Goal: Task Accomplishment & Management: Complete application form

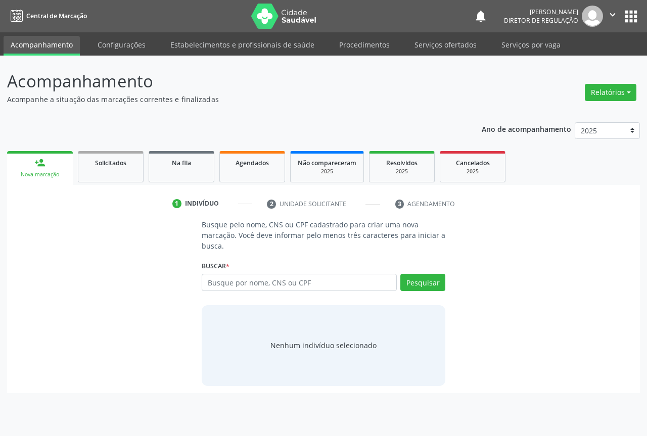
click at [229, 276] on input "text" at bounding box center [299, 282] width 195 height 17
click at [231, 286] on input "text" at bounding box center [299, 282] width 195 height 17
type input "70002876144854"
drag, startPoint x: 434, startPoint y: 279, endPoint x: 414, endPoint y: 269, distance: 22.1
click at [425, 276] on button "Pesquisar" at bounding box center [422, 282] width 45 height 17
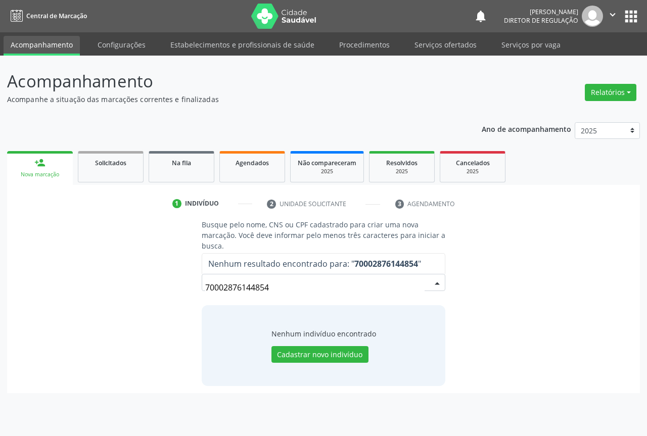
click at [213, 287] on input "70002876144854" at bounding box center [314, 287] width 219 height 20
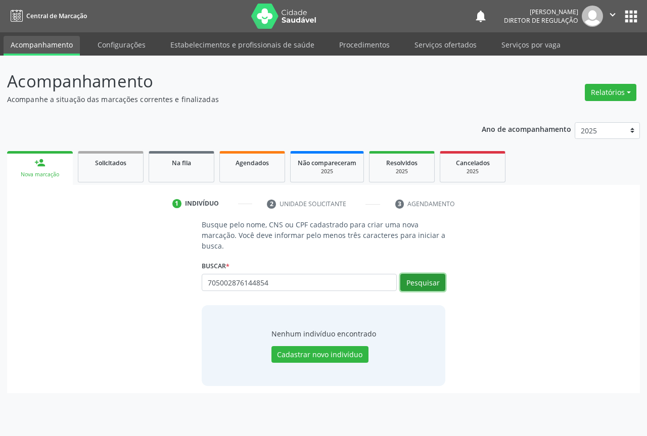
click at [423, 285] on button "Pesquisar" at bounding box center [422, 282] width 45 height 17
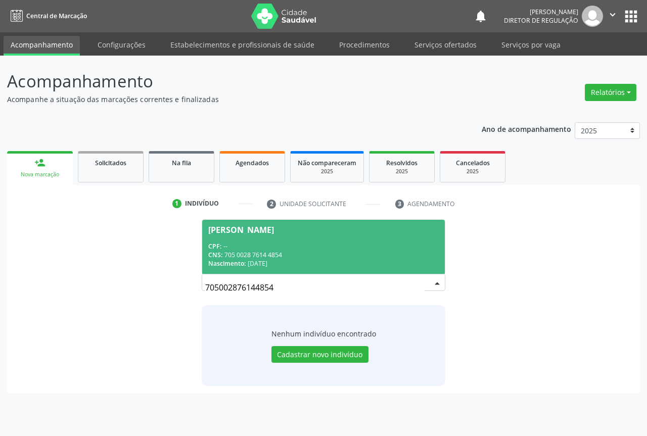
click at [306, 262] on div "Nascimento: [DATE]" at bounding box center [323, 263] width 230 height 9
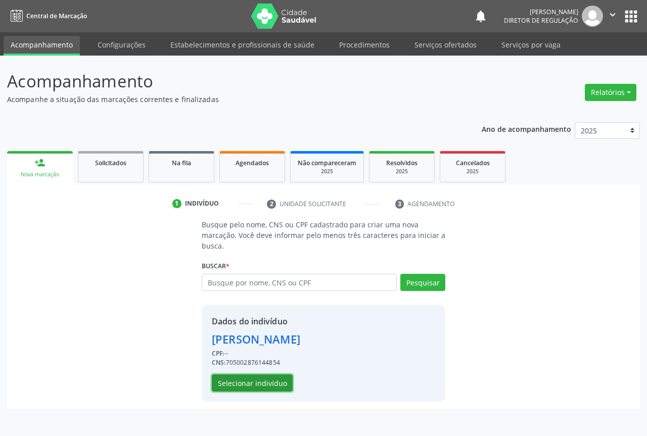
click at [281, 391] on button "Selecionar indivíduo" at bounding box center [252, 382] width 81 height 17
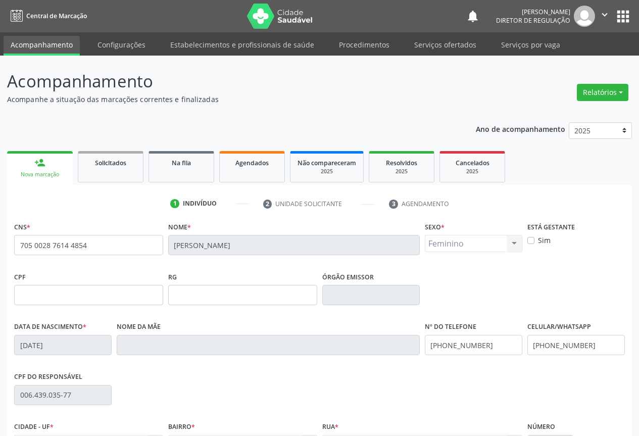
scroll to position [112, 0]
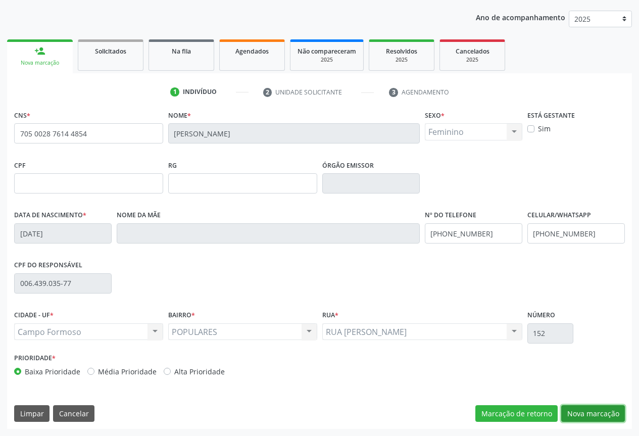
click at [596, 419] on button "Nova marcação" at bounding box center [593, 413] width 64 height 17
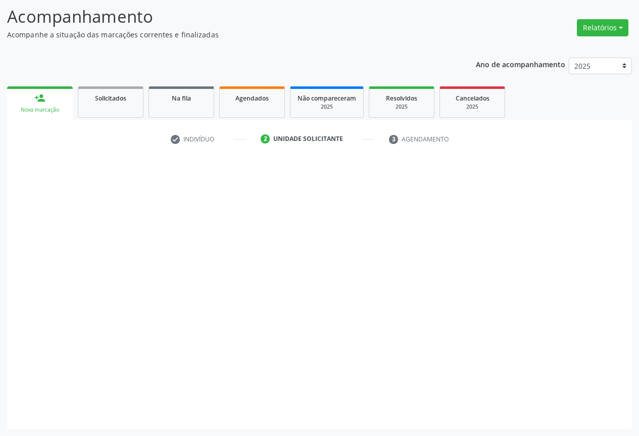
scroll to position [65, 0]
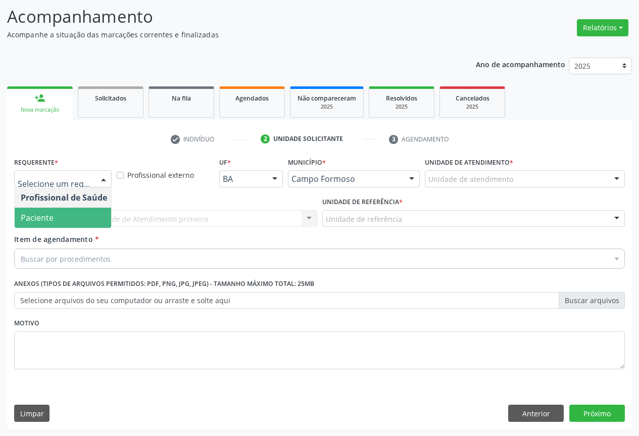
click at [80, 220] on span "Paciente" at bounding box center [64, 218] width 99 height 20
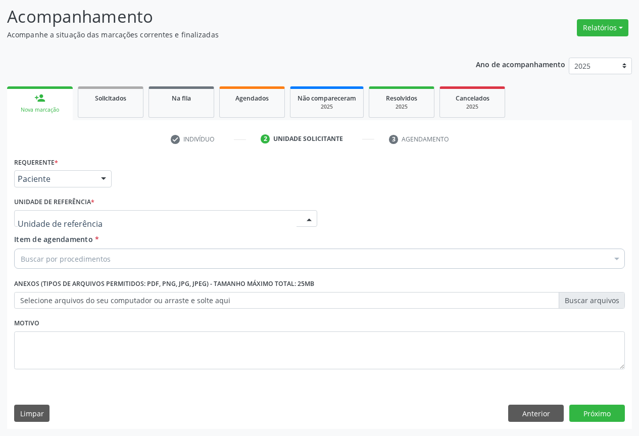
click at [179, 217] on div at bounding box center [165, 218] width 303 height 17
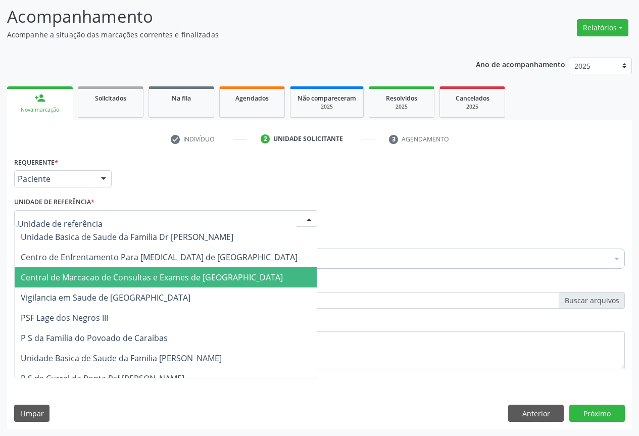
click at [178, 274] on span "Central de Marcacao de Consultas e Exames de [GEOGRAPHIC_DATA]" at bounding box center [152, 277] width 262 height 11
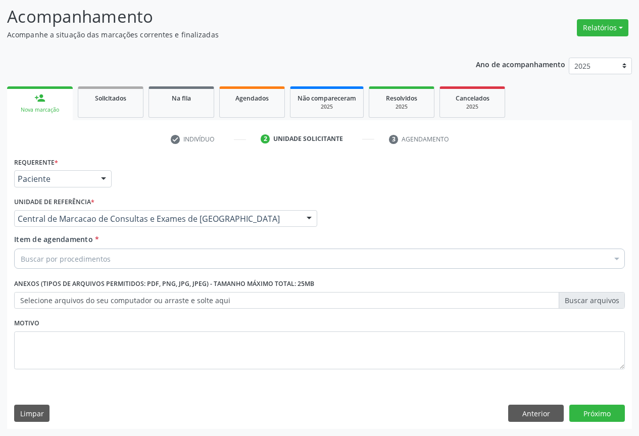
click at [209, 258] on div "Buscar por procedimentos" at bounding box center [319, 259] width 611 height 20
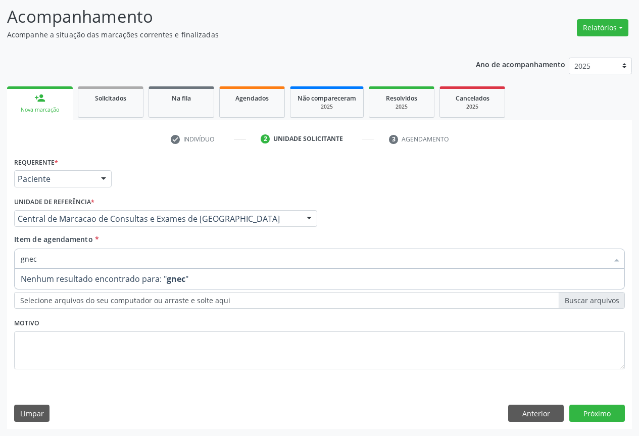
click at [26, 258] on input "gnec" at bounding box center [315, 259] width 588 height 20
type input "ginec"
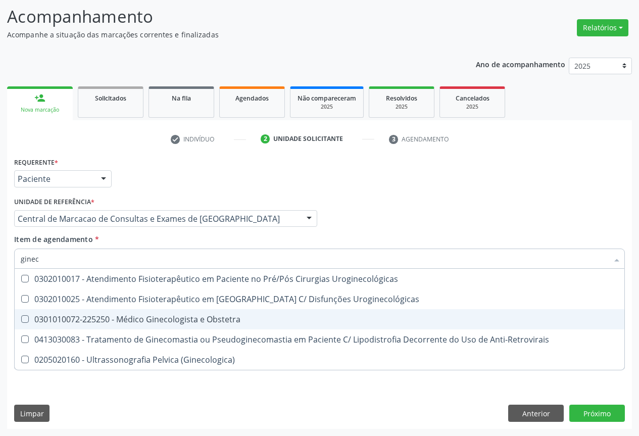
click at [126, 315] on div "0301010072-225250 - Médico Ginecologista e Obstetra" at bounding box center [320, 319] width 598 height 8
checkbox Obstetra "true"
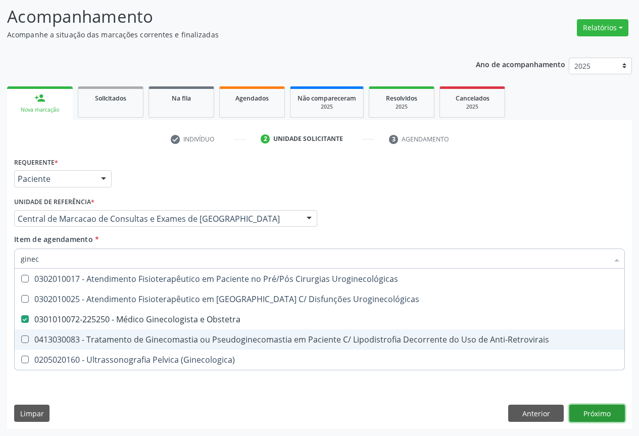
click at [598, 408] on div "Requerente * Paciente Profissional de Saúde Paciente Nenhum resultado encontrad…" at bounding box center [319, 292] width 625 height 274
checkbox Uroginecológicas "true"
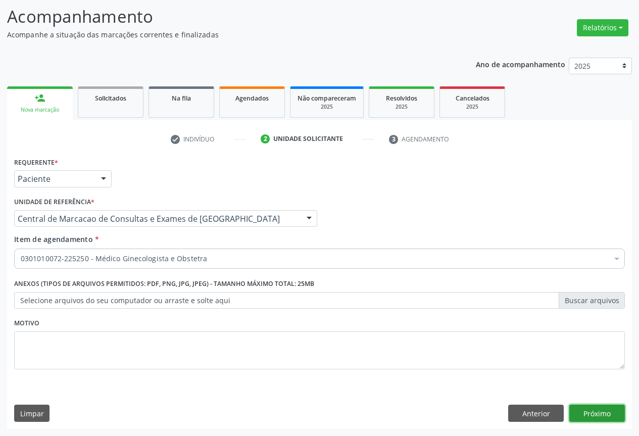
click at [601, 408] on button "Próximo" at bounding box center [597, 413] width 56 height 17
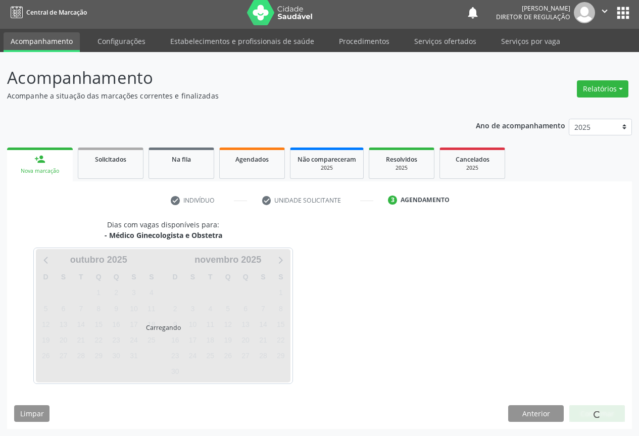
scroll to position [4, 0]
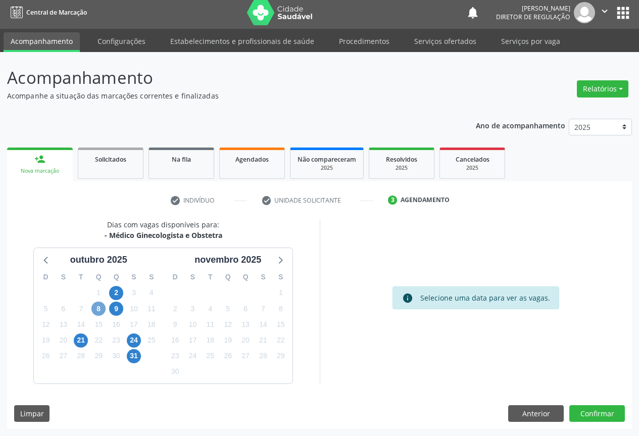
click at [97, 304] on span "8" at bounding box center [98, 309] width 14 height 14
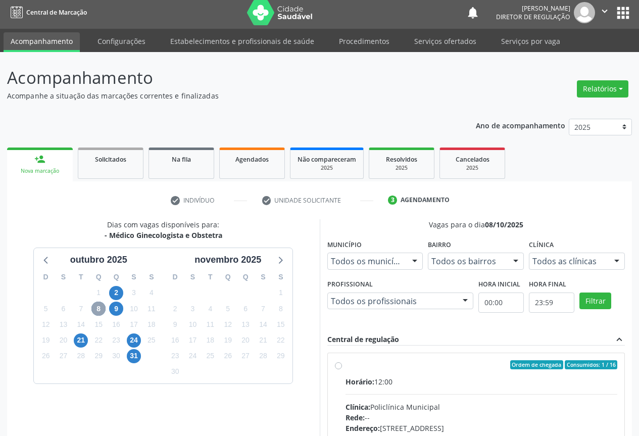
scroll to position [150, 0]
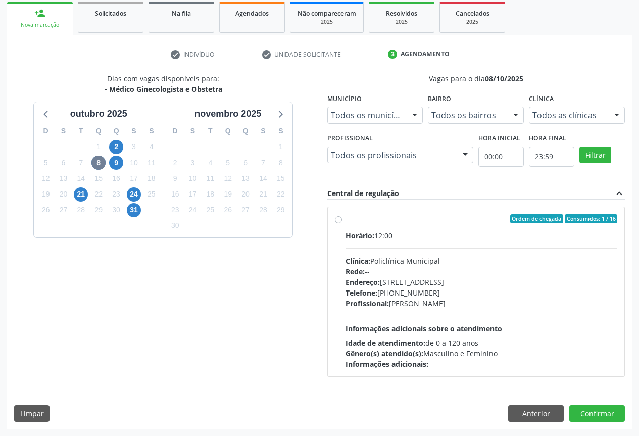
click at [460, 237] on div "Horário: 12:00" at bounding box center [482, 235] width 272 height 11
click at [342, 223] on input "Ordem de chegada Consumidos: 1 / 16 Horário: 12:00 Clínica: Policlínica Municip…" at bounding box center [338, 218] width 7 height 9
radio input "true"
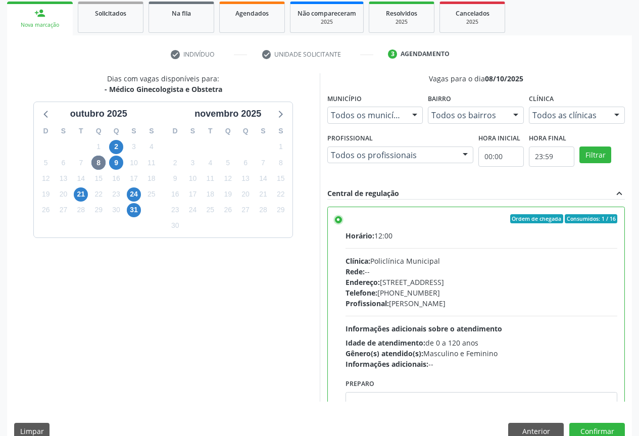
scroll to position [168, 0]
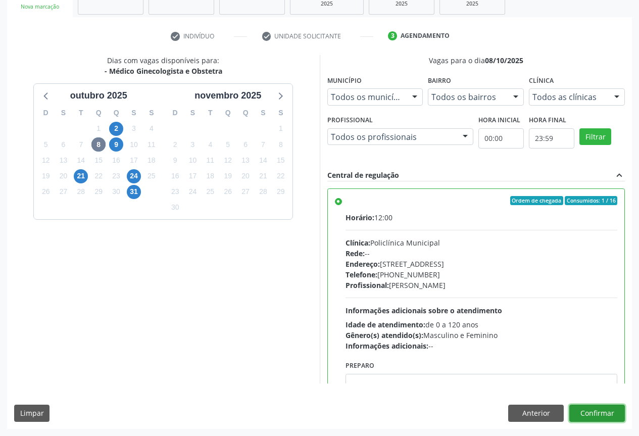
click at [603, 418] on button "Confirmar" at bounding box center [597, 413] width 56 height 17
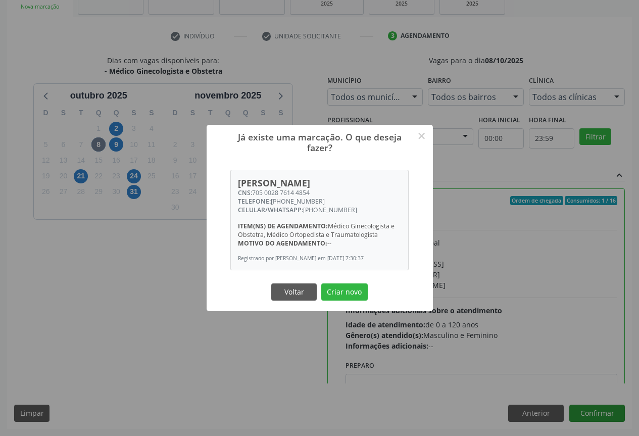
click at [321, 283] on button "Criar novo" at bounding box center [344, 291] width 46 height 17
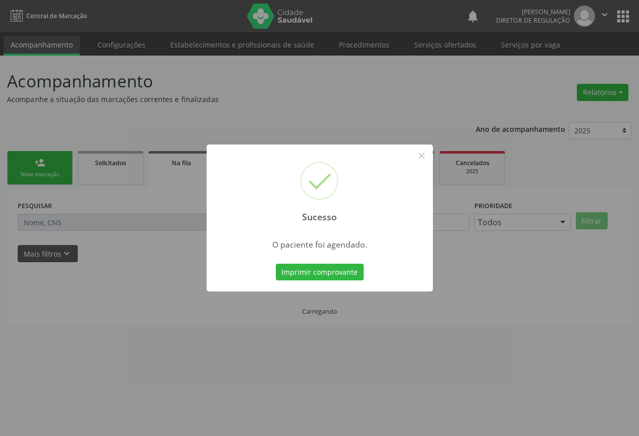
scroll to position [0, 0]
click at [279, 264] on button "Imprimir comprovante" at bounding box center [323, 272] width 88 height 17
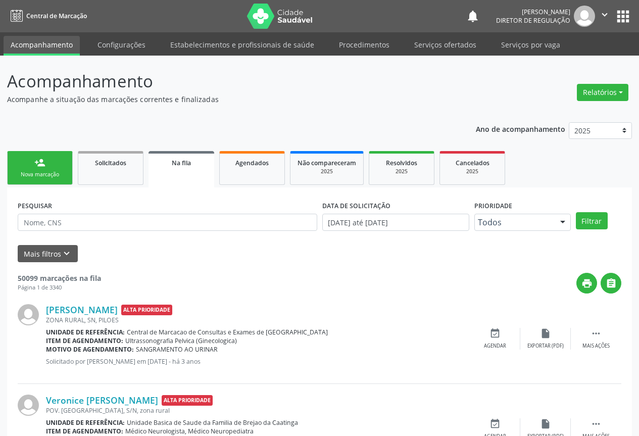
click at [38, 179] on link "person_add Nova marcação" at bounding box center [40, 168] width 66 height 34
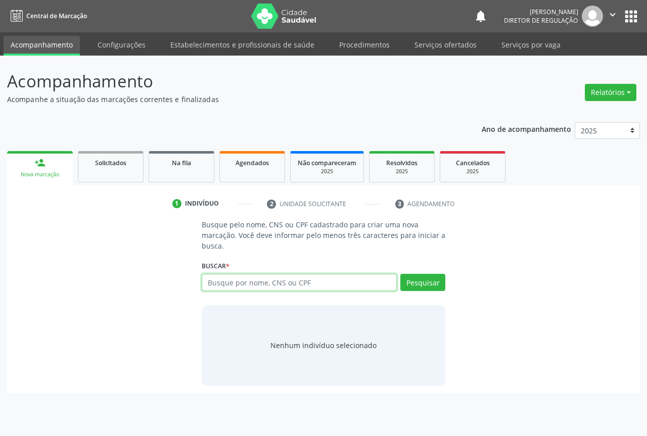
click at [241, 279] on input "text" at bounding box center [299, 282] width 195 height 17
type input "702400521202229"
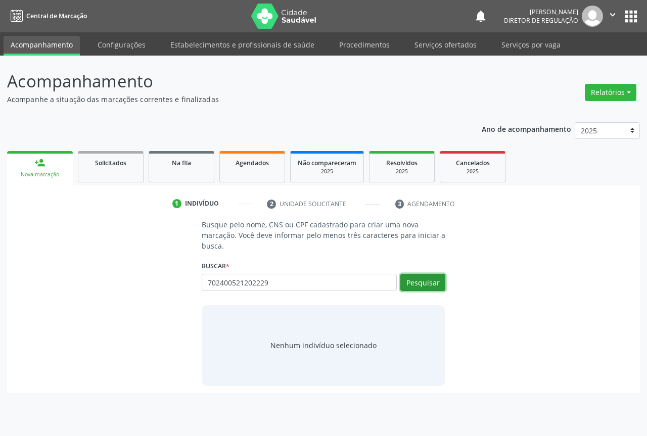
click at [410, 275] on button "Pesquisar" at bounding box center [422, 282] width 45 height 17
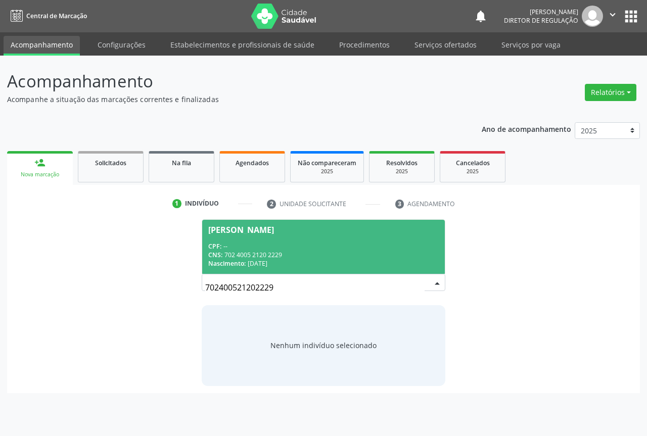
click at [298, 253] on div "CNS: 702 4005 2120 2229" at bounding box center [323, 255] width 230 height 9
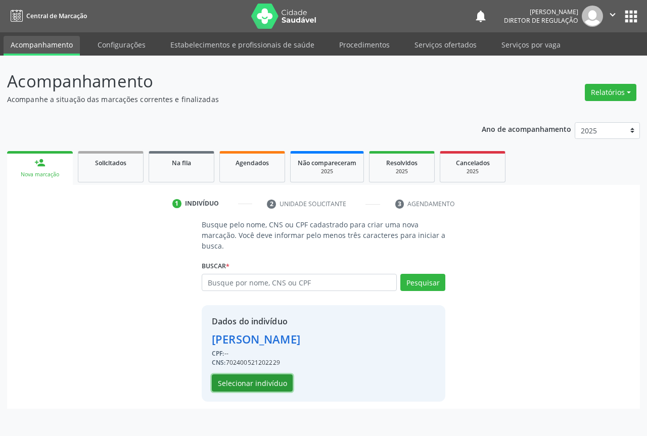
click at [246, 382] on button "Selecionar indivíduo" at bounding box center [252, 382] width 81 height 17
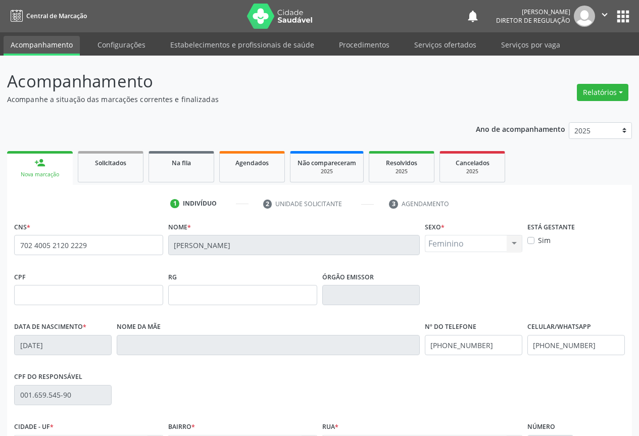
scroll to position [112, 0]
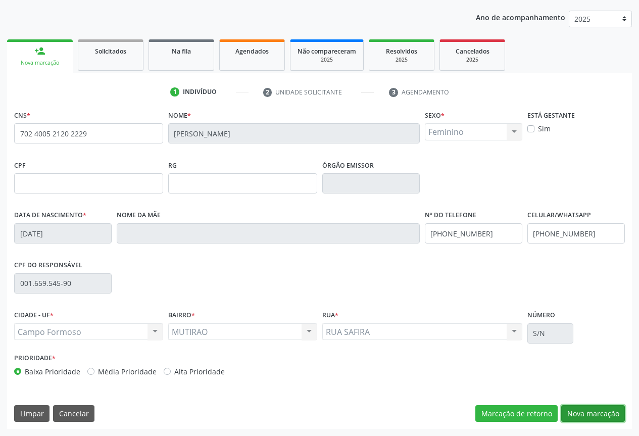
click at [574, 412] on button "Nova marcação" at bounding box center [593, 413] width 64 height 17
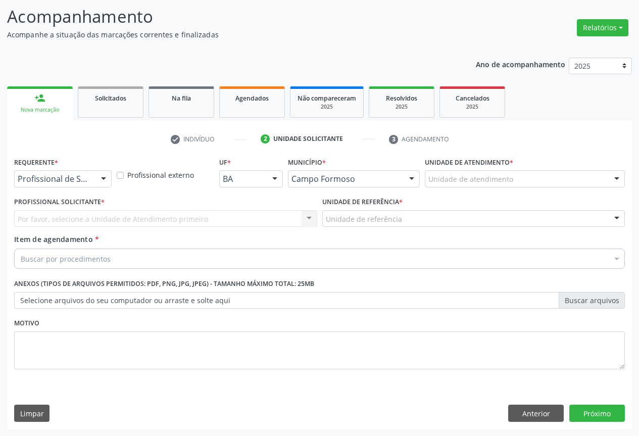
scroll to position [65, 0]
click at [91, 183] on div at bounding box center [63, 178] width 98 height 17
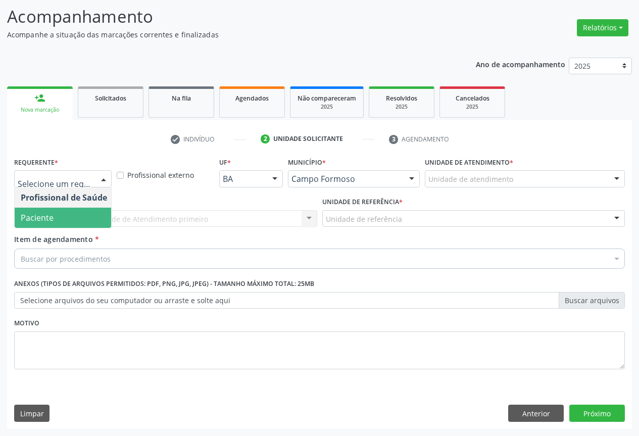
click at [95, 222] on span "Paciente" at bounding box center [64, 218] width 99 height 20
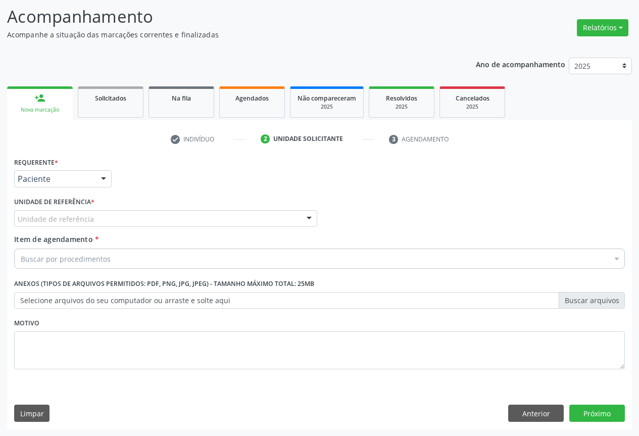
click at [215, 219] on div "Unidade de referência" at bounding box center [165, 218] width 303 height 17
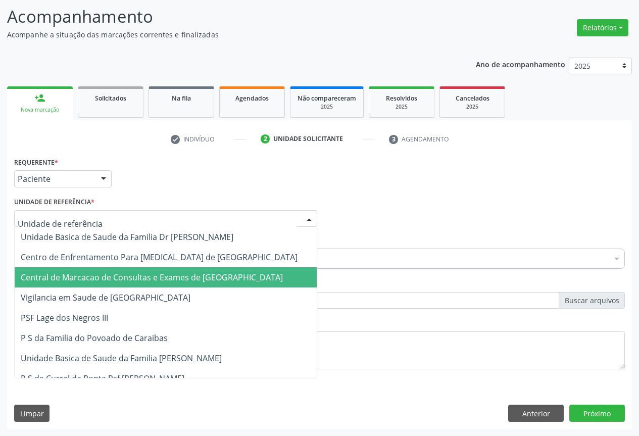
drag, startPoint x: 213, startPoint y: 266, endPoint x: 213, endPoint y: 276, distance: 10.1
click at [213, 276] on span "Central de Marcacao de Consultas e Exames de [GEOGRAPHIC_DATA]" at bounding box center [152, 277] width 262 height 11
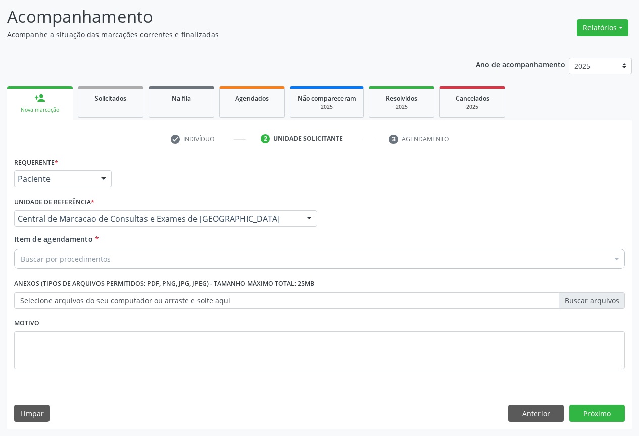
click at [212, 257] on div "Buscar por procedimentos" at bounding box center [319, 259] width 611 height 20
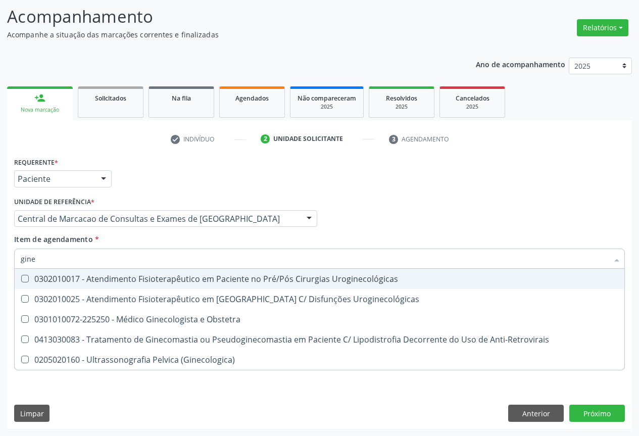
type input "ginec"
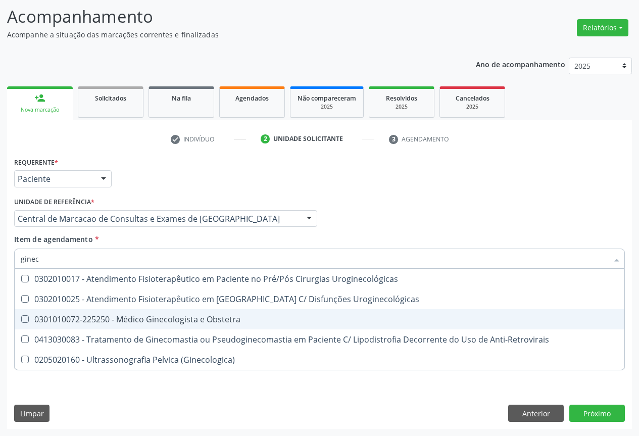
click at [211, 315] on div "0301010072-225250 - Médico Ginecologista e Obstetra" at bounding box center [320, 319] width 598 height 8
checkbox Obstetra "true"
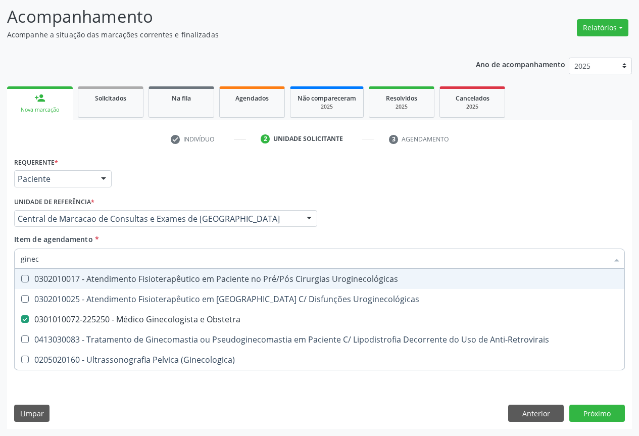
click at [383, 226] on div "Profissional Solicitante Por favor, selecione a Unidade de Atendimento primeiro…" at bounding box center [320, 214] width 616 height 39
checkbox Uroginecológicas "true"
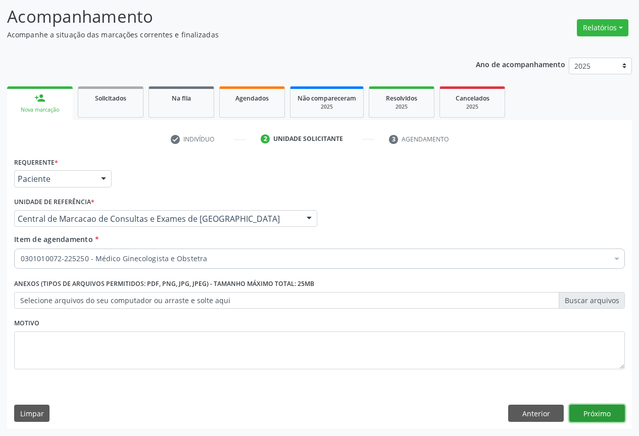
click at [594, 414] on button "Próximo" at bounding box center [597, 413] width 56 height 17
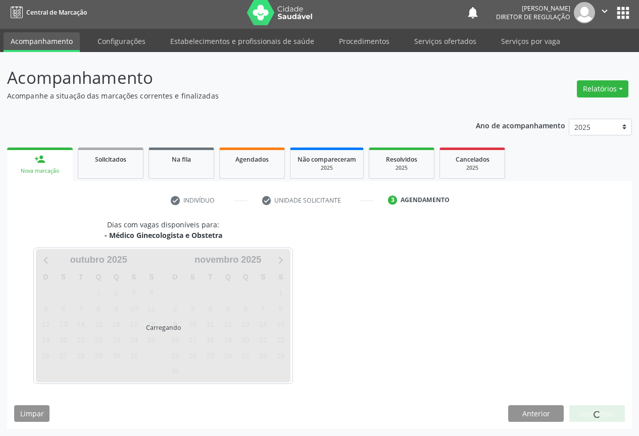
scroll to position [4, 0]
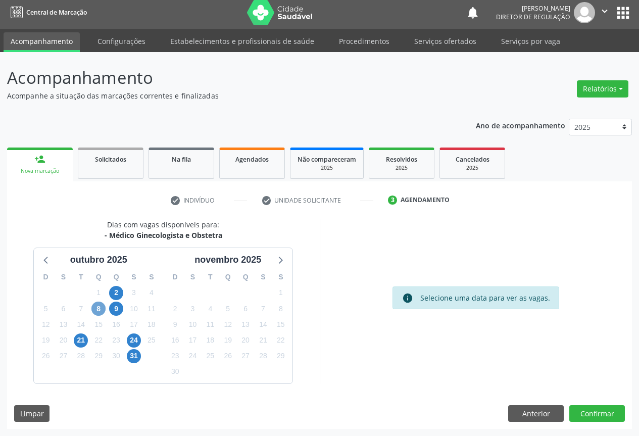
click at [99, 309] on span "8" at bounding box center [98, 309] width 14 height 14
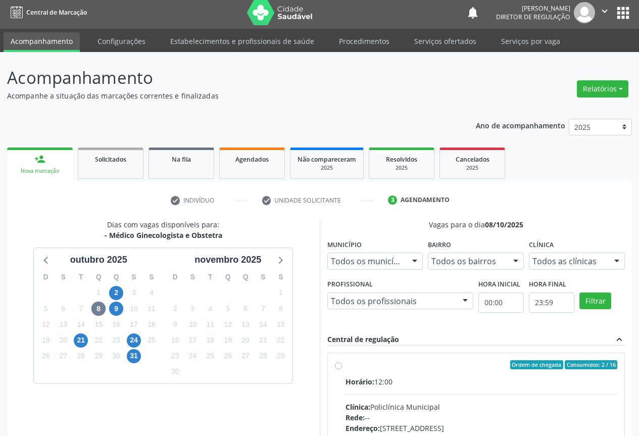
drag, startPoint x: 419, startPoint y: 372, endPoint x: 423, endPoint y: 369, distance: 5.5
click at [419, 372] on label "Ordem de chegada Consumidos: 2 / 16 Horário: 12:00 Clínica: Policlínica Municip…" at bounding box center [482, 437] width 272 height 155
click at [342, 369] on input "Ordem de chegada Consumidos: 2 / 16 Horário: 12:00 Clínica: Policlínica Municip…" at bounding box center [338, 364] width 7 height 9
radio input "true"
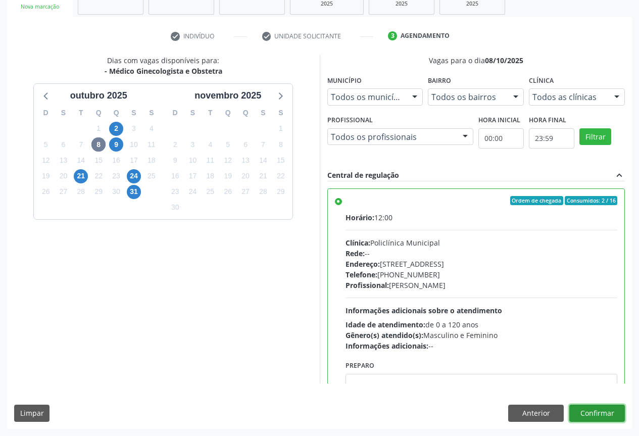
click at [603, 412] on button "Confirmar" at bounding box center [597, 413] width 56 height 17
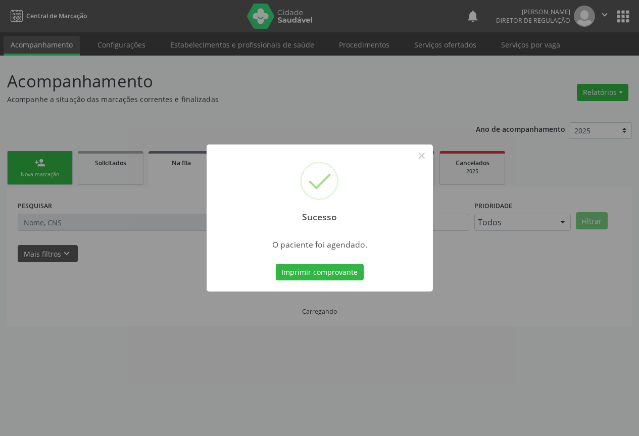
scroll to position [0, 0]
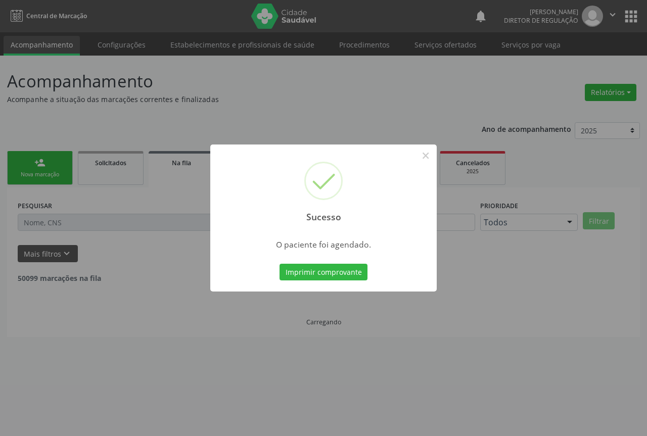
click at [279, 264] on button "Imprimir comprovante" at bounding box center [323, 272] width 88 height 17
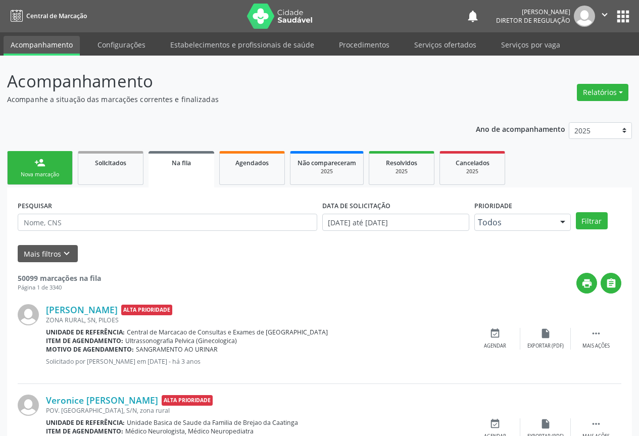
click at [28, 180] on link "person_add Nova marcação" at bounding box center [40, 168] width 66 height 34
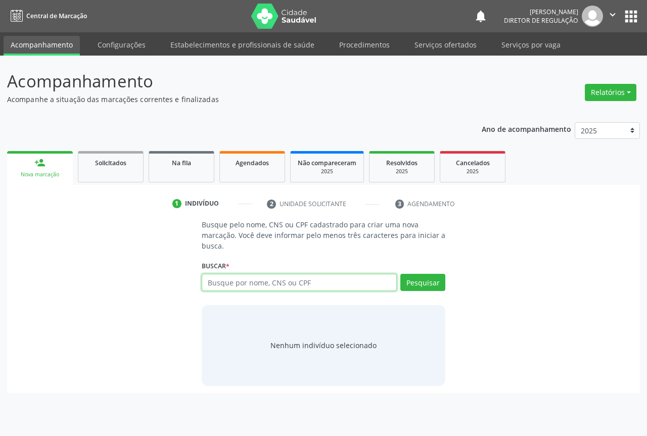
click at [271, 288] on input "text" at bounding box center [299, 282] width 195 height 17
type input "706808244131426"
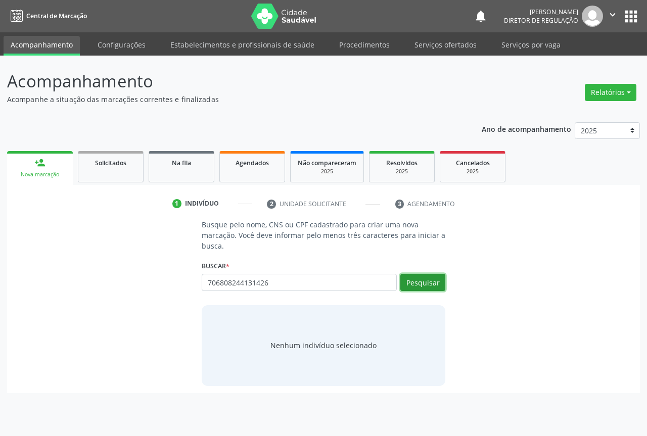
click at [417, 275] on button "Pesquisar" at bounding box center [422, 282] width 45 height 17
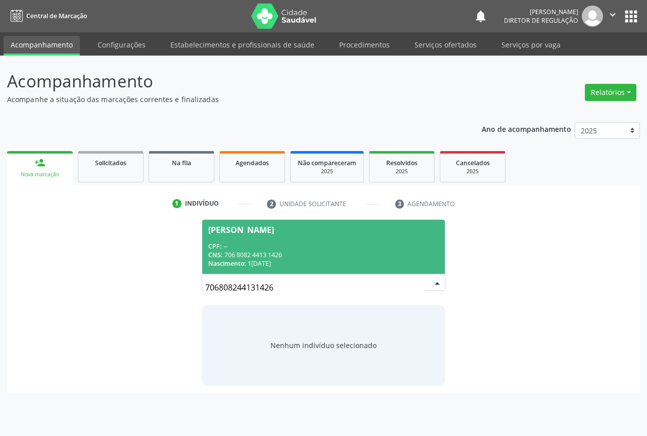
click at [228, 241] on span "Julia Maria da Silva Santos CPF: -- CNS: 706 8082 4413 1426 Nascimento: 17/01/1…" at bounding box center [323, 247] width 243 height 54
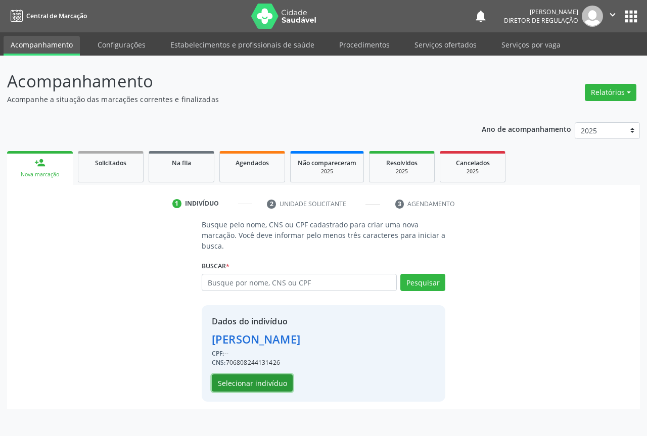
click at [240, 379] on button "Selecionar indivíduo" at bounding box center [252, 382] width 81 height 17
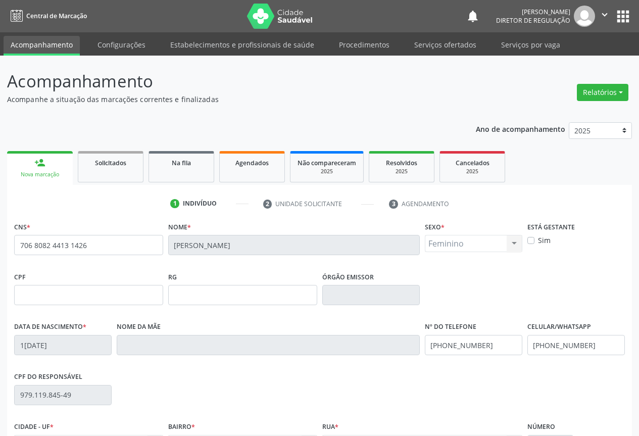
scroll to position [112, 0]
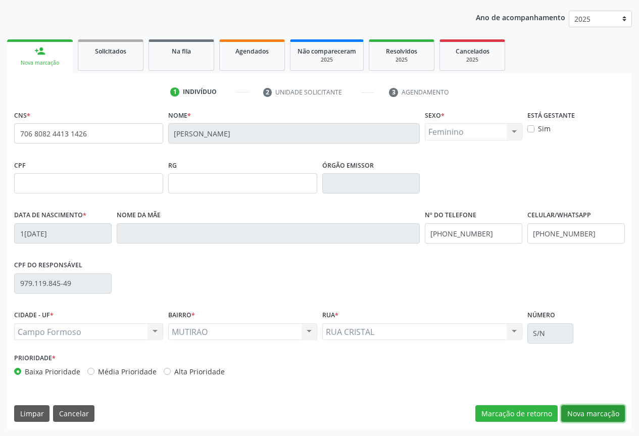
click at [594, 408] on button "Nova marcação" at bounding box center [593, 413] width 64 height 17
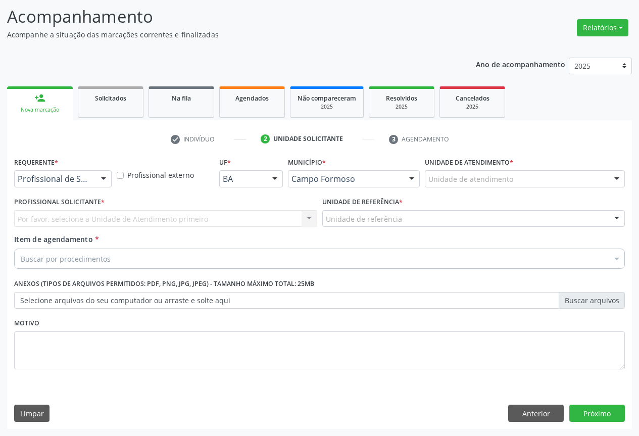
scroll to position [65, 0]
click at [98, 170] on div "Profissional de Saúde" at bounding box center [63, 178] width 98 height 17
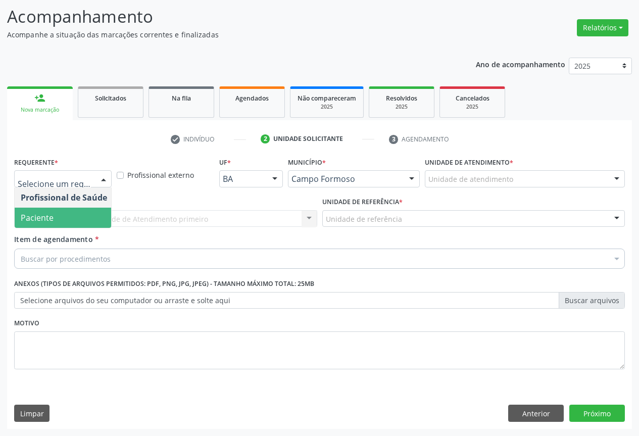
click at [67, 220] on span "Paciente" at bounding box center [64, 218] width 99 height 20
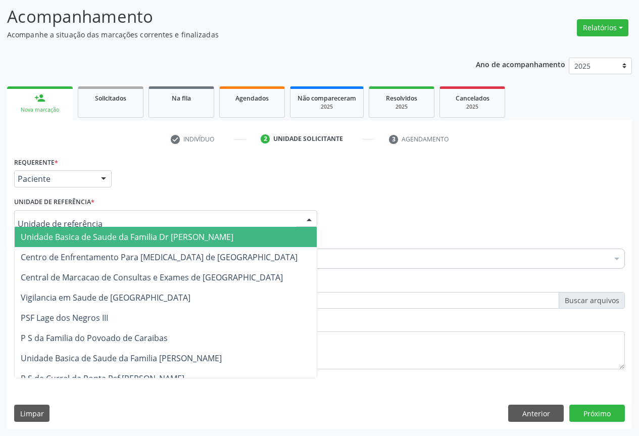
click at [181, 218] on div at bounding box center [165, 218] width 303 height 17
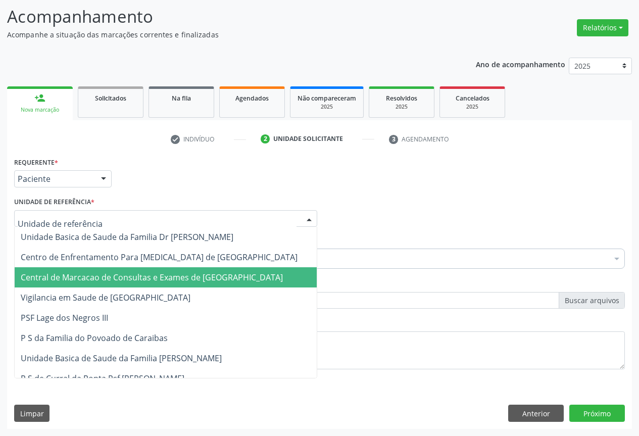
click at [181, 270] on span "Central de Marcacao de Consultas e Exames de [GEOGRAPHIC_DATA]" at bounding box center [166, 277] width 302 height 20
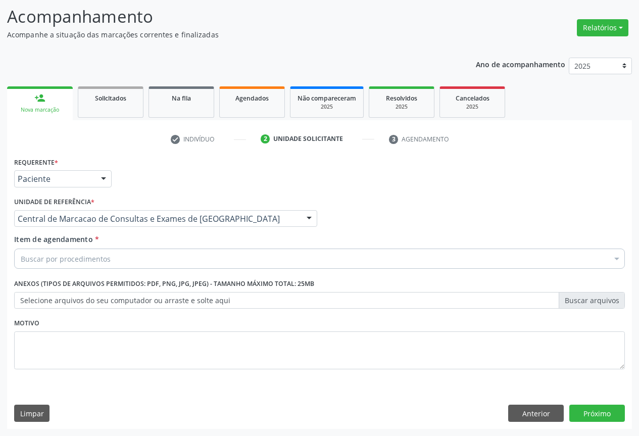
click at [202, 261] on div "Buscar por procedimentos" at bounding box center [319, 259] width 611 height 20
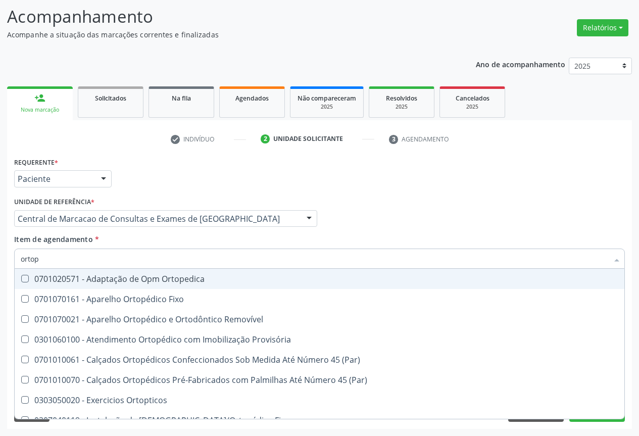
type input "ortope"
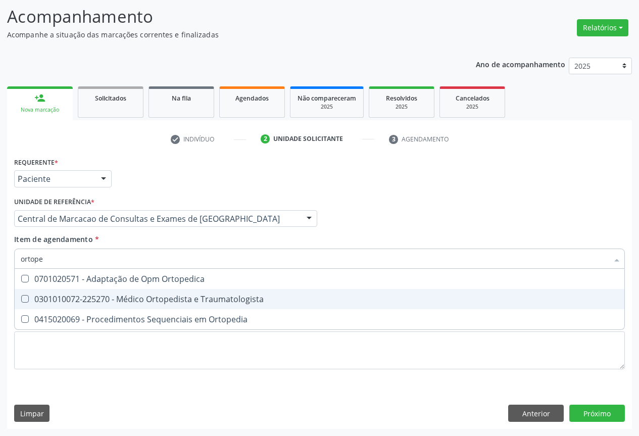
click at [206, 297] on div "0301010072-225270 - Médico Ortopedista e Traumatologista" at bounding box center [320, 299] width 598 height 8
checkbox Traumatologista "true"
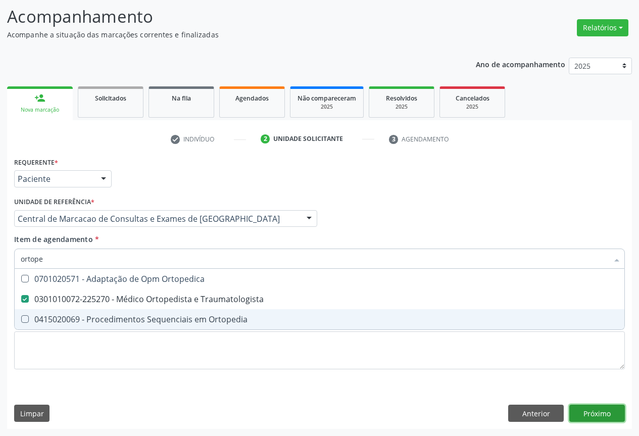
click at [602, 414] on div "Requerente * Paciente Profissional de Saúde Paciente Nenhum resultado encontrad…" at bounding box center [319, 292] width 625 height 274
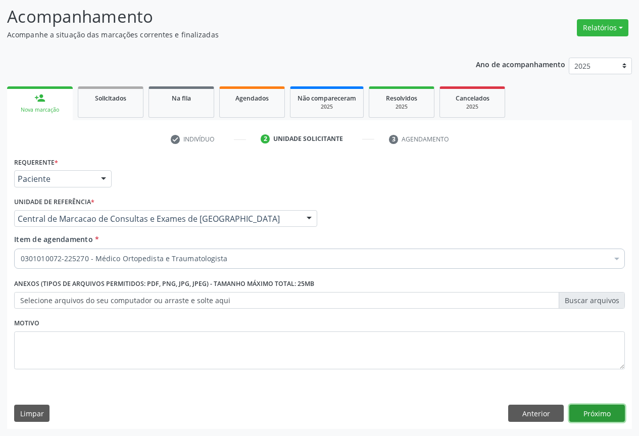
click at [592, 413] on button "Próximo" at bounding box center [597, 413] width 56 height 17
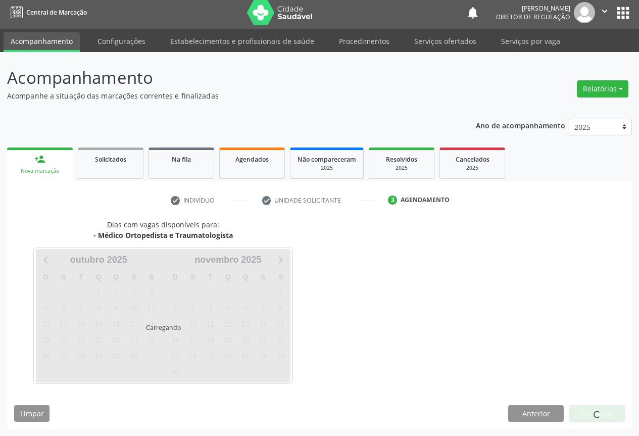
scroll to position [4, 0]
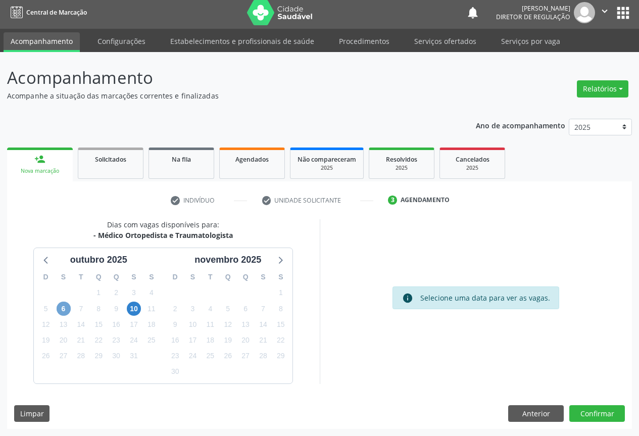
click at [63, 310] on span "6" at bounding box center [64, 309] width 14 height 14
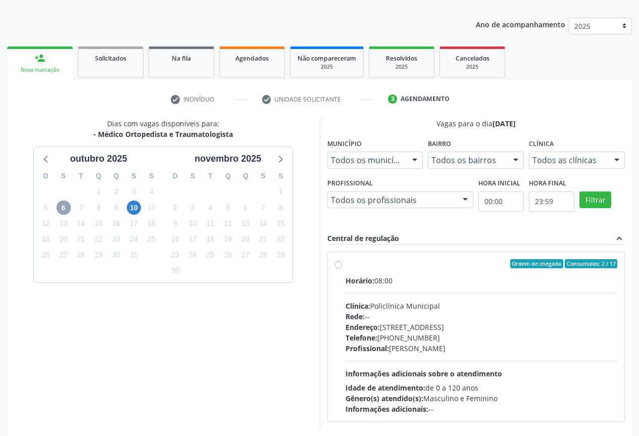
scroll to position [150, 0]
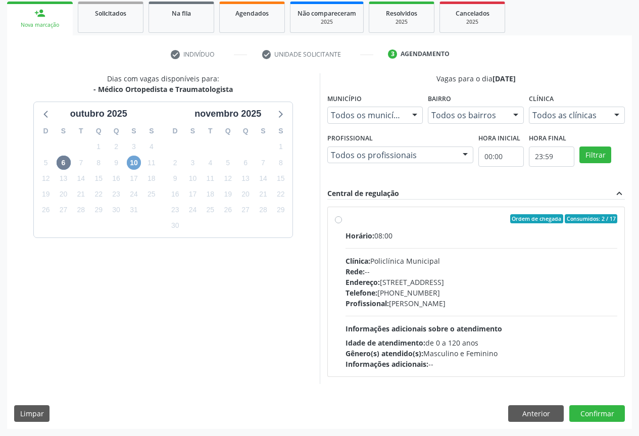
click at [136, 165] on span "10" at bounding box center [134, 163] width 14 height 14
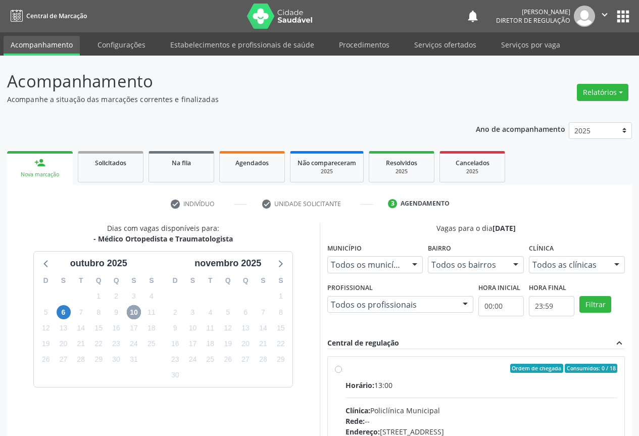
scroll to position [101, 0]
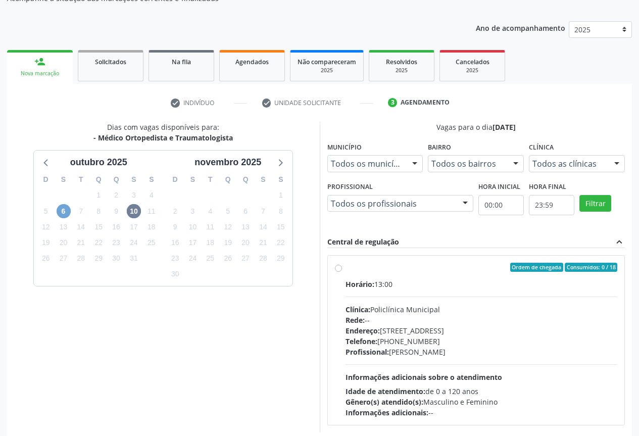
click at [66, 213] on span "6" at bounding box center [64, 211] width 14 height 14
click at [493, 278] on label "Ordem de chegada Consumidos: 2 / 17 Horário: 08:00 Clínica: Policlínica Municip…" at bounding box center [482, 340] width 272 height 155
click at [342, 272] on input "Ordem de chegada Consumidos: 2 / 17 Horário: 08:00 Clínica: Policlínica Municip…" at bounding box center [338, 267] width 7 height 9
radio input "true"
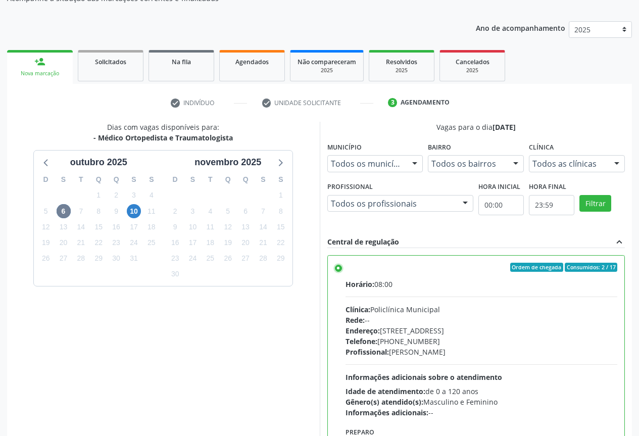
scroll to position [168, 0]
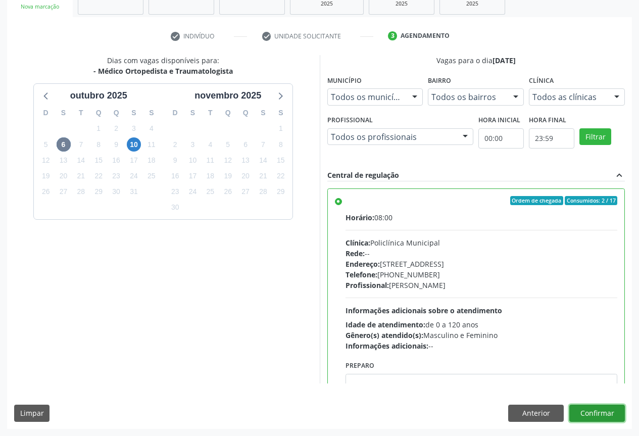
click at [594, 413] on button "Confirmar" at bounding box center [597, 413] width 56 height 17
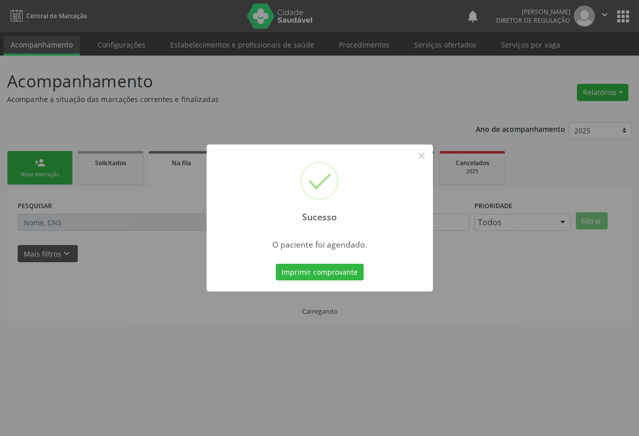
scroll to position [0, 0]
click at [279, 264] on button "Imprimir comprovante" at bounding box center [323, 272] width 88 height 17
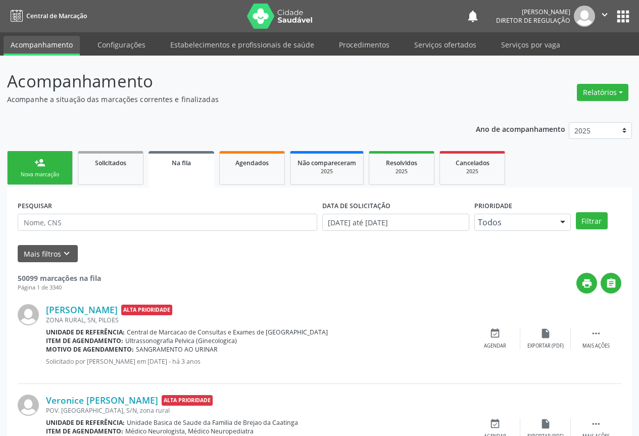
click at [36, 159] on div "person_add" at bounding box center [39, 162] width 11 height 11
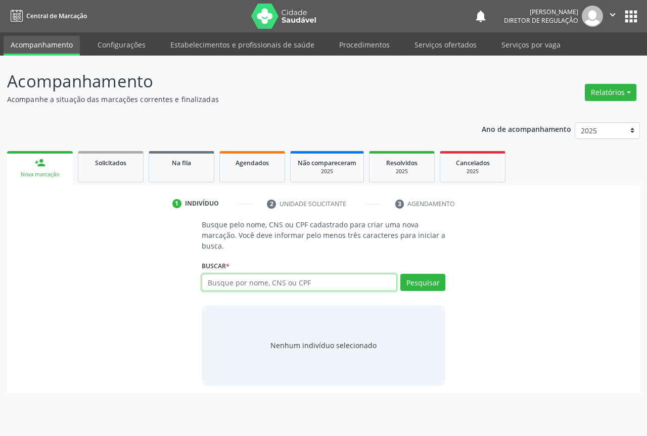
click at [274, 282] on input "text" at bounding box center [299, 282] width 195 height 17
type input "700507136235251"
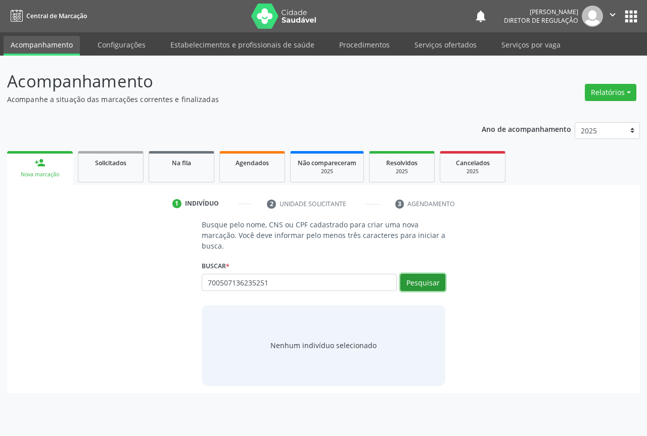
click at [423, 289] on button "Pesquisar" at bounding box center [422, 282] width 45 height 17
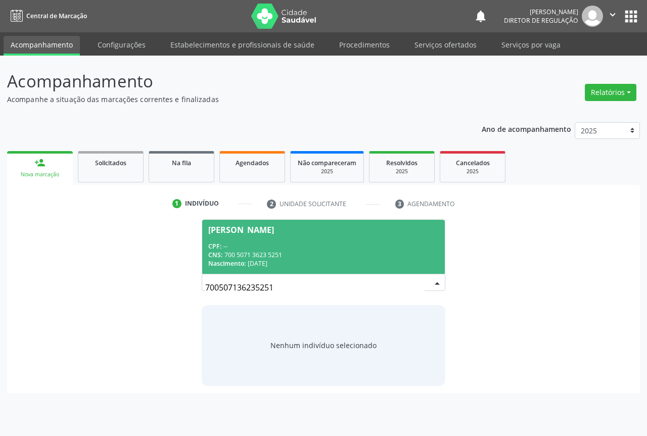
click at [257, 252] on div "CNS: 700 5071 3623 5251" at bounding box center [323, 255] width 230 height 9
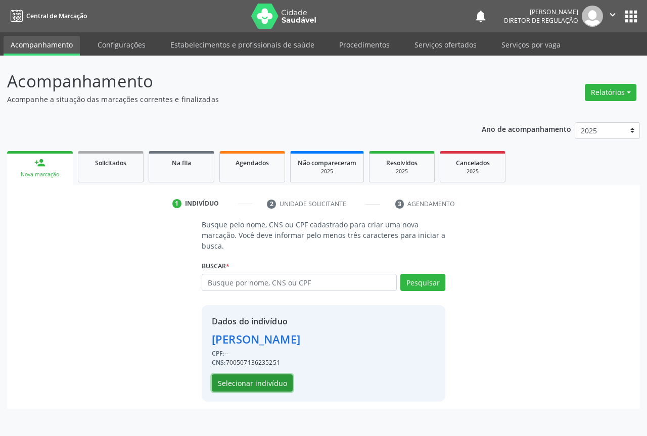
click at [247, 386] on button "Selecionar indivíduo" at bounding box center [252, 382] width 81 height 17
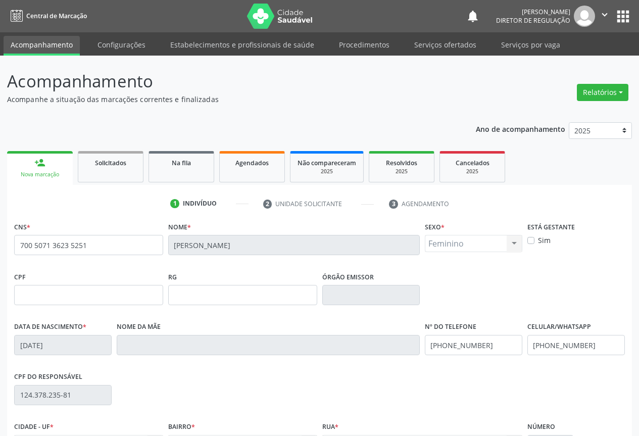
scroll to position [112, 0]
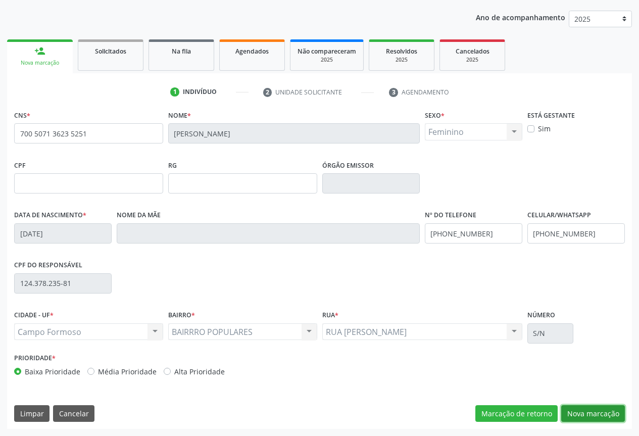
click at [599, 408] on button "Nova marcação" at bounding box center [593, 413] width 64 height 17
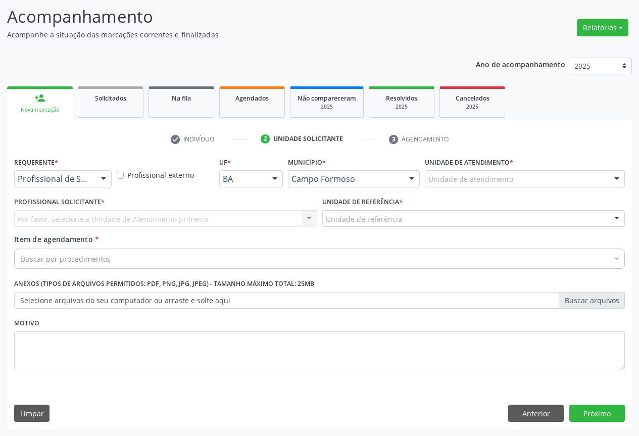
scroll to position [65, 0]
click at [87, 187] on div "Requerente * Profissional de Saúde Profissional de Saúde Paciente Nenhum result…" at bounding box center [63, 174] width 103 height 39
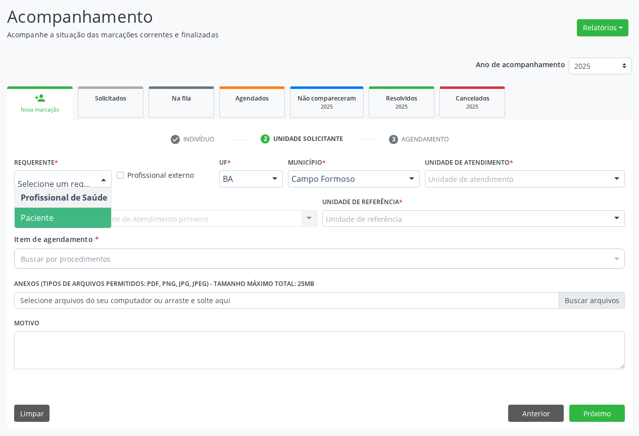
click at [84, 220] on span "Paciente" at bounding box center [64, 218] width 99 height 20
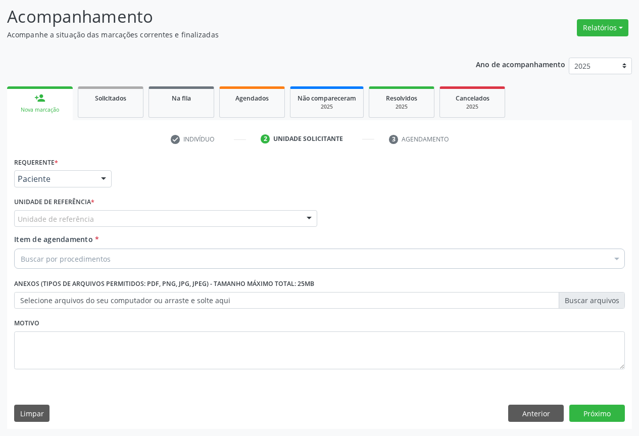
click at [199, 220] on div "Unidade de referência" at bounding box center [165, 218] width 303 height 17
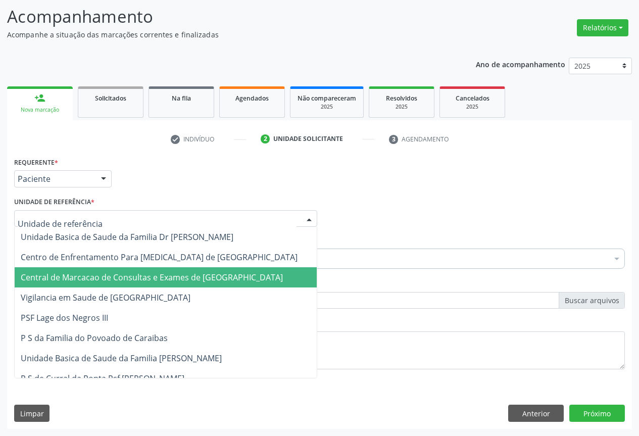
click at [197, 273] on span "Central de Marcacao de Consultas e Exames de [GEOGRAPHIC_DATA]" at bounding box center [152, 277] width 262 height 11
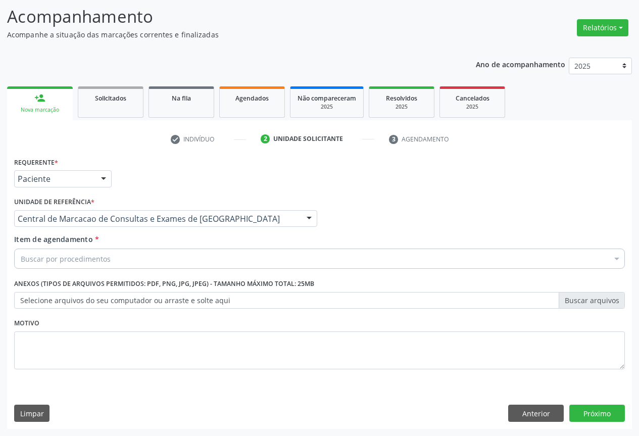
click at [224, 264] on div "Buscar por procedimentos" at bounding box center [319, 259] width 611 height 20
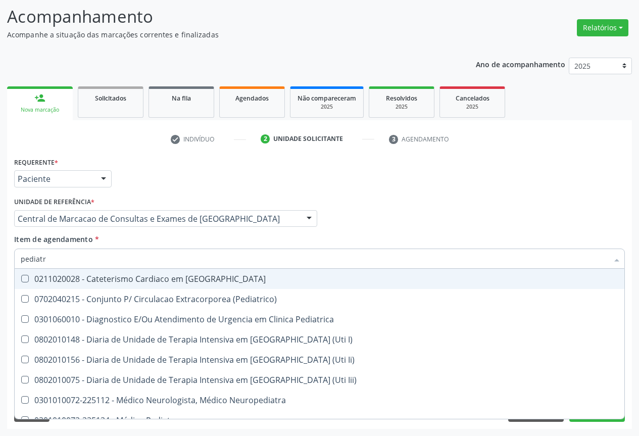
type input "pediatra"
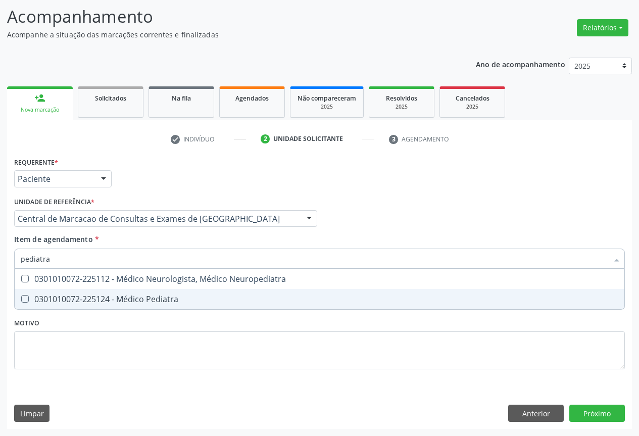
click at [239, 293] on span "0301010072-225124 - Médico Pediatra" at bounding box center [320, 299] width 610 height 20
checkbox Pediatra "true"
click at [592, 420] on button "Próximo" at bounding box center [597, 413] width 56 height 17
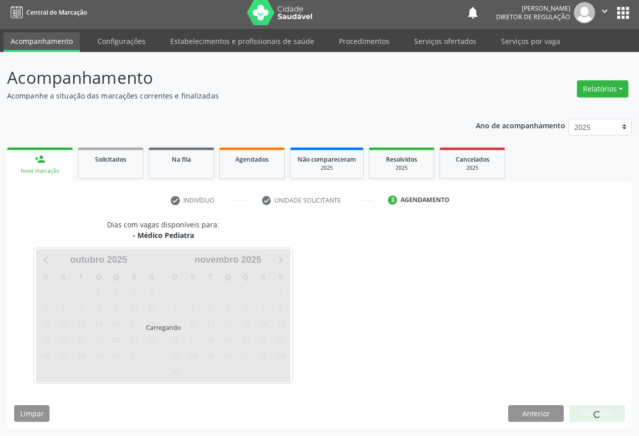
scroll to position [4, 0]
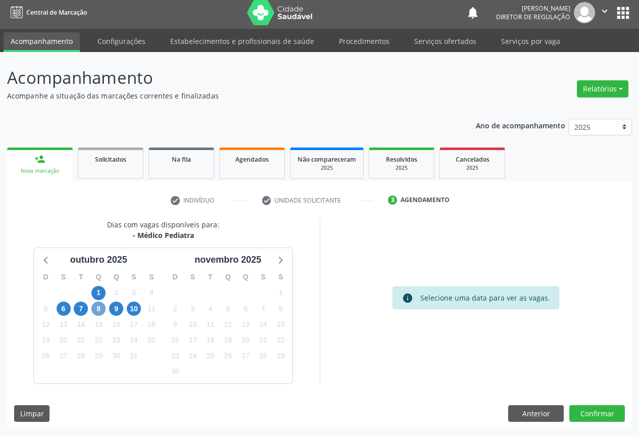
click at [104, 312] on span "8" at bounding box center [98, 309] width 14 height 14
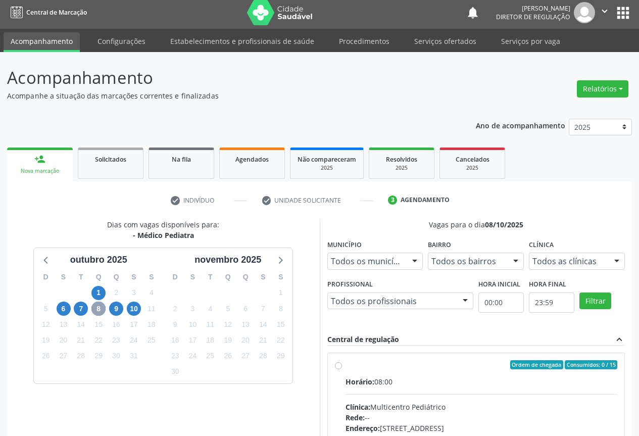
scroll to position [150, 0]
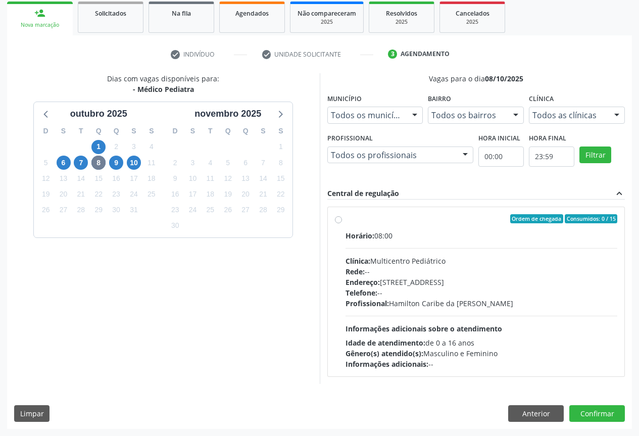
click at [440, 219] on div "Ordem de chegada Consumidos: 0 / 15" at bounding box center [482, 218] width 272 height 9
click at [342, 219] on input "Ordem de chegada Consumidos: 0 / 15 Horário: 08:00 Clínica: Multicentro Pediátr…" at bounding box center [338, 218] width 7 height 9
radio input "true"
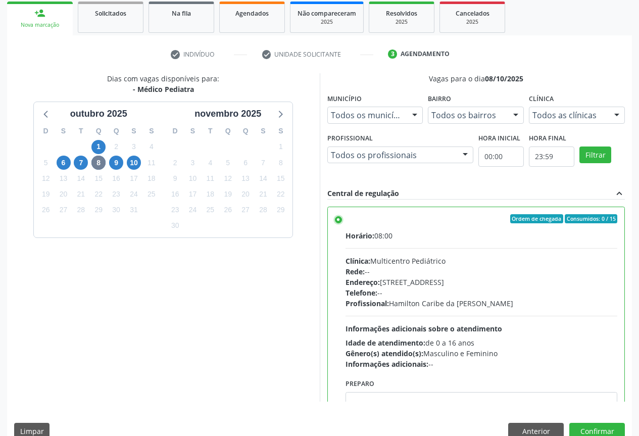
scroll to position [168, 0]
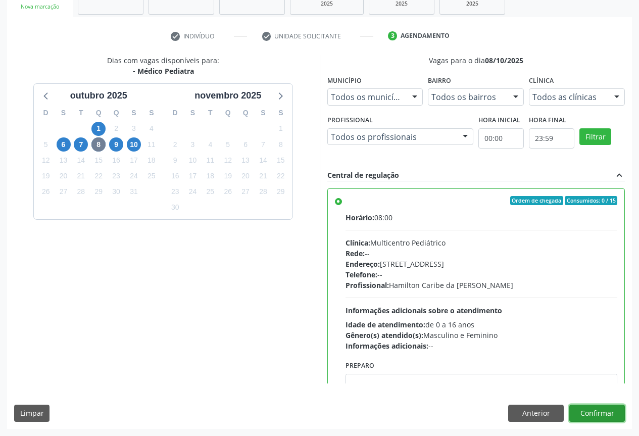
click at [595, 411] on button "Confirmar" at bounding box center [597, 413] width 56 height 17
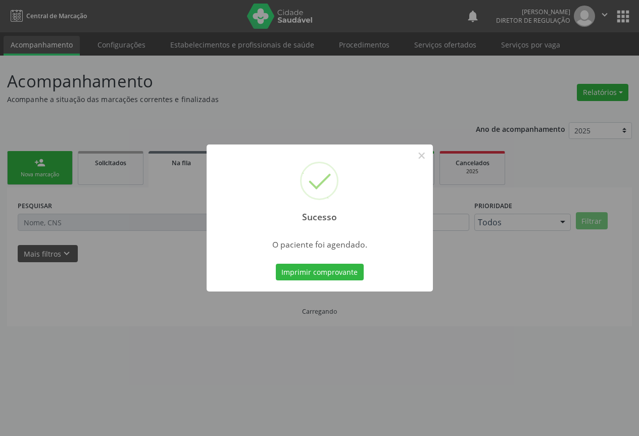
scroll to position [0, 0]
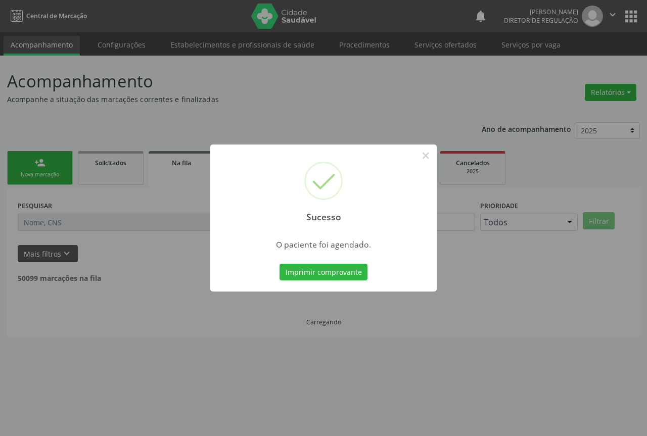
click at [279, 264] on button "Imprimir comprovante" at bounding box center [323, 272] width 88 height 17
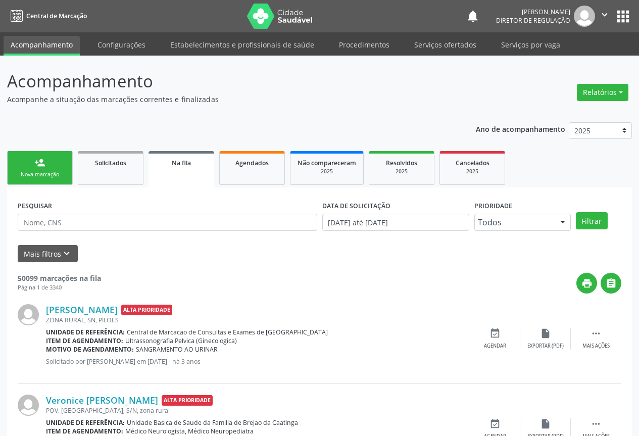
click at [52, 160] on link "person_add Nova marcação" at bounding box center [40, 168] width 66 height 34
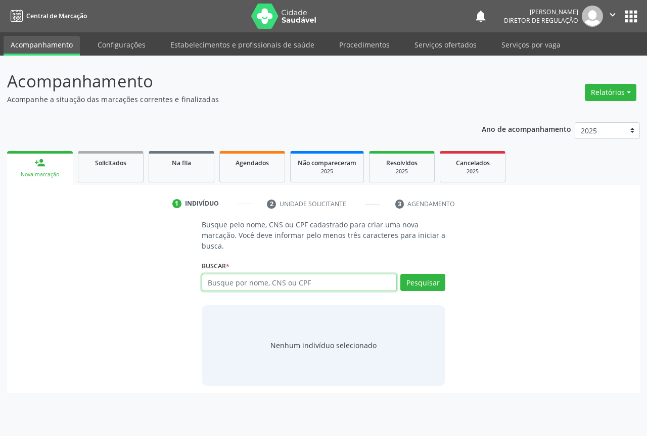
click at [284, 287] on input "text" at bounding box center [299, 282] width 195 height 17
type input "700804940896584"
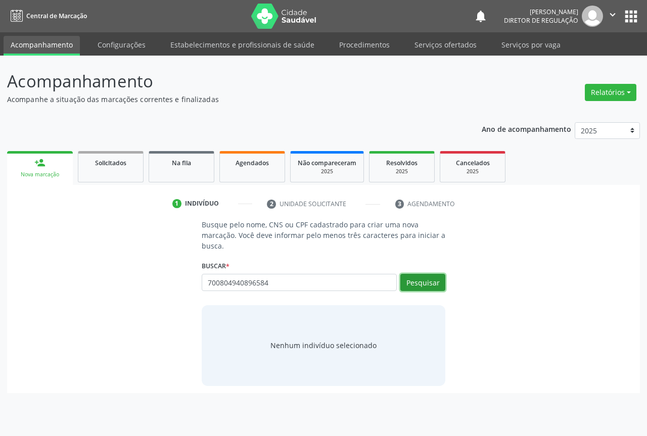
click at [424, 286] on button "Pesquisar" at bounding box center [422, 282] width 45 height 17
type input "700804940896584"
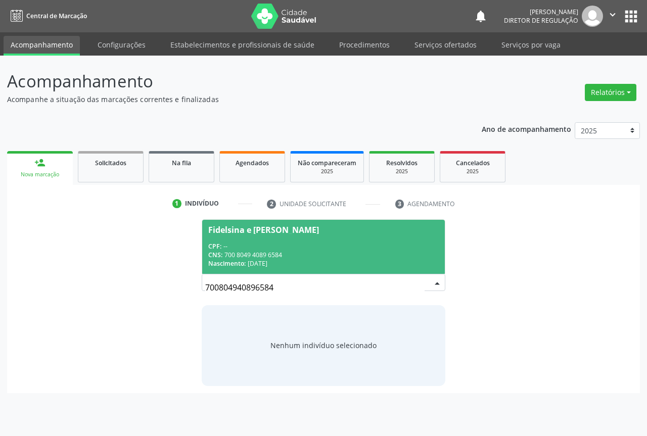
click at [278, 246] on div "CPF: --" at bounding box center [323, 246] width 230 height 9
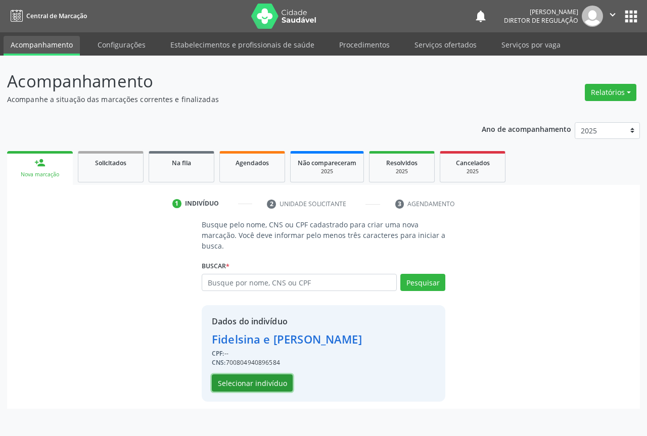
click at [260, 380] on button "Selecionar indivíduo" at bounding box center [252, 382] width 81 height 17
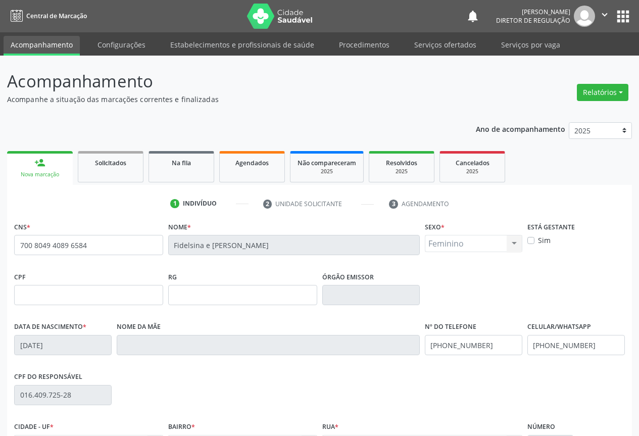
scroll to position [112, 0]
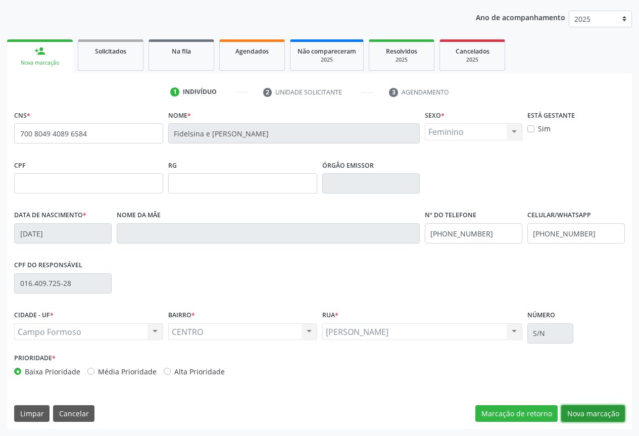
click at [604, 419] on button "Nova marcação" at bounding box center [593, 413] width 64 height 17
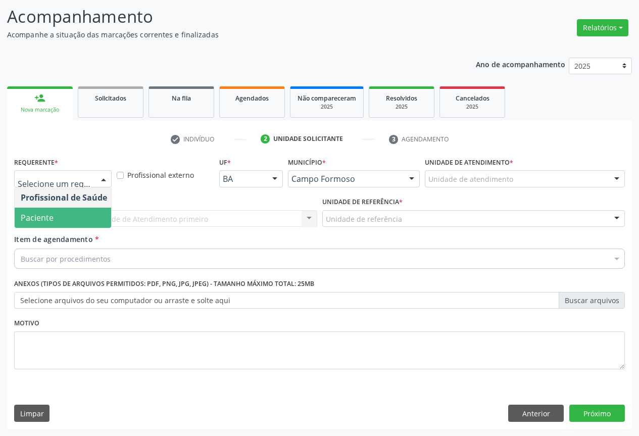
click at [81, 225] on span "Paciente" at bounding box center [64, 218] width 99 height 20
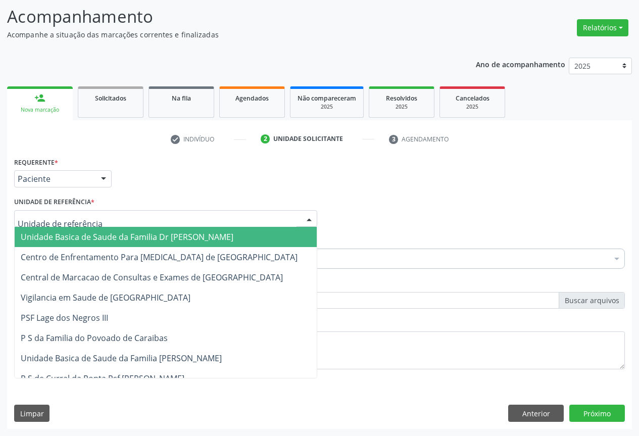
click at [153, 222] on div at bounding box center [165, 218] width 303 height 17
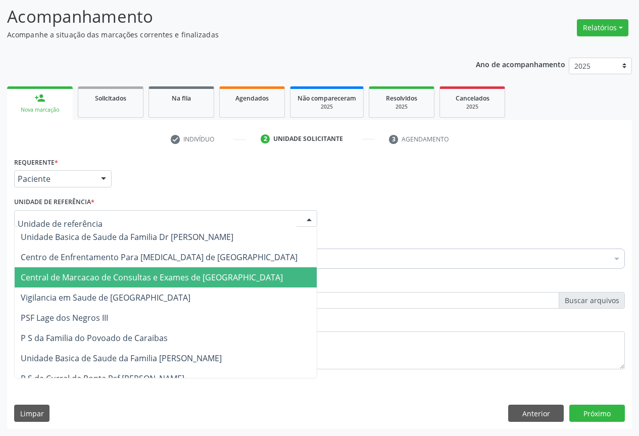
drag, startPoint x: 164, startPoint y: 265, endPoint x: 165, endPoint y: 273, distance: 7.6
click at [165, 273] on span "Central de Marcacao de Consultas e Exames de [GEOGRAPHIC_DATA]" at bounding box center [152, 277] width 262 height 11
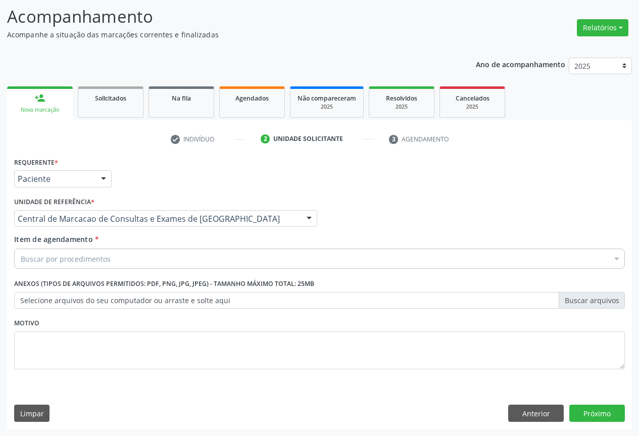
click at [166, 258] on div "Buscar por procedimentos" at bounding box center [319, 259] width 611 height 20
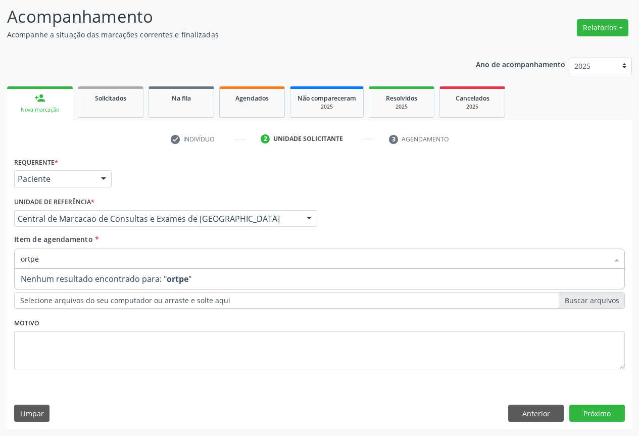
click at [30, 259] on input "ortpe" at bounding box center [315, 259] width 588 height 20
type input "ortope"
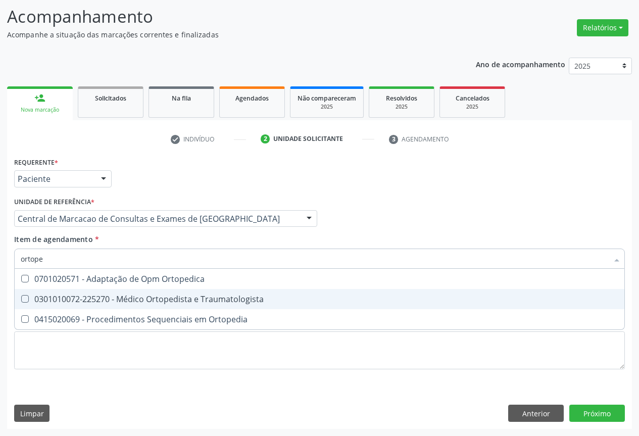
drag, startPoint x: 192, startPoint y: 303, endPoint x: 272, endPoint y: 324, distance: 82.6
click at [193, 303] on div "0301010072-225270 - Médico Ortopedista e Traumatologista" at bounding box center [320, 299] width 598 height 8
checkbox Traumatologista "true"
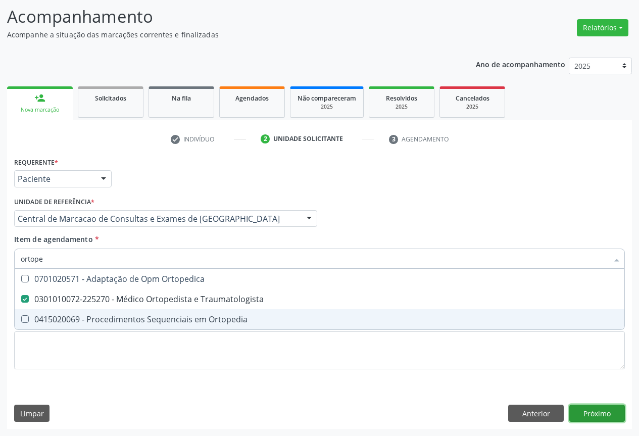
click at [610, 408] on div "Requerente * Paciente Profissional de Saúde Paciente Nenhum resultado encontrad…" at bounding box center [319, 292] width 625 height 274
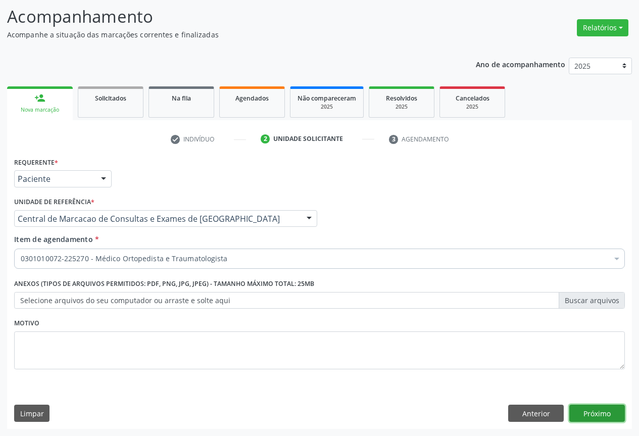
click at [600, 407] on button "Próximo" at bounding box center [597, 413] width 56 height 17
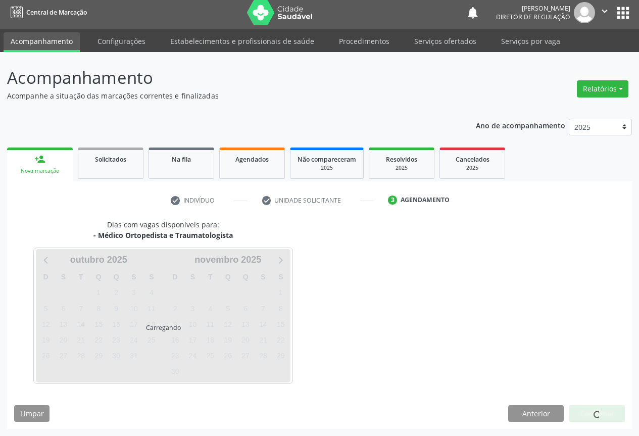
scroll to position [4, 0]
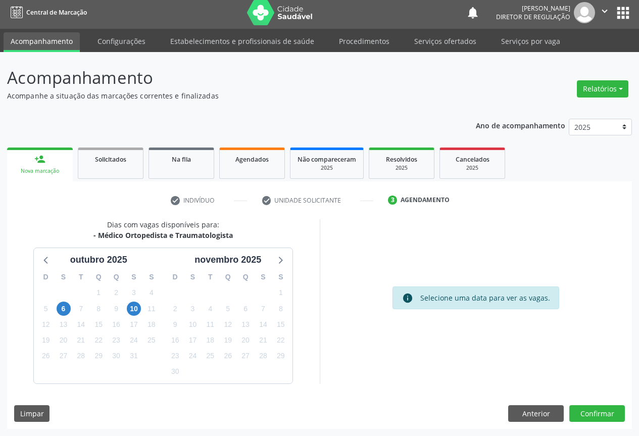
click at [70, 304] on div "6" at bounding box center [64, 309] width 14 height 16
click at [64, 307] on span "6" at bounding box center [64, 309] width 14 height 14
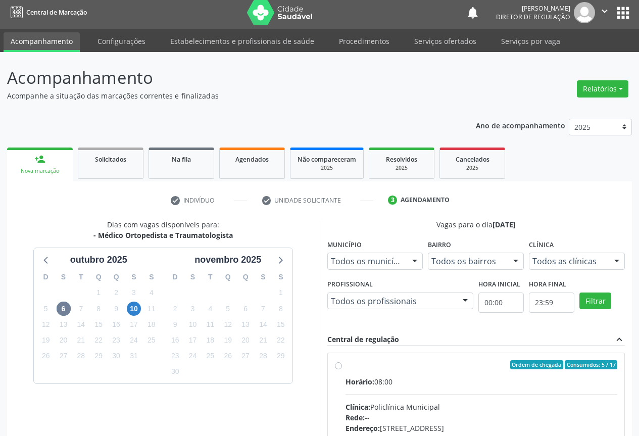
click at [428, 378] on div "Horário: 08:00" at bounding box center [482, 381] width 272 height 11
click at [342, 369] on input "Ordem de chegada Consumidos: 5 / 17 Horário: 08:00 Clínica: Policlínica Municip…" at bounding box center [338, 364] width 7 height 9
radio input "true"
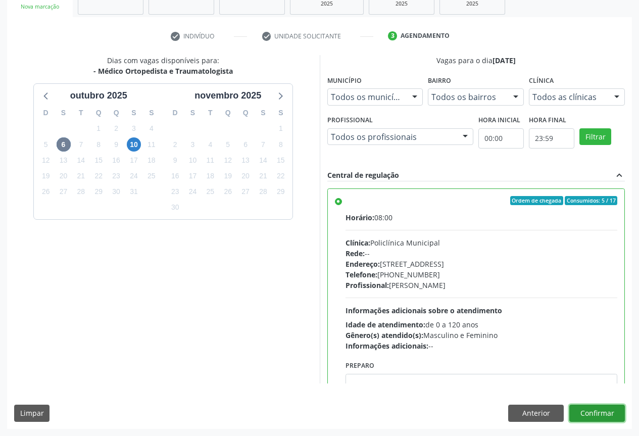
click at [610, 413] on button "Confirmar" at bounding box center [597, 413] width 56 height 17
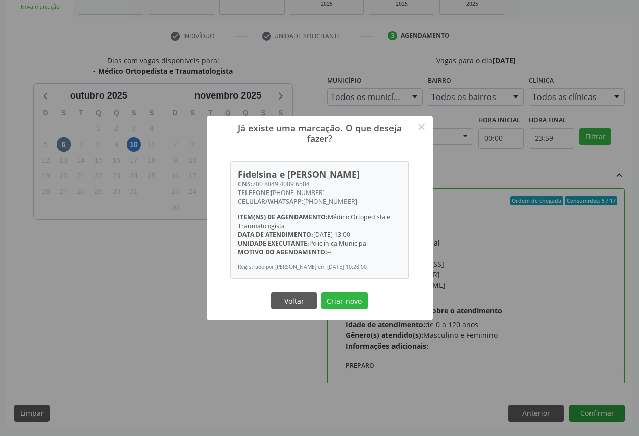
click at [321, 292] on button "Criar novo" at bounding box center [344, 300] width 46 height 17
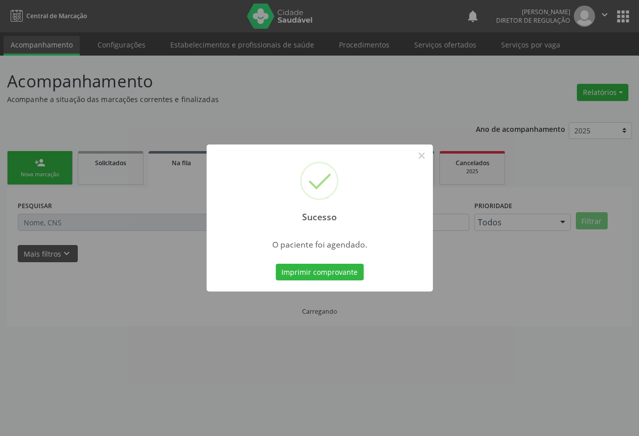
scroll to position [0, 0]
click at [279, 264] on button "Imprimir comprovante" at bounding box center [323, 272] width 88 height 17
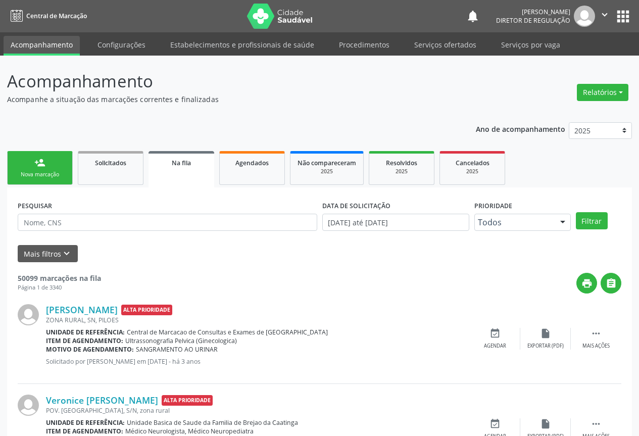
click at [54, 161] on link "person_add Nova marcação" at bounding box center [40, 168] width 66 height 34
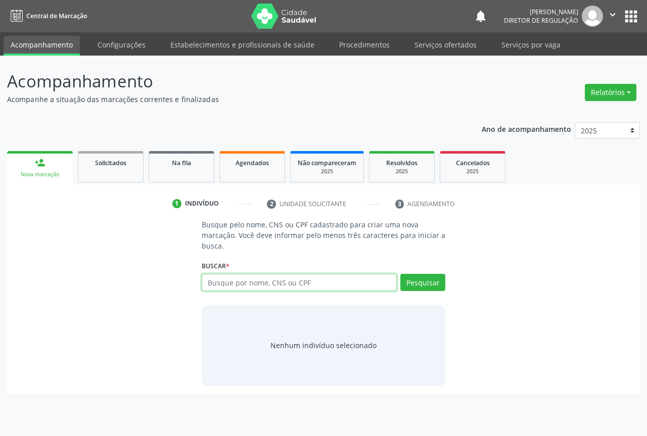
click at [253, 290] on input "text" at bounding box center [299, 282] width 195 height 17
type input "706005884241546"
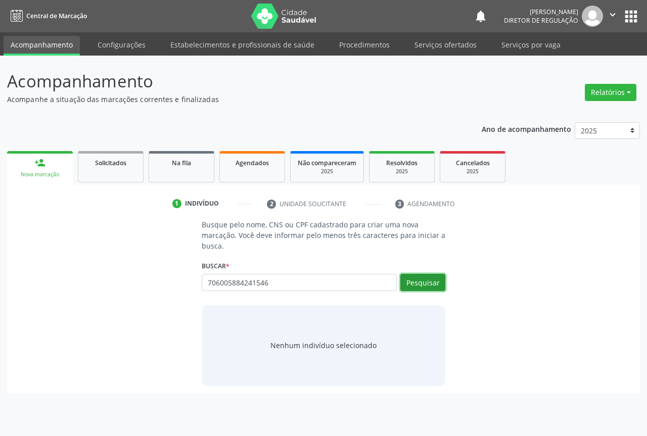
click at [435, 285] on button "Pesquisar" at bounding box center [422, 282] width 45 height 17
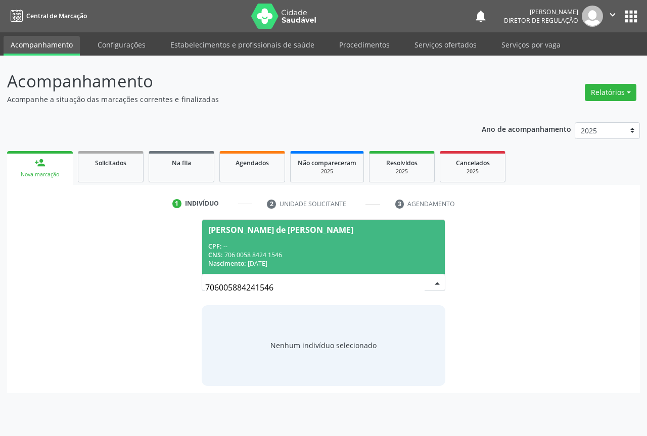
click at [308, 269] on span "Elena Maria de Jesus Novais CPF: -- CNS: 706 0058 8424 1546 Nascimento: 15/03/1…" at bounding box center [323, 247] width 243 height 54
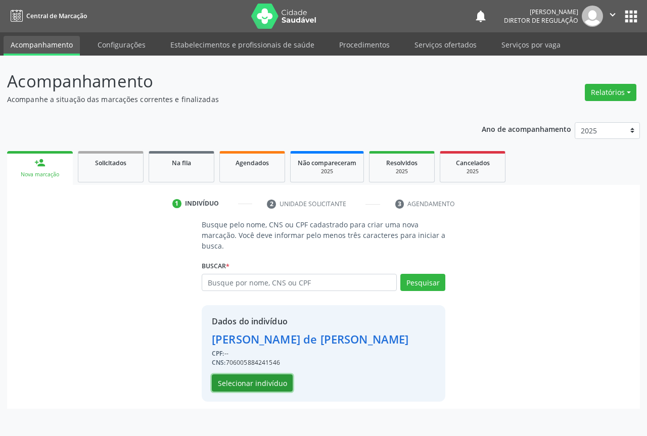
click at [259, 379] on button "Selecionar indivíduo" at bounding box center [252, 382] width 81 height 17
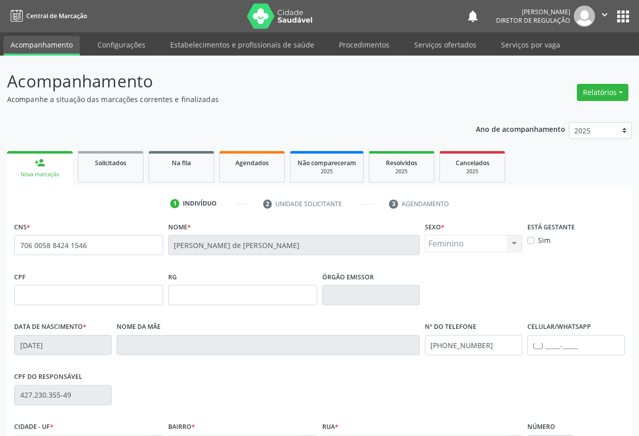
scroll to position [112, 0]
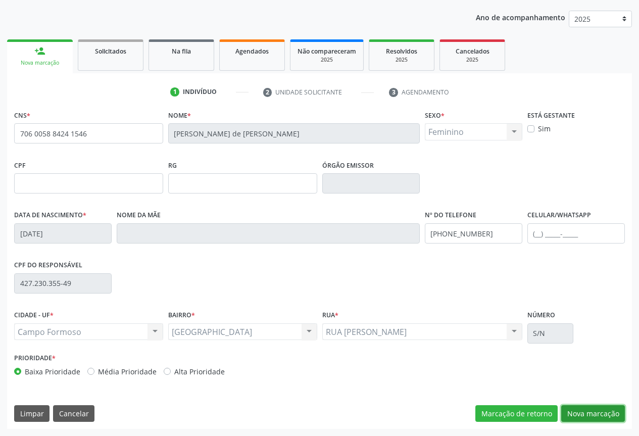
click at [592, 413] on button "Nova marcação" at bounding box center [593, 413] width 64 height 17
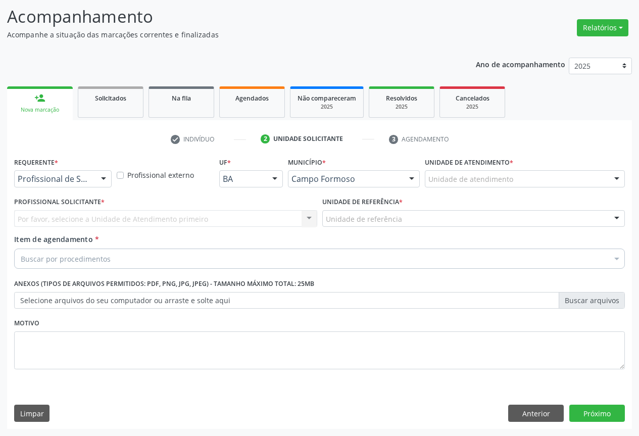
scroll to position [65, 0]
click at [82, 185] on div at bounding box center [63, 178] width 98 height 17
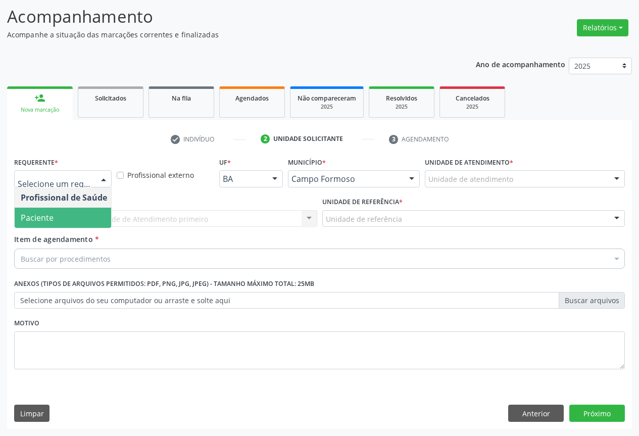
click at [79, 222] on span "Paciente" at bounding box center [64, 218] width 99 height 20
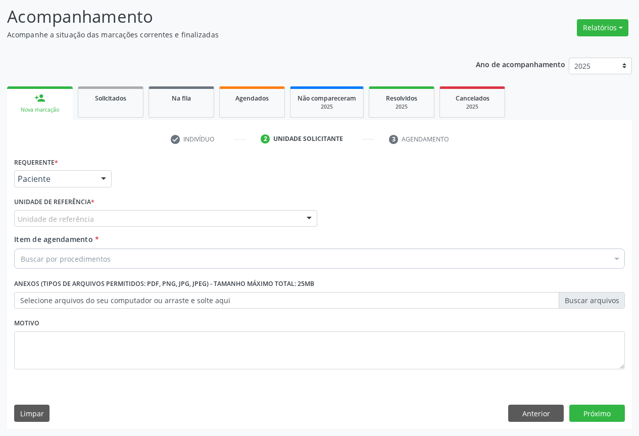
click at [159, 224] on div "Unidade de referência" at bounding box center [165, 218] width 303 height 17
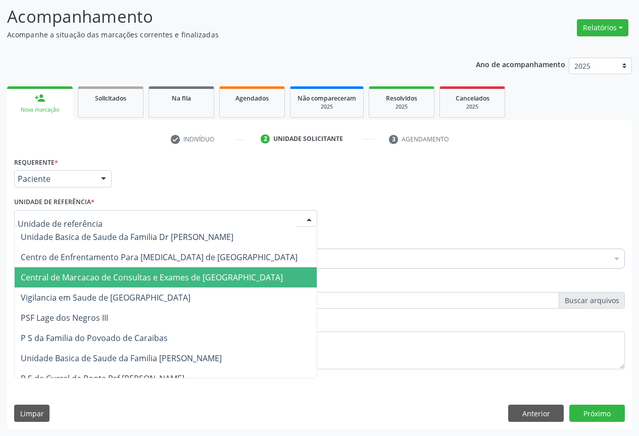
click at [173, 270] on span "Central de Marcacao de Consultas e Exames de [GEOGRAPHIC_DATA]" at bounding box center [166, 277] width 302 height 20
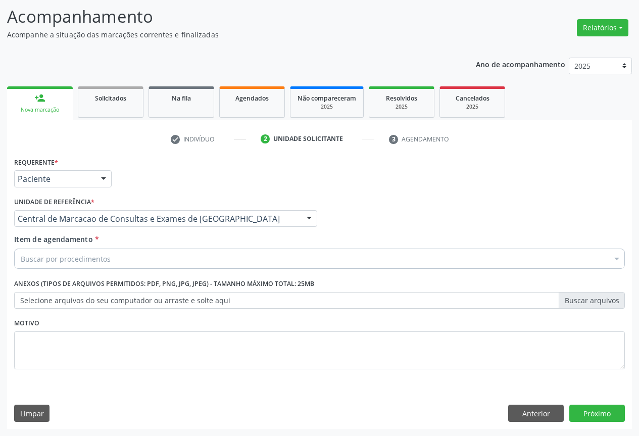
click at [198, 258] on div "Buscar por procedimentos" at bounding box center [319, 259] width 611 height 20
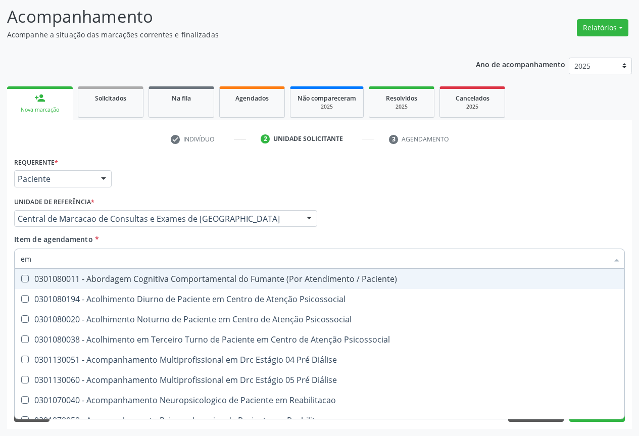
type input "e"
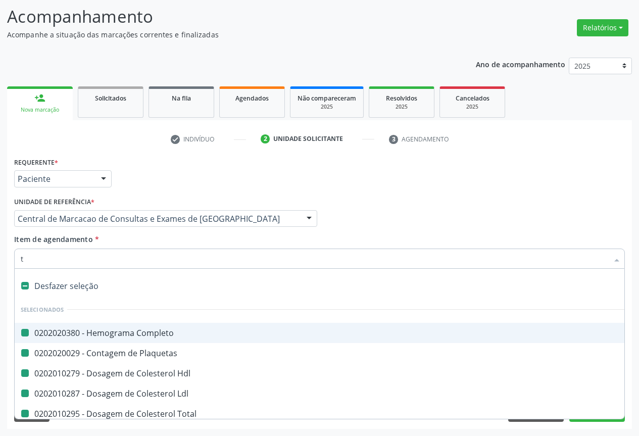
type input "tr"
checkbox Completo "false"
checkbox Plaquetas "false"
checkbox Hdl "false"
checkbox Ldl "false"
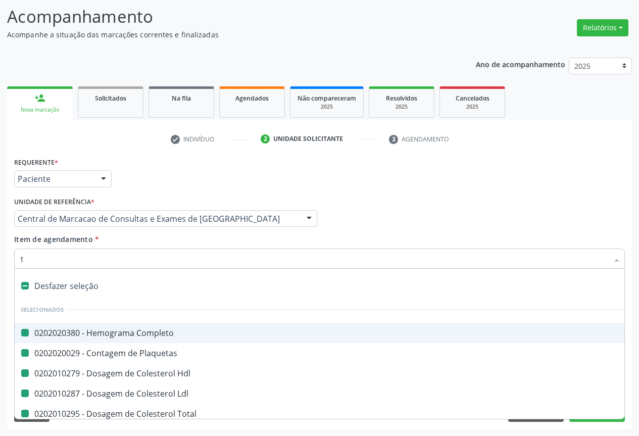
checkbox Total "false"
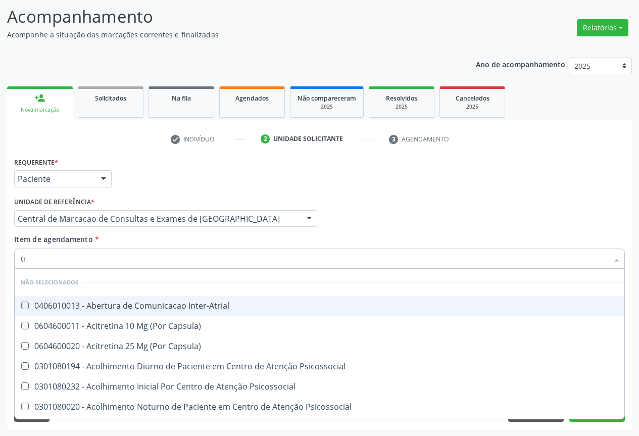
scroll to position [65, 0]
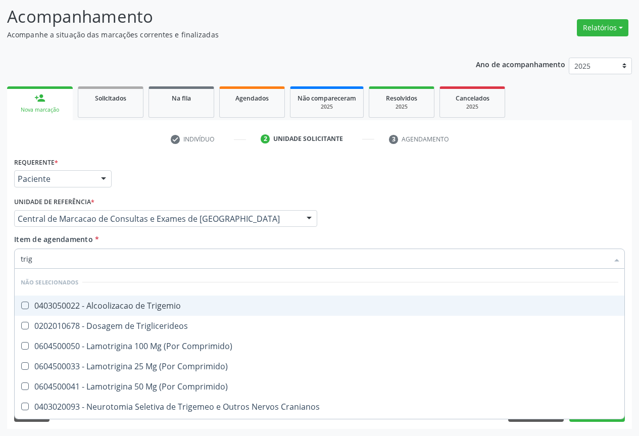
type input "trigl"
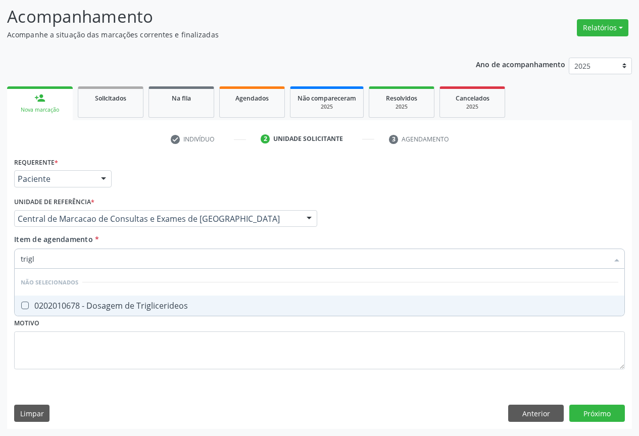
click at [182, 308] on div "0202010678 - Dosagem de Triglicerideos" at bounding box center [320, 306] width 598 height 8
checkbox Triglicerideos "true"
type input "trigl"
click at [180, 239] on div "Item de agendamento * trigl Desfazer seleção Não selecionados 0202010678 - Dosa…" at bounding box center [319, 250] width 611 height 32
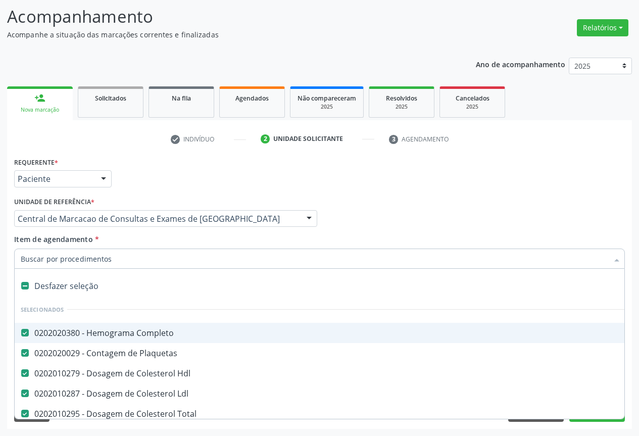
click at [174, 264] on div at bounding box center [319, 259] width 611 height 20
type input "u"
checkbox Hdl "false"
checkbox Ldl "false"
checkbox Total "false"
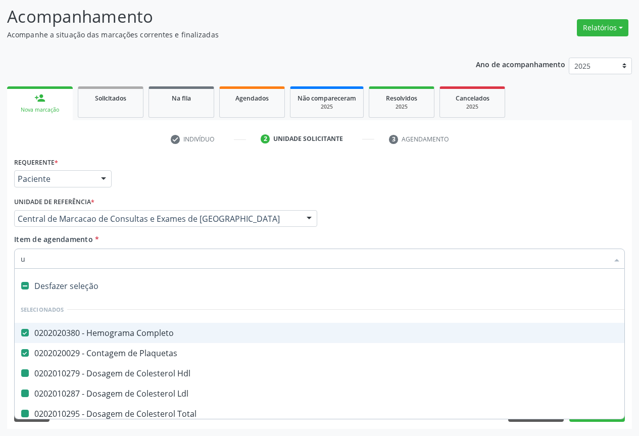
checkbox Triglicerideos "false"
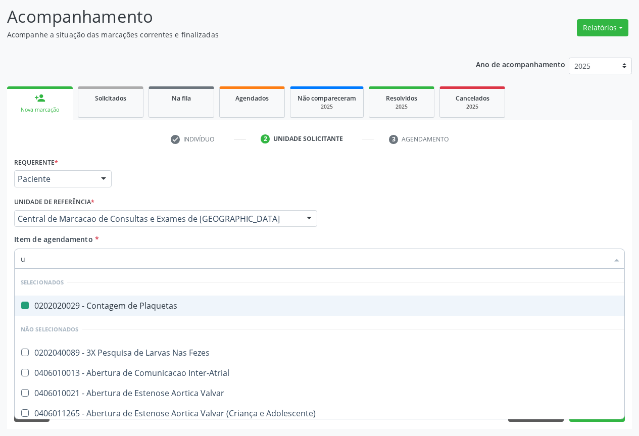
type input "ur"
checkbox Plaquetas "false"
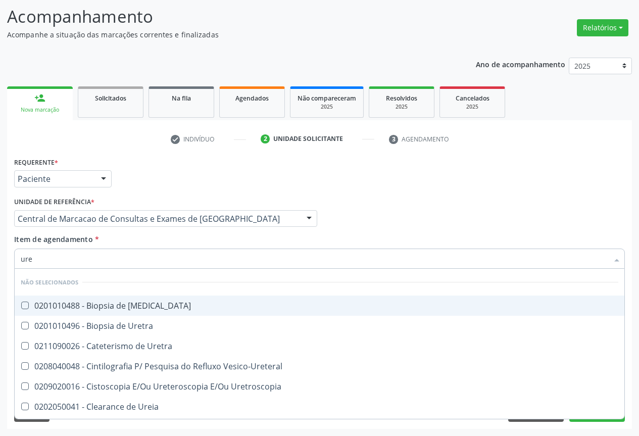
type input "urei"
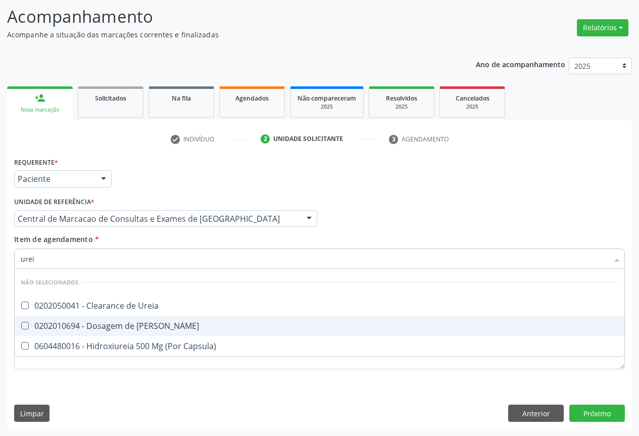
click at [175, 324] on div "0202010694 - Dosagem de [PERSON_NAME]" at bounding box center [320, 326] width 598 height 8
checkbox Ureia "true"
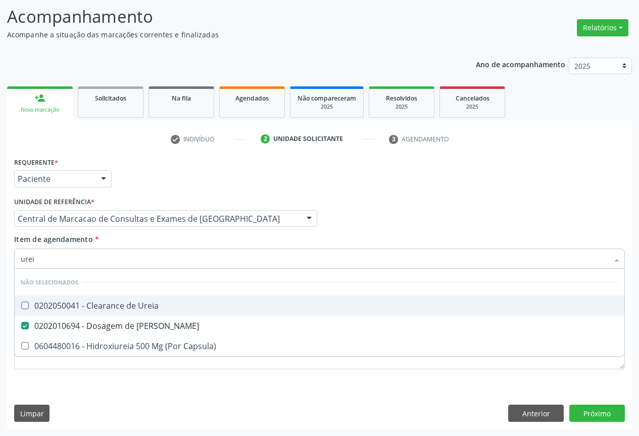
click at [165, 244] on div "Item de agendamento * urei Desfazer seleção Não selecionados 0202050041 - Clear…" at bounding box center [319, 250] width 611 height 32
checkbox Ureia "true"
checkbox Capsula\) "true"
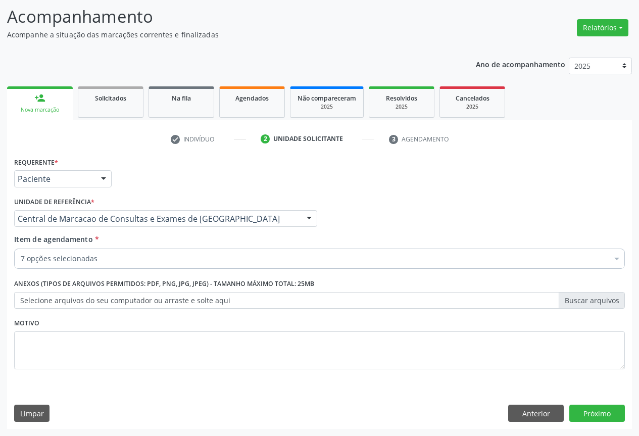
click at [171, 267] on div "7 opções selecionadas" at bounding box center [319, 259] width 611 height 20
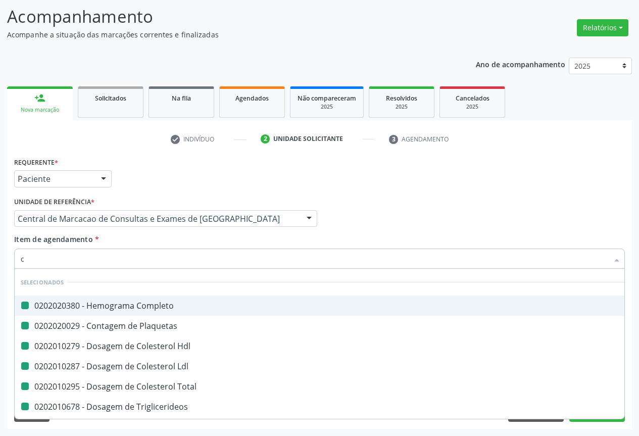
type input "cr"
checkbox Completo "false"
checkbox Hdl "false"
checkbox Plaquetas "false"
checkbox Ldl "false"
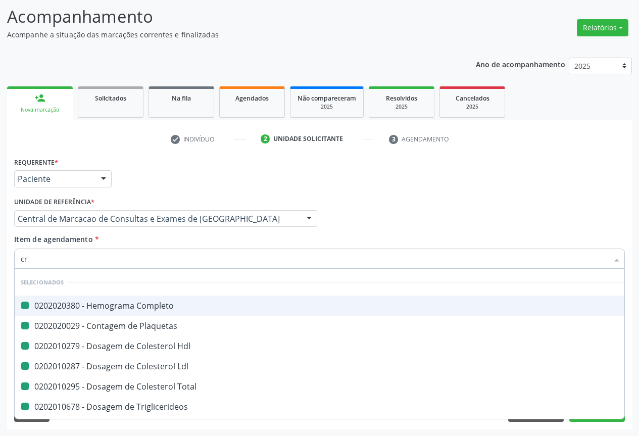
checkbox Total "false"
checkbox Triglicerideos "false"
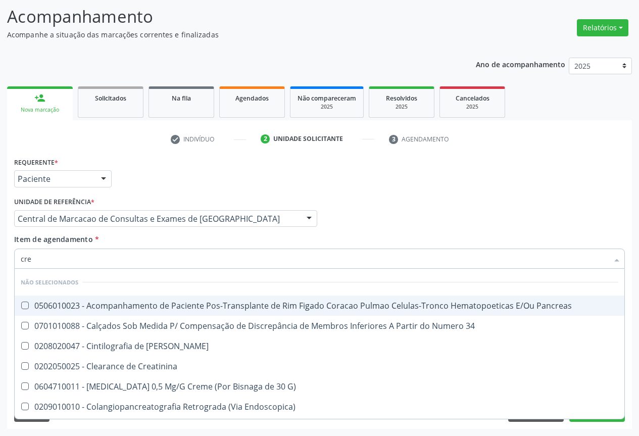
type input "crea"
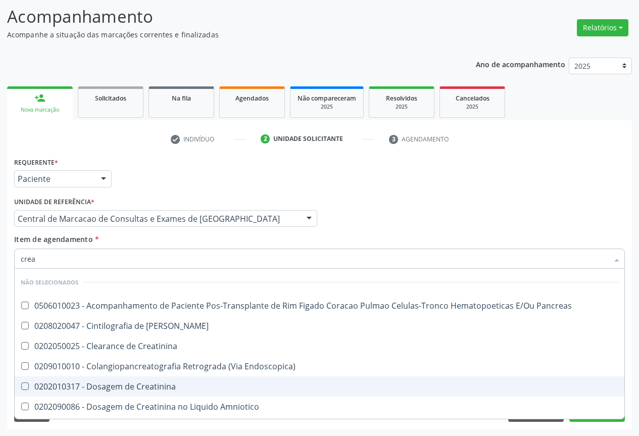
click at [160, 382] on div "0202010317 - Dosagem de Creatinina" at bounding box center [320, 386] width 598 height 8
checkbox Creatinina "true"
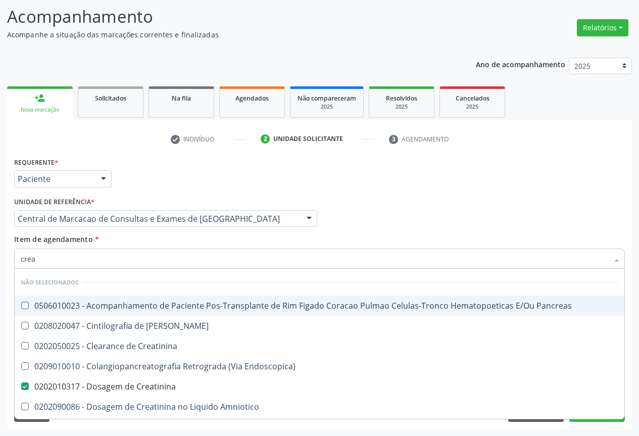
click at [181, 245] on div "Item de agendamento * crea Desfazer seleção Não selecionados 0506010023 - Acomp…" at bounding box center [319, 250] width 611 height 32
checkbox Pancreas "true"
checkbox Creatinina "true"
checkbox Pancreas "true"
checkbox Endoscopica\) "true"
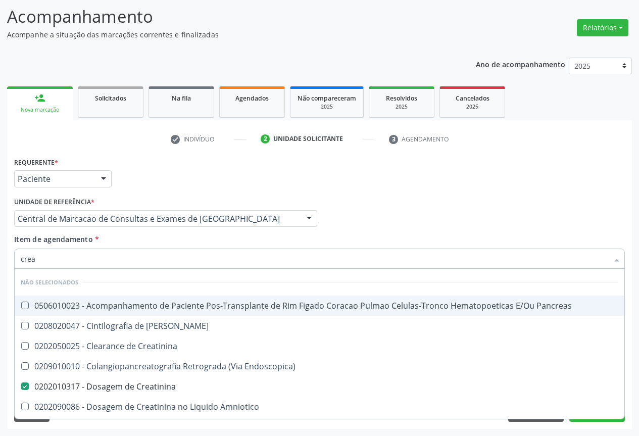
checkbox Amniotico "true"
checkbox Mb "true"
checkbox \(Cpk\) "true"
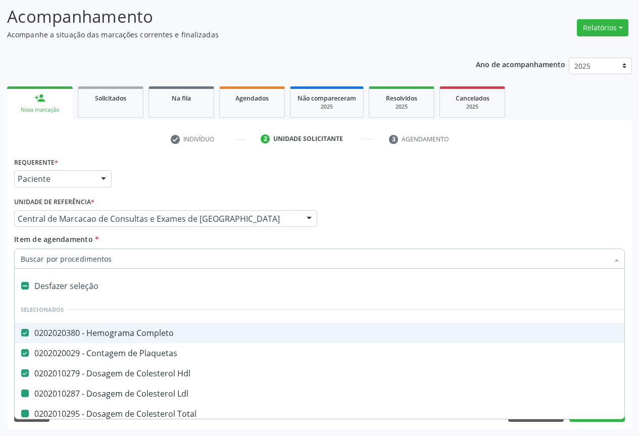
type input "u"
checkbox Ldl "false"
checkbox Total "false"
checkbox Triglicerideos "false"
checkbox Creatinina "false"
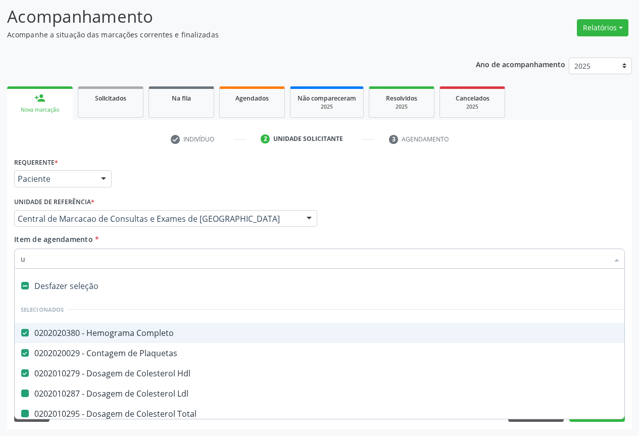
checkbox Ureia "false"
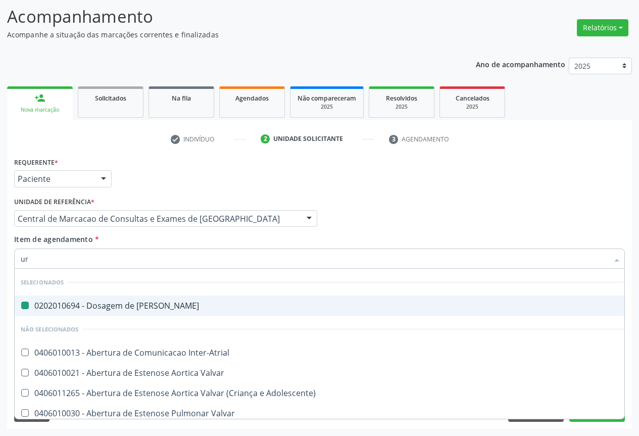
type input "uri"
checkbox Ureia "false"
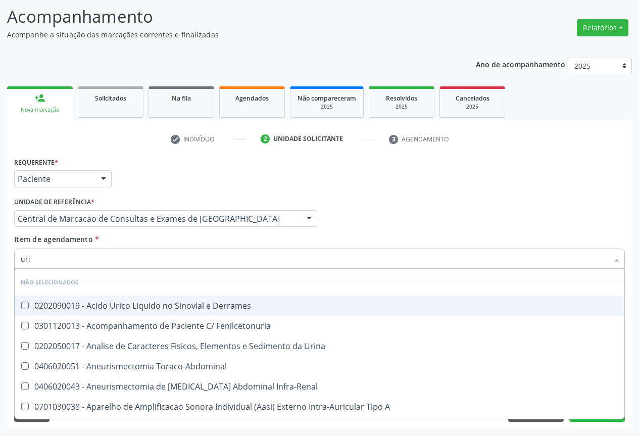
type input "urin"
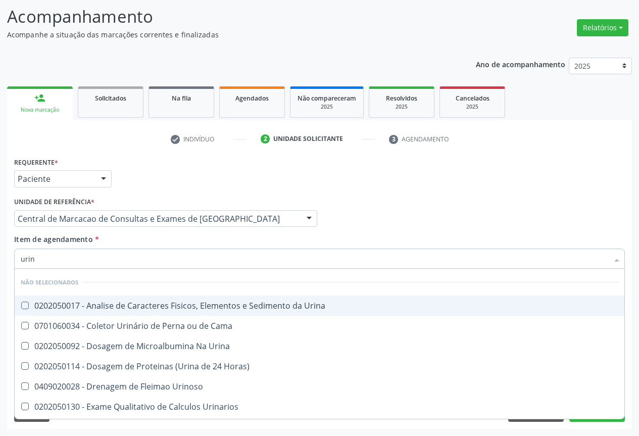
click at [178, 310] on div "0202050017 - Analise de Caracteres Fisicos, Elementos e Sedimento da Urina" at bounding box center [320, 306] width 598 height 8
checkbox Urina "true"
type input "urin"
click at [173, 238] on div "Item de agendamento * urin Desfazer seleção Não selecionados 0202050017 - Anali…" at bounding box center [319, 250] width 611 height 32
checkbox Horas\) "true"
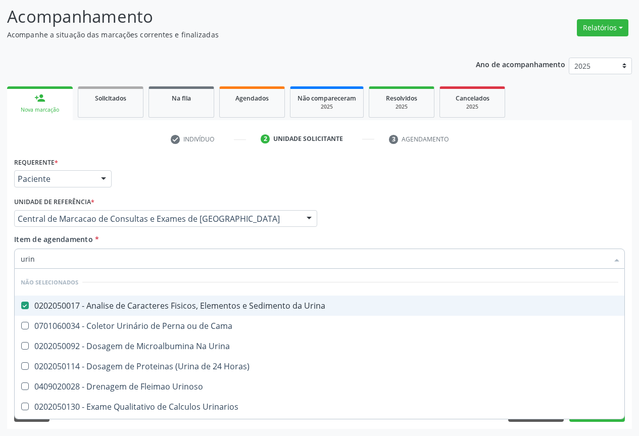
checkbox Urinoso "true"
checkbox Urinarios "true"
checkbox Delgada\) "true"
checkbox Quantitativa "true"
checkbox Urina "true"
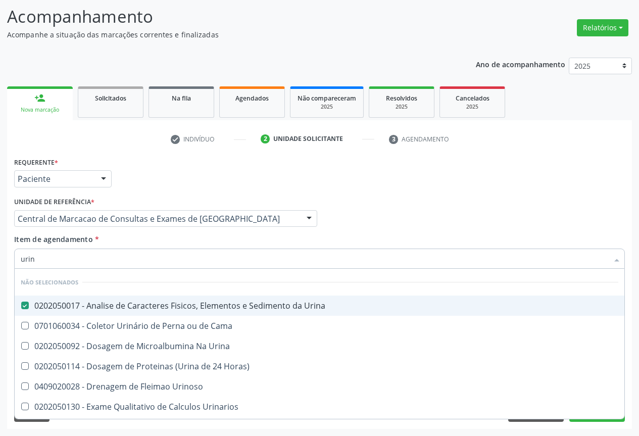
checkbox Urina "true"
checkbox Cama "true"
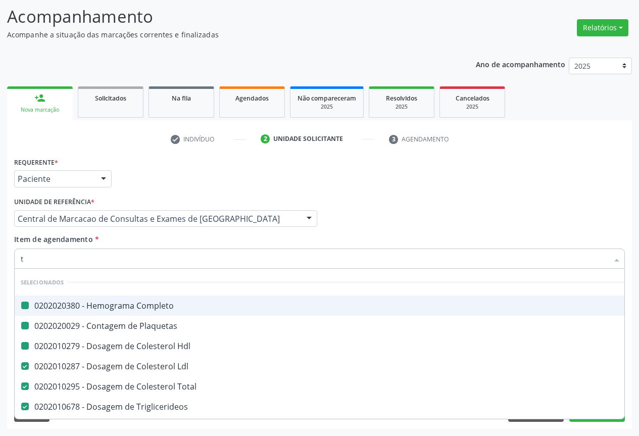
type input "tg"
checkbox Completo "false"
checkbox Hdl "false"
checkbox Plaquetas "false"
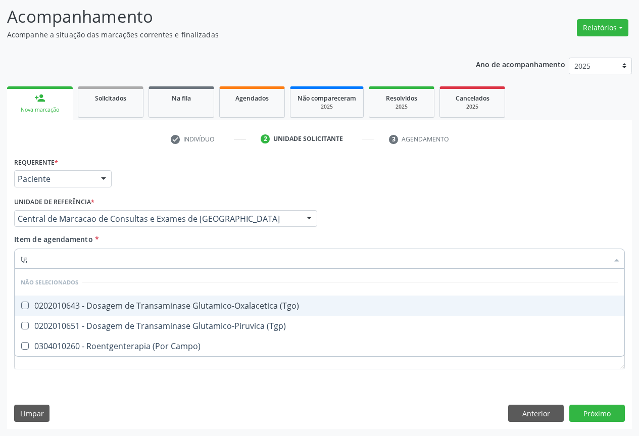
drag, startPoint x: 194, startPoint y: 304, endPoint x: 195, endPoint y: 312, distance: 8.7
click at [194, 309] on div "0202010643 - Dosagem de Transaminase Glutamico-Oxalacetica (Tgo)" at bounding box center [320, 306] width 598 height 8
checkbox \(Tgo\) "true"
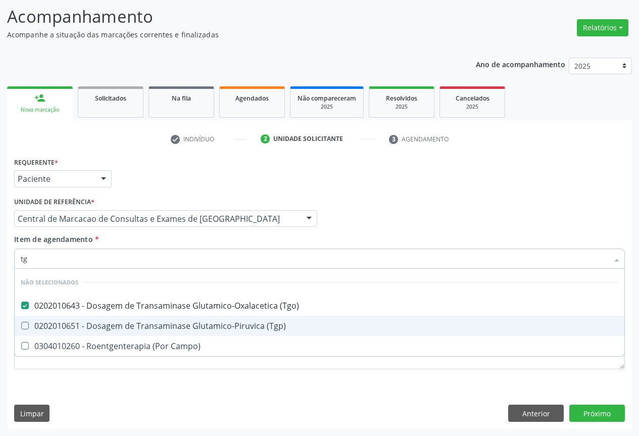
click at [195, 317] on span "0202010651 - Dosagem de Transaminase Glutamico-Piruvica (Tgp)" at bounding box center [320, 326] width 610 height 20
checkbox \(Tgp\) "true"
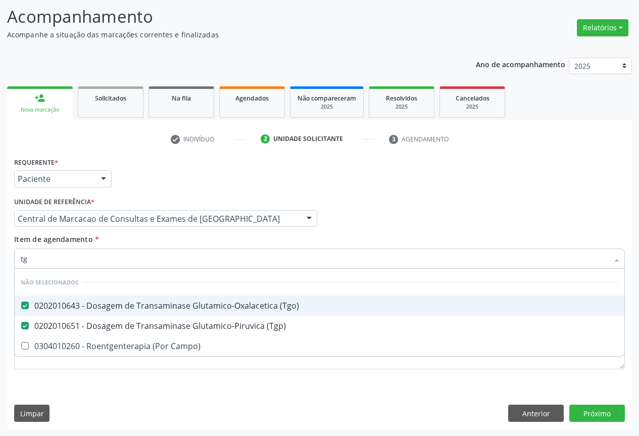
click at [181, 246] on div "Item de agendamento * tg Desfazer seleção Não selecionados 0202010643 - Dosagem…" at bounding box center [319, 250] width 611 height 32
checkbox Campo\) "true"
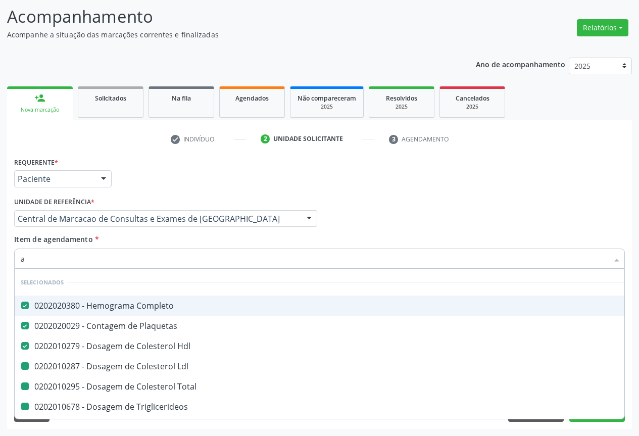
type input "ac"
checkbox Ldl "false"
checkbox Total "false"
checkbox Triglicerideos "false"
checkbox Ureia "false"
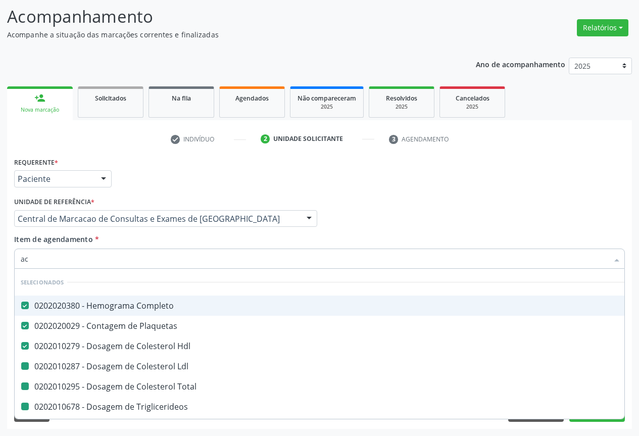
checkbox Creatinina "false"
checkbox Urina "false"
checkbox \(Tgo\) "false"
checkbox \(Tgp\) "false"
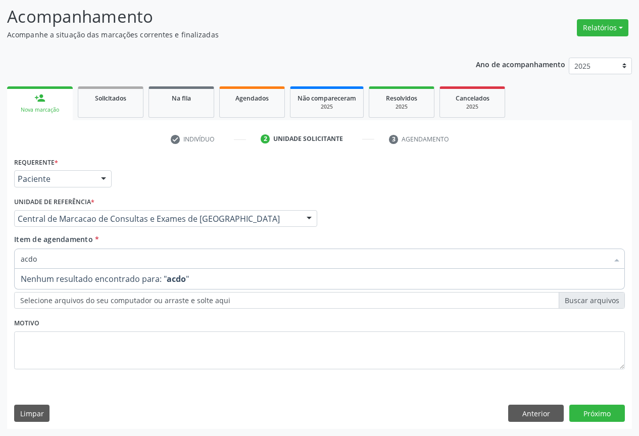
click at [29, 256] on input "acdo" at bounding box center [315, 259] width 588 height 20
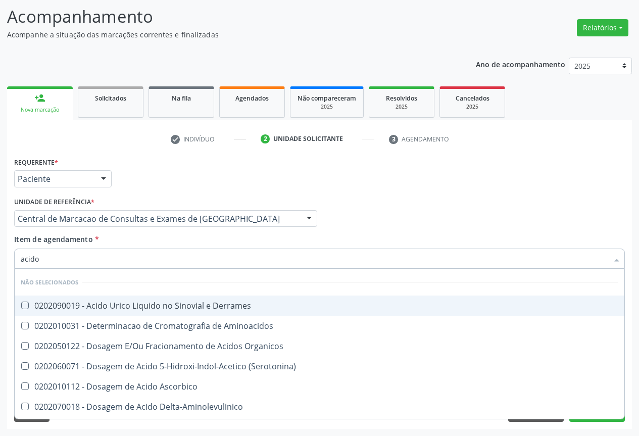
click at [93, 260] on input "acido" at bounding box center [315, 259] width 588 height 20
type input "acido u"
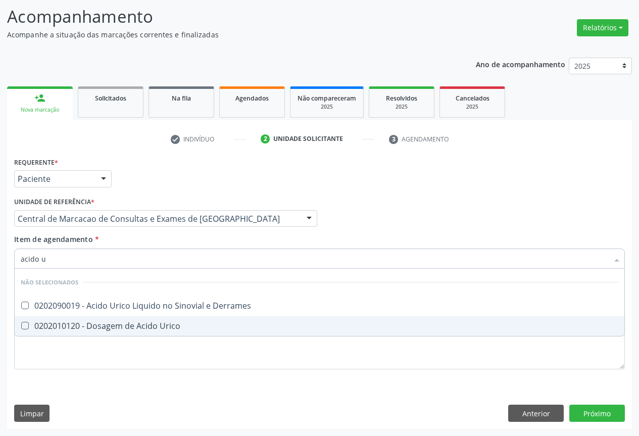
click at [230, 331] on span "0202010120 - Dosagem de Acido Urico" at bounding box center [320, 326] width 610 height 20
checkbox Urico "true"
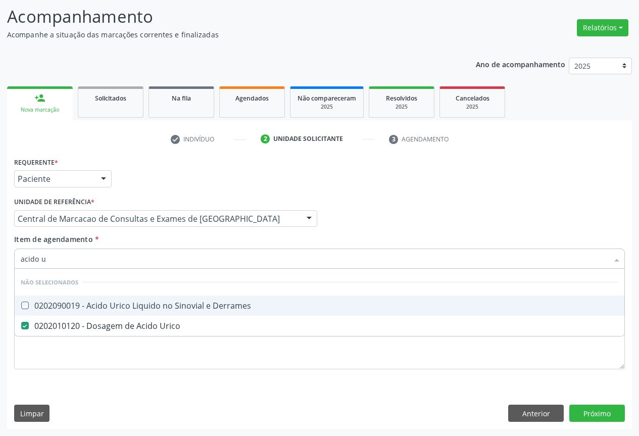
click at [176, 243] on div "Item de agendamento * acido u Desfazer seleção Não selecionados 0202090019 - Ac…" at bounding box center [319, 250] width 611 height 32
checkbox Derrames "true"
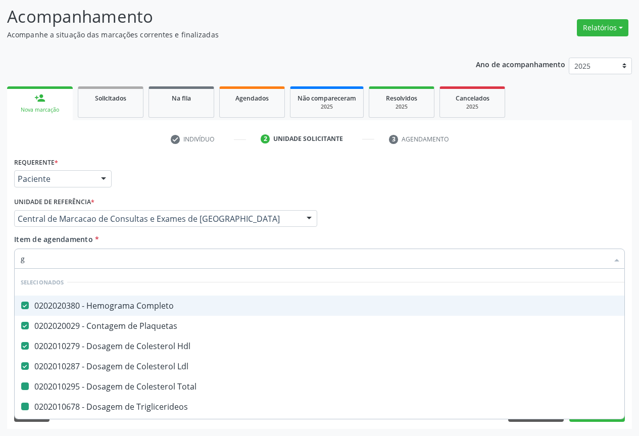
type input "gl"
checkbox Total "false"
checkbox Triglicerideos "false"
checkbox Ureia "false"
checkbox Creatinina "false"
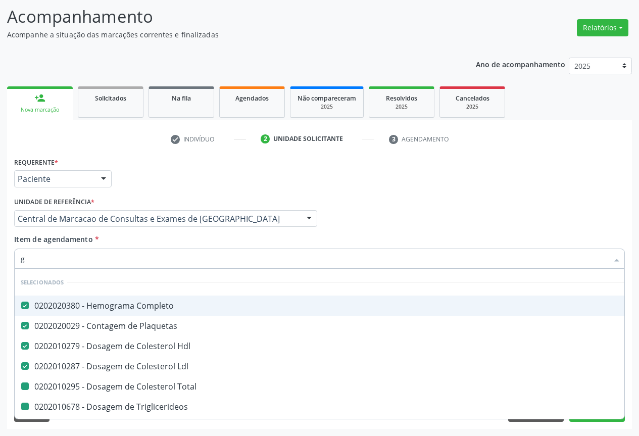
checkbox \(Tgo\) "false"
checkbox \(Tgp\) "false"
checkbox Urico "false"
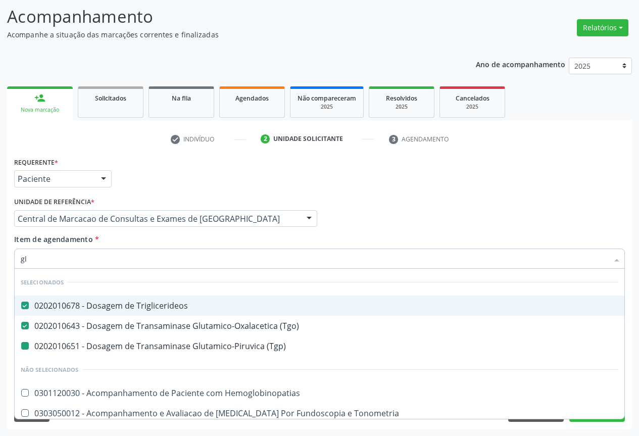
type input "gli"
checkbox \(Tgp\) "false"
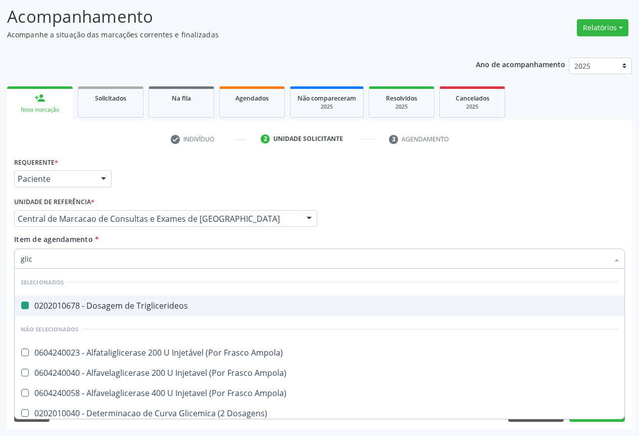
type input "glico"
checkbox Triglicerideos "false"
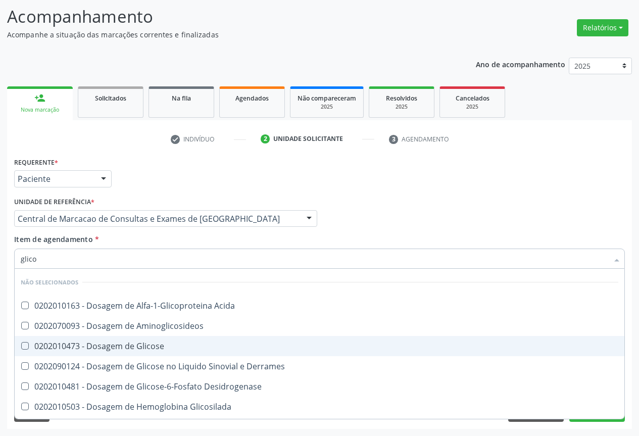
click at [160, 348] on div "0202010473 - Dosagem de Glicose" at bounding box center [320, 346] width 598 height 8
checkbox Glicose "true"
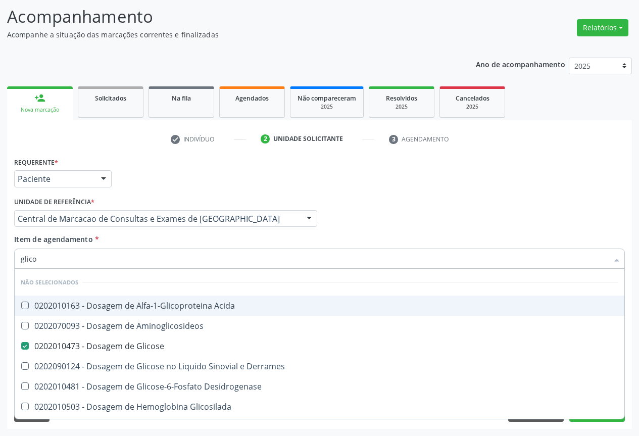
click at [154, 248] on div "Item de agendamento * glico Desfazer seleção Não selecionados 0202010163 - Dosa…" at bounding box center [319, 250] width 611 height 32
checkbox Acida "true"
checkbox Desidrogenase "true"
checkbox Glicosilada "true"
checkbox Quantitativa "true"
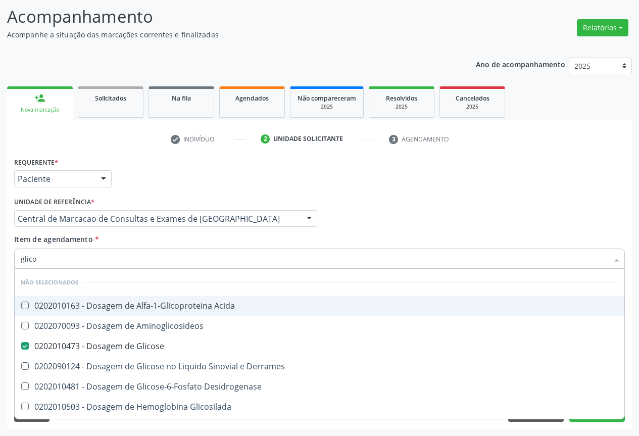
checkbox Urina "true"
checkbox Glicose "true"
checkbox Derrames "true"
checkbox Aminoglicosideos "true"
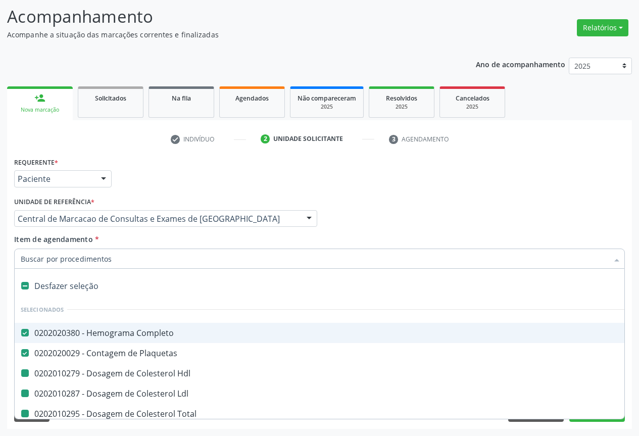
type input "f"
checkbox Hdl "false"
checkbox Total "false"
checkbox Triglicerideos "false"
checkbox Ureia "false"
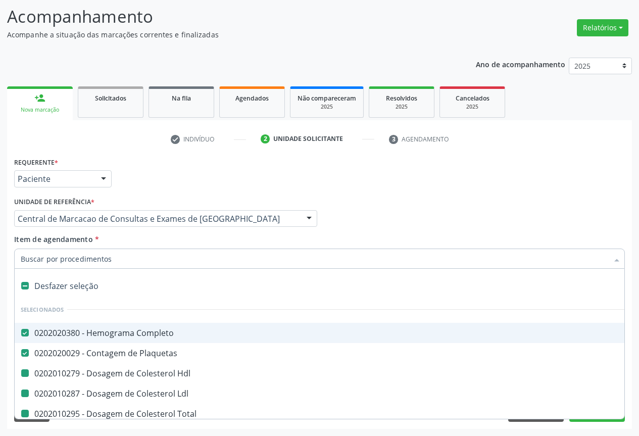
checkbox Creatinina "false"
checkbox Urina "false"
checkbox Ldl "false"
checkbox \(Tgo\) "false"
checkbox \(Tgp\) "false"
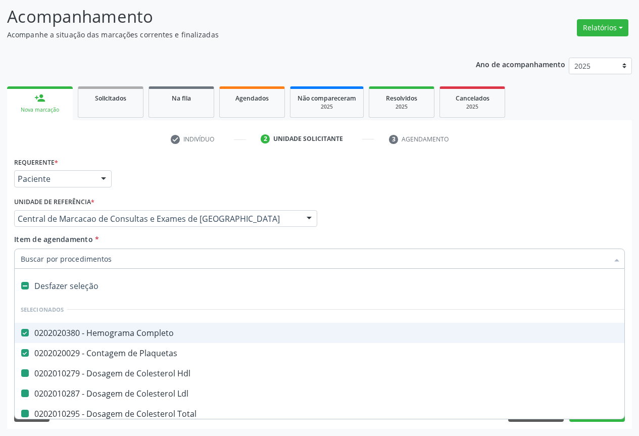
checkbox Urico "false"
checkbox Glicose "false"
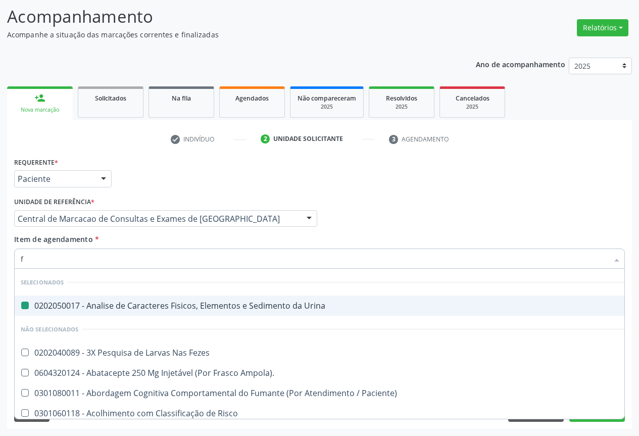
type input "fe"
checkbox Urina "false"
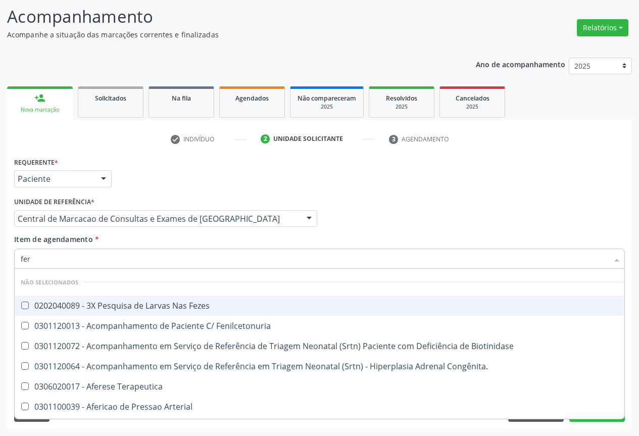
type input "ferr"
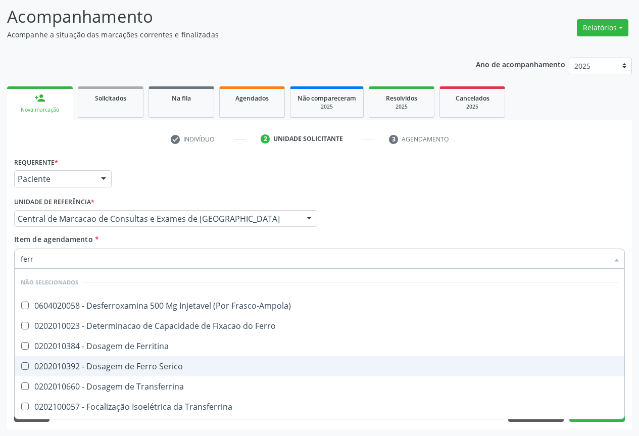
click at [212, 357] on span "0202010392 - Dosagem de Ferro Serico" at bounding box center [320, 366] width 610 height 20
checkbox Serico "true"
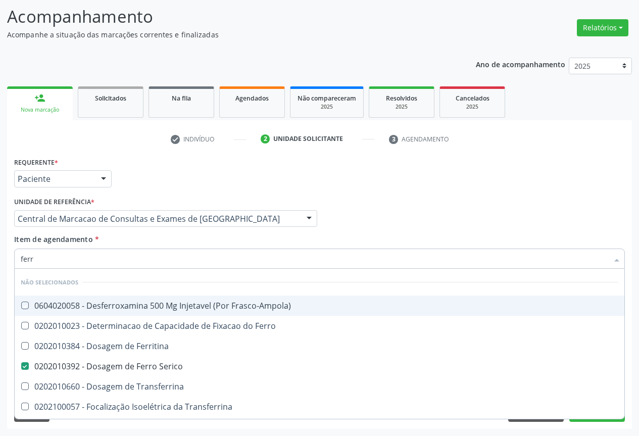
click at [176, 245] on div "Item de agendamento * ferr Desfazer seleção Não selecionados 0604020058 - Desfe…" at bounding box center [319, 250] width 611 height 32
checkbox Frasco-Ampola\) "true"
checkbox Ferritina "true"
checkbox Transferrina "true"
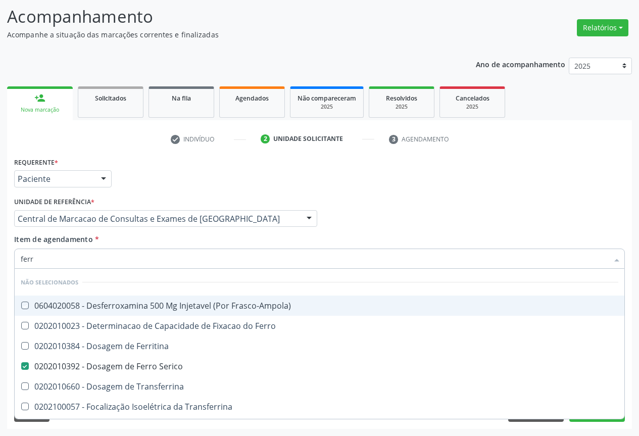
checkbox Ml\) "true"
checkbox \(Nefroplastia\) "true"
checkbox Ferro "true"
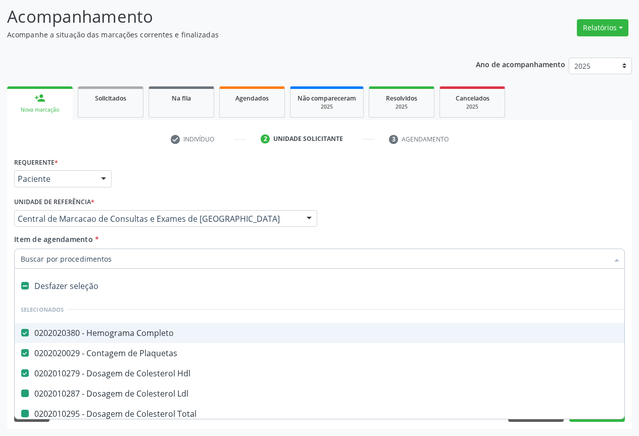
type input "f"
checkbox Total "false"
checkbox Triglicerideos "false"
checkbox Ureia "false"
checkbox Creatinina "false"
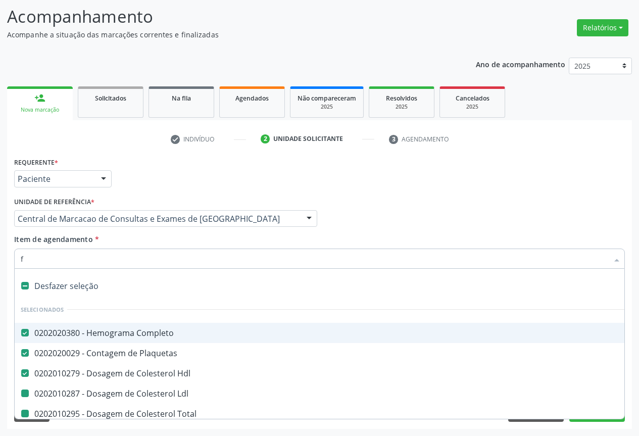
checkbox Ldl "false"
checkbox Urina "false"
checkbox \(Tgo\) "false"
checkbox \(Tgp\) "false"
checkbox Urico "false"
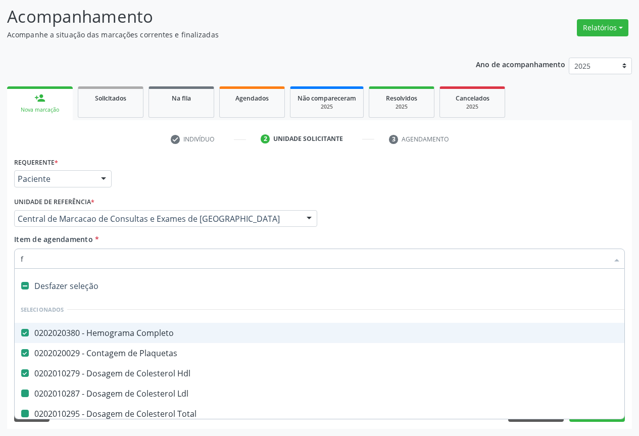
checkbox Glicose "false"
checkbox Serico "false"
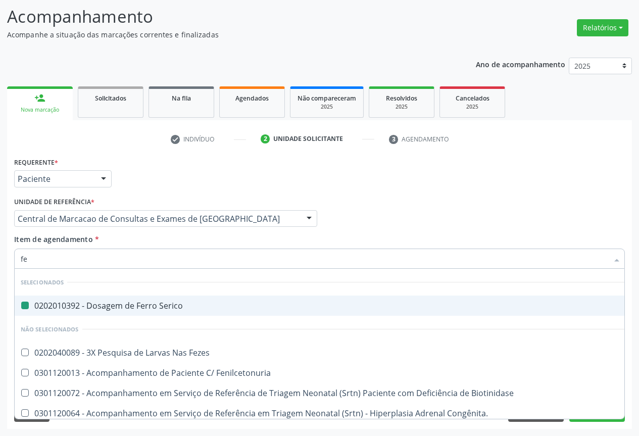
type input "fez"
checkbox Serico "false"
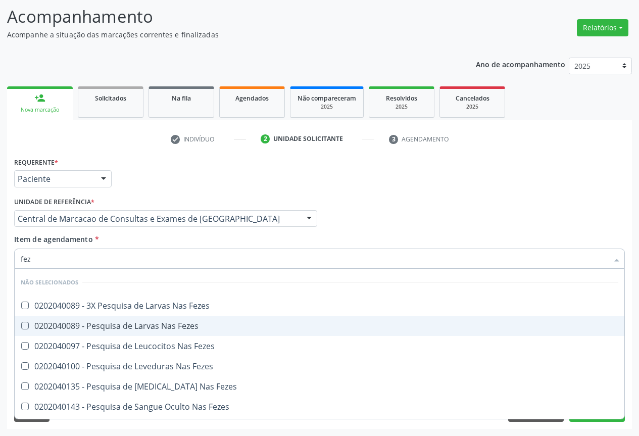
click at [194, 317] on span "0202040089 - Pesquisa de Larvas Nas Fezes" at bounding box center [320, 326] width 610 height 20
checkbox Fezes "true"
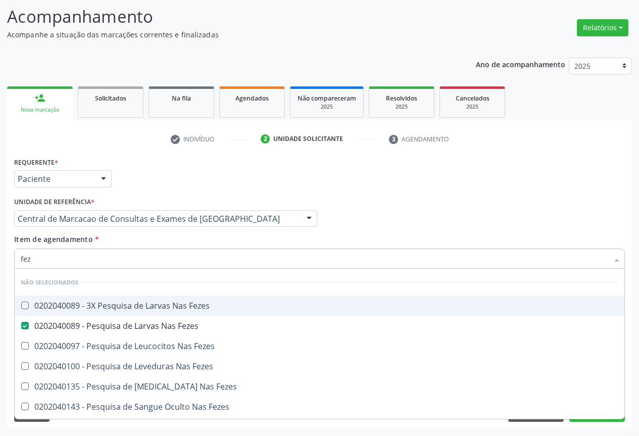
click at [185, 242] on div "Item de agendamento * fez Desfazer seleção Não selecionados 0202040089 - 3X Pes…" at bounding box center [319, 250] width 611 height 32
checkbox Fezes "true"
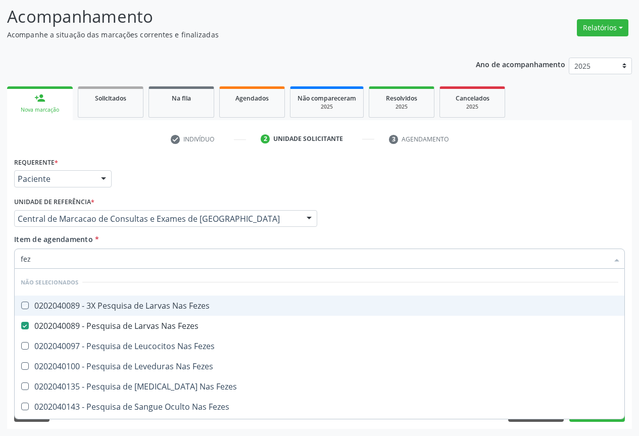
checkbox Fezes "true"
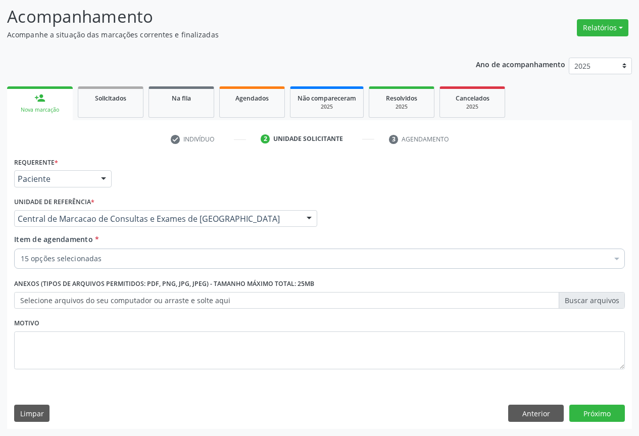
click at [181, 265] on div "15 opções selecionadas" at bounding box center [319, 259] width 611 height 20
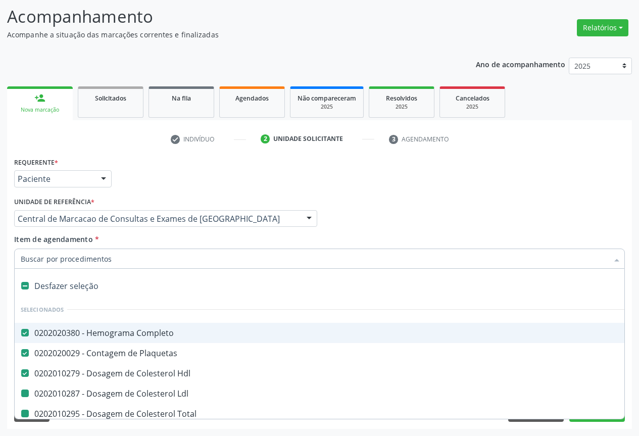
type input "h"
checkbox Total "false"
checkbox Triglicerideos "false"
checkbox Ureia "false"
checkbox Creatinina "false"
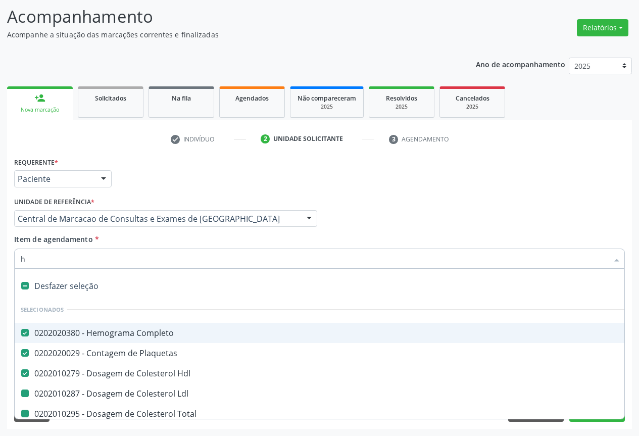
checkbox Ldl "false"
checkbox Urina "false"
checkbox \(Tgo\) "false"
checkbox \(Tgp\) "false"
checkbox Urico "false"
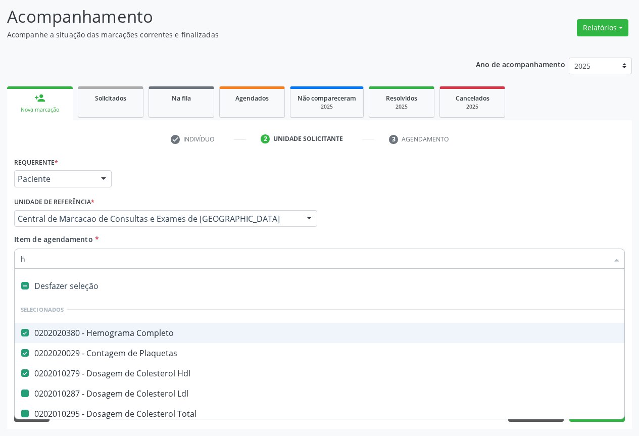
checkbox Glicose "false"
checkbox Serico "false"
checkbox Fezes "false"
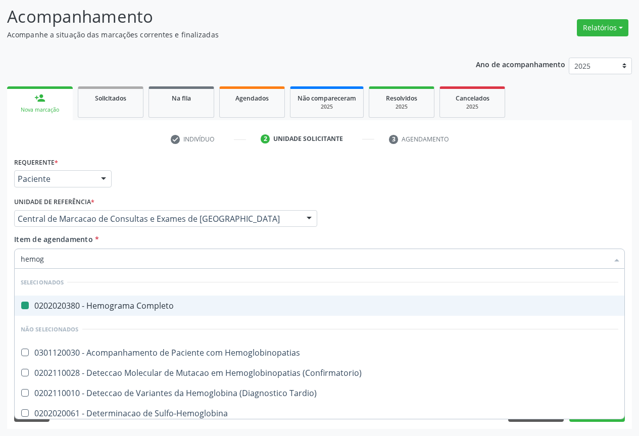
type input "hemogl"
checkbox Completo "false"
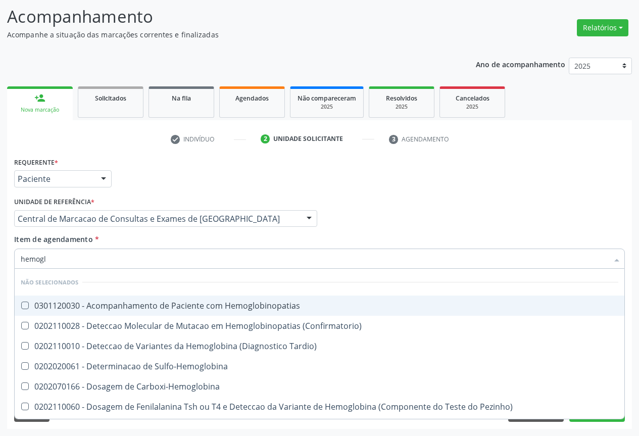
type input "hemoglo"
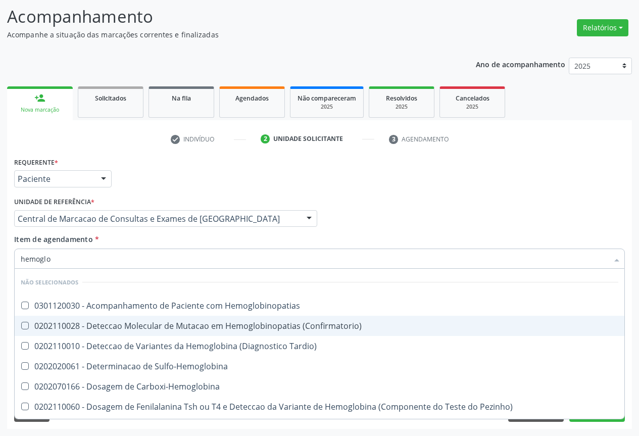
scroll to position [101, 0]
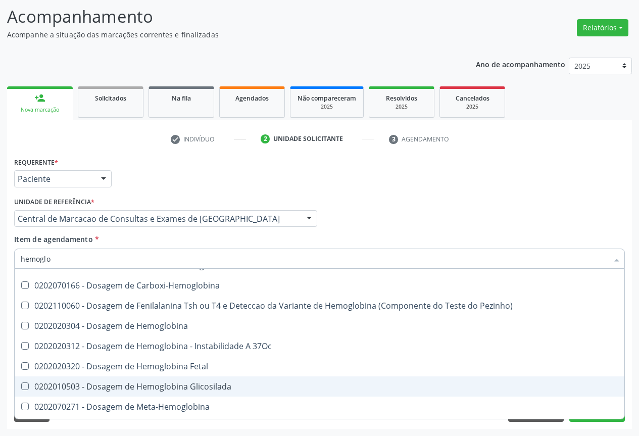
click at [214, 382] on div "0202010503 - Dosagem de Hemoglobina Glicosilada" at bounding box center [320, 386] width 598 height 8
checkbox Glicosilada "true"
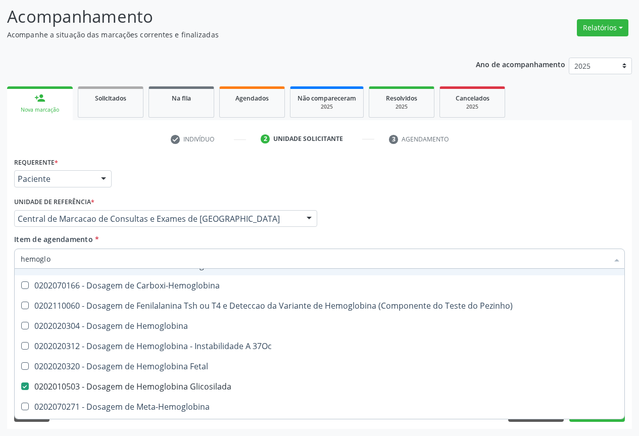
click at [397, 234] on div "Item de agendamento * hemoglo Desfazer seleção Não selecionados 0301120030 - Ac…" at bounding box center [319, 250] width 611 height 32
checkbox Hemoglobinopatias "true"
checkbox Carboxi-Hemoglobina "true"
checkbox Pezinho\) "true"
checkbox Hemoglobina "true"
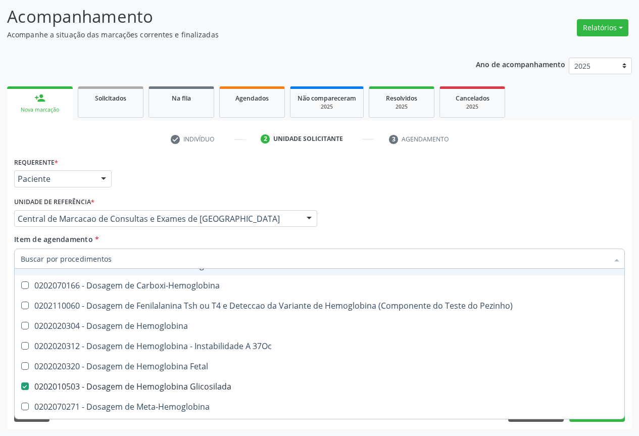
checkbox 37Oc "true"
checkbox Sulfo-Hemoglobina "true"
checkbox Fetal "true"
checkbox Meta-Hemoglobina "true"
checkbox Hemoglobina "true"
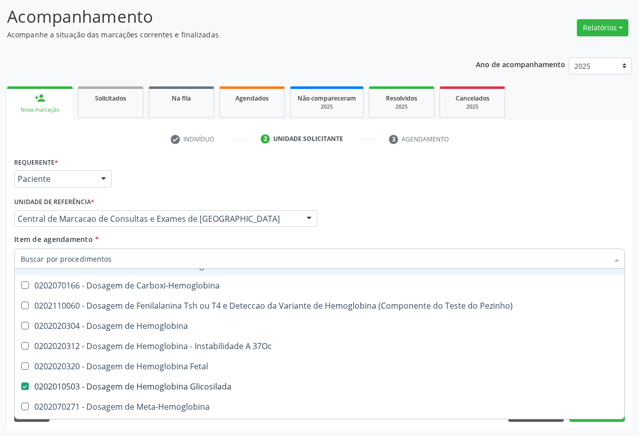
checkbox Hematocrito\) "true"
checkbox S "true"
checkbox Tardio\) "true"
checkbox \(Confirmatorio\) "true"
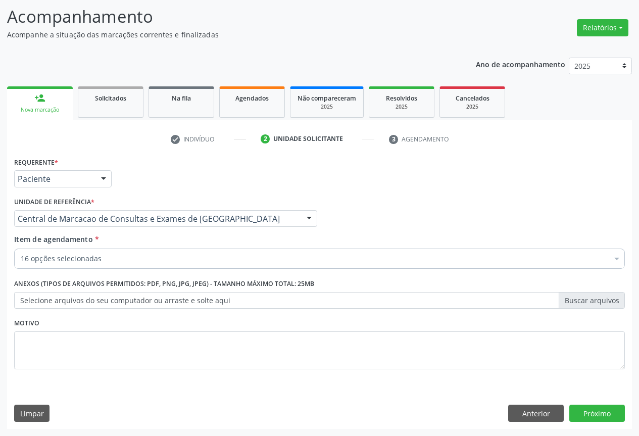
scroll to position [0, 0]
click at [599, 408] on button "Próximo" at bounding box center [597, 413] width 56 height 17
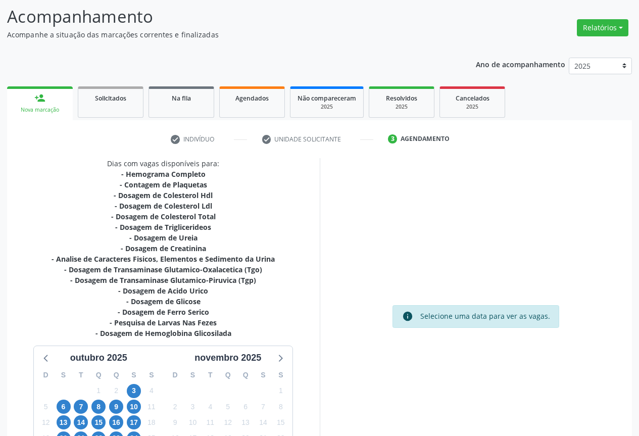
scroll to position [163, 0]
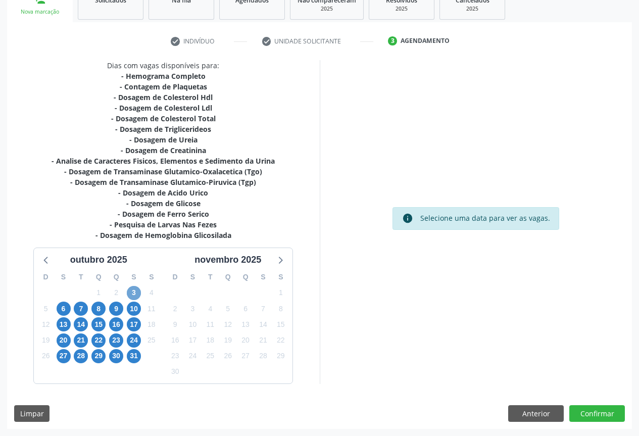
click at [136, 296] on span "3" at bounding box center [134, 293] width 14 height 14
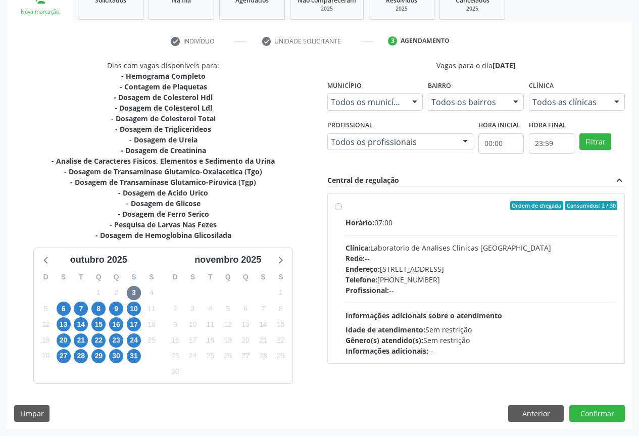
drag, startPoint x: 411, startPoint y: 262, endPoint x: 413, endPoint y: 274, distance: 12.3
click at [411, 264] on div "Horário: 07:00 Clínica: Laboratorio de Analises Clinicas [GEOGRAPHIC_DATA] Rede…" at bounding box center [482, 286] width 272 height 139
radio input "true"
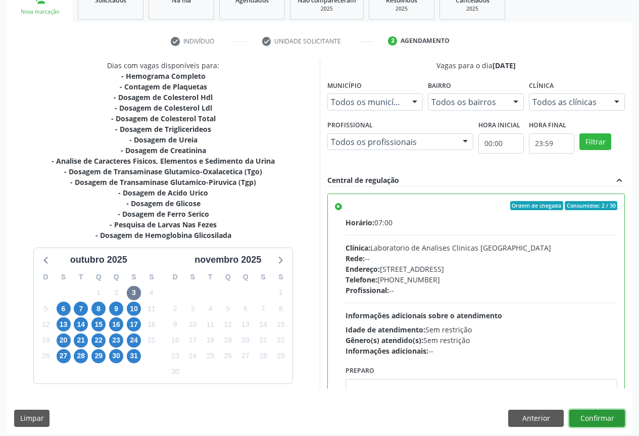
click at [592, 421] on button "Confirmar" at bounding box center [597, 418] width 56 height 17
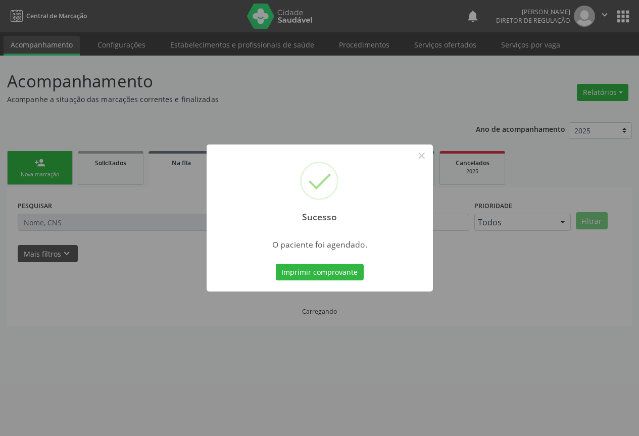
click at [276, 264] on button "Imprimir comprovante" at bounding box center [320, 272] width 88 height 17
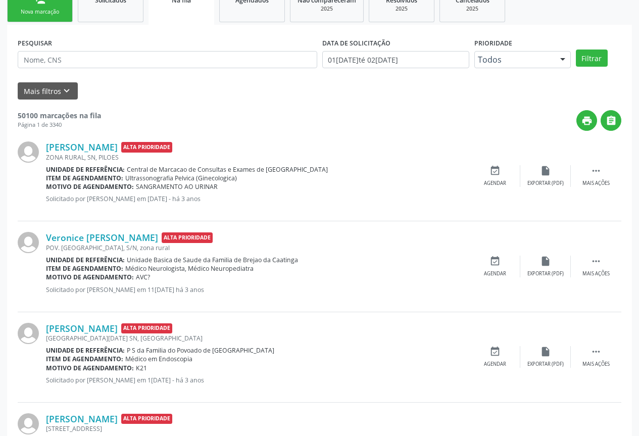
scroll to position [0, 0]
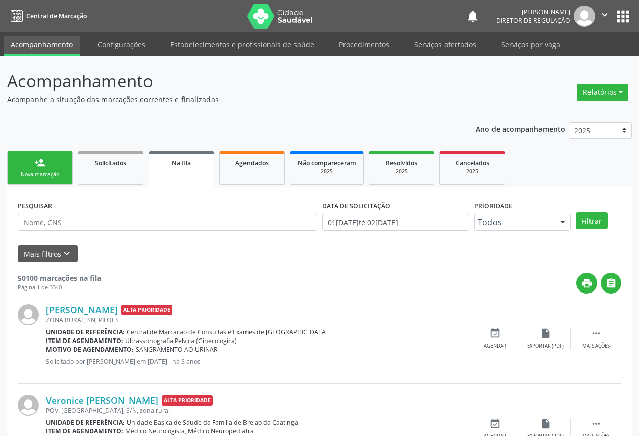
click at [39, 166] on div "person_add" at bounding box center [39, 162] width 11 height 11
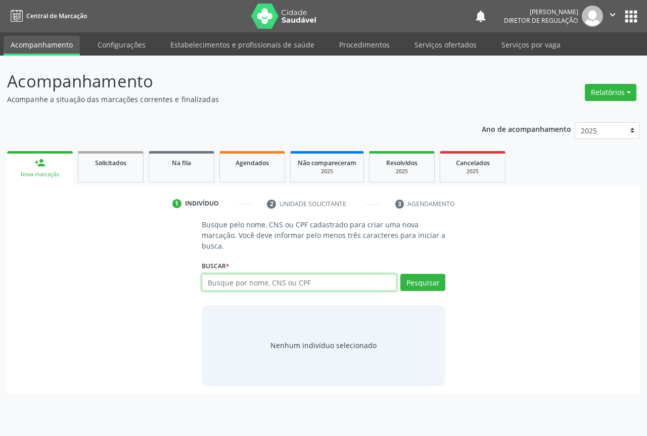
click at [227, 276] on input "text" at bounding box center [299, 282] width 195 height 17
type input "700106905594818"
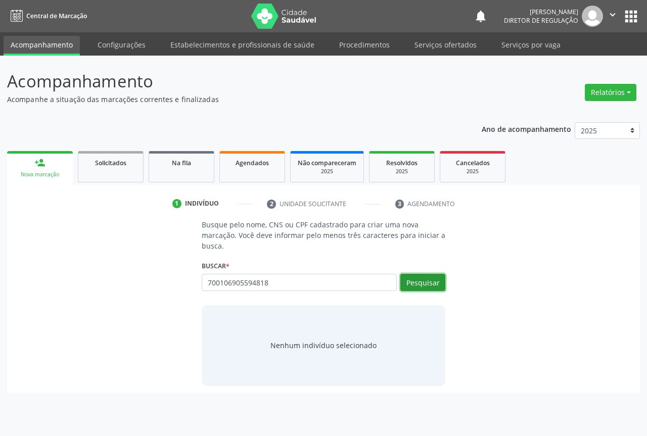
click at [416, 283] on button "Pesquisar" at bounding box center [422, 282] width 45 height 17
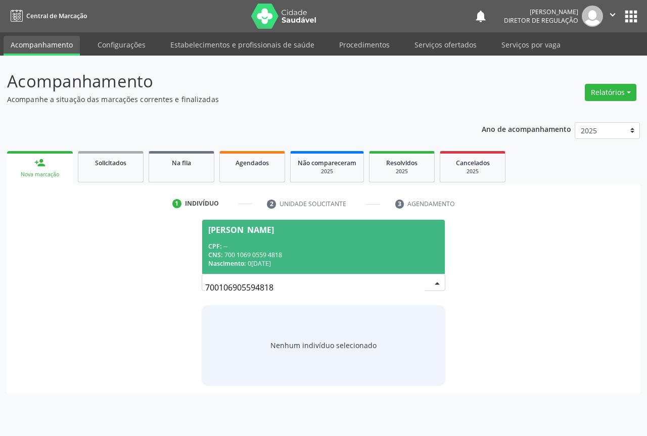
click at [318, 257] on div "CNS: 700 1069 0559 4818" at bounding box center [323, 255] width 230 height 9
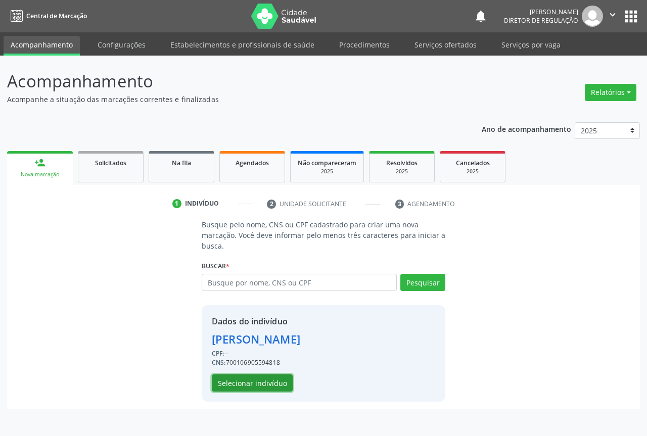
click at [268, 380] on button "Selecionar indivíduo" at bounding box center [252, 382] width 81 height 17
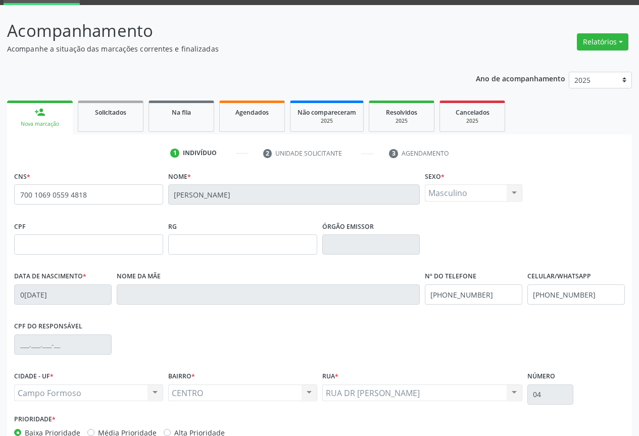
scroll to position [101, 0]
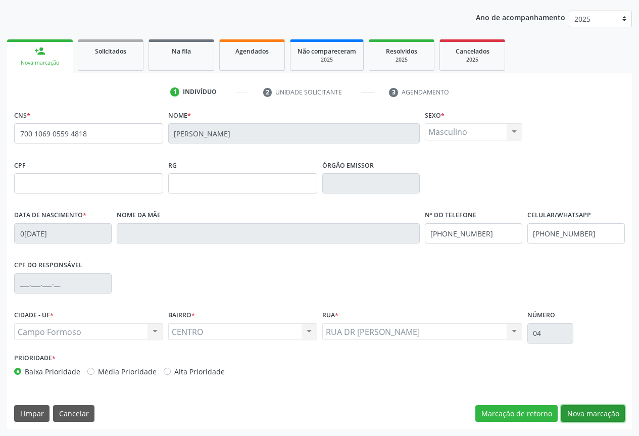
click at [585, 408] on button "Nova marcação" at bounding box center [593, 413] width 64 height 17
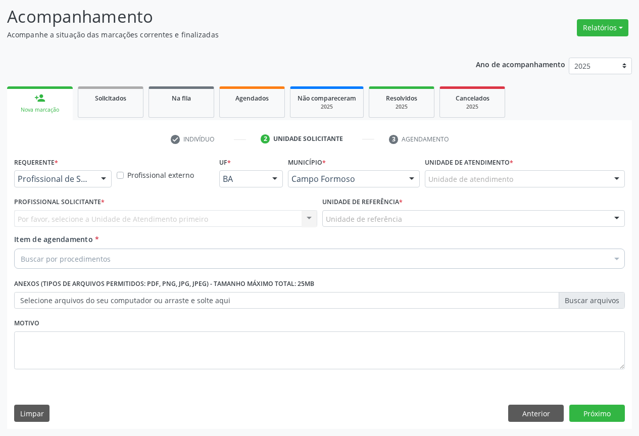
scroll to position [65, 0]
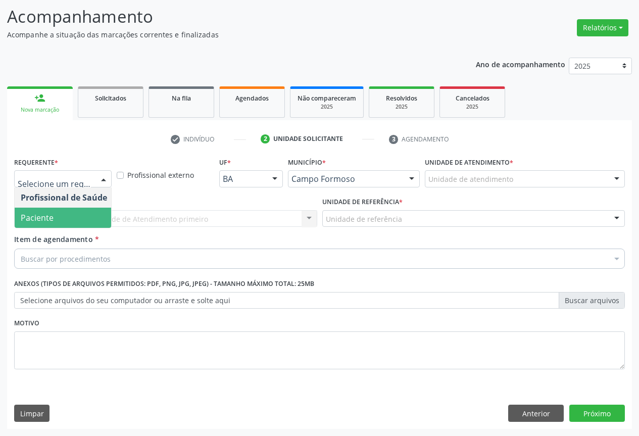
click at [103, 218] on span "Paciente" at bounding box center [64, 218] width 99 height 20
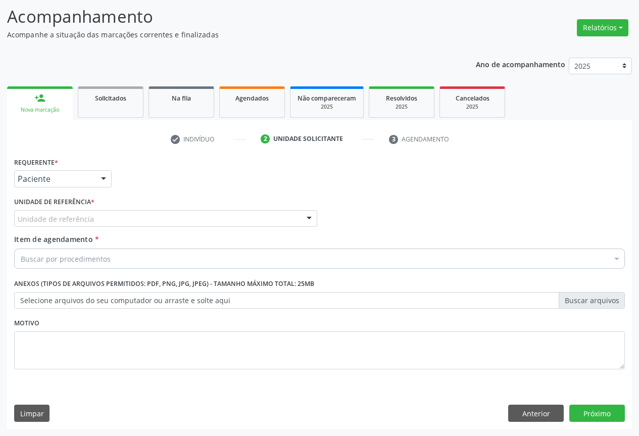
click at [160, 216] on div "Unidade de referência" at bounding box center [165, 218] width 303 height 17
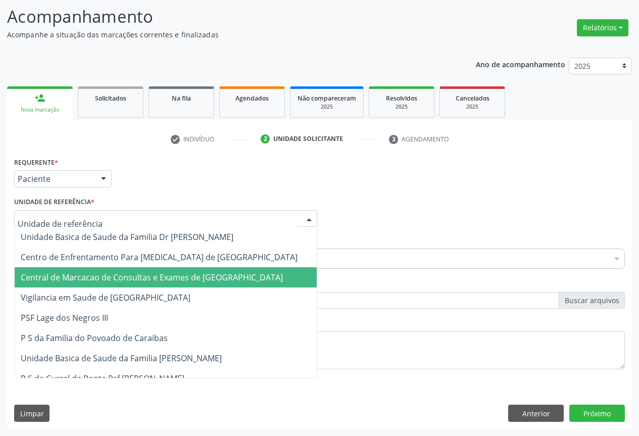
click at [165, 274] on span "Central de Marcacao de Consultas e Exames de [GEOGRAPHIC_DATA]" at bounding box center [152, 277] width 262 height 11
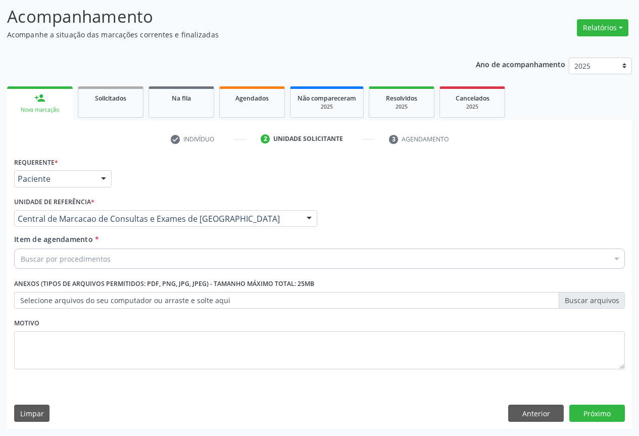
click at [219, 263] on div "Buscar por procedimentos" at bounding box center [319, 259] width 611 height 20
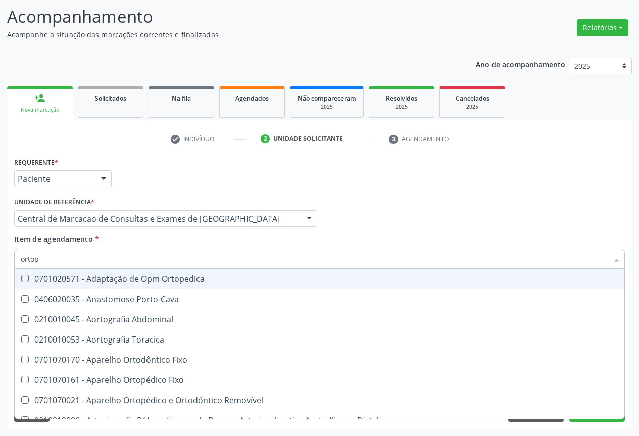
type input "ortope"
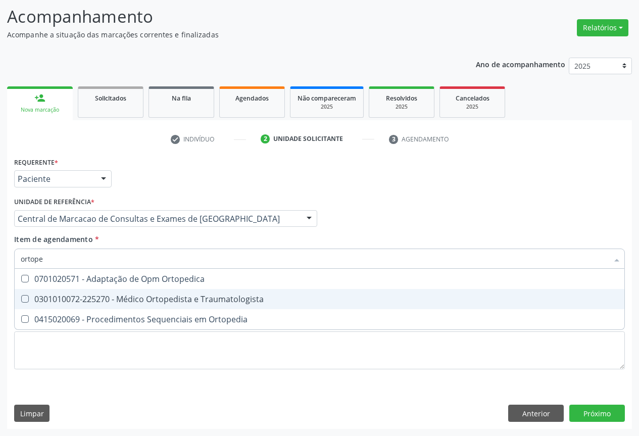
click at [221, 301] on div "0301010072-225270 - Médico Ortopedista e Traumatologista" at bounding box center [320, 299] width 598 height 8
checkbox Traumatologista "true"
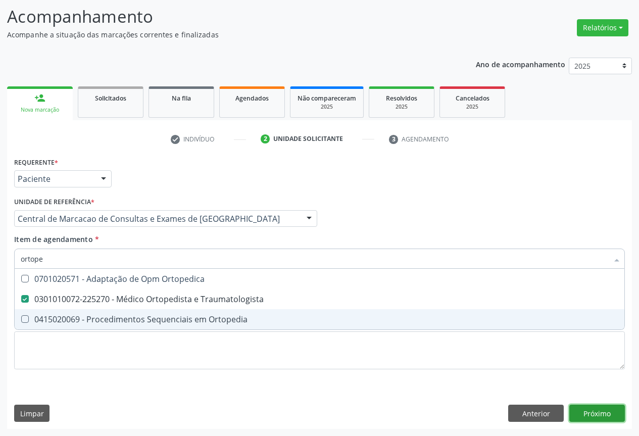
click at [606, 419] on button "Próximo" at bounding box center [597, 413] width 56 height 17
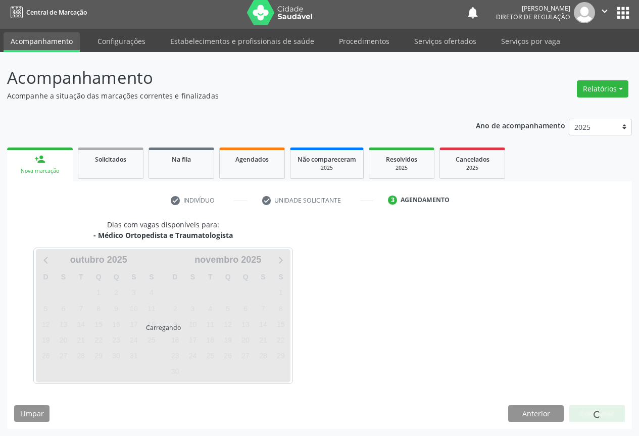
scroll to position [4, 0]
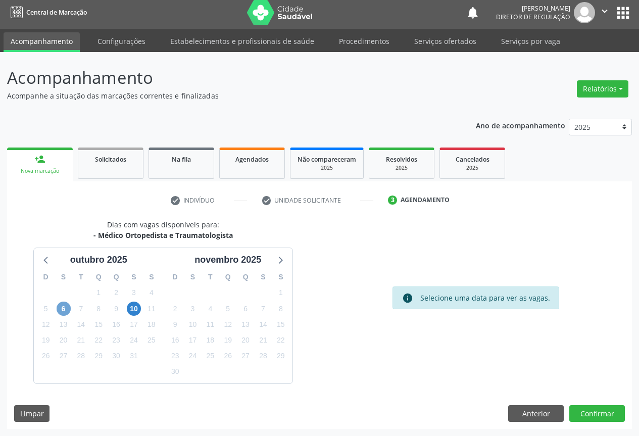
click at [59, 312] on span "6" at bounding box center [64, 309] width 14 height 14
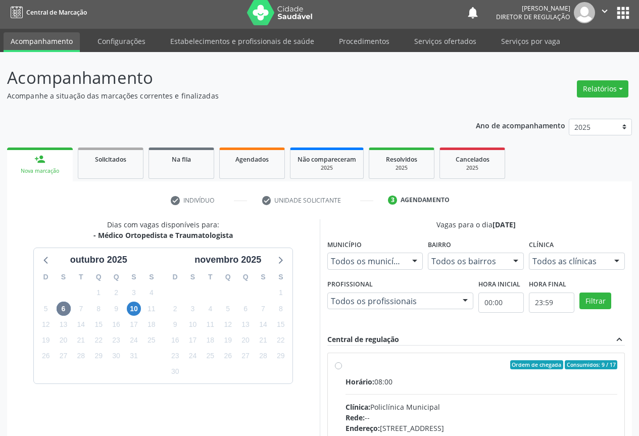
click at [490, 360] on div "Ordem de chegada Consumidos: 9 / 17 Horário: 08:00 Clínica: Policlínica Municip…" at bounding box center [476, 437] width 297 height 169
radio input "true"
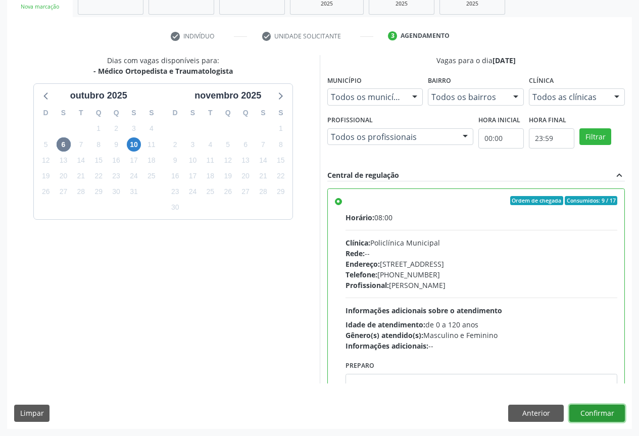
click at [595, 415] on button "Confirmar" at bounding box center [597, 413] width 56 height 17
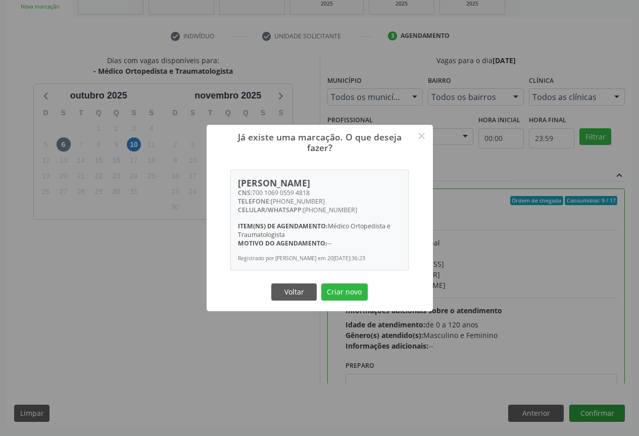
click at [321, 283] on button "Criar novo" at bounding box center [344, 291] width 46 height 17
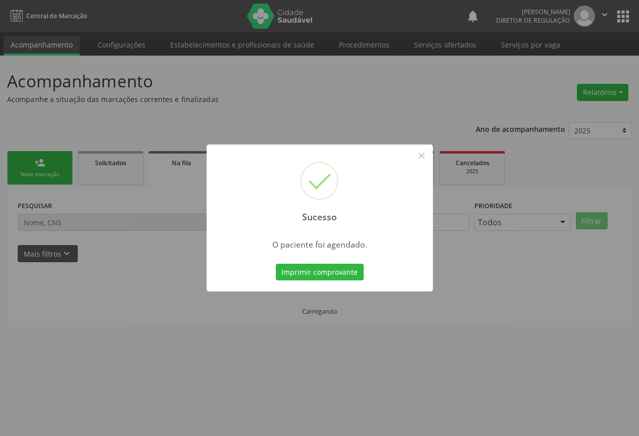
scroll to position [0, 0]
click at [279, 264] on button "Imprimir comprovante" at bounding box center [323, 272] width 88 height 17
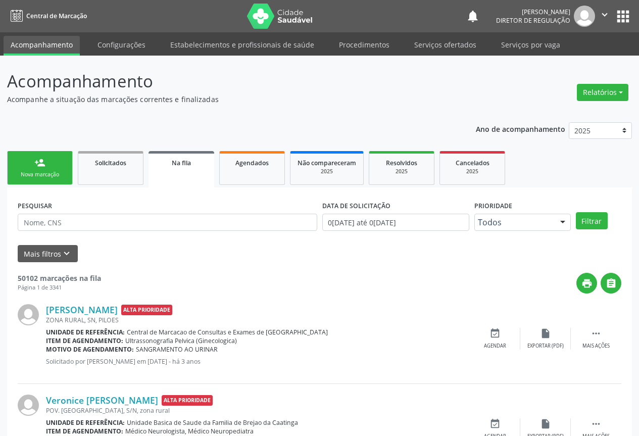
click at [50, 169] on link "person_add Nova marcação" at bounding box center [40, 168] width 66 height 34
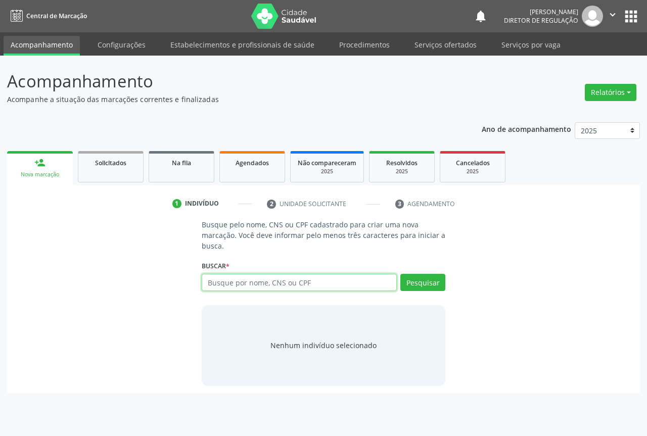
click at [229, 277] on input "text" at bounding box center [299, 282] width 195 height 17
type input "700008405100509"
click at [415, 296] on div "Pesquisar" at bounding box center [421, 286] width 49 height 24
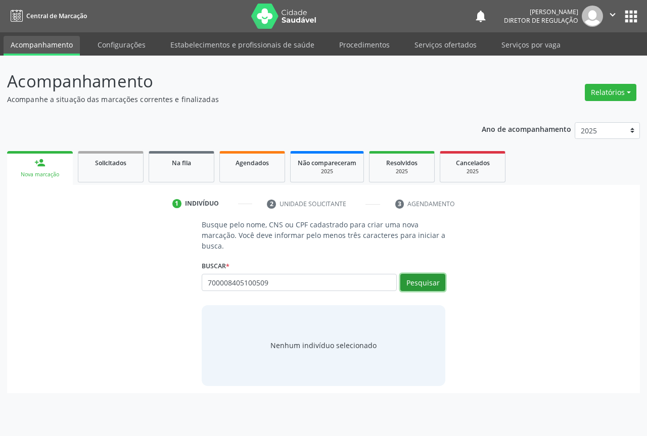
click at [415, 289] on button "Pesquisar" at bounding box center [422, 282] width 45 height 17
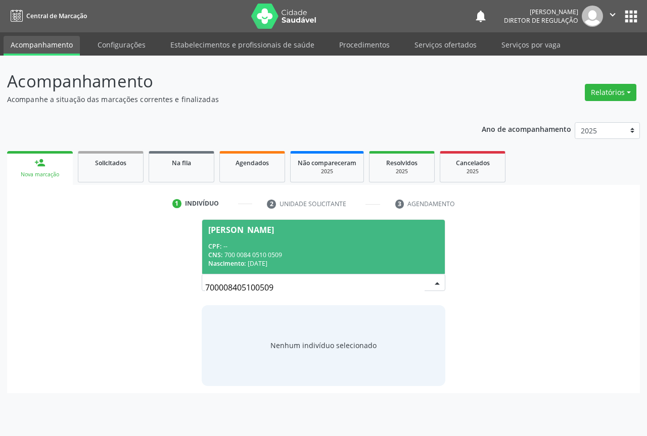
click at [313, 249] on div "CPF: --" at bounding box center [323, 246] width 230 height 9
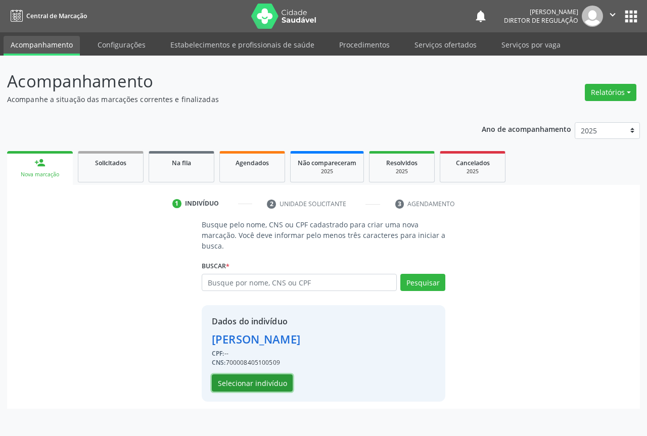
click at [267, 384] on button "Selecionar indivíduo" at bounding box center [252, 382] width 81 height 17
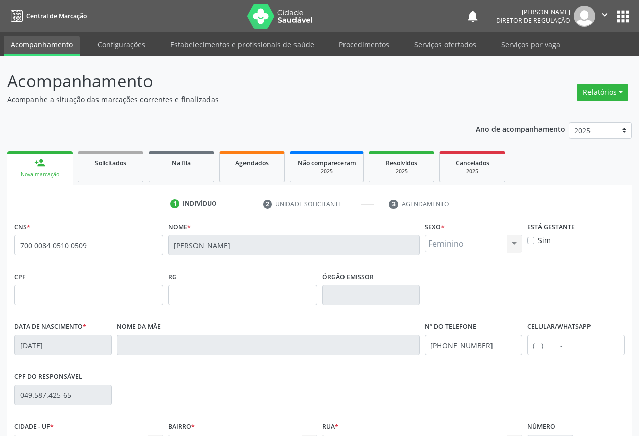
scroll to position [112, 0]
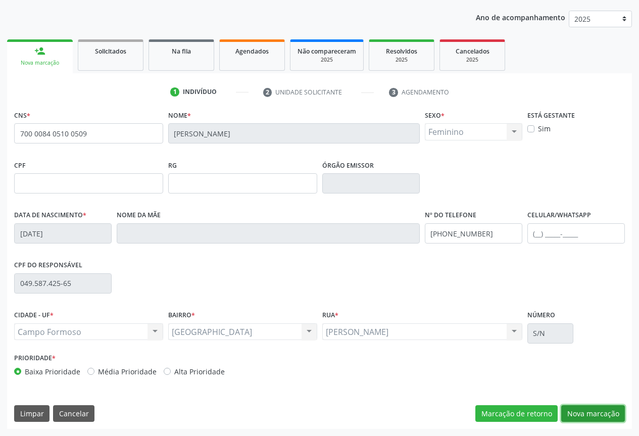
click at [603, 419] on button "Nova marcação" at bounding box center [593, 413] width 64 height 17
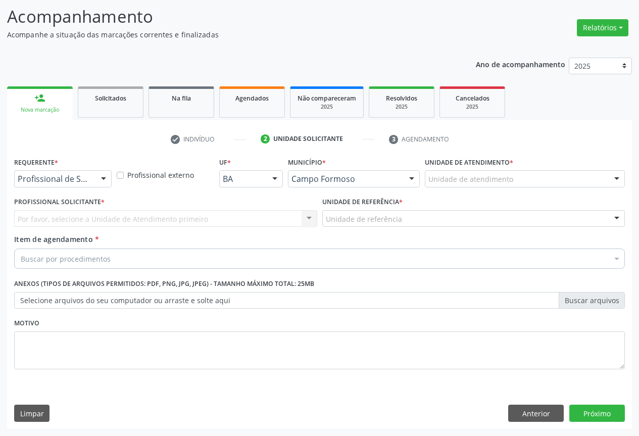
scroll to position [65, 0]
click at [86, 173] on div "Profissional de Saúde" at bounding box center [63, 178] width 98 height 17
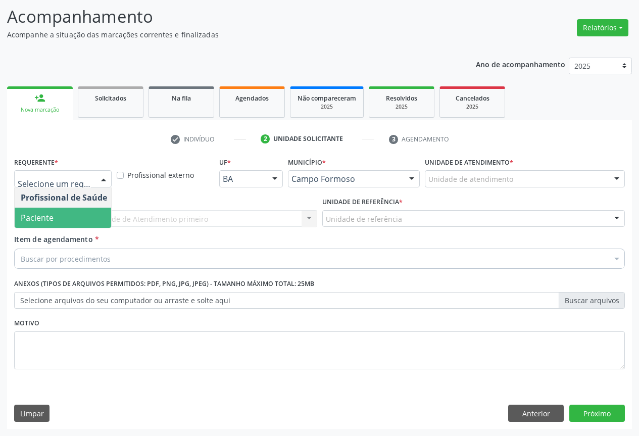
click at [85, 218] on span "Paciente" at bounding box center [64, 218] width 99 height 20
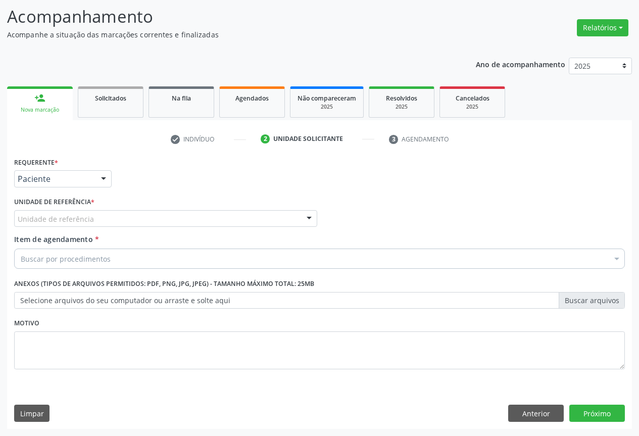
click at [215, 227] on div "Unidade de referência * Unidade de referência Unidade Basica de Saude da Famili…" at bounding box center [166, 214] width 308 height 39
click at [214, 227] on div "Unidade de referência * Unidade de referência Unidade Basica de Saude da Famili…" at bounding box center [166, 214] width 308 height 39
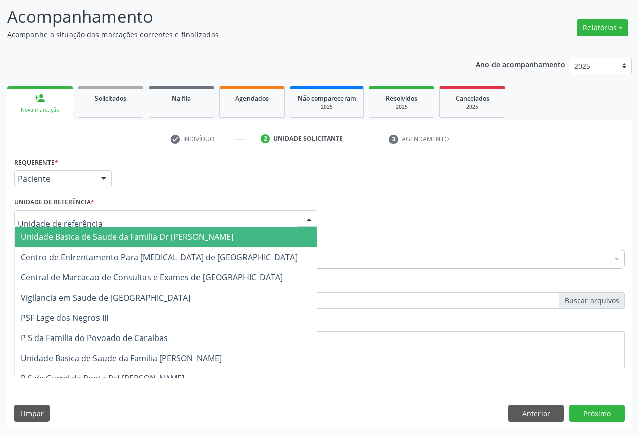
click at [216, 218] on div at bounding box center [165, 218] width 303 height 17
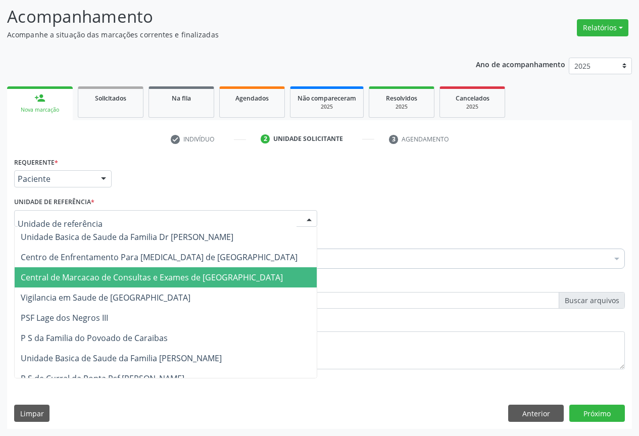
drag, startPoint x: 200, startPoint y: 266, endPoint x: 200, endPoint y: 274, distance: 7.6
click at [200, 274] on span "Central de Marcacao de Consultas e Exames de [GEOGRAPHIC_DATA]" at bounding box center [152, 277] width 262 height 11
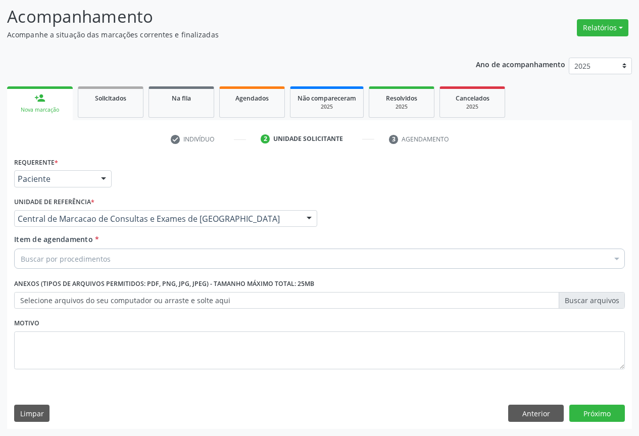
click at [226, 262] on div "Buscar por procedimentos" at bounding box center [319, 259] width 611 height 20
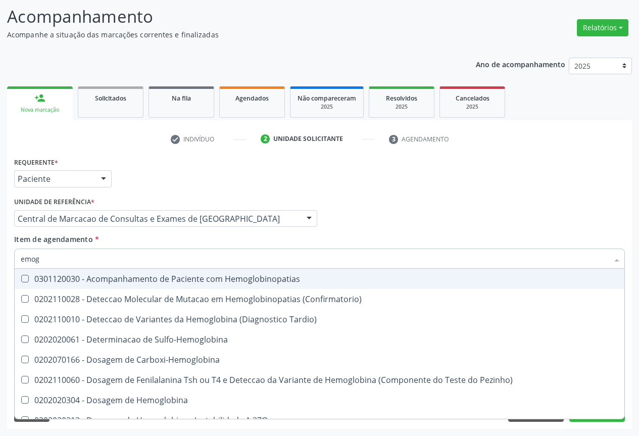
type input "emogr"
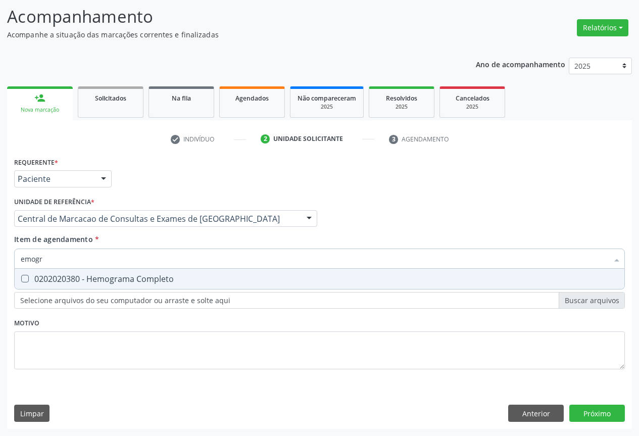
drag, startPoint x: 194, startPoint y: 283, endPoint x: 199, endPoint y: 269, distance: 15.0
click at [194, 282] on span "0202020380 - Hemograma Completo" at bounding box center [320, 279] width 610 height 20
checkbox Completo "true"
type input "emogr"
click at [192, 242] on div "Item de agendamento * emogr Desfazer seleção 0202020380 - Hemograma Completo Ne…" at bounding box center [319, 250] width 611 height 32
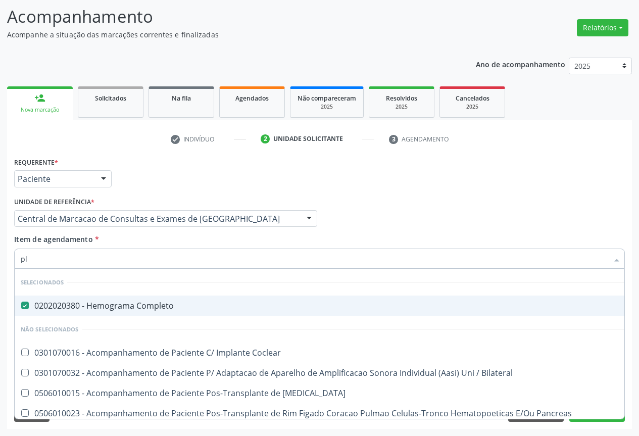
type input "pla"
checkbox Completo "false"
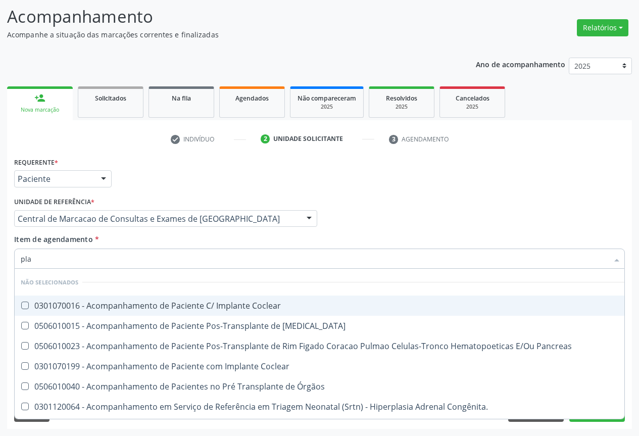
type input "plaq"
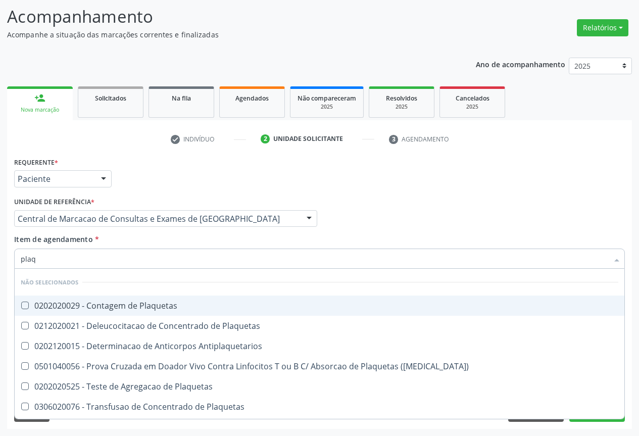
click at [171, 310] on div "0202020029 - Contagem de Plaquetas" at bounding box center [320, 306] width 598 height 8
checkbox Plaquetas "true"
type input "plaq"
click at [171, 242] on div "Item de agendamento * plaq Desfazer seleção Não selecionados 0202020029 - Conta…" at bounding box center [319, 250] width 611 height 32
checkbox Plaquetas "true"
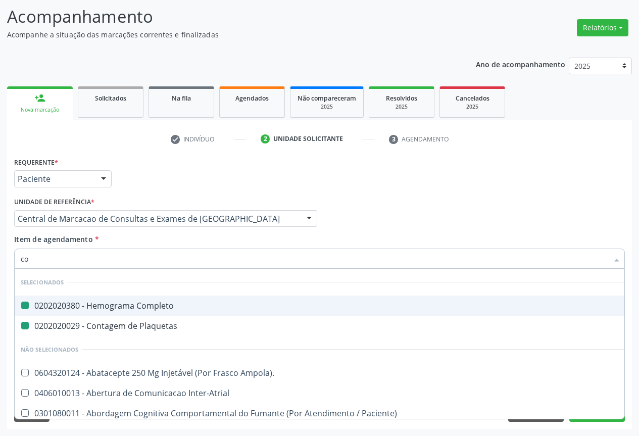
type input "col"
checkbox Completo "false"
checkbox Plaquetas "false"
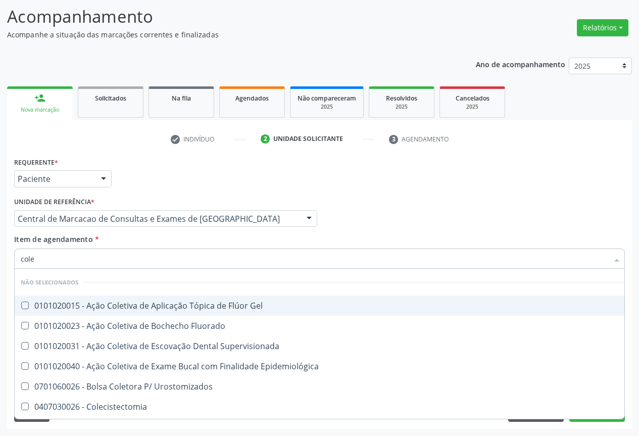
type input "coles"
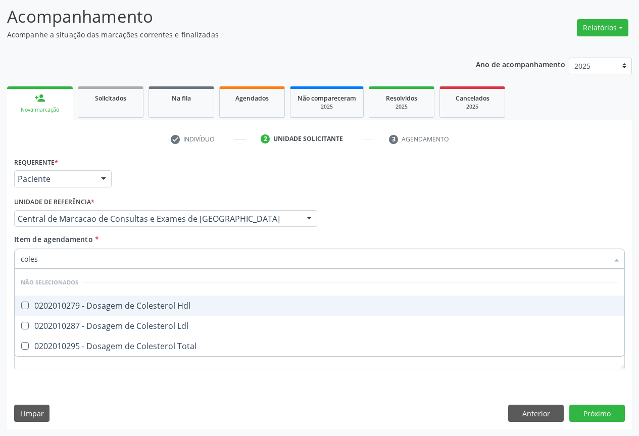
click at [180, 310] on div "0202010279 - Dosagem de Colesterol Hdl" at bounding box center [320, 306] width 598 height 8
checkbox Hdl "true"
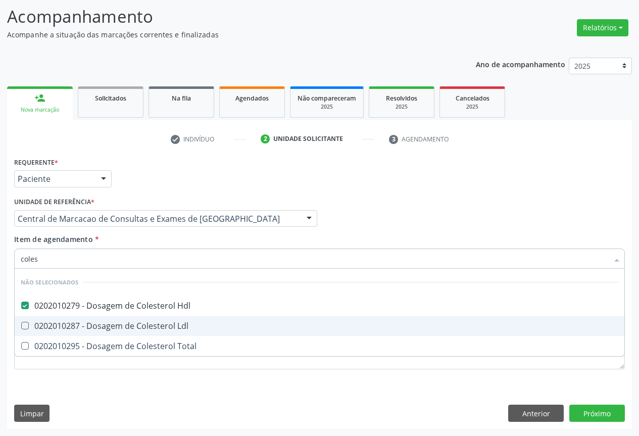
click at [185, 326] on div "0202010287 - Dosagem de Colesterol Ldl" at bounding box center [320, 326] width 598 height 8
checkbox Ldl "true"
click at [185, 342] on div "0202010295 - Dosagem de Colesterol Total" at bounding box center [320, 346] width 598 height 8
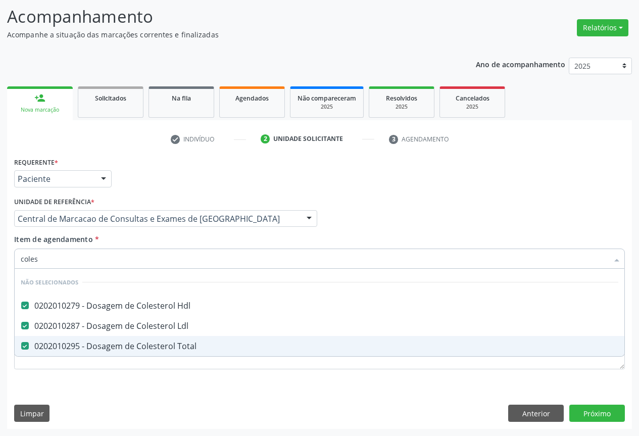
checkbox Total "true"
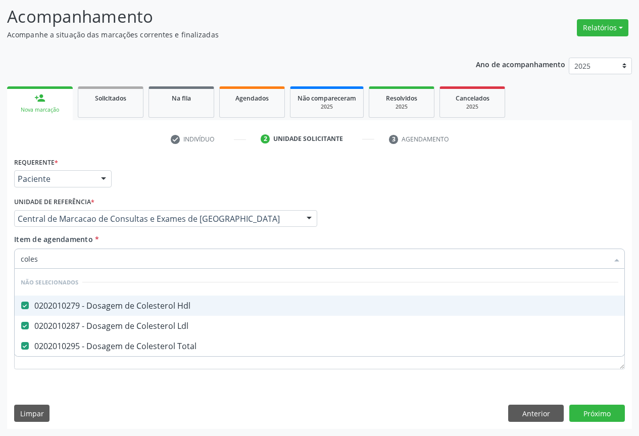
type input "coles"
click at [183, 242] on div "Item de agendamento * coles Desfazer seleção Não selecionados 0202010279 - Dosa…" at bounding box center [319, 250] width 611 height 32
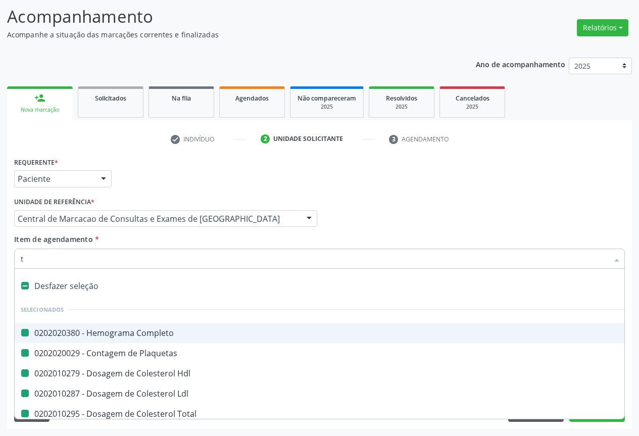
type input "tr"
checkbox Completo "false"
checkbox Plaquetas "false"
checkbox Hdl "false"
checkbox Ldl "false"
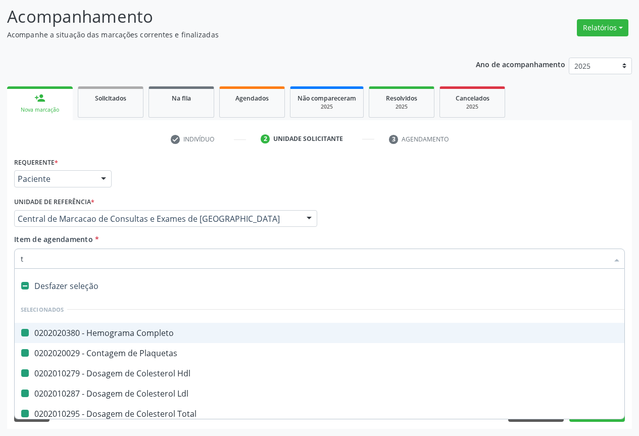
checkbox Total "false"
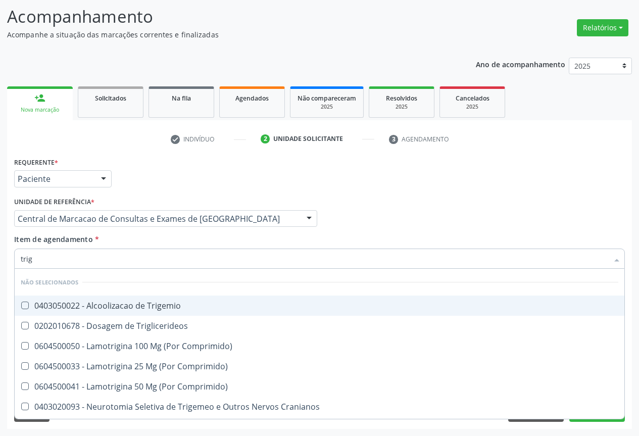
type input "trigl"
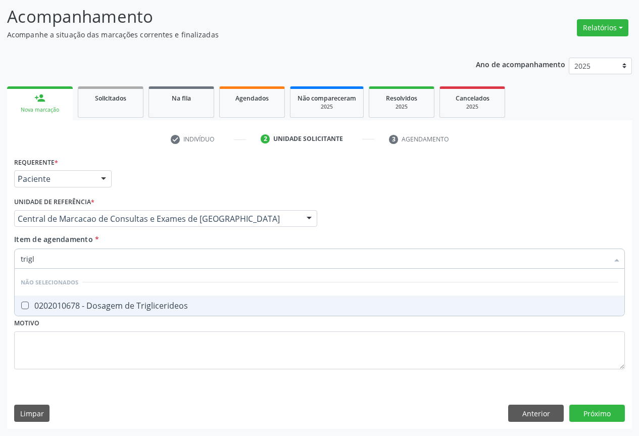
click at [182, 304] on div "0202010678 - Dosagem de Triglicerideos" at bounding box center [320, 306] width 598 height 8
checkbox Triglicerideos "true"
click at [178, 251] on input "trigl" at bounding box center [315, 259] width 588 height 20
click at [178, 244] on div "Item de agendamento * trigl Desfazer seleção Não selecionados 0202010678 - Dosa…" at bounding box center [319, 250] width 611 height 32
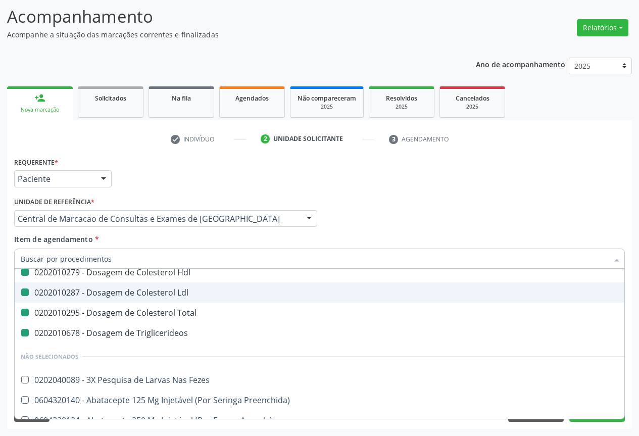
type input "u"
checkbox Hdl "false"
checkbox Ldl "false"
checkbox Total "false"
checkbox Triglicerideos "false"
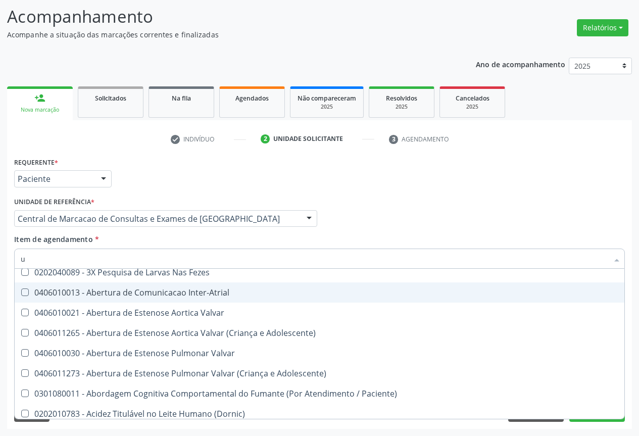
type input "ur"
checkbox Plaquetas "false"
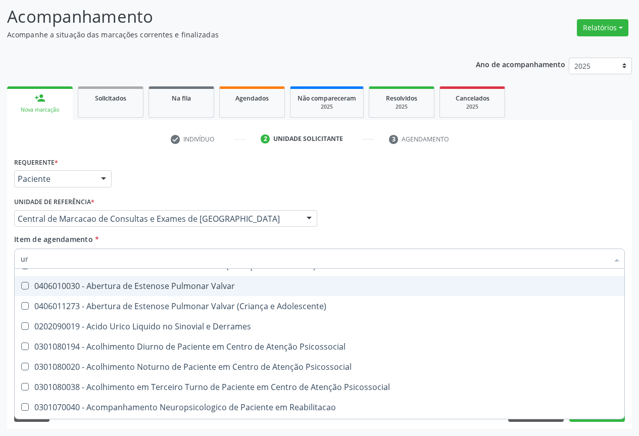
scroll to position [74, 0]
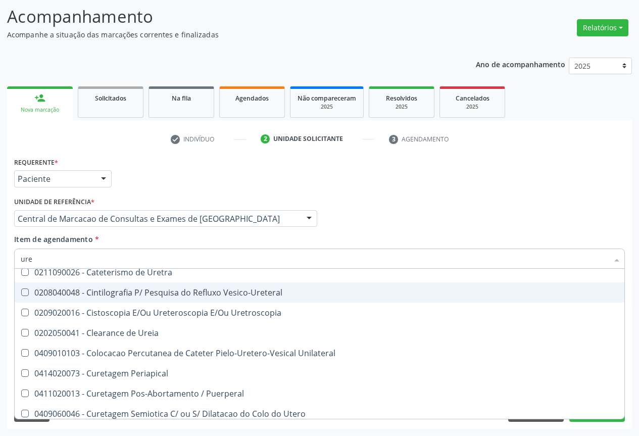
type input "urei"
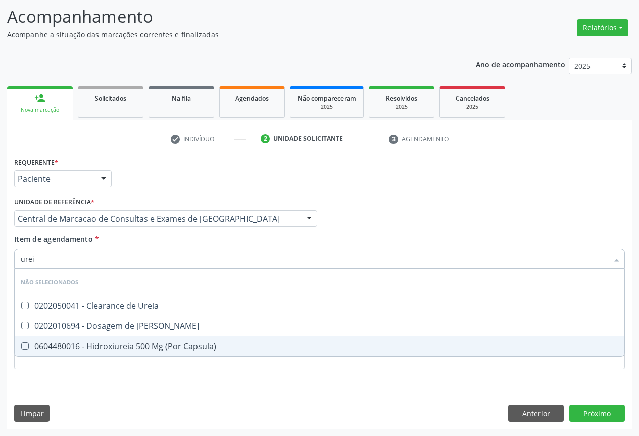
scroll to position [0, 0]
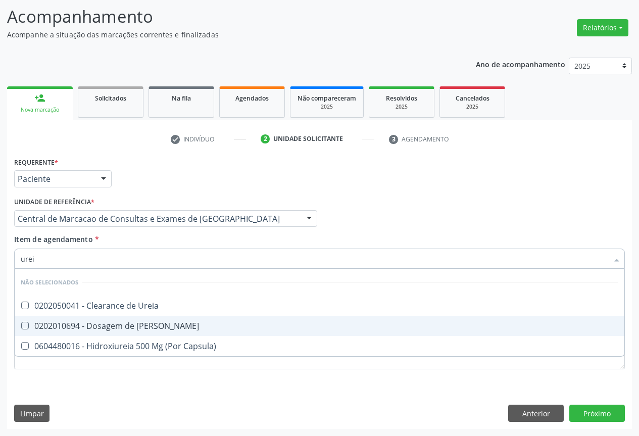
click at [136, 324] on div "0202010694 - Dosagem de [PERSON_NAME]" at bounding box center [320, 326] width 598 height 8
checkbox Ureia "true"
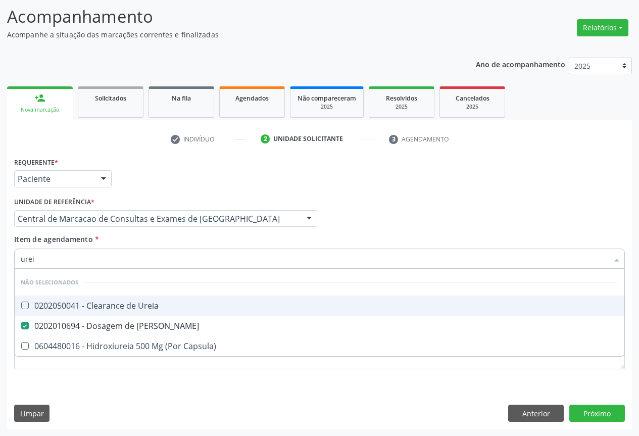
type input "urei"
click at [152, 244] on div "Item de agendamento * urei Desfazer seleção Não selecionados 0202050041 - Clear…" at bounding box center [319, 250] width 611 height 32
checkbox Ureia "true"
checkbox Capsula\) "true"
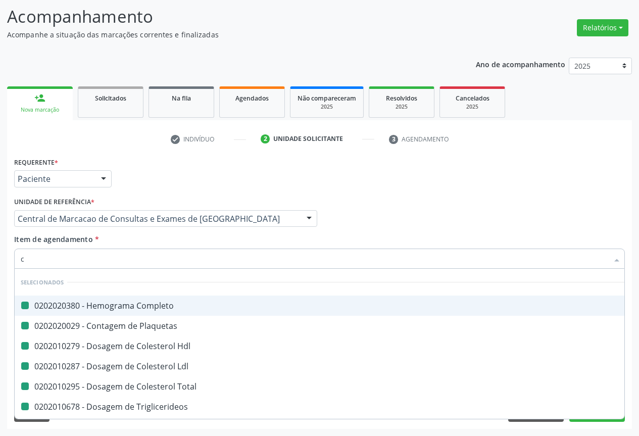
type input "cr"
checkbox Completo "false"
checkbox Hdl "false"
checkbox Plaquetas "false"
checkbox Ldl "false"
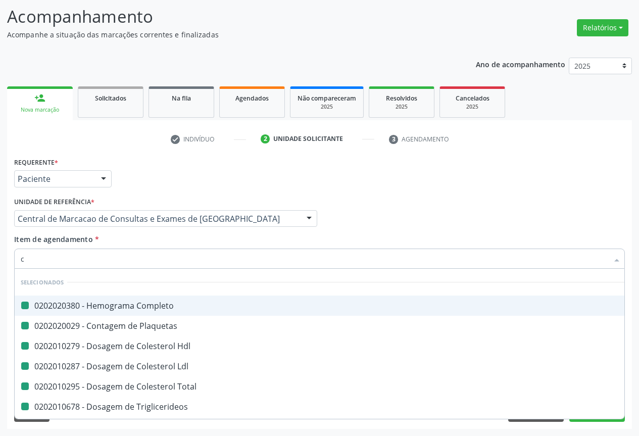
checkbox Total "false"
checkbox Triglicerideos "false"
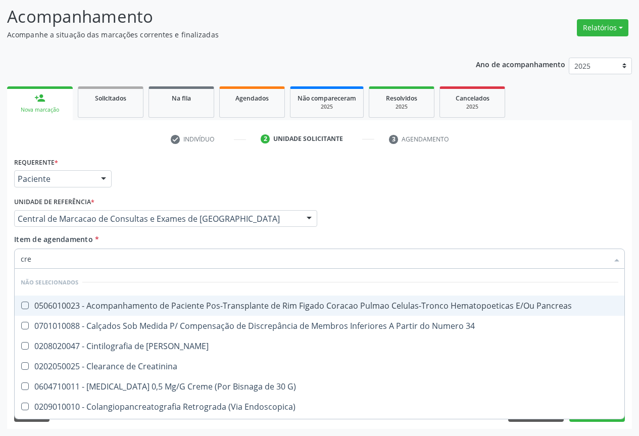
type input "crea"
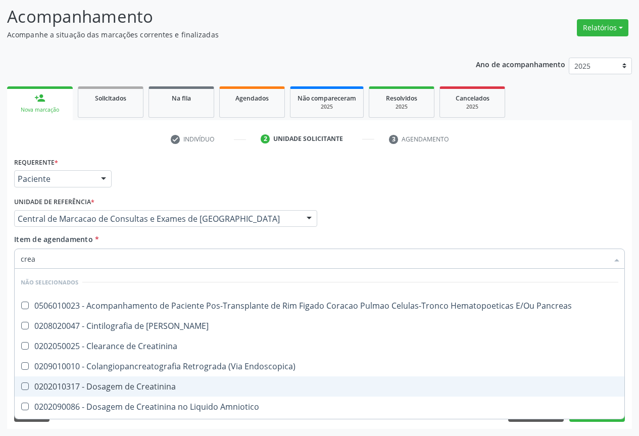
click at [153, 379] on span "0202010317 - Dosagem de Creatinina" at bounding box center [320, 386] width 610 height 20
checkbox Creatinina "true"
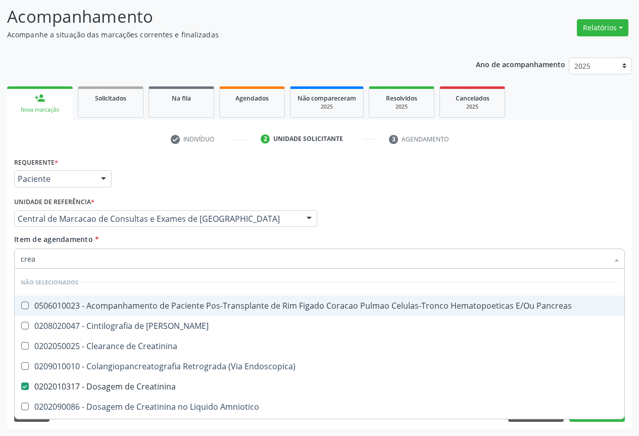
click at [166, 243] on div "Item de agendamento * crea Desfazer seleção Não selecionados 0506010023 - Acomp…" at bounding box center [319, 250] width 611 height 32
checkbox Pancreas "true"
checkbox Creatinina "true"
checkbox Pancreas "true"
checkbox Endoscopica\) "true"
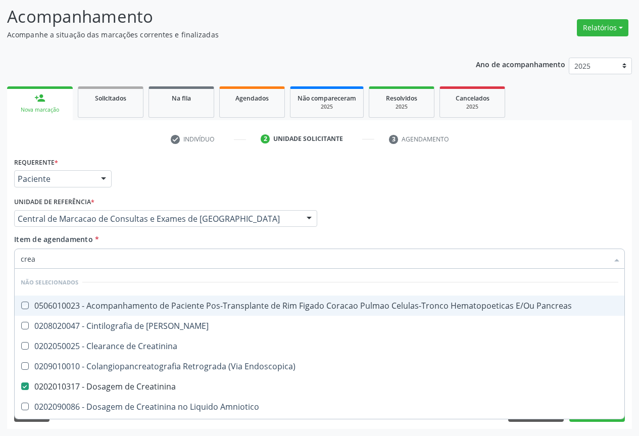
checkbox Amniotico "true"
checkbox Mb "true"
checkbox \(Cpk\) "true"
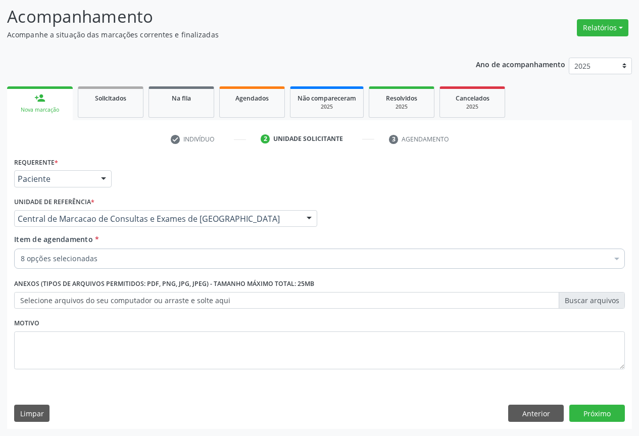
click at [166, 265] on div "8 opções selecionadas" at bounding box center [319, 259] width 611 height 20
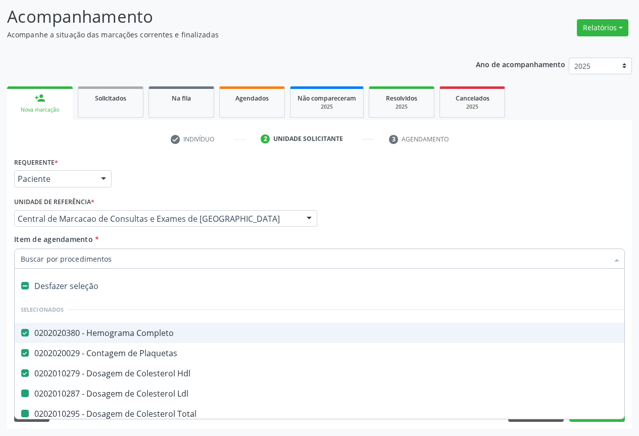
type input "u"
checkbox Ldl "false"
checkbox Total "false"
checkbox Triglicerideos "false"
checkbox Creatinina "false"
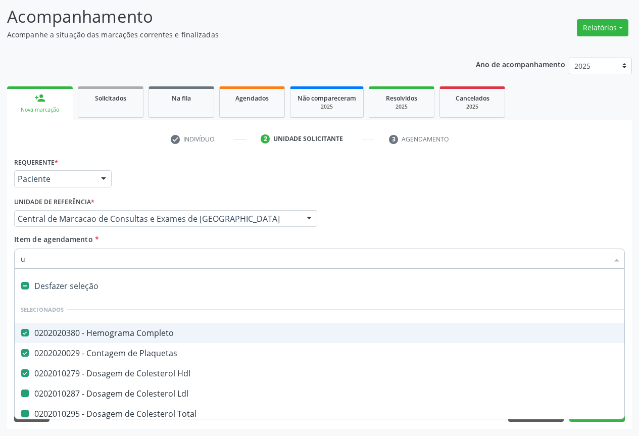
checkbox Ureia "false"
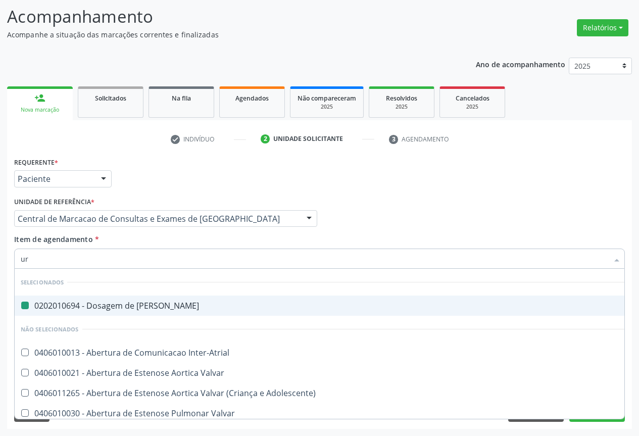
type input "uri"
checkbox Ureia "false"
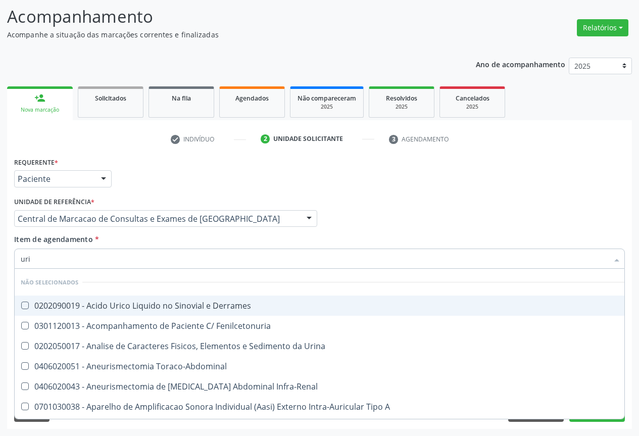
type input "urin"
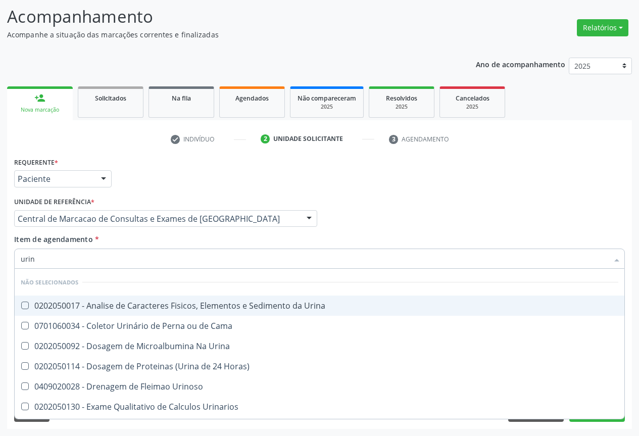
click at [192, 303] on div "0202050017 - Analise de Caracteres Fisicos, Elementos e Sedimento da Urina" at bounding box center [320, 306] width 598 height 8
checkbox Urina "true"
click at [196, 242] on div "Item de agendamento * urin Desfazer seleção Não selecionados 0202050017 - Anali…" at bounding box center [319, 250] width 611 height 32
checkbox Horas\) "true"
checkbox Urinoso "true"
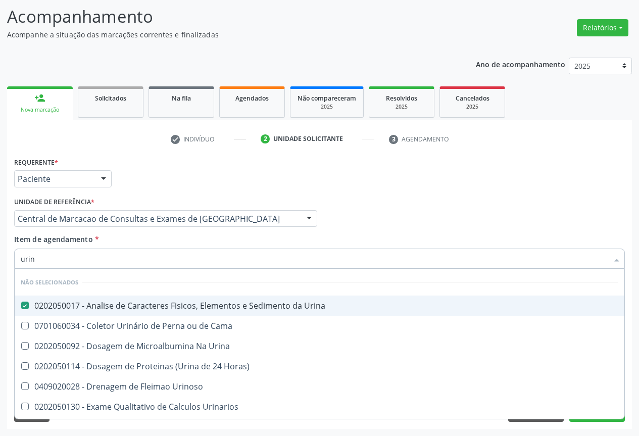
checkbox Urinarios "true"
checkbox Delgada\) "true"
checkbox Quantitativa "true"
checkbox Urina "true"
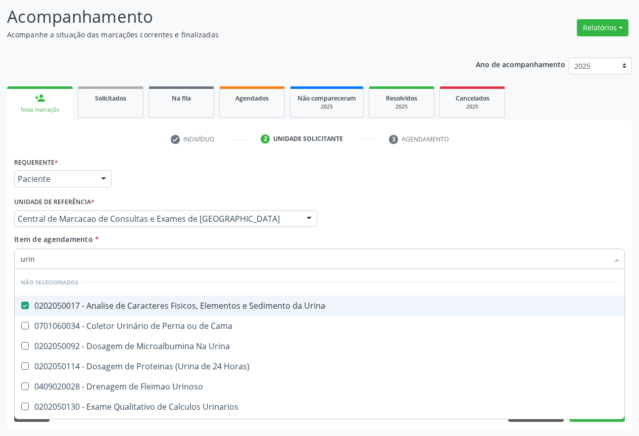
checkbox Cama "true"
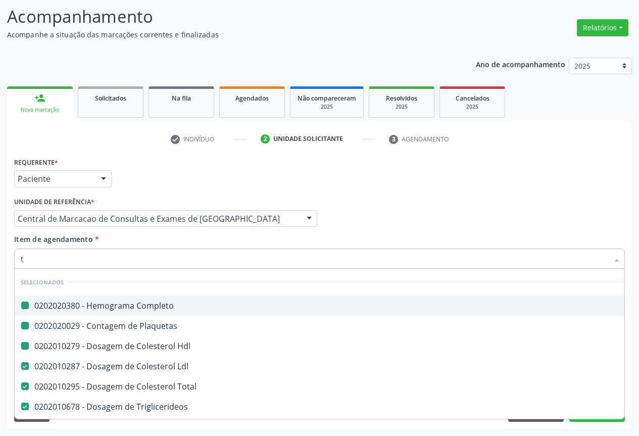
type input "tg"
checkbox Completo "false"
checkbox Hdl "false"
checkbox Plaquetas "false"
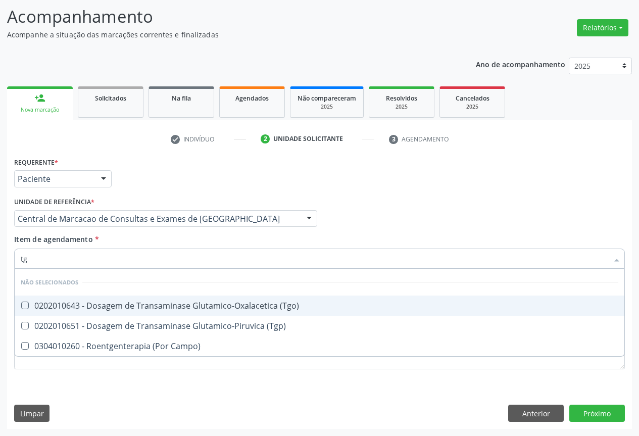
click at [189, 293] on li "Não selecionados" at bounding box center [320, 282] width 610 height 27
click at [192, 303] on div "0202010643 - Dosagem de Transaminase Glutamico-Oxalacetica (Tgo)" at bounding box center [320, 306] width 598 height 8
checkbox \(Tgo\) "true"
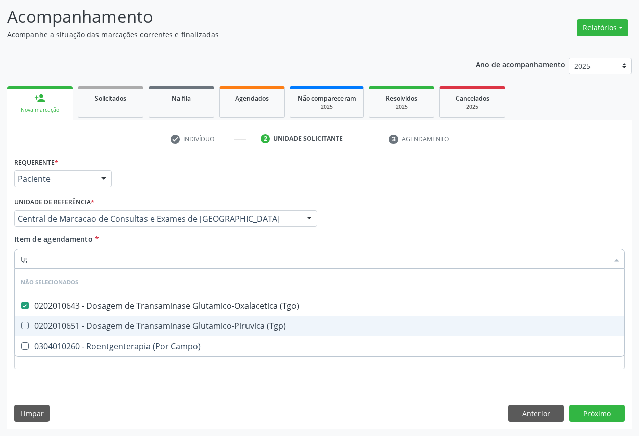
click at [193, 322] on div "0202010651 - Dosagem de Transaminase Glutamico-Piruvica (Tgp)" at bounding box center [320, 326] width 598 height 8
checkbox \(Tgp\) "true"
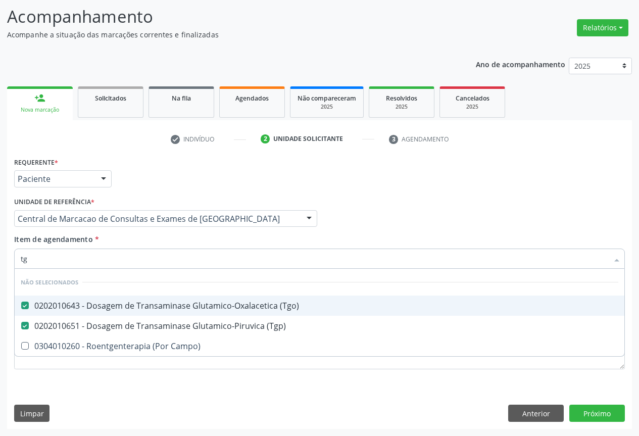
click at [188, 241] on div "Item de agendamento * tg Desfazer seleção Não selecionados 0202010643 - Dosagem…" at bounding box center [319, 250] width 611 height 32
checkbox Campo\) "true"
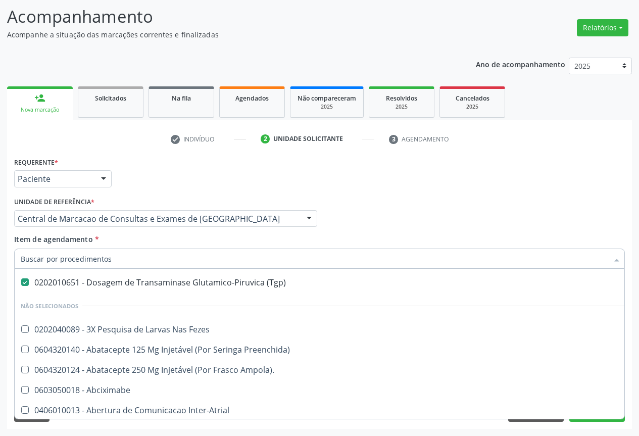
scroll to position [202, 0]
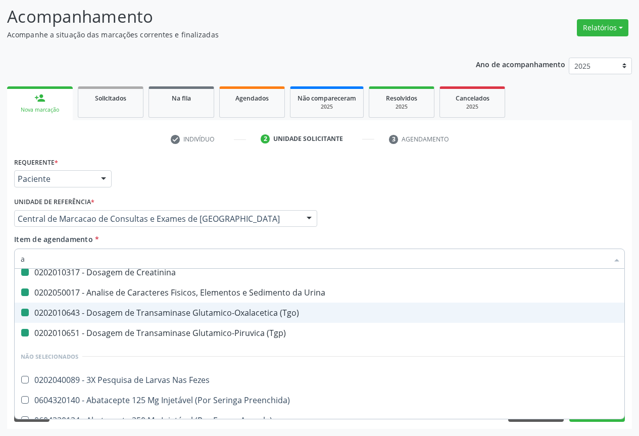
type input "ac"
checkbox Ldl "false"
checkbox Total "false"
checkbox Triglicerideos "false"
checkbox Ureia "false"
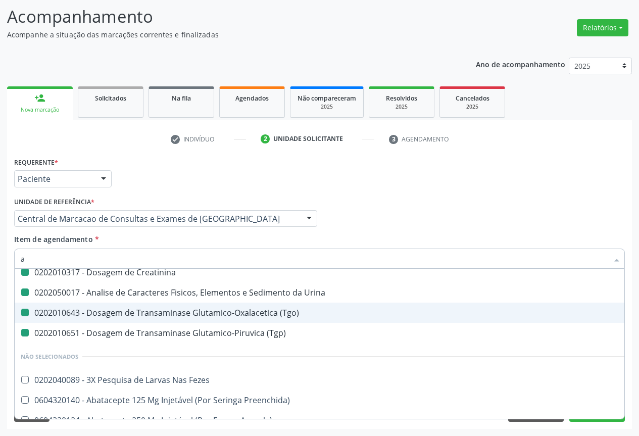
checkbox Creatinina "false"
checkbox Urina "false"
checkbox \(Tgo\) "false"
checkbox \(Tgp\) "false"
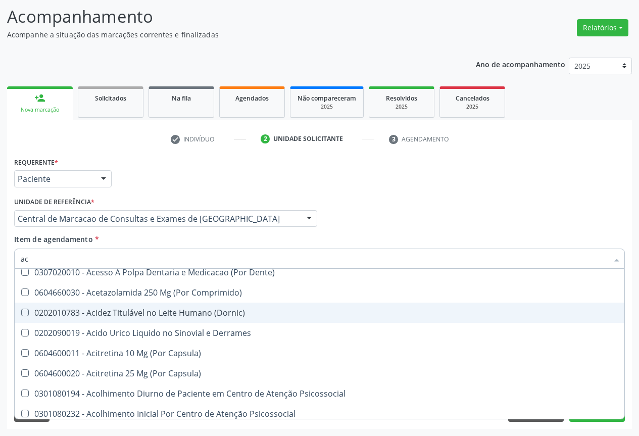
type input "aci"
checkbox Urina "false"
checkbox \(Tgo\) "false"
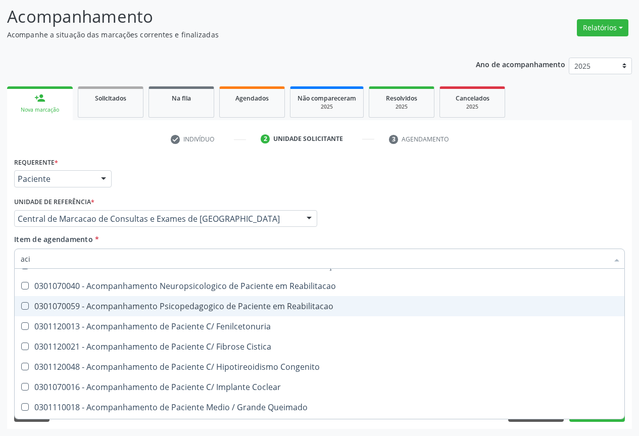
scroll to position [175, 0]
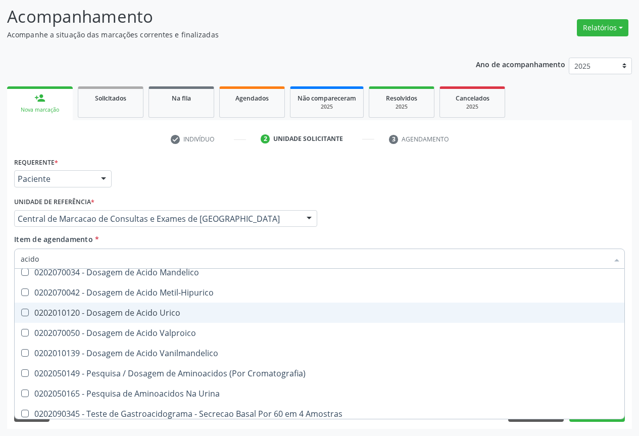
type input "acido u"
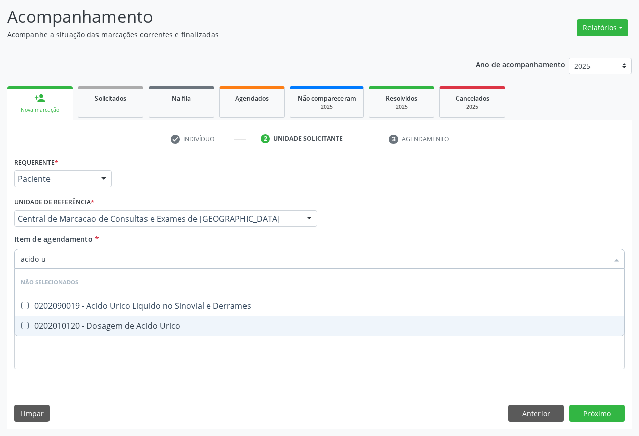
click at [151, 323] on div "0202010120 - Dosagem de Acido Urico" at bounding box center [320, 326] width 598 height 8
checkbox Urico "true"
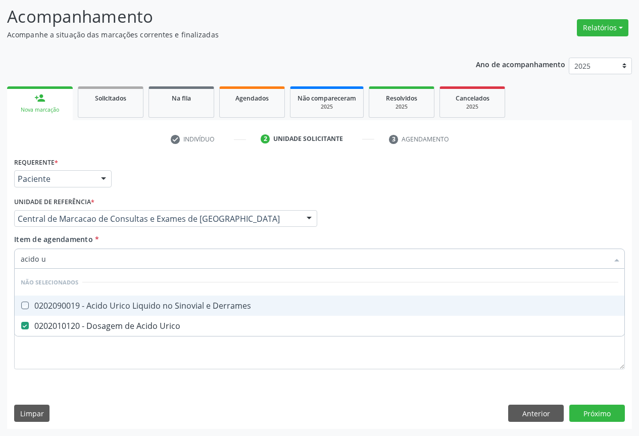
click at [153, 240] on div "Item de agendamento * acido u Desfazer seleção Não selecionados 0202090019 - Ac…" at bounding box center [319, 250] width 611 height 32
checkbox Derrames "true"
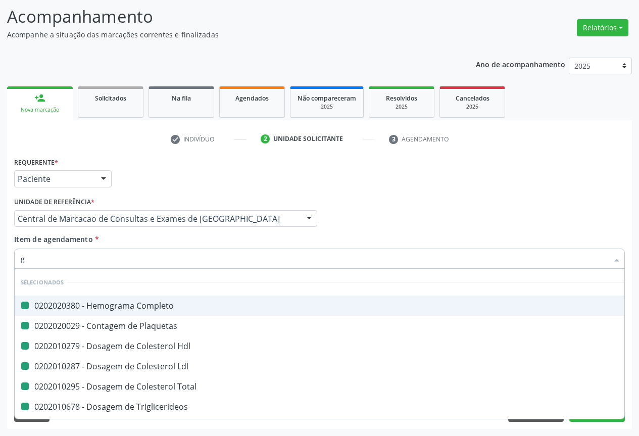
type input "gi"
checkbox Completo "false"
checkbox Plaquetas "false"
checkbox Hdl "false"
checkbox Ldl "false"
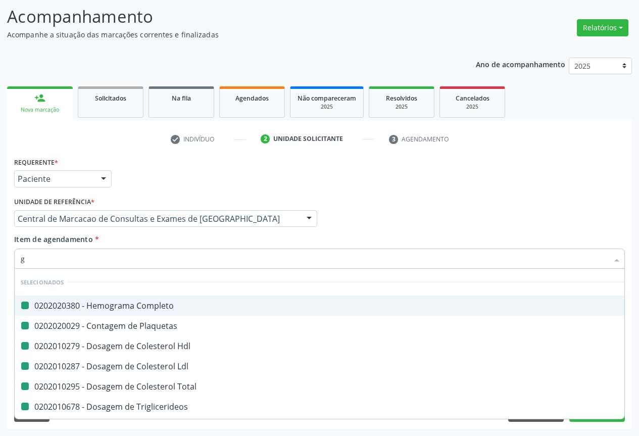
checkbox Total "false"
checkbox Triglicerideos "false"
checkbox Ureia "false"
checkbox Creatinina "false"
checkbox \(Tgo\) "false"
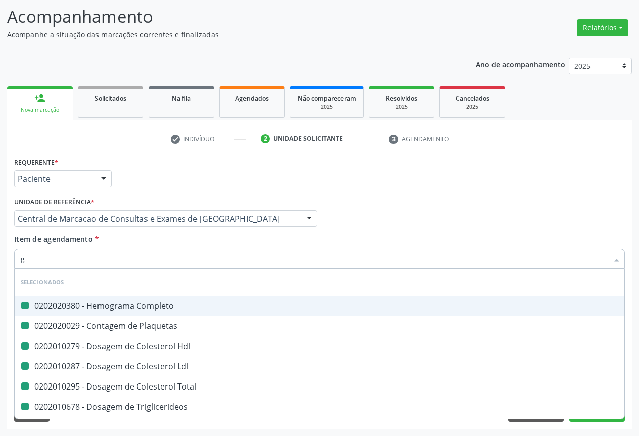
checkbox \(Tgp\) "false"
checkbox Urico "false"
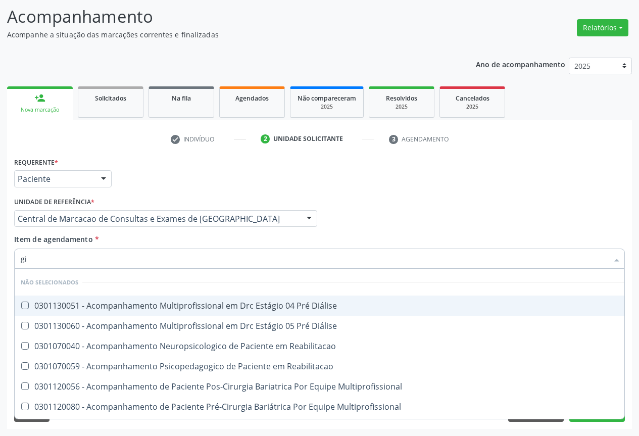
type input "g"
checkbox Diálise "true"
checkbox Reabilitacao "true"
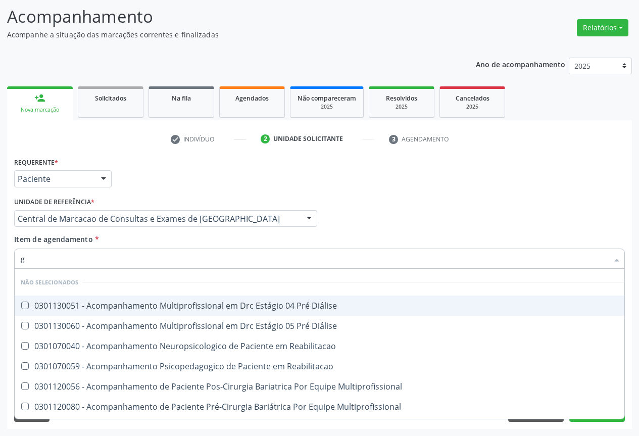
checkbox Multiprofissional "true"
checkbox Oftalmológica "true"
checkbox Agudizadas "true"
checkbox Vaginal "true"
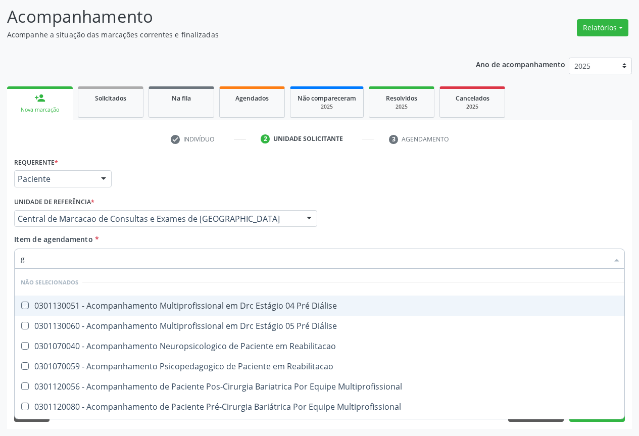
checkbox Angiografico\) "true"
checkbox Preenchida\) "true"
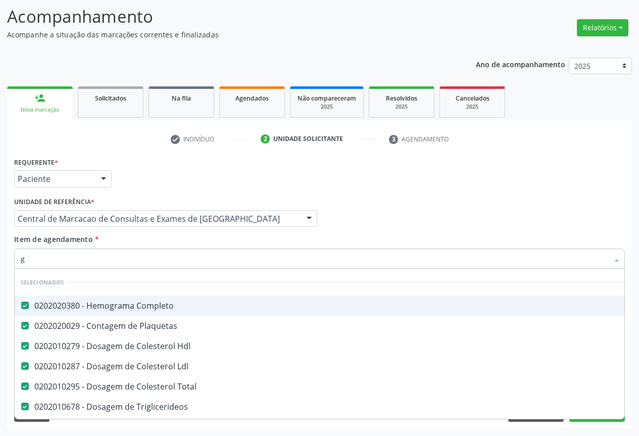
type input "gl"
checkbox Total "false"
checkbox Triglicerideos "false"
checkbox Ureia "false"
checkbox Creatinina "false"
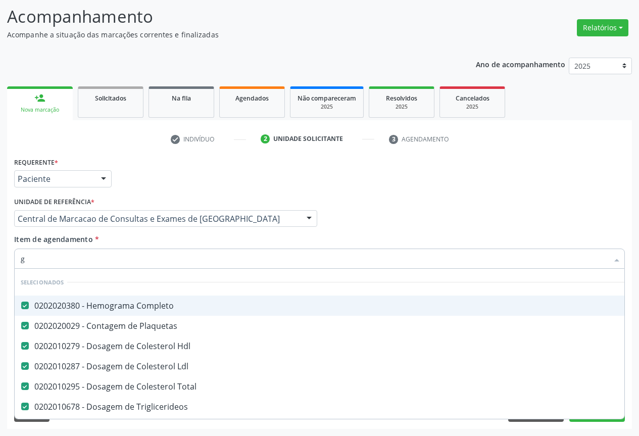
checkbox \(Tgo\) "false"
checkbox \(Tgp\) "false"
checkbox Urico "false"
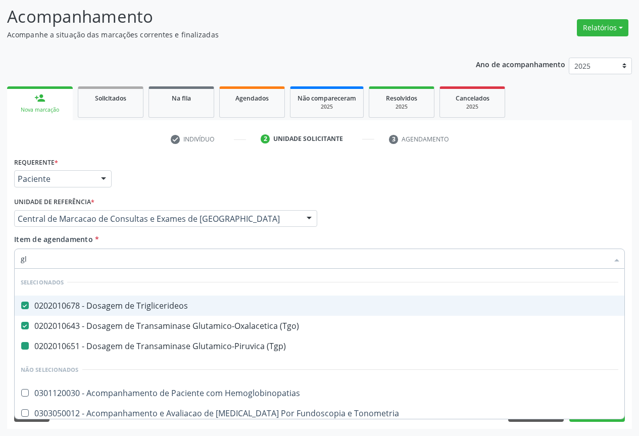
type input "gli"
checkbox \(Tgp\) "false"
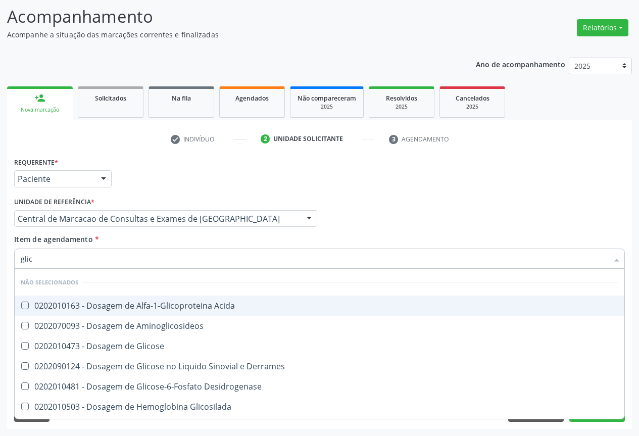
type input "glico"
checkbox Acida "false"
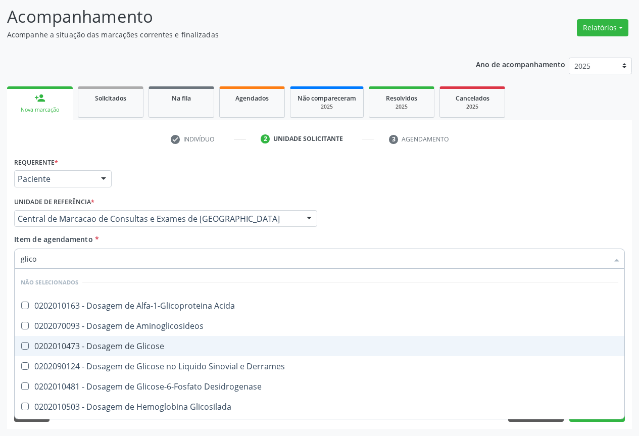
click at [145, 342] on div "0202010473 - Dosagem de Glicose" at bounding box center [320, 346] width 598 height 8
checkbox Glicose "true"
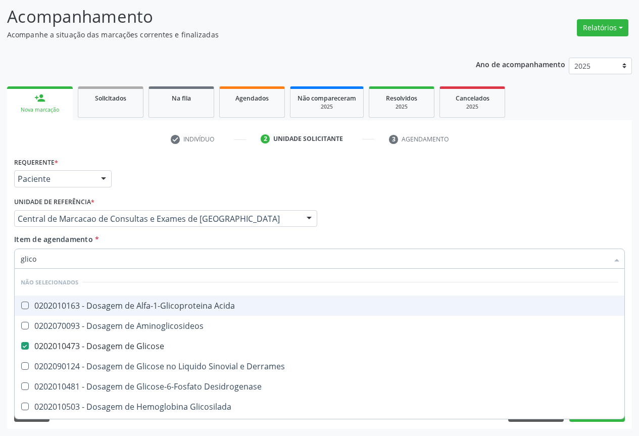
click at [167, 250] on input "glico" at bounding box center [315, 259] width 588 height 20
click at [164, 245] on div "Item de agendamento * glico Desfazer seleção Não selecionados 0202010163 - Dosa…" at bounding box center [319, 250] width 611 height 32
checkbox Acida "true"
checkbox Desidrogenase "true"
checkbox Glicosilada "true"
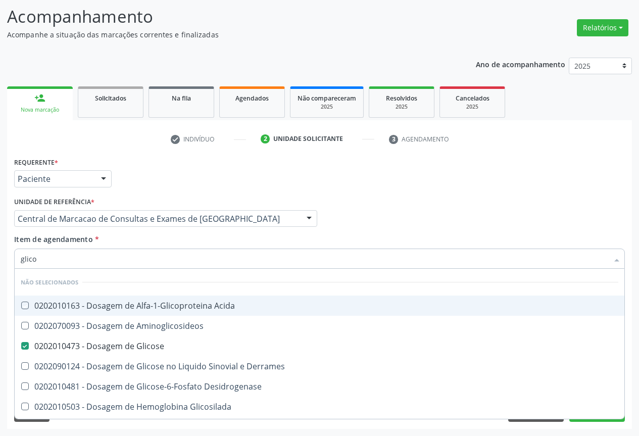
checkbox Quantitativa "true"
checkbox Urina "true"
checkbox Glicose "true"
checkbox Derrames "true"
checkbox Aminoglicosideos "true"
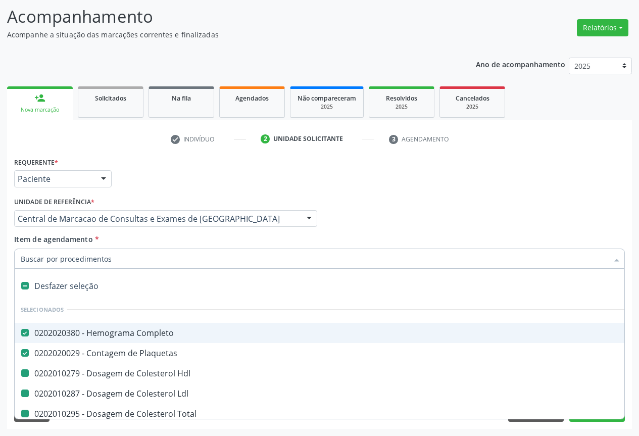
type input "f"
checkbox Hdl "false"
checkbox Total "false"
checkbox Triglicerideos "false"
checkbox Ureia "false"
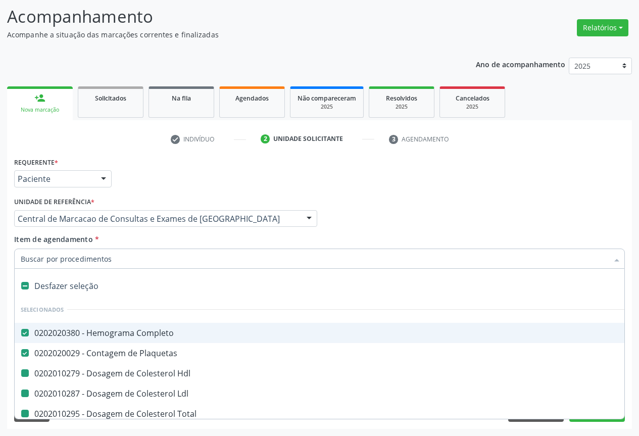
checkbox Creatinina "false"
checkbox Urina "false"
checkbox Ldl "false"
checkbox \(Tgo\) "false"
checkbox \(Tgp\) "false"
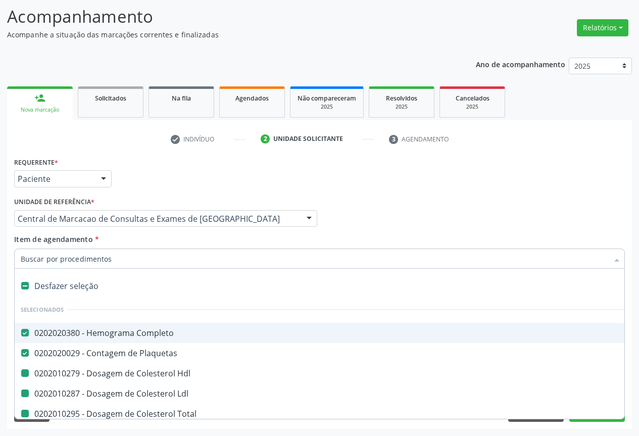
checkbox Urico "false"
checkbox Glicose "false"
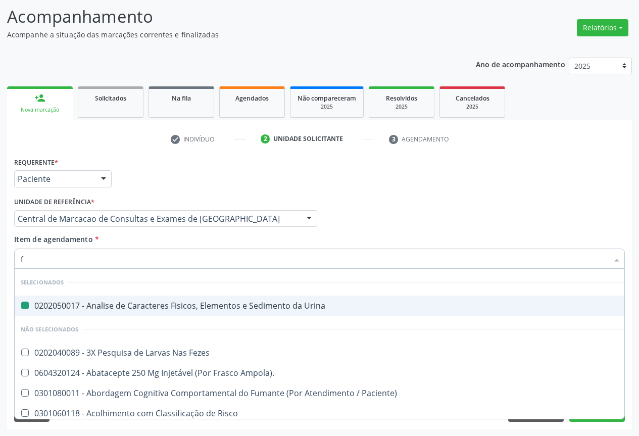
type input "fe"
checkbox Urina "false"
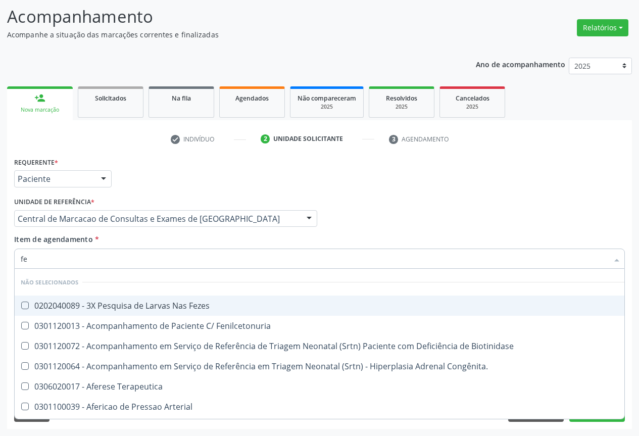
type input "fez"
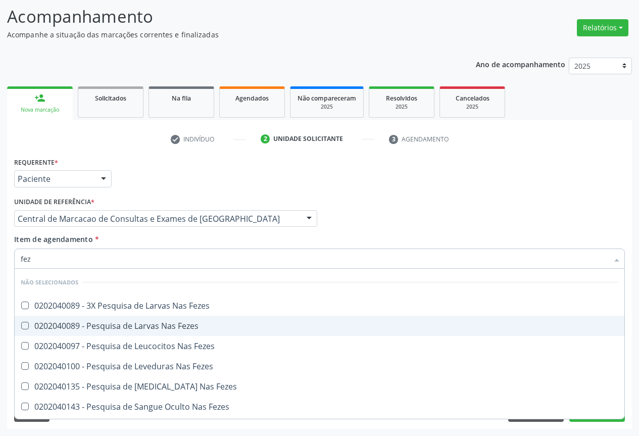
click at [153, 330] on div "0202040089 - Pesquisa de Larvas Nas Fezes" at bounding box center [320, 326] width 598 height 8
checkbox Fezes "true"
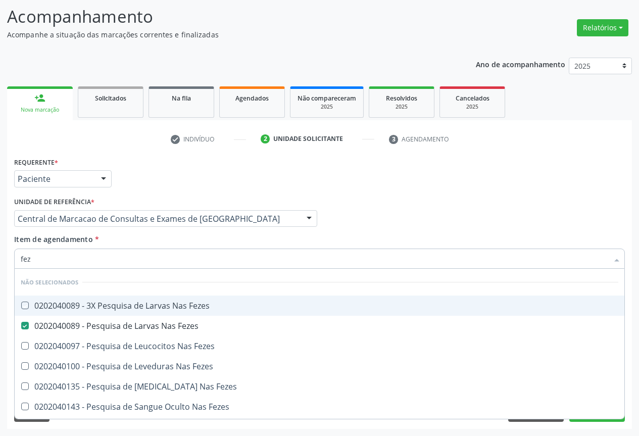
click at [153, 247] on div "Item de agendamento * fez Desfazer seleção Não selecionados 0202040089 - 3X Pes…" at bounding box center [319, 250] width 611 height 32
checkbox Fezes "true"
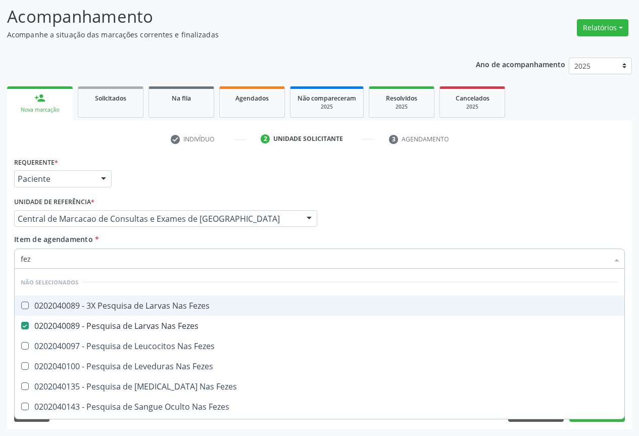
checkbox Fezes "true"
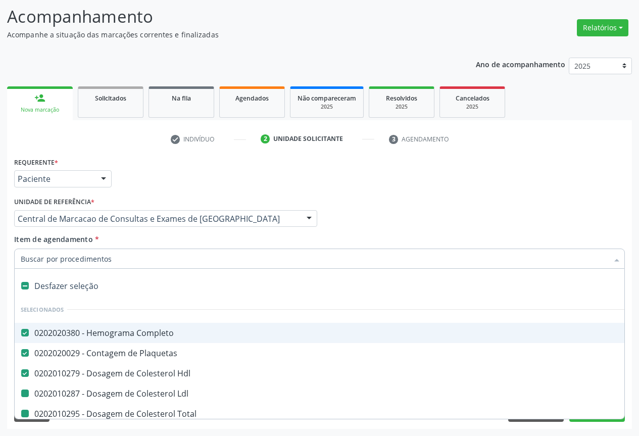
type input "f"
checkbox Total "false"
checkbox Triglicerideos "false"
checkbox Ureia "false"
checkbox Creatinina "false"
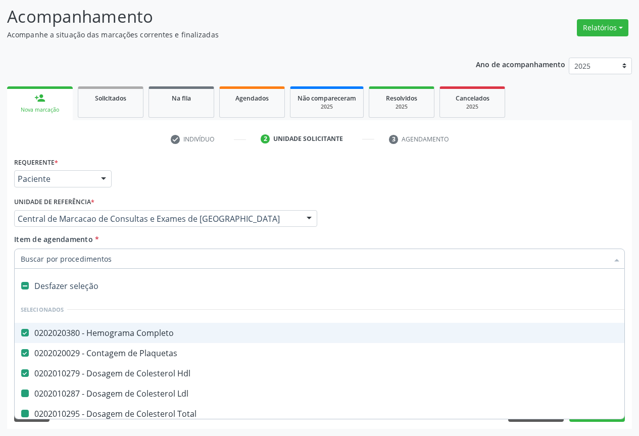
checkbox Urina "false"
checkbox Ldl "false"
checkbox \(Tgo\) "false"
checkbox \(Tgp\) "false"
checkbox Urico "false"
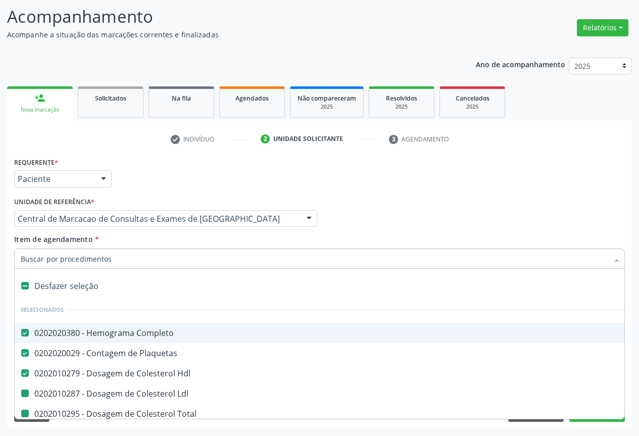
checkbox Glicose "false"
checkbox Fezes "false"
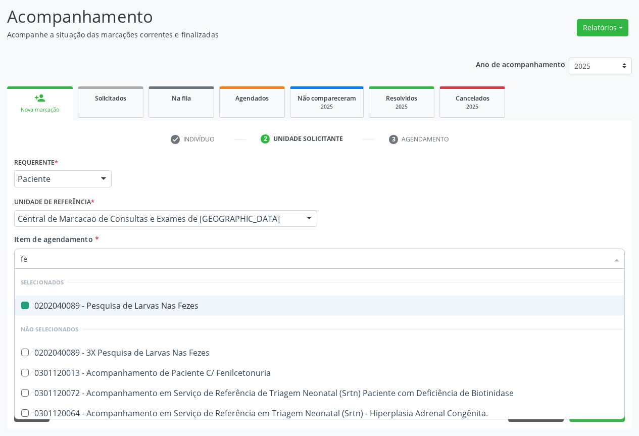
type input "fer"
checkbox Fezes "false"
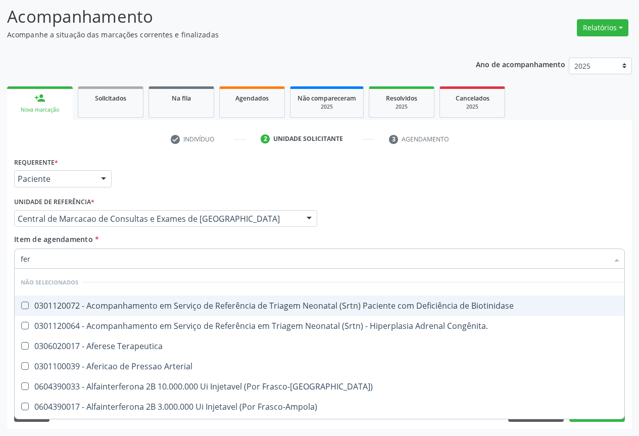
type input "ferr"
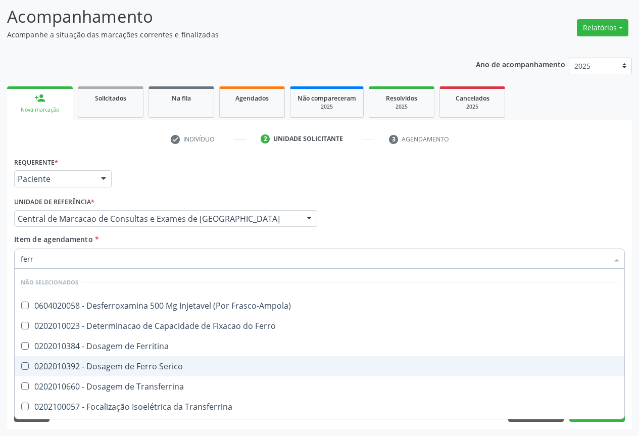
click at [154, 362] on div "0202010392 - Dosagem de Ferro Serico" at bounding box center [320, 366] width 598 height 8
checkbox Serico "true"
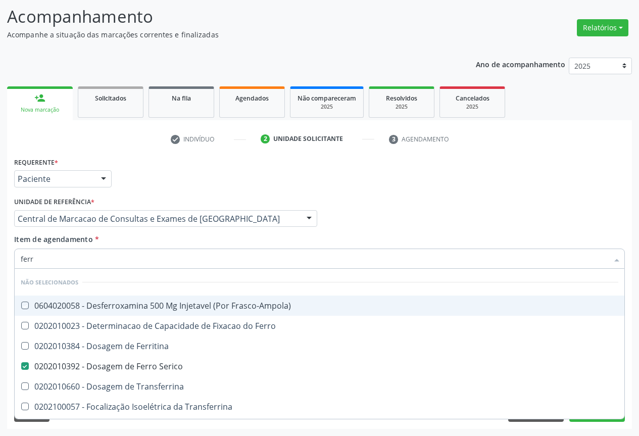
click at [166, 248] on div "Item de agendamento * ferr Desfazer seleção Não selecionados 0604020058 - Desfe…" at bounding box center [319, 250] width 611 height 32
checkbox Frasco-Ampola\) "true"
checkbox Transferrina "true"
checkbox Ml\) "true"
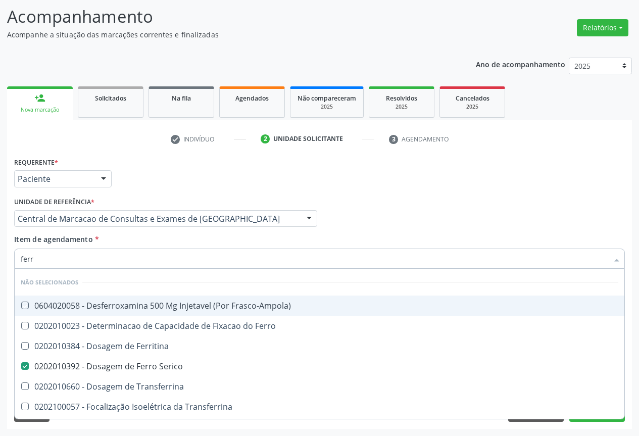
checkbox \(Nefroplastia\) "true"
checkbox Ferritina "true"
checkbox Ferro "true"
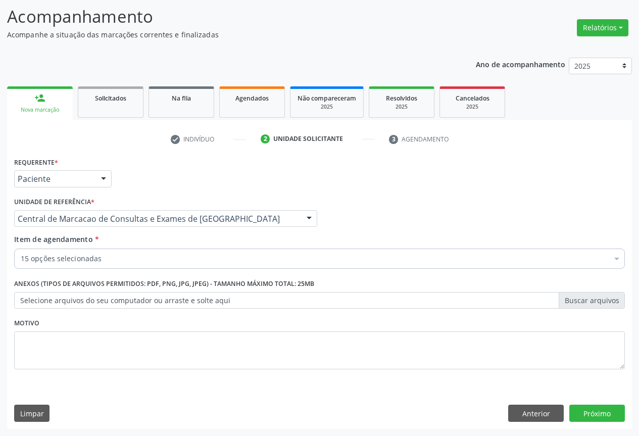
click at [165, 272] on div "Item de agendamento * 15 opções selecionadas Desfazer seleção Selecionados 0202…" at bounding box center [320, 253] width 616 height 39
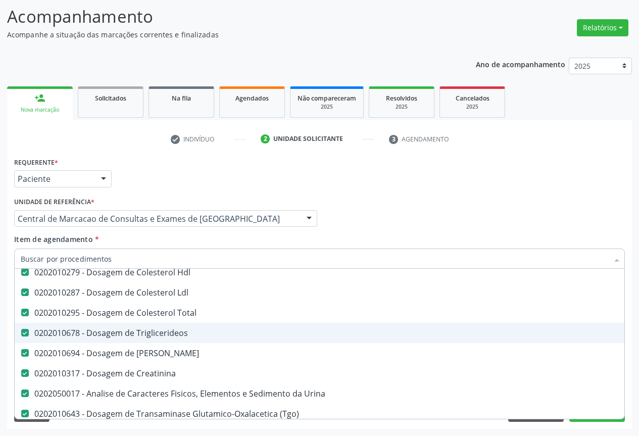
scroll to position [253, 0]
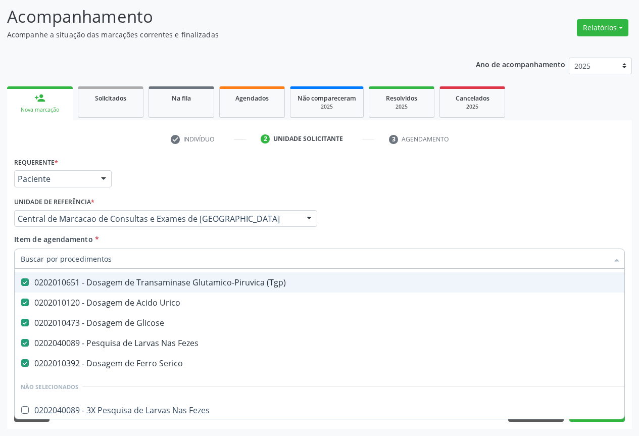
click at [574, 234] on div "Item de agendamento * Desfazer seleção Selecionados 0202020380 - Hemograma Comp…" at bounding box center [319, 250] width 611 height 32
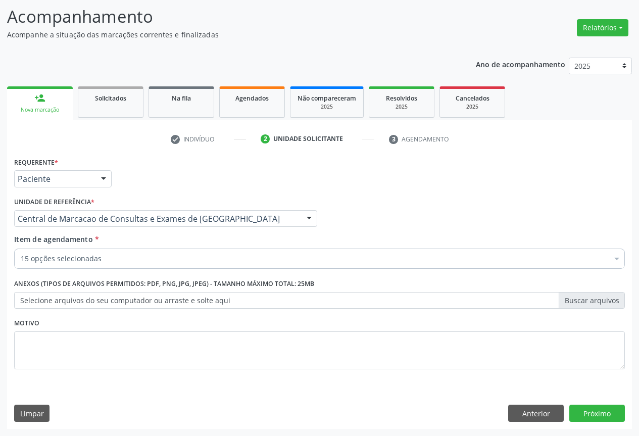
scroll to position [0, 0]
click at [600, 409] on button "Próximo" at bounding box center [597, 413] width 56 height 17
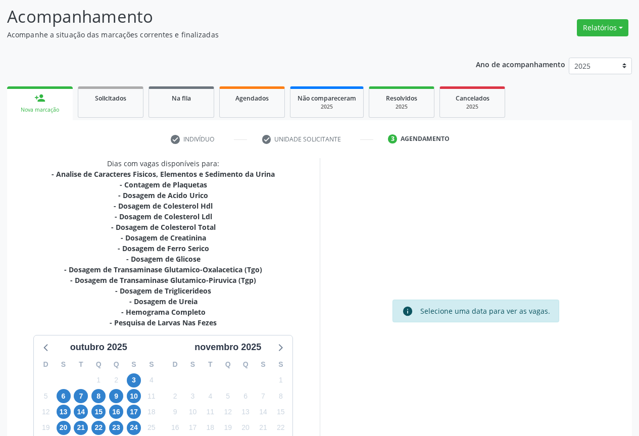
scroll to position [152, 0]
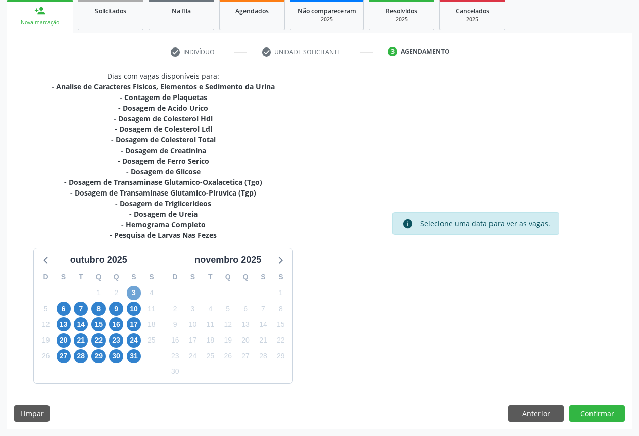
click at [139, 294] on span "3" at bounding box center [134, 293] width 14 height 14
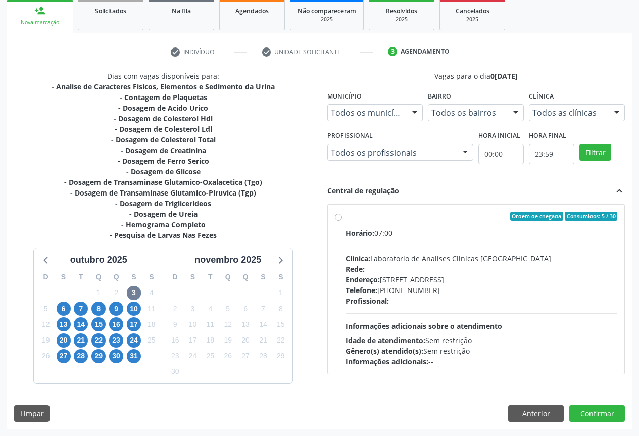
click at [461, 290] on div "Telefone: (74) 36453588" at bounding box center [482, 290] width 272 height 11
click at [342, 221] on input "Ordem de chegada Consumidos: 5 / 30 Horário: 07:00 Clínica: Laboratorio de Anal…" at bounding box center [338, 216] width 7 height 9
radio input "true"
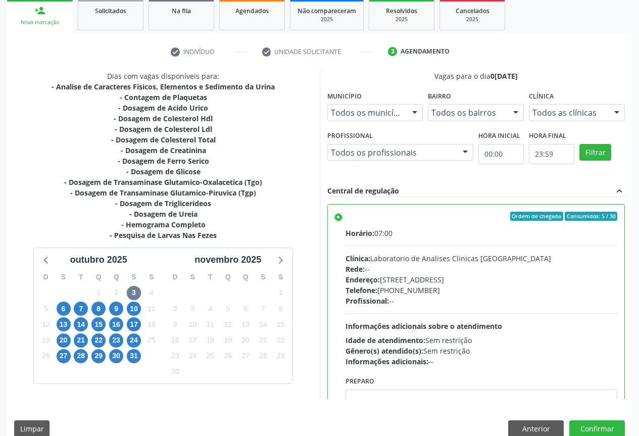
scroll to position [168, 0]
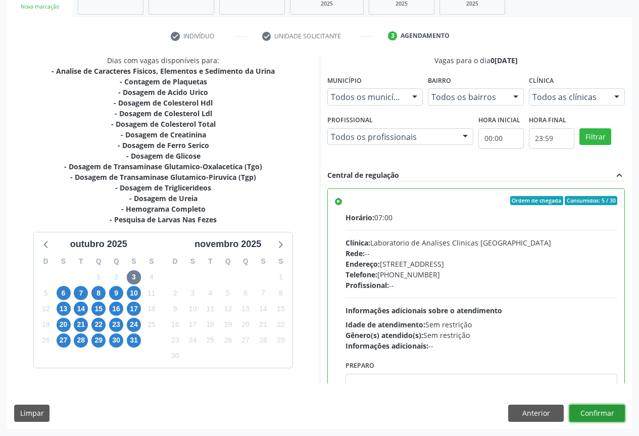
click at [590, 409] on button "Confirmar" at bounding box center [597, 413] width 56 height 17
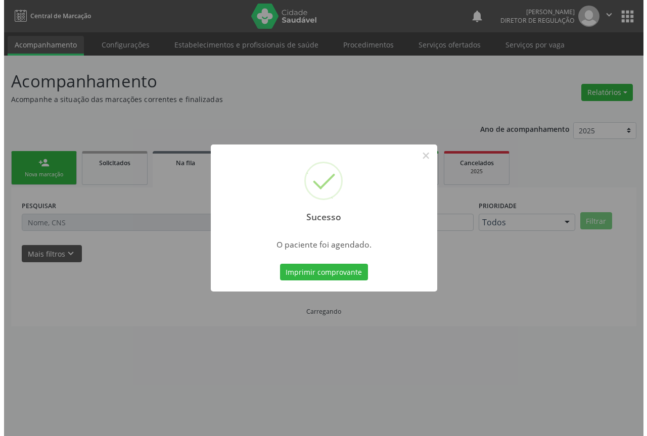
scroll to position [0, 0]
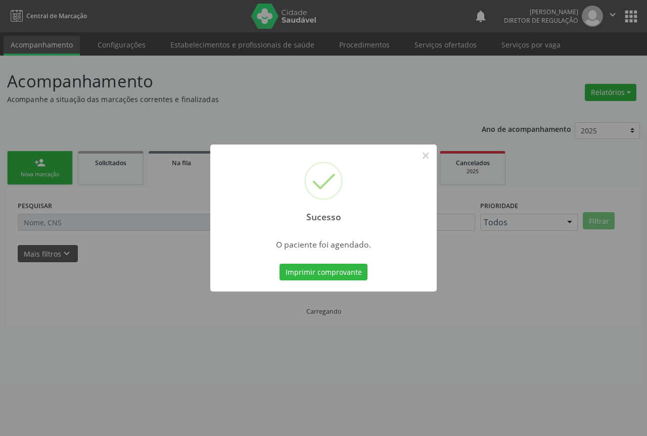
click at [279, 264] on button "Imprimir comprovante" at bounding box center [323, 272] width 88 height 17
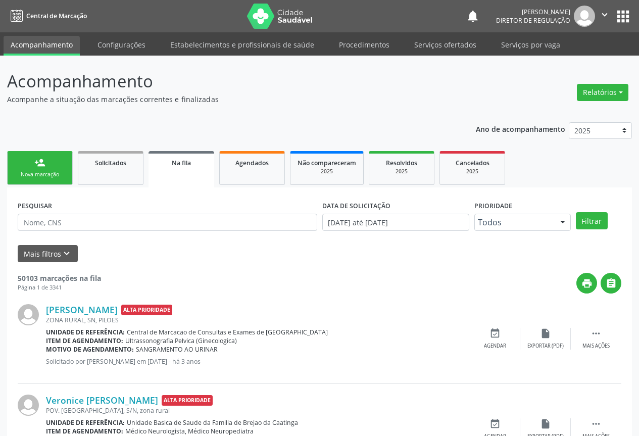
click at [42, 166] on div "person_add" at bounding box center [39, 162] width 11 height 11
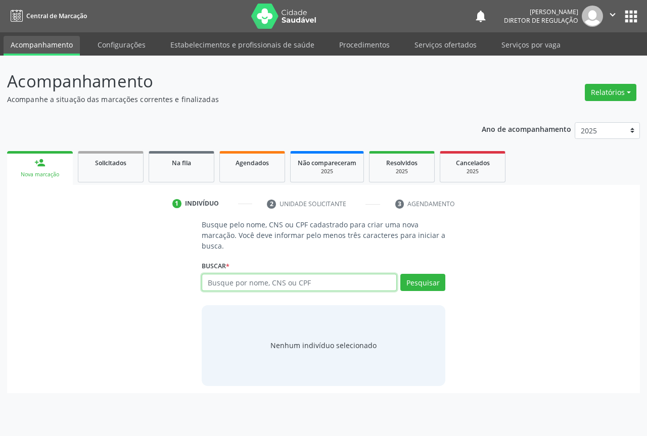
click at [241, 284] on input "text" at bounding box center [299, 282] width 195 height 17
type input "700202956696427"
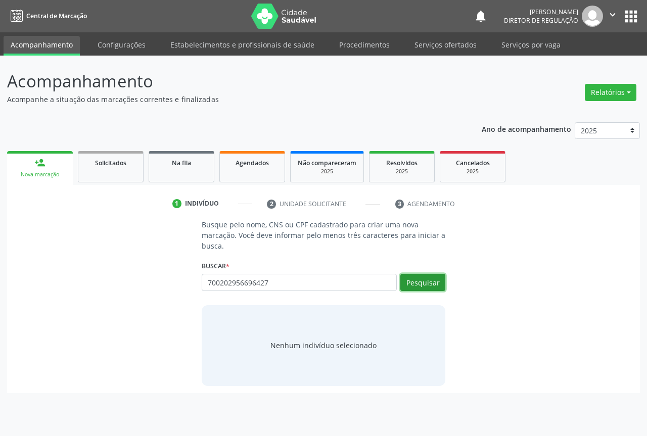
click at [415, 281] on button "Pesquisar" at bounding box center [422, 282] width 45 height 17
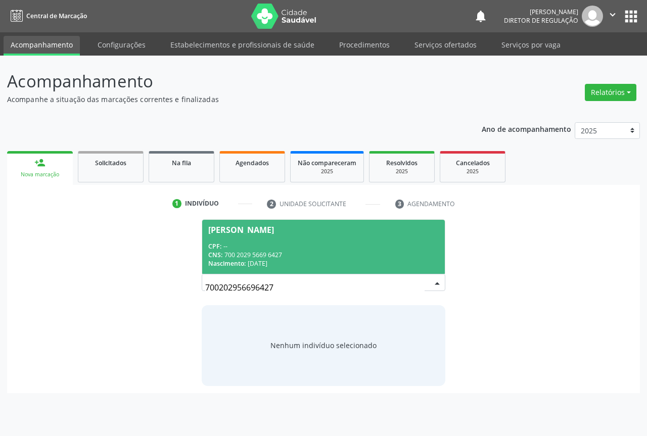
click at [232, 262] on span "Nascimento:" at bounding box center [226, 263] width 37 height 9
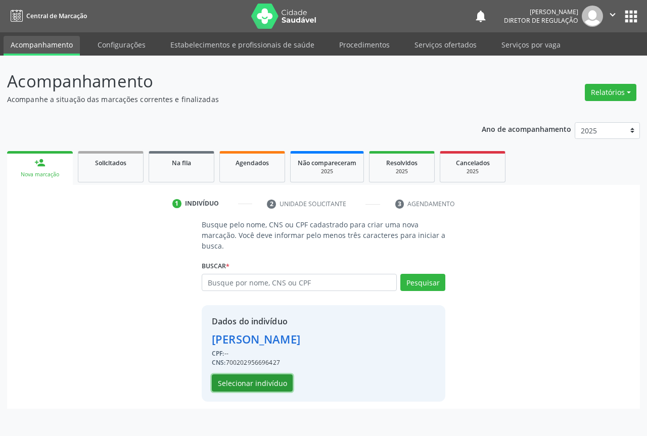
click at [253, 387] on button "Selecionar indivíduo" at bounding box center [252, 382] width 81 height 17
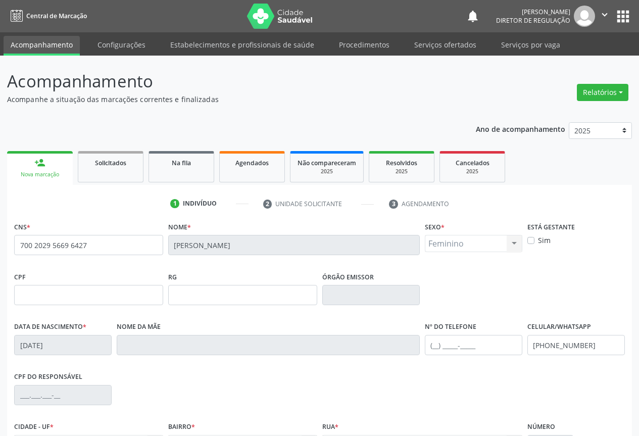
scroll to position [112, 0]
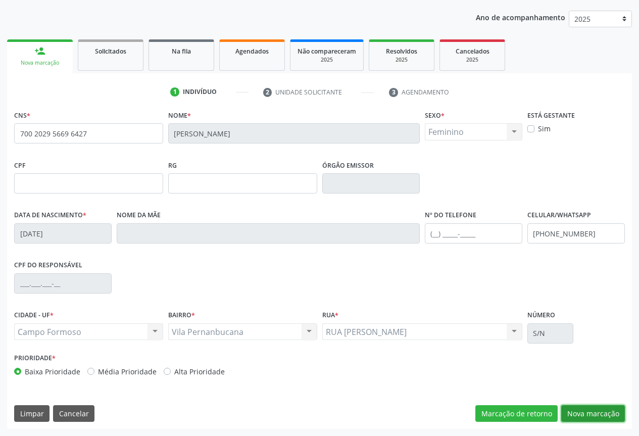
click at [586, 414] on button "Nova marcação" at bounding box center [593, 413] width 64 height 17
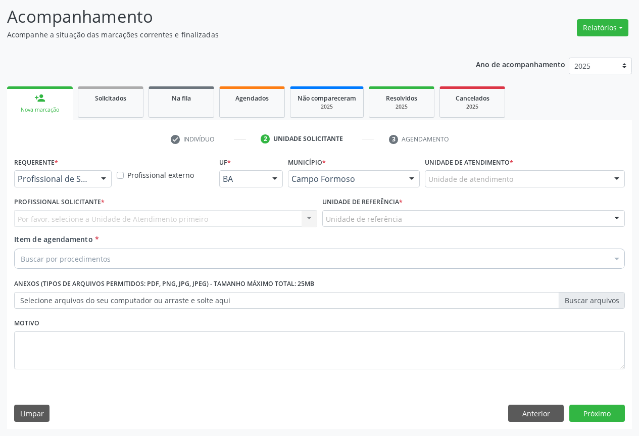
scroll to position [65, 0]
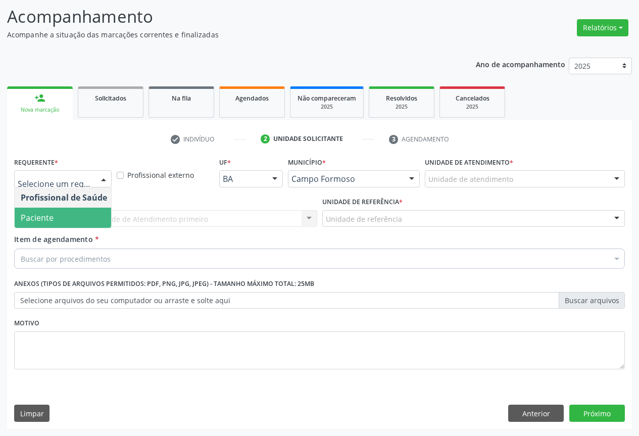
click at [68, 219] on span "Paciente" at bounding box center [64, 218] width 99 height 20
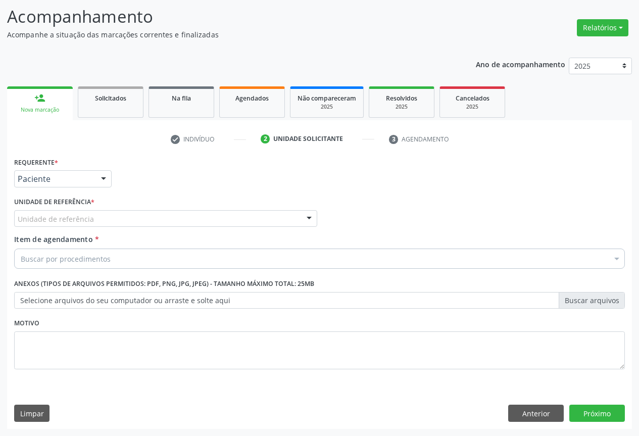
click at [156, 221] on div "Unidade de referência" at bounding box center [165, 218] width 303 height 17
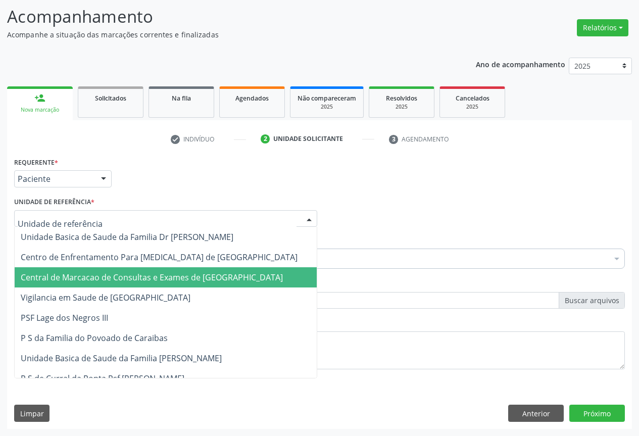
click at [161, 275] on span "Central de Marcacao de Consultas e Exames de [GEOGRAPHIC_DATA]" at bounding box center [152, 277] width 262 height 11
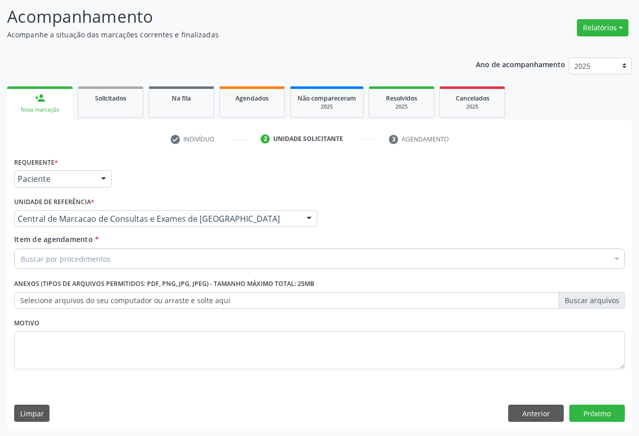
click at [181, 263] on div "Buscar por procedimentos" at bounding box center [319, 259] width 611 height 20
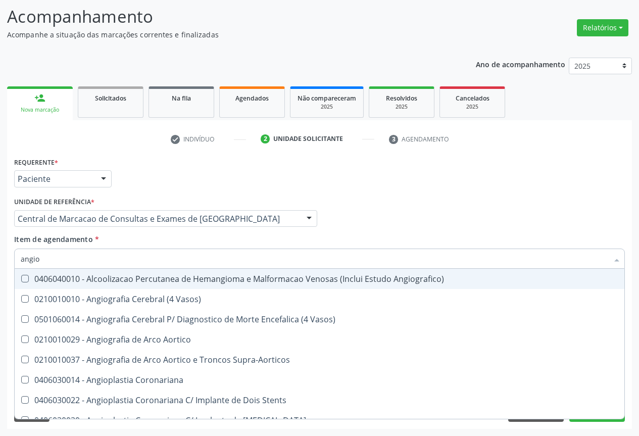
type input "angiol"
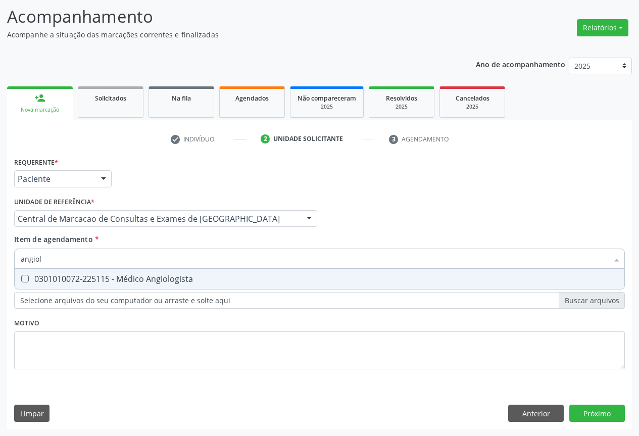
click at [199, 281] on div "0301010072-225115 - Médico Angiologista" at bounding box center [320, 279] width 598 height 8
checkbox Angiologista "true"
click at [584, 413] on div "Requerente * Paciente Profissional de Saúde Paciente Nenhum resultado encontrad…" at bounding box center [319, 292] width 625 height 274
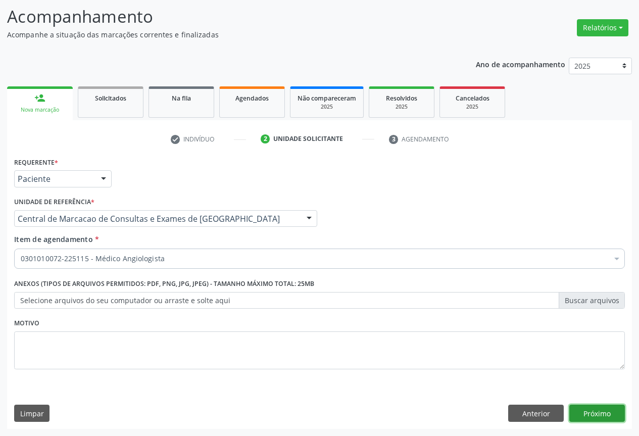
click at [584, 413] on button "Próximo" at bounding box center [597, 413] width 56 height 17
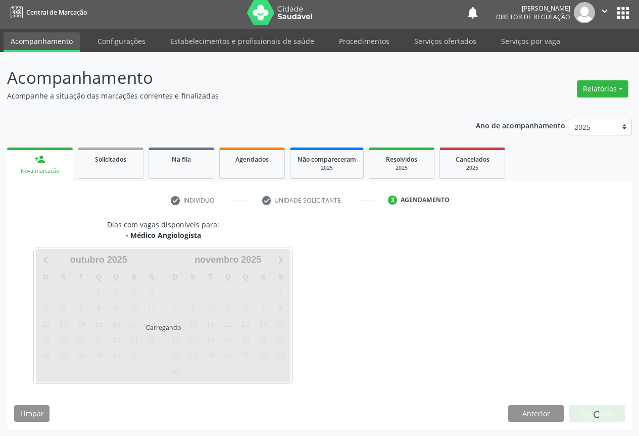
click at [584, 413] on div at bounding box center [597, 413] width 56 height 17
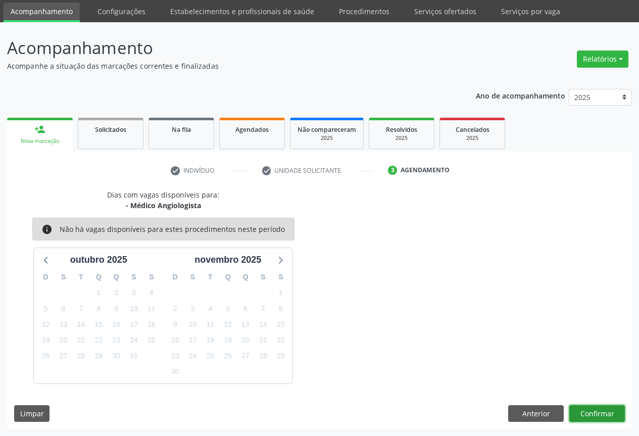
click at [584, 413] on button "Confirmar" at bounding box center [597, 413] width 56 height 17
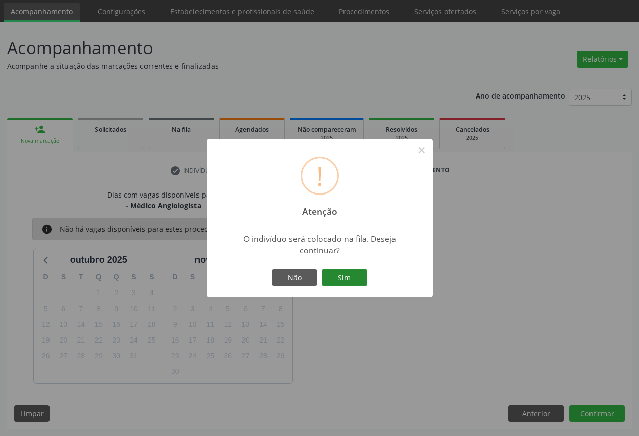
click at [353, 286] on button "Sim" at bounding box center [344, 277] width 45 height 17
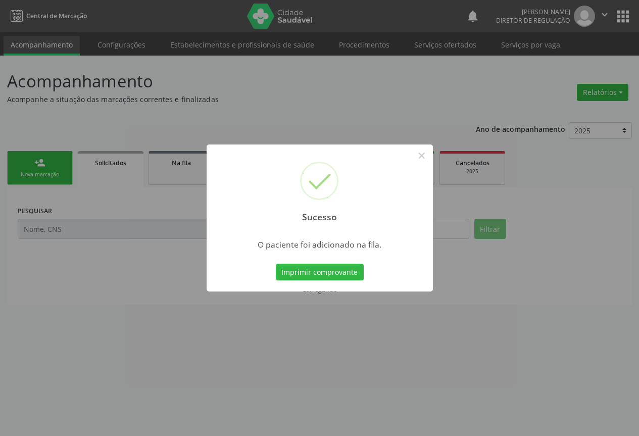
scroll to position [0, 0]
click at [279, 264] on button "Imprimir comprovante" at bounding box center [323, 272] width 88 height 17
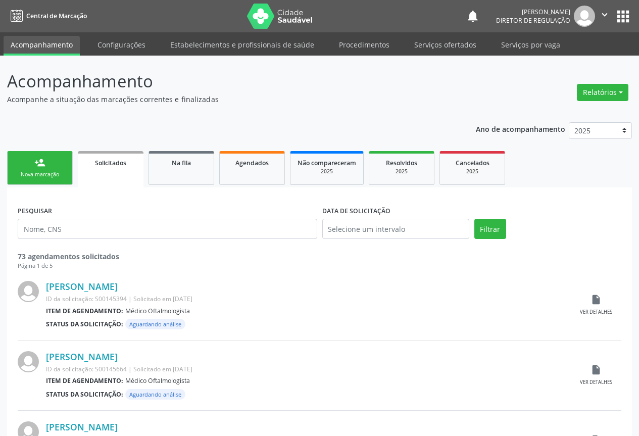
click at [33, 176] on div "Nova marcação" at bounding box center [40, 175] width 51 height 8
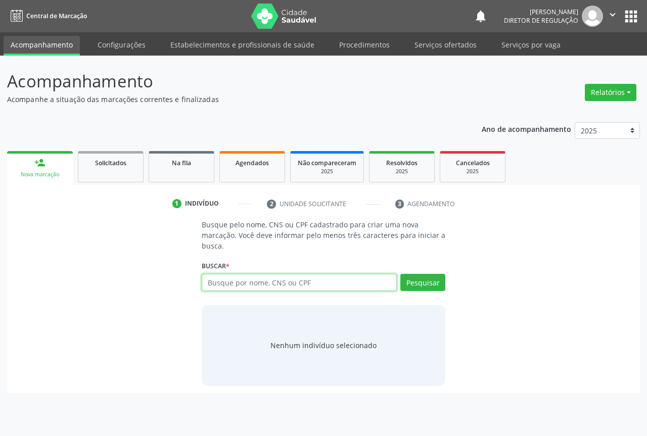
click at [276, 290] on input "text" at bounding box center [299, 282] width 195 height 17
type input "706403183355787"
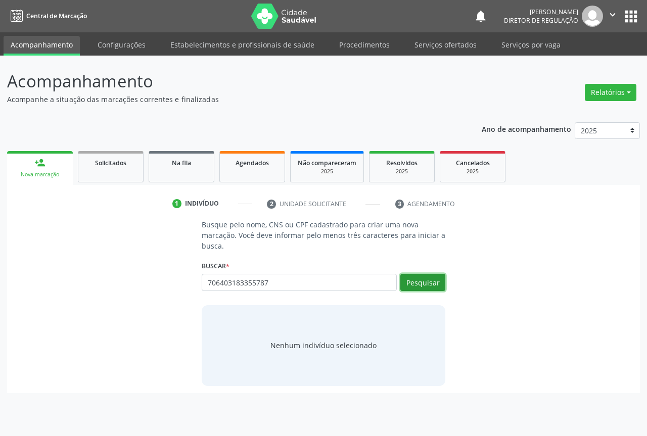
click at [443, 286] on button "Pesquisar" at bounding box center [422, 282] width 45 height 17
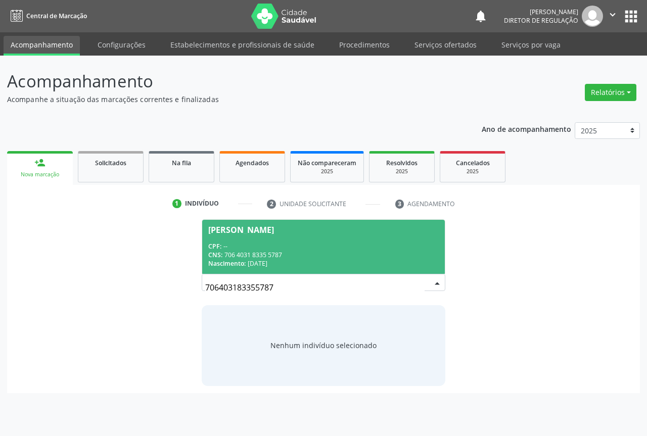
click at [294, 251] on div "CNS: 706 4031 8335 5787" at bounding box center [323, 255] width 230 height 9
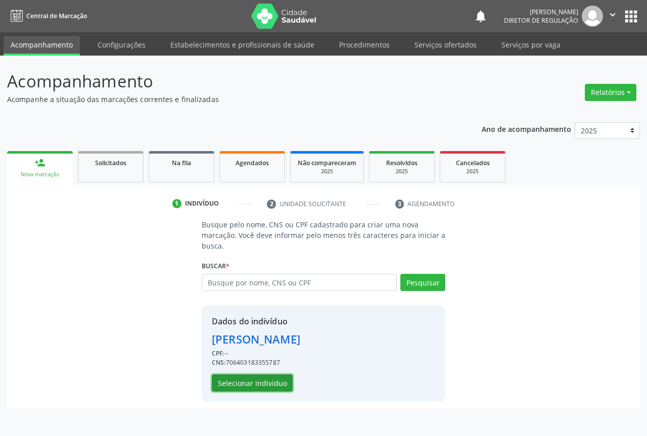
click at [263, 384] on button "Selecionar indivíduo" at bounding box center [252, 382] width 81 height 17
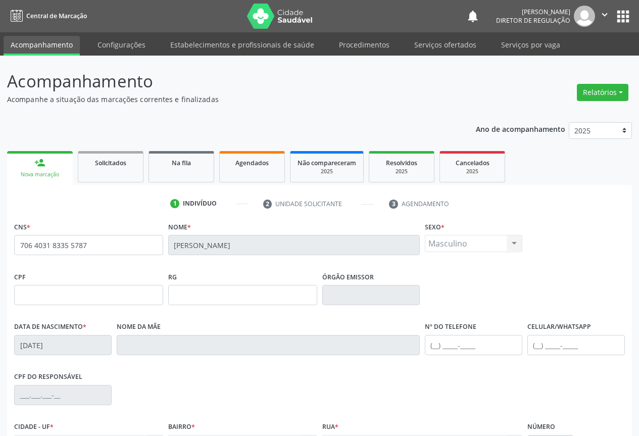
scroll to position [112, 0]
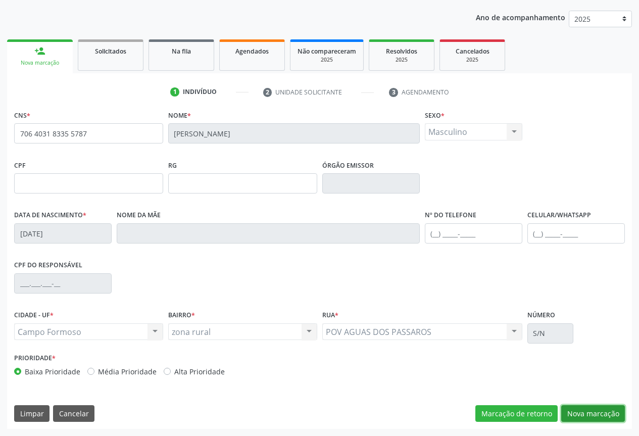
click at [580, 416] on button "Nova marcação" at bounding box center [593, 413] width 64 height 17
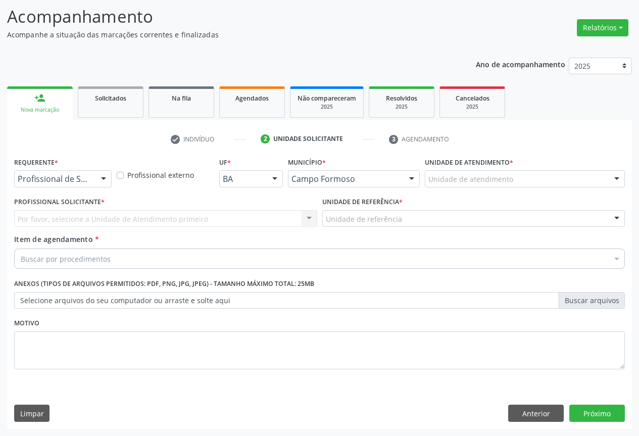
scroll to position [65, 0]
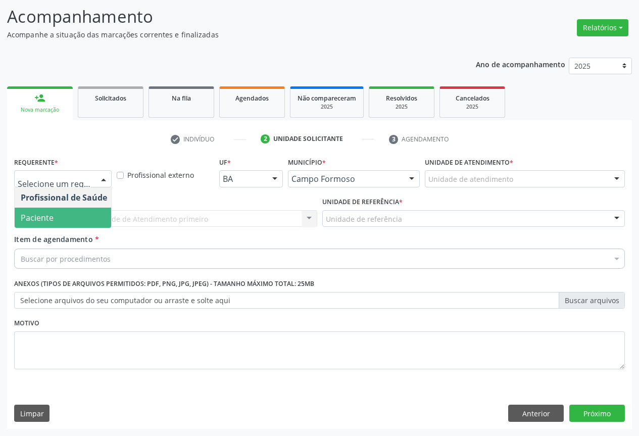
click at [84, 214] on span "Paciente" at bounding box center [64, 218] width 99 height 20
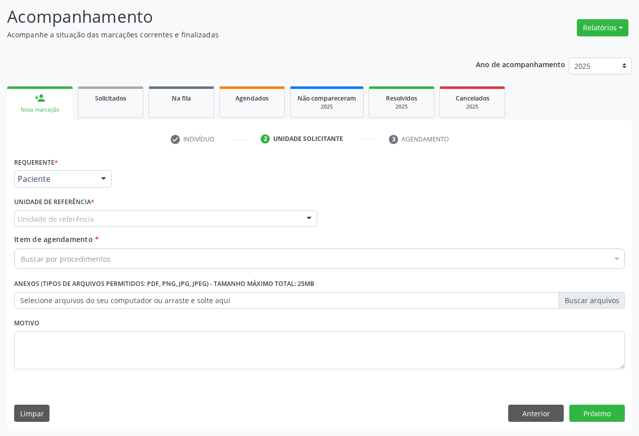
click at [193, 221] on div "Unidade de referência" at bounding box center [165, 218] width 303 height 17
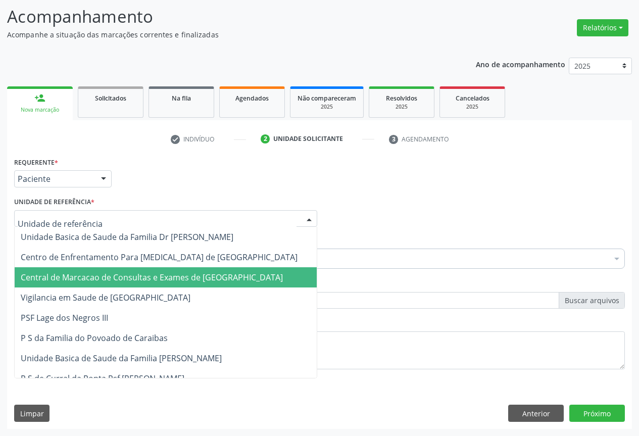
click at [194, 276] on span "Central de Marcacao de Consultas e Exames de [GEOGRAPHIC_DATA]" at bounding box center [152, 277] width 262 height 11
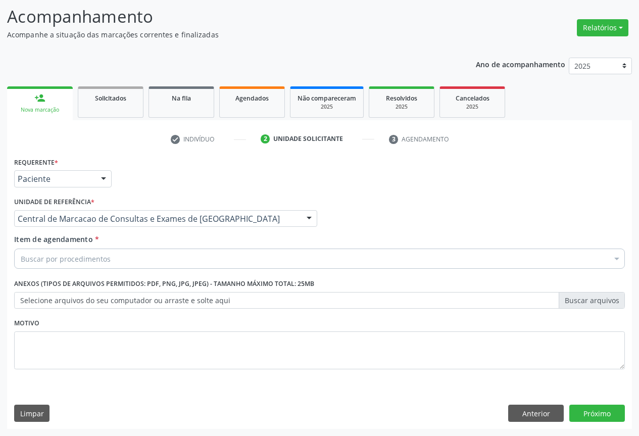
click at [235, 264] on div "Buscar por procedimentos" at bounding box center [319, 259] width 611 height 20
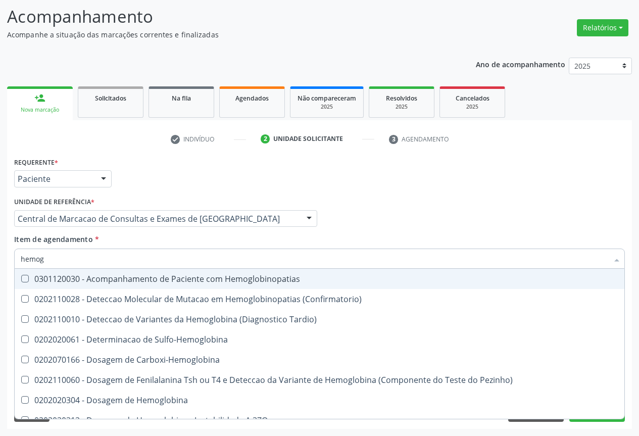
type input "hemogr"
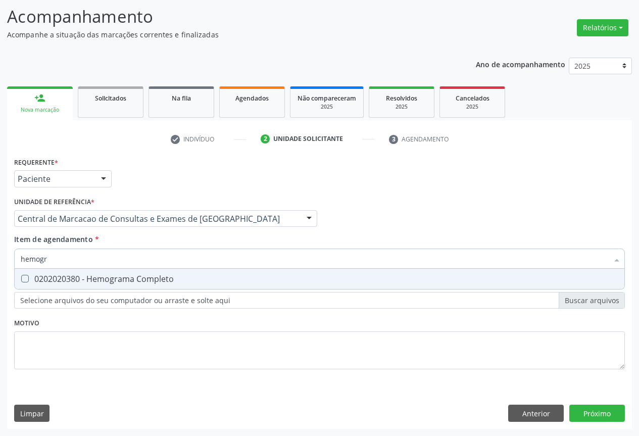
click at [219, 274] on span "0202020380 - Hemograma Completo" at bounding box center [320, 279] width 610 height 20
checkbox Completo "true"
type input "hemogr"
click at [217, 247] on div "Item de agendamento * hemogr Desfazer seleção 0202020380 - Hemograma Completo N…" at bounding box center [319, 250] width 611 height 32
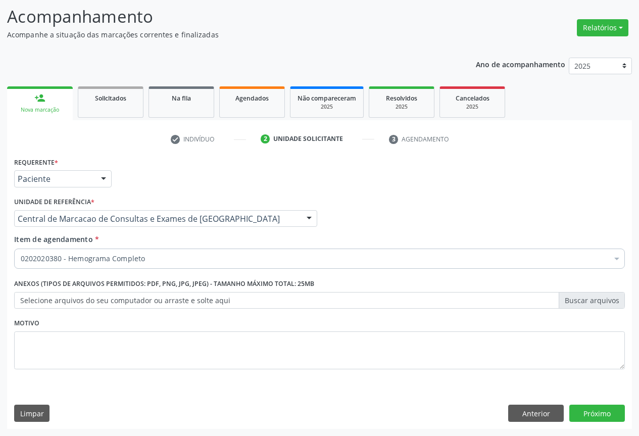
click at [186, 264] on div "0202020380 - Hemograma Completo" at bounding box center [319, 259] width 611 height 20
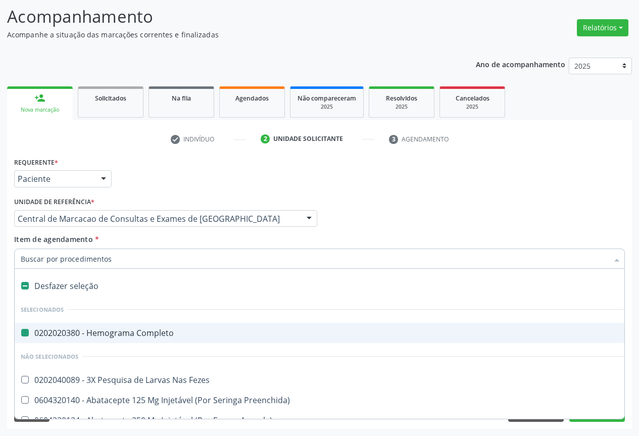
type input "u"
checkbox Completo "false"
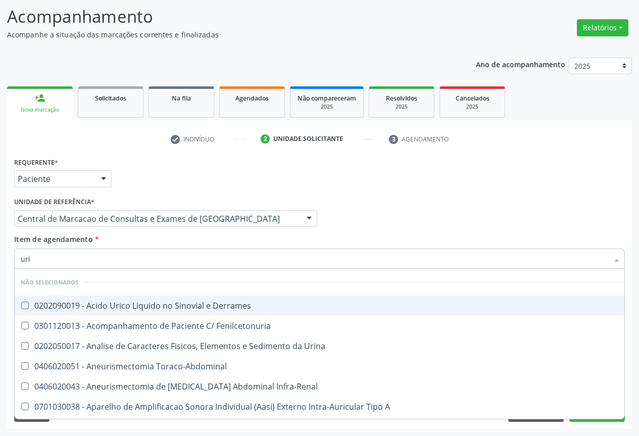
type input "urin"
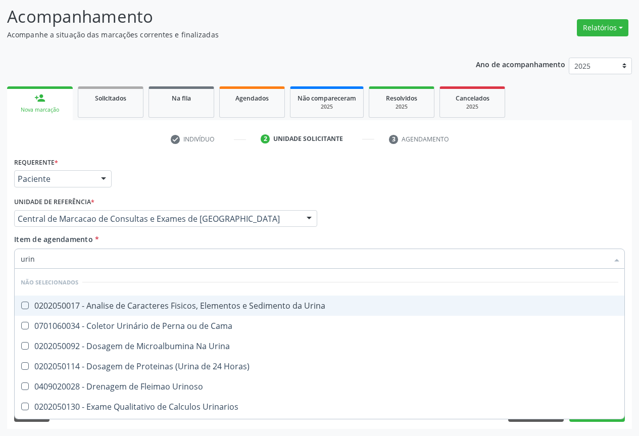
click at [184, 302] on div "0202050017 - Analise de Caracteres Fisicos, Elementos e Sedimento da Urina" at bounding box center [320, 306] width 598 height 8
checkbox Urina "true"
click at [185, 244] on div "Item de agendamento * urin Desfazer seleção Não selecionados 0202050017 - Anali…" at bounding box center [319, 250] width 611 height 32
checkbox Cama "true"
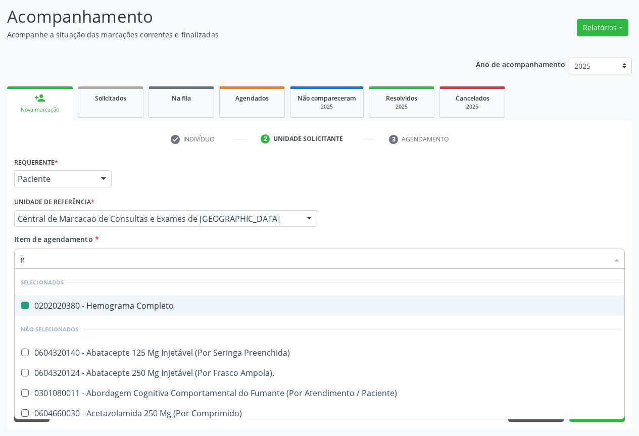
type input "gl"
checkbox Completo "false"
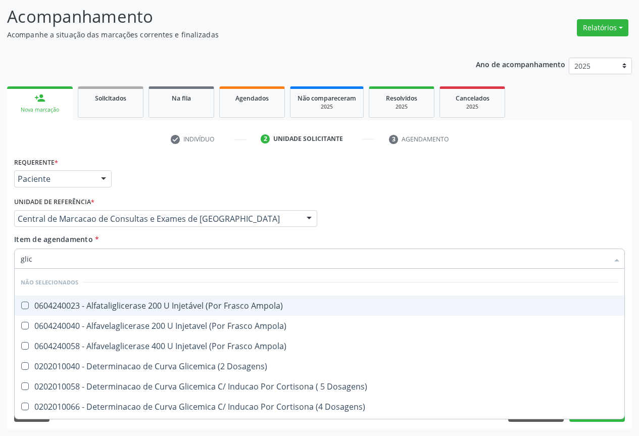
type input "glico"
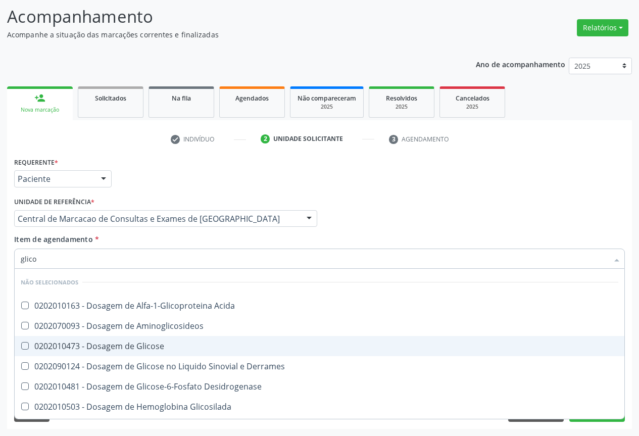
click at [176, 336] on span "0202010473 - Dosagem de Glicose" at bounding box center [320, 346] width 610 height 20
checkbox Glicose "true"
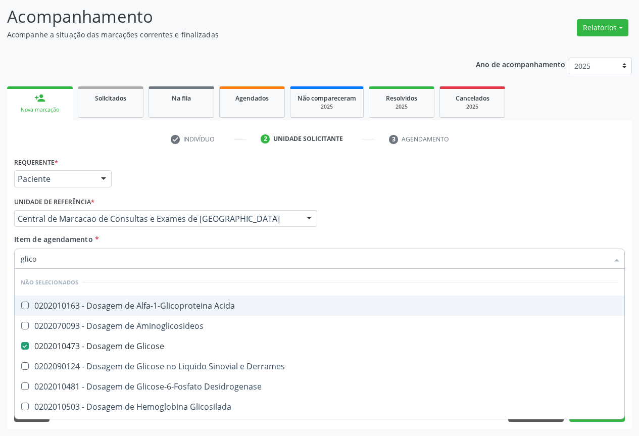
click at [182, 247] on div "Item de agendamento * glico Desfazer seleção Não selecionados 0202010163 - Dosa…" at bounding box center [319, 250] width 611 height 32
checkbox Acida "true"
checkbox Aminoglicosideos "true"
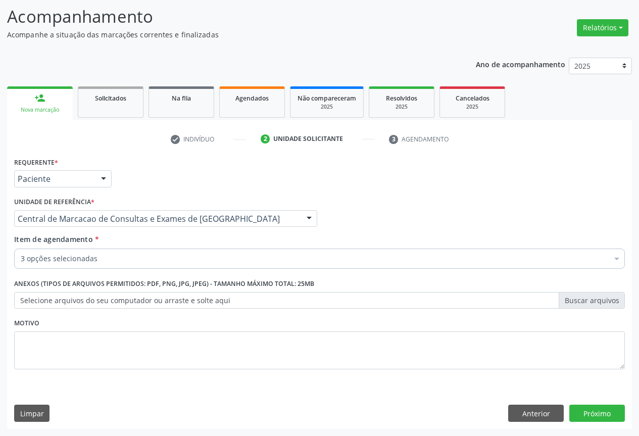
click at [179, 266] on div "3 opções selecionadas" at bounding box center [319, 259] width 611 height 20
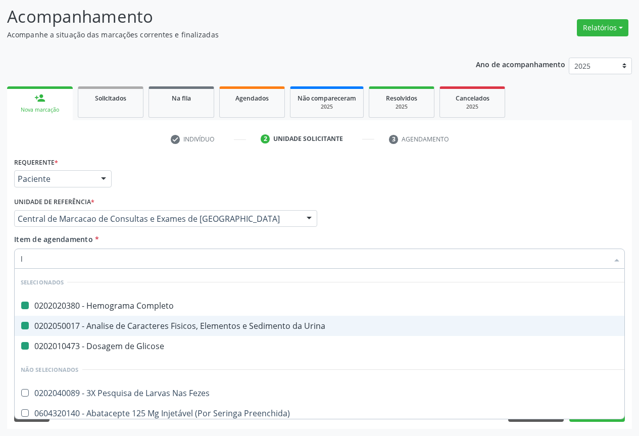
type input "la"
checkbox Completo "false"
checkbox Glicose "false"
checkbox Urina "false"
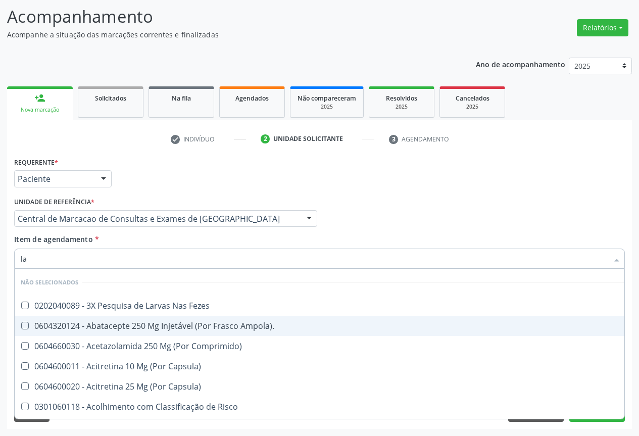
type input "laq"
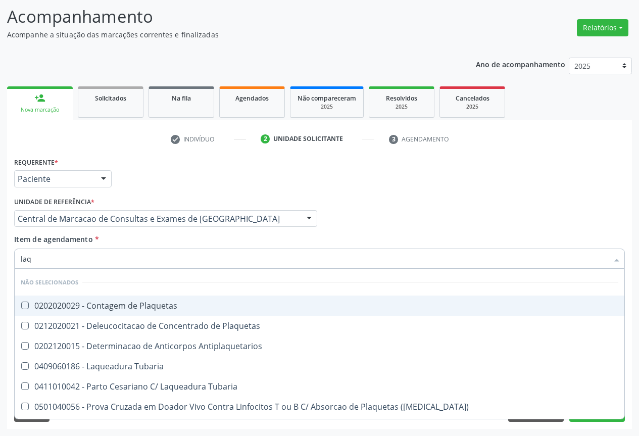
click at [150, 310] on div "0202020029 - Contagem de Plaquetas" at bounding box center [320, 306] width 598 height 8
checkbox Plaquetas "true"
click at [167, 241] on div "Item de agendamento * laq Desfazer seleção Não selecionados 0202020029 - Contag…" at bounding box center [319, 250] width 611 height 32
checkbox Antiplaquetarios "true"
checkbox Plaquetas "true"
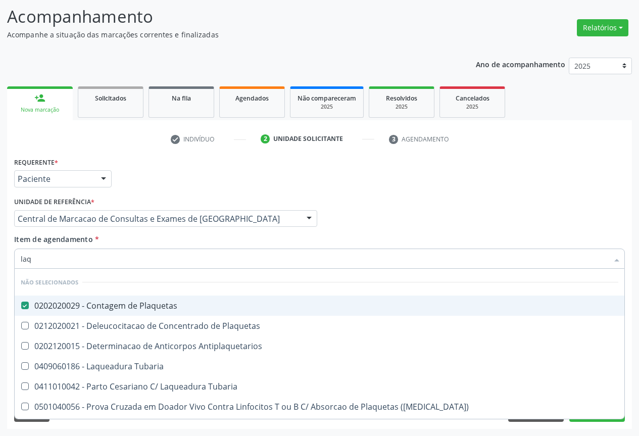
checkbox Tubaria "true"
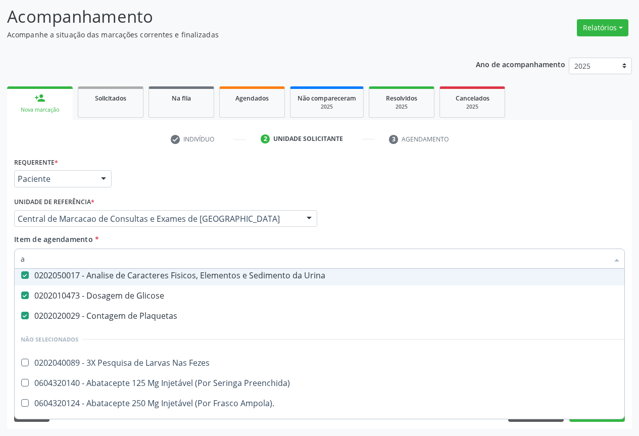
scroll to position [23, 0]
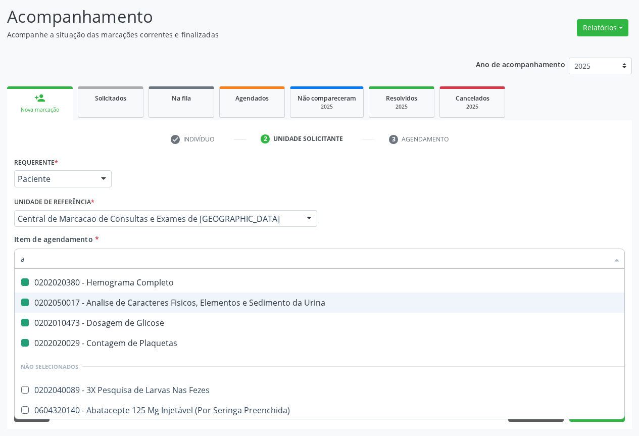
type input "ab"
checkbox Completo "false"
checkbox Glicose "false"
checkbox Urina "false"
checkbox Plaquetas "false"
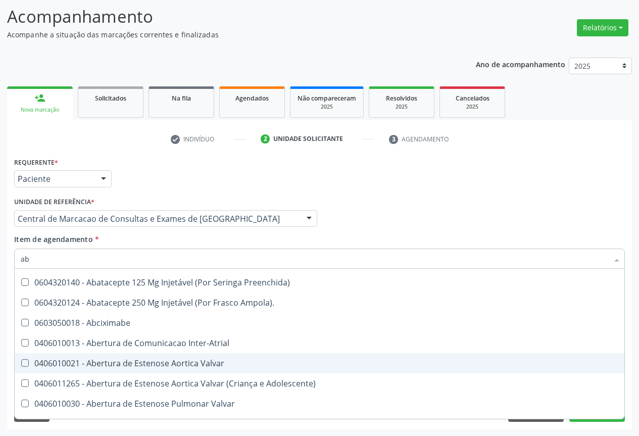
type input "abo"
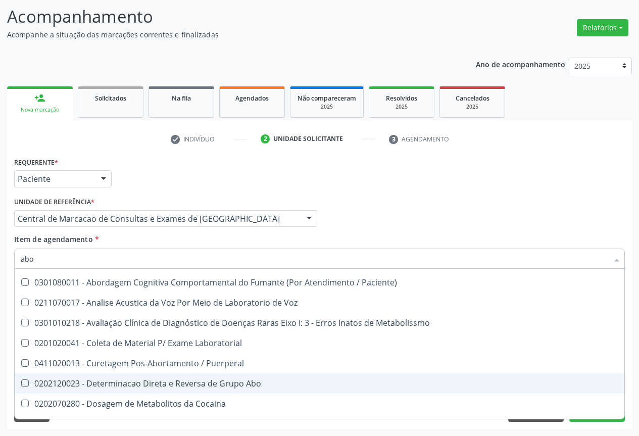
click at [190, 376] on span "0202120023 - Determinacao Direta e Reversa de Grupo Abo" at bounding box center [320, 383] width 610 height 20
checkbox Abo "true"
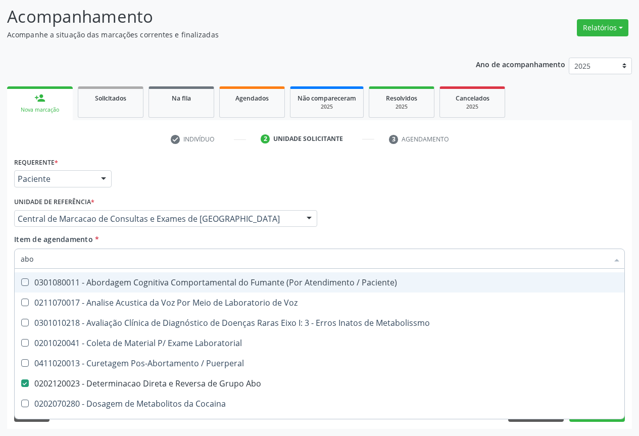
click at [194, 246] on div "Item de agendamento * abo Desfazer seleção Não selecionados 0301080011 - Aborda…" at bounding box center [319, 250] width 611 height 32
checkbox Paciente\) "true"
checkbox Metabolissmo "true"
checkbox Voz "true"
checkbox Laboratorial "true"
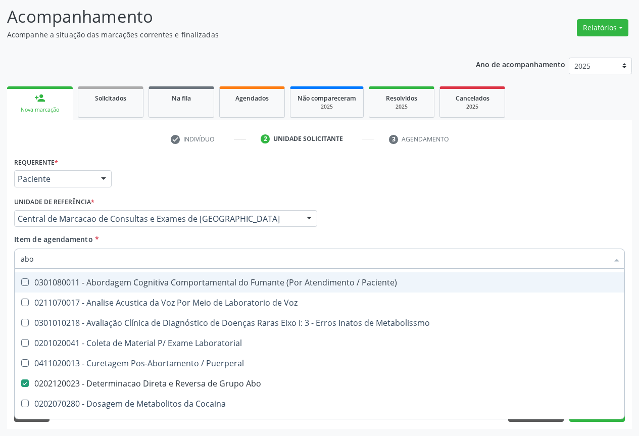
checkbox Puerperal "true"
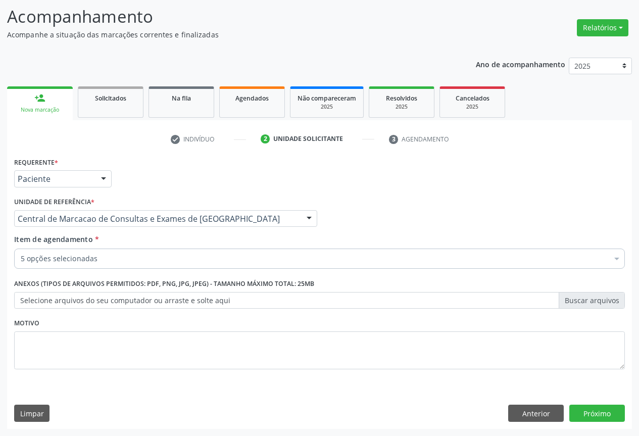
scroll to position [0, 0]
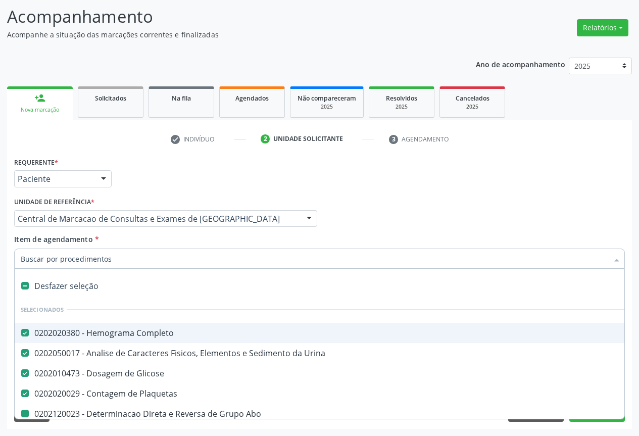
type input "r"
checkbox Abo "false"
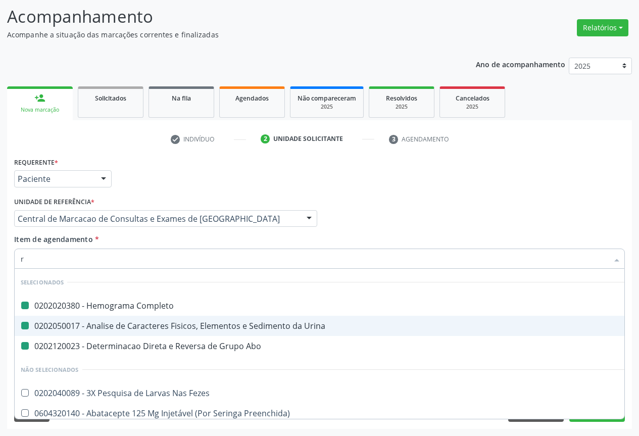
type input "rh"
checkbox Completo "false"
checkbox Abo "false"
checkbox Urina "false"
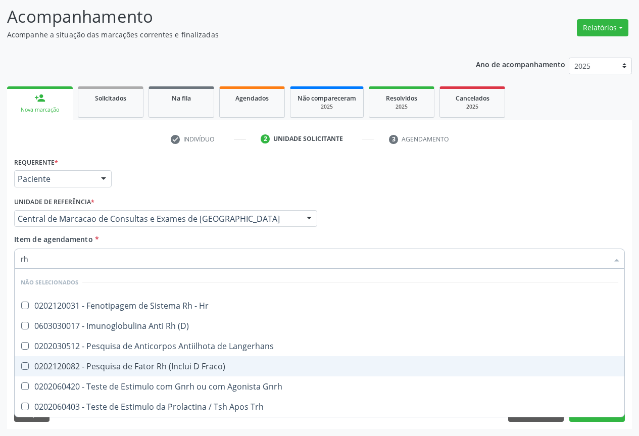
click at [181, 366] on div "0202120082 - Pesquisa de Fator Rh (Inclui D Fraco)" at bounding box center [320, 366] width 598 height 8
checkbox Fraco\) "true"
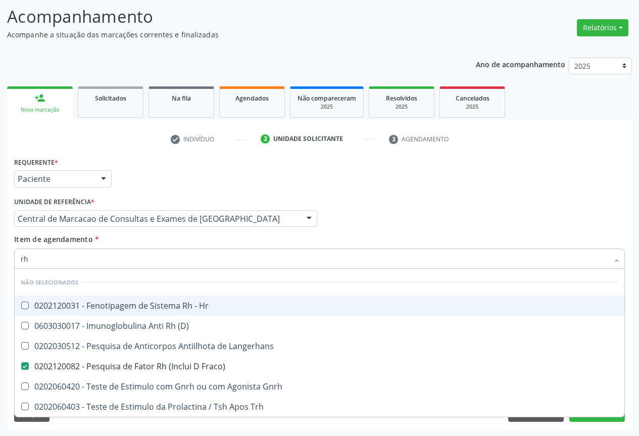
click at [175, 244] on div "Item de agendamento * rh Desfazer seleção Não selecionados 0202120031 - Fenotip…" at bounding box center [319, 250] width 611 height 32
checkbox Hr "true"
checkbox Langerhans "true"
checkbox \(D\) "true"
checkbox Gnrh "true"
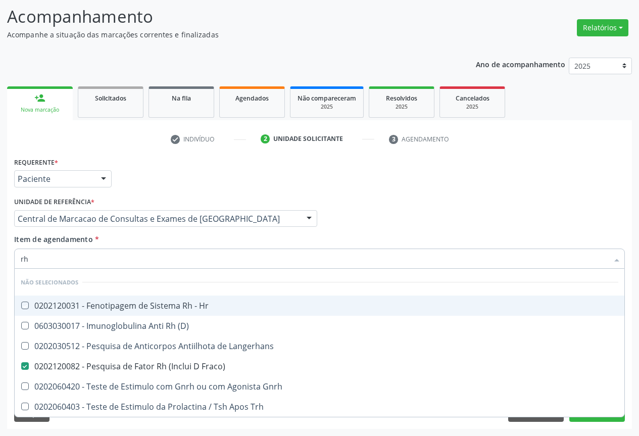
checkbox Trh "true"
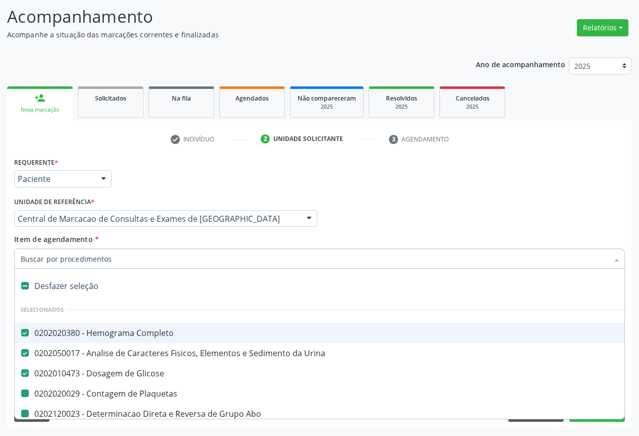
type input "f"
checkbox Abo "false"
checkbox Fraco\) "false"
checkbox Plaquetas "false"
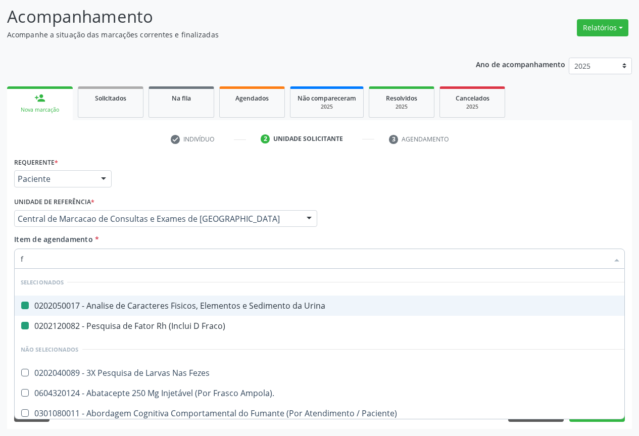
type input "fe"
checkbox Urina "false"
checkbox Fraco\) "false"
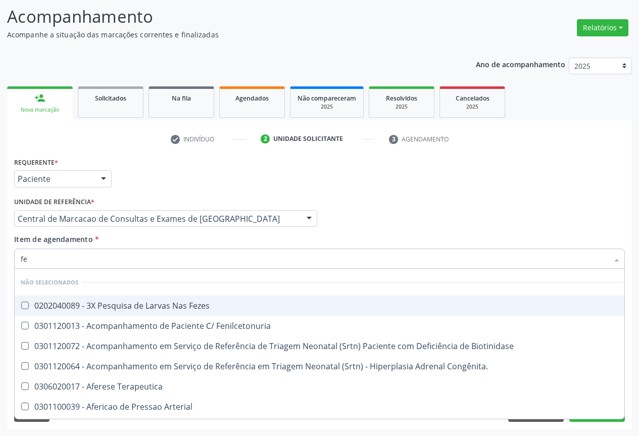
type input "fez"
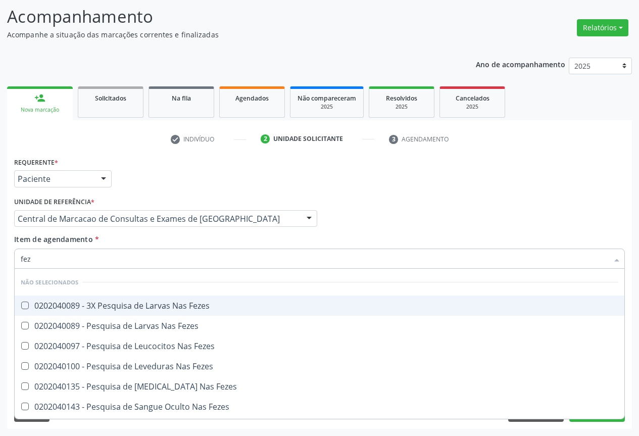
click at [169, 302] on div "0202040089 - 3X Pesquisa de Larvas Nas Fezes" at bounding box center [320, 306] width 598 height 8
checkbox Fezes "true"
click at [497, 237] on div "Item de agendamento * fez Desfazer seleção Não selecionados 0202040089 - 3X Pes…" at bounding box center [319, 250] width 611 height 32
checkbox Fezes "true"
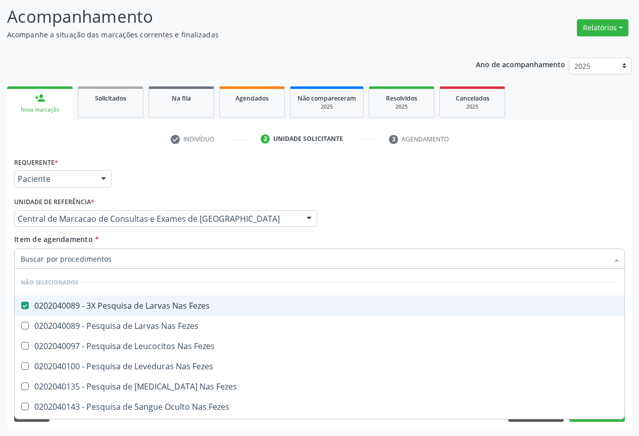
checkbox Fezes "true"
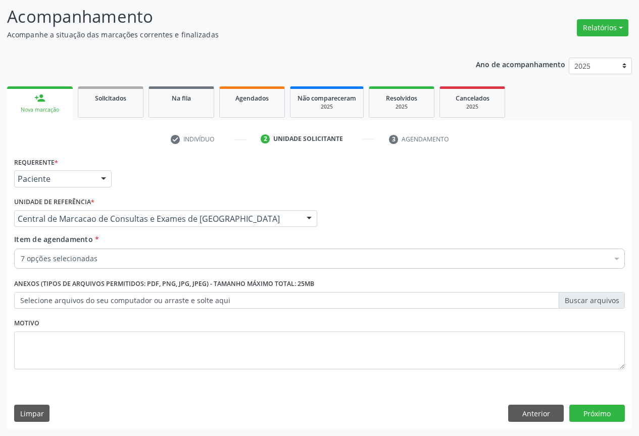
click at [599, 404] on div "Requerente * Paciente Profissional de Saúde Paciente Nenhum resultado encontrad…" at bounding box center [319, 292] width 625 height 274
click at [589, 411] on button "Próximo" at bounding box center [597, 413] width 56 height 17
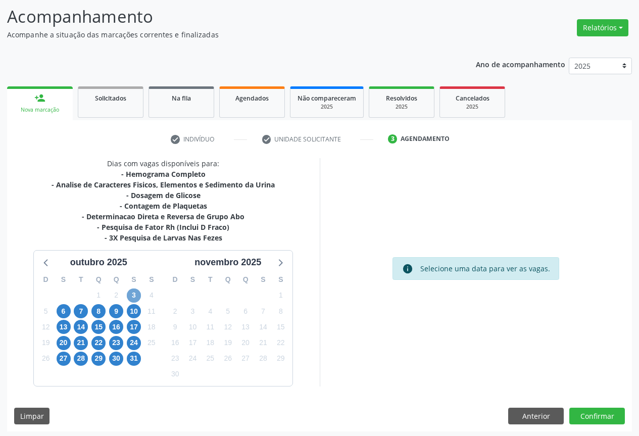
click at [137, 300] on span "3" at bounding box center [134, 296] width 14 height 14
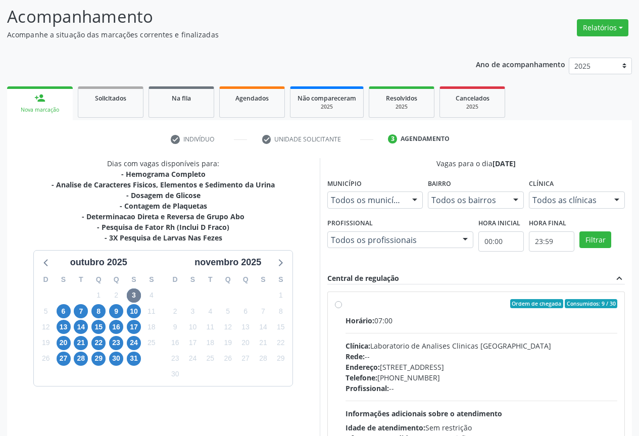
click at [429, 308] on label "Ordem de chegada Consumidos: 9 / 30 Horário: 07:00 Clínica: Laboratorio de Anal…" at bounding box center [482, 376] width 272 height 155
click at [342, 308] on input "Ordem de chegada Consumidos: 9 / 30 Horário: 07:00 Clínica: Laboratorio de Anal…" at bounding box center [338, 303] width 7 height 9
radio input "true"
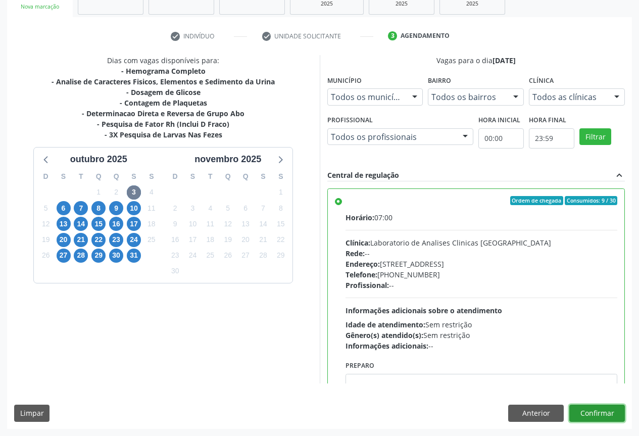
click at [595, 408] on button "Confirmar" at bounding box center [597, 413] width 56 height 17
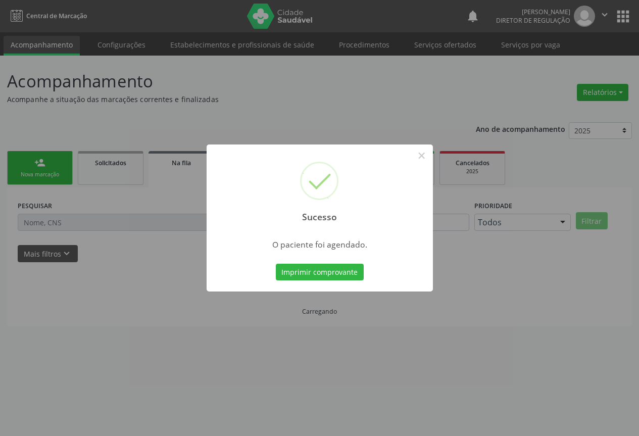
scroll to position [0, 0]
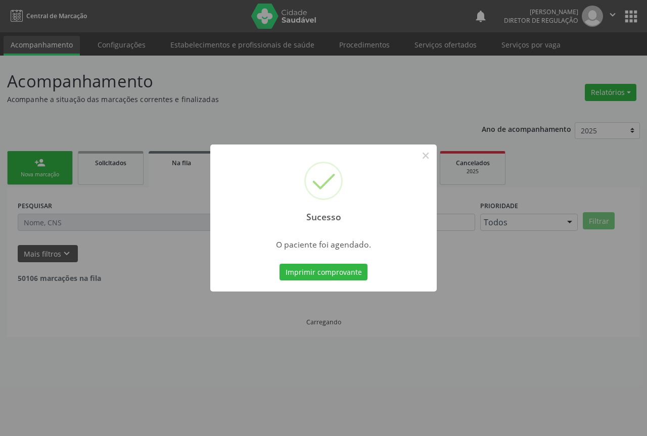
click at [279, 264] on button "Imprimir comprovante" at bounding box center [323, 272] width 88 height 17
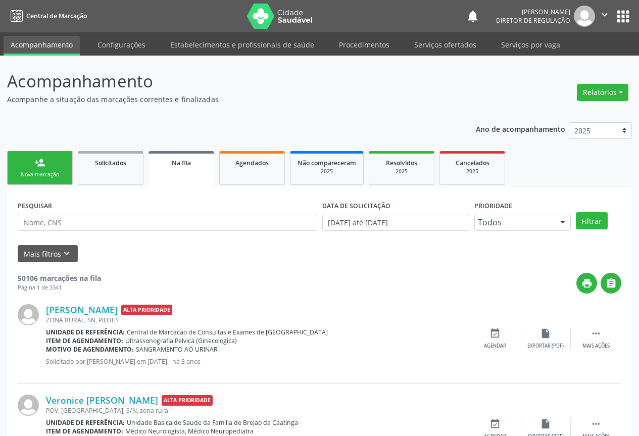
click at [51, 154] on link "person_add Nova marcação" at bounding box center [40, 168] width 66 height 34
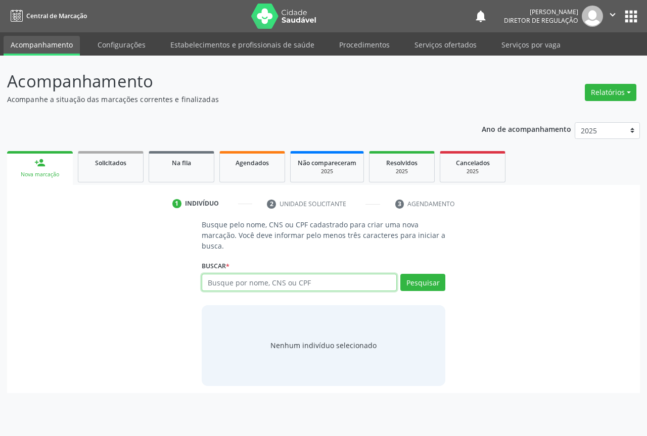
click at [294, 286] on input "text" at bounding box center [299, 282] width 195 height 17
type input "70260021811643"
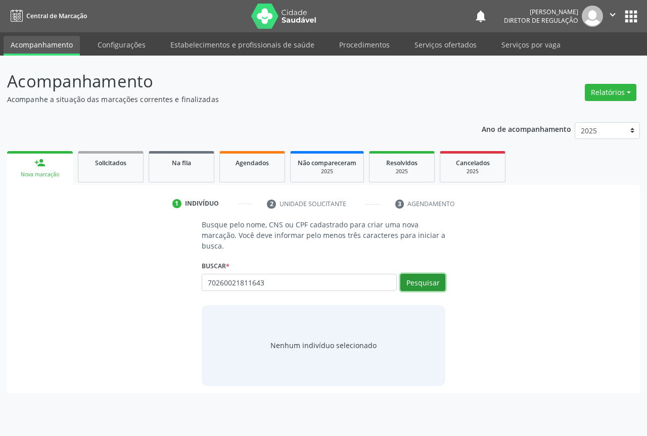
click at [410, 282] on button "Pesquisar" at bounding box center [422, 282] width 45 height 17
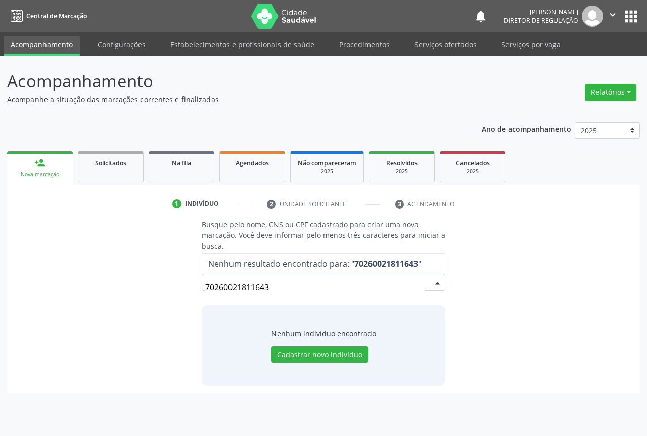
click at [248, 285] on input "70260021811643" at bounding box center [314, 287] width 219 height 20
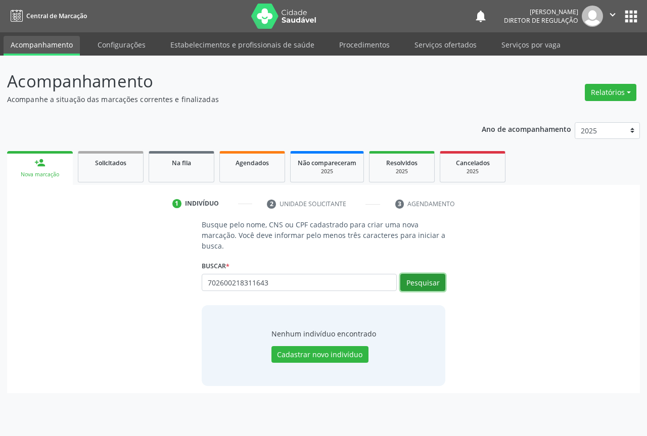
click at [422, 287] on button "Pesquisar" at bounding box center [422, 282] width 45 height 17
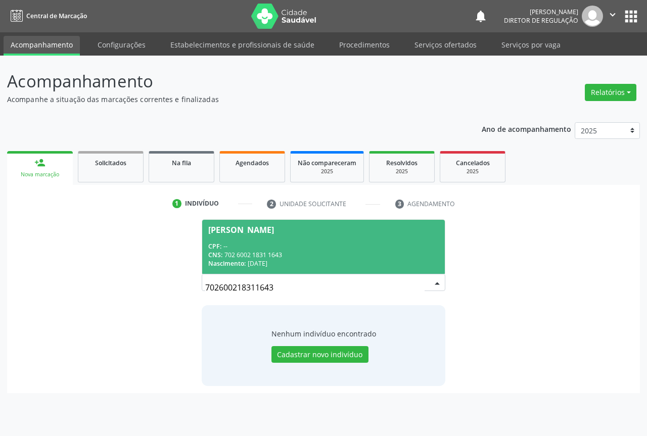
click at [294, 255] on div "CNS: 702 6002 1831 1643" at bounding box center [323, 255] width 230 height 9
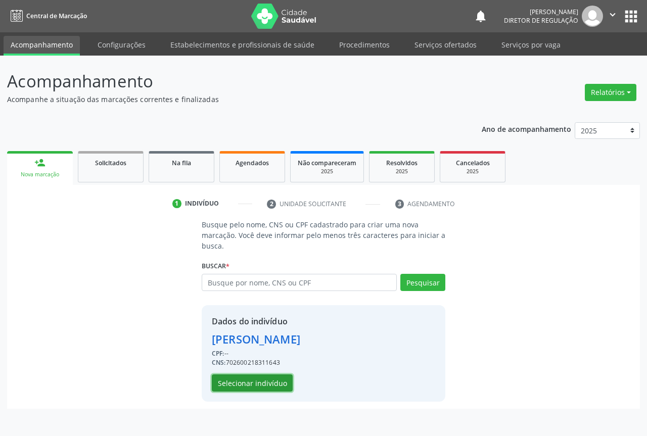
click at [261, 386] on button "Selecionar indivíduo" at bounding box center [252, 382] width 81 height 17
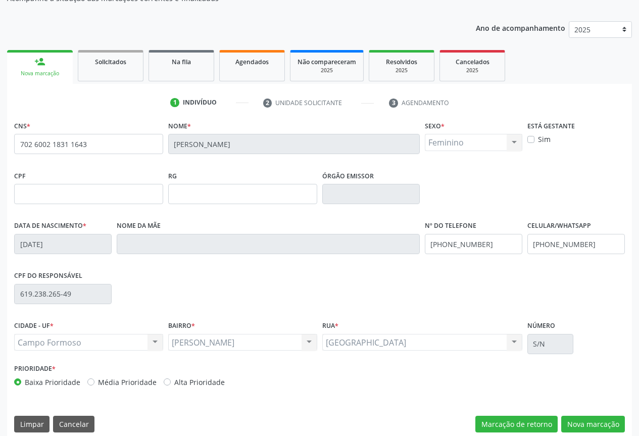
scroll to position [112, 0]
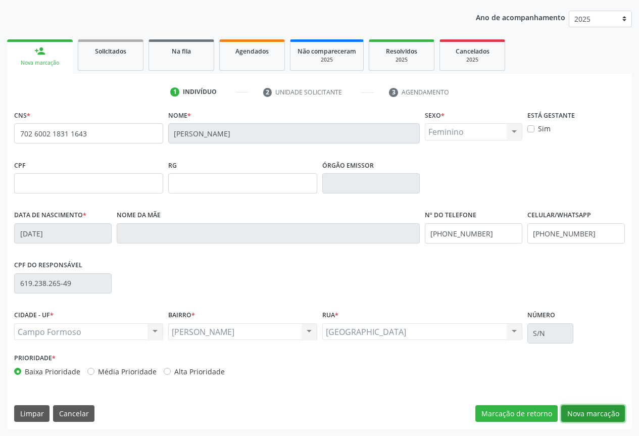
click at [578, 412] on button "Nova marcação" at bounding box center [593, 413] width 64 height 17
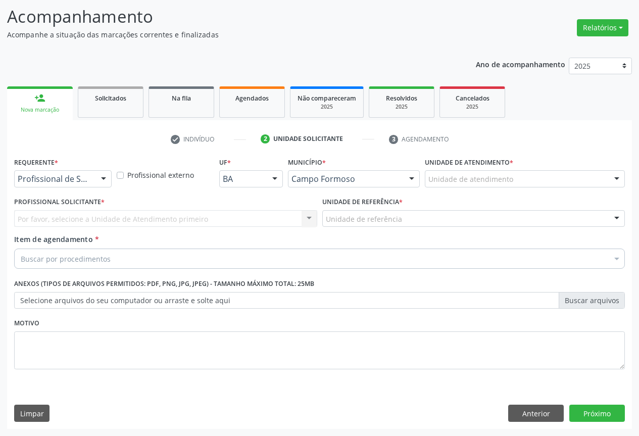
scroll to position [65, 0]
click at [85, 186] on div at bounding box center [63, 178] width 98 height 17
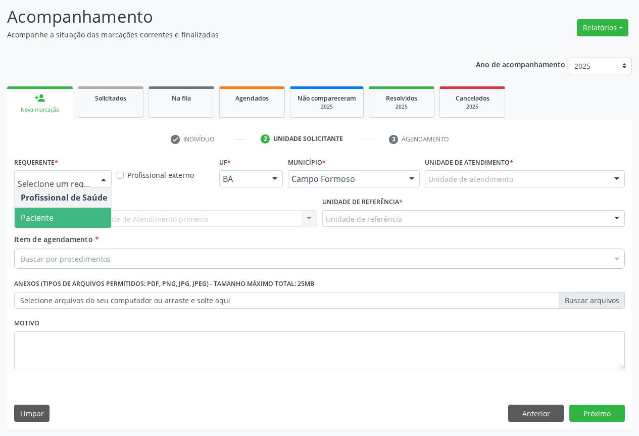
click at [76, 222] on span "Paciente" at bounding box center [64, 218] width 99 height 20
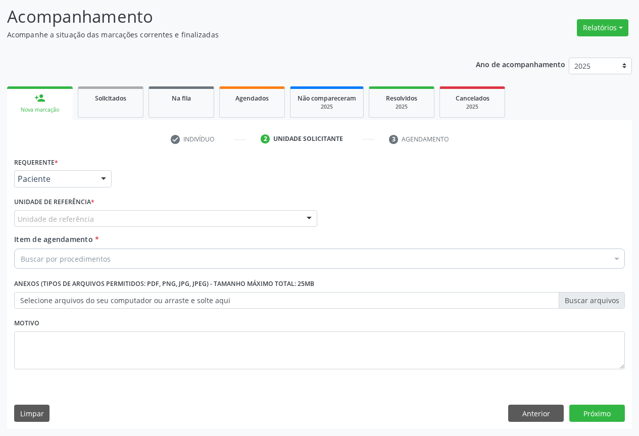
click at [199, 213] on div "Unidade de referência" at bounding box center [165, 218] width 303 height 17
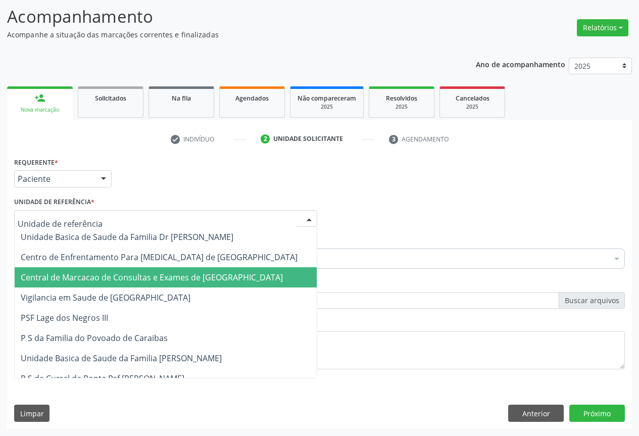
click at [194, 270] on span "Central de Marcacao de Consultas e Exames de [GEOGRAPHIC_DATA]" at bounding box center [166, 277] width 302 height 20
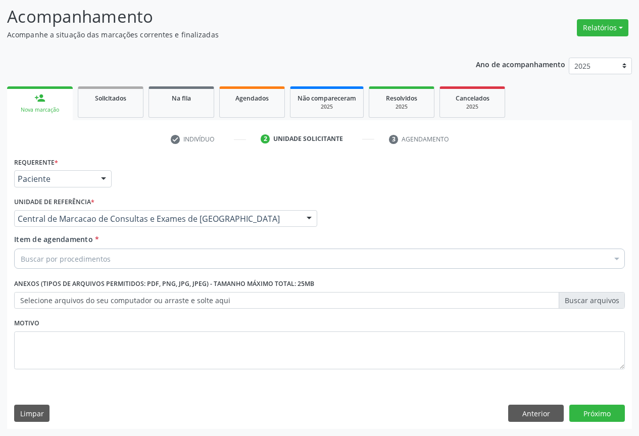
click at [200, 256] on div "Buscar por procedimentos" at bounding box center [319, 259] width 611 height 20
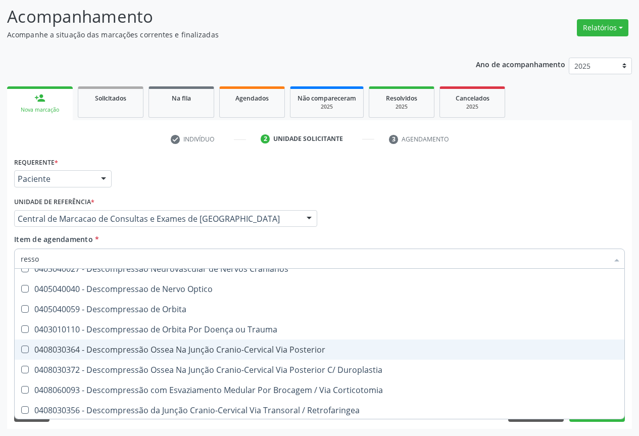
scroll to position [154, 0]
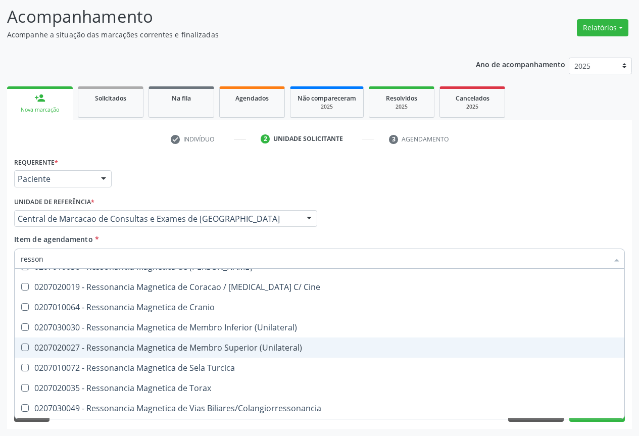
type input "ressona"
click at [280, 350] on div "0207020027 - Ressonancia Magnetica de Membro Superior (Unilateral)" at bounding box center [320, 348] width 598 height 8
checkbox \(Unilateral\) "true"
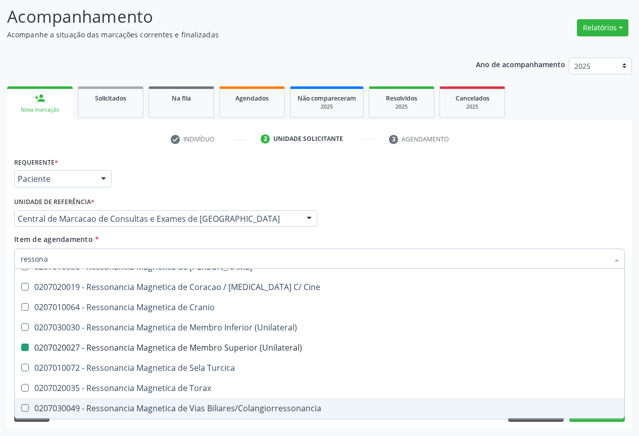
click at [612, 206] on div "Profissional Solicitante Por favor, selecione a Unidade de Atendimento primeiro…" at bounding box center [320, 214] width 616 height 39
checkbox X "true"
checkbox \(Unilateral\) "false"
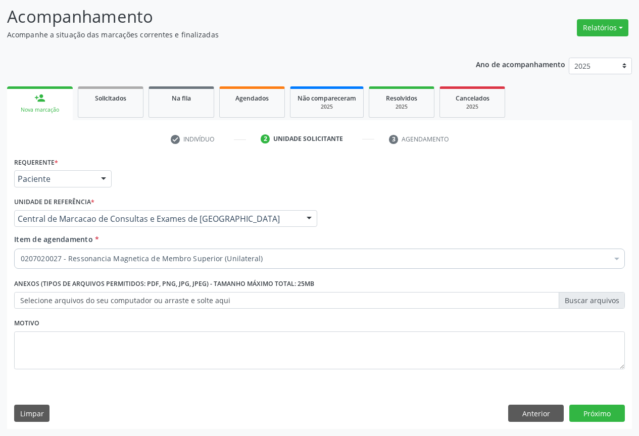
scroll to position [0, 0]
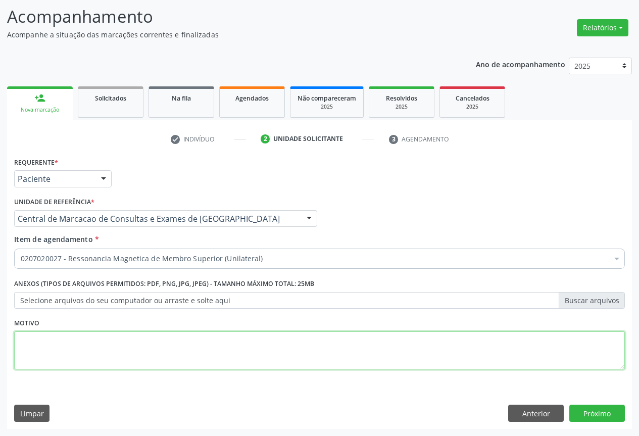
click at [75, 340] on textarea at bounding box center [319, 350] width 611 height 38
type textarea "ombro d"
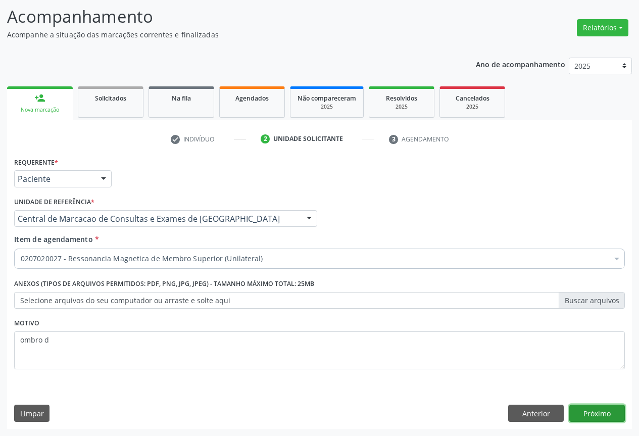
click at [589, 410] on button "Próximo" at bounding box center [597, 413] width 56 height 17
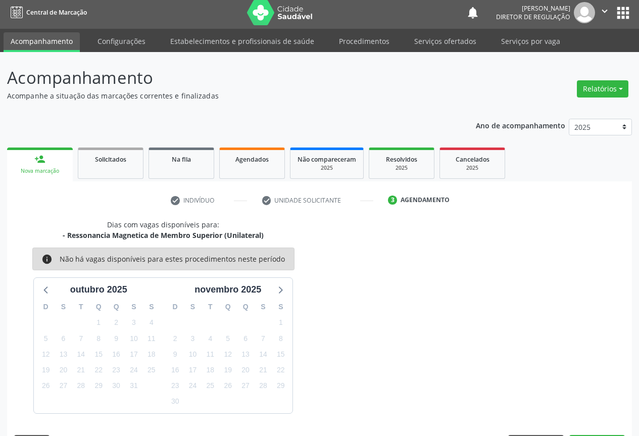
scroll to position [33, 0]
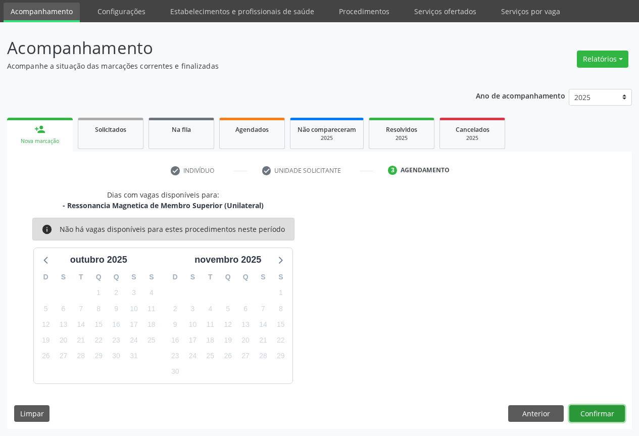
click at [591, 415] on button "Confirmar" at bounding box center [597, 413] width 56 height 17
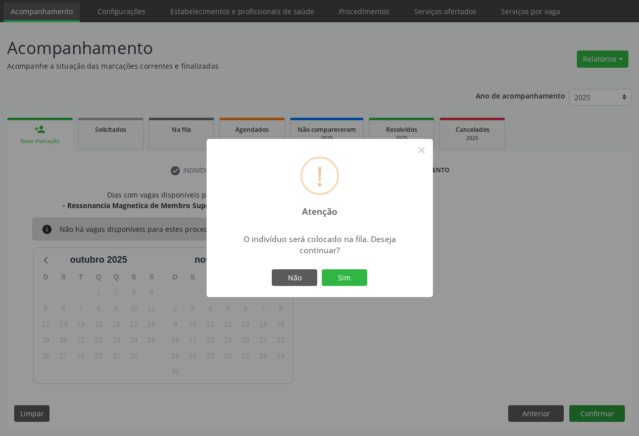
click at [322, 269] on button "Sim" at bounding box center [344, 277] width 45 height 17
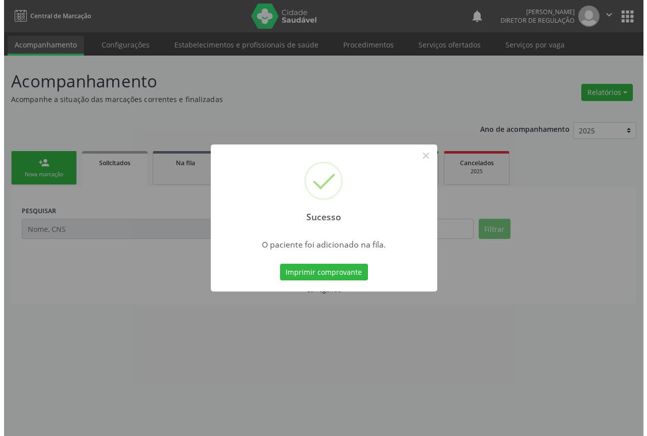
scroll to position [0, 0]
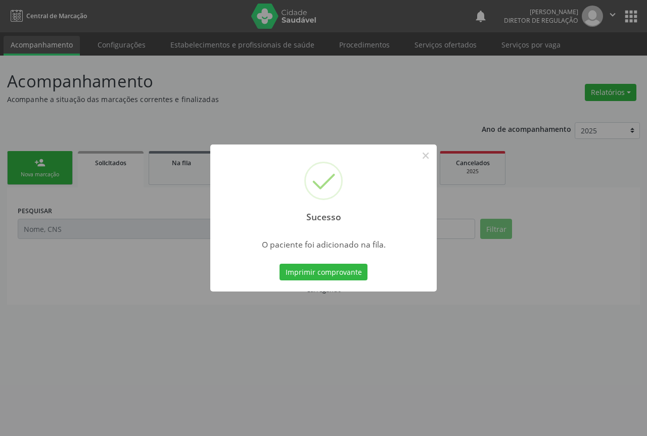
click at [279, 264] on button "Imprimir comprovante" at bounding box center [323, 272] width 88 height 17
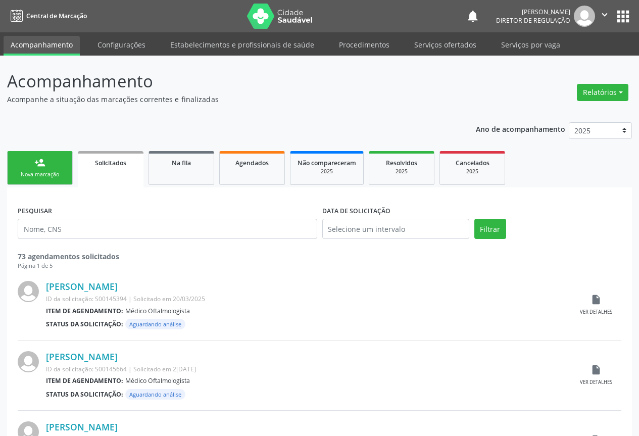
click at [56, 169] on link "person_add Nova marcação" at bounding box center [40, 168] width 66 height 34
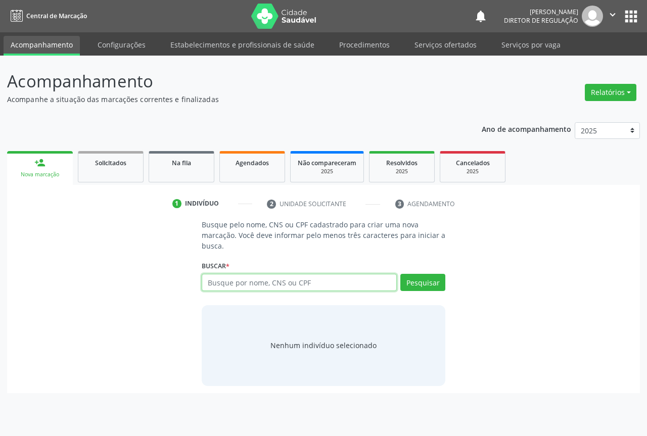
click at [260, 289] on input "text" at bounding box center [299, 282] width 195 height 17
type input "702107795882293"
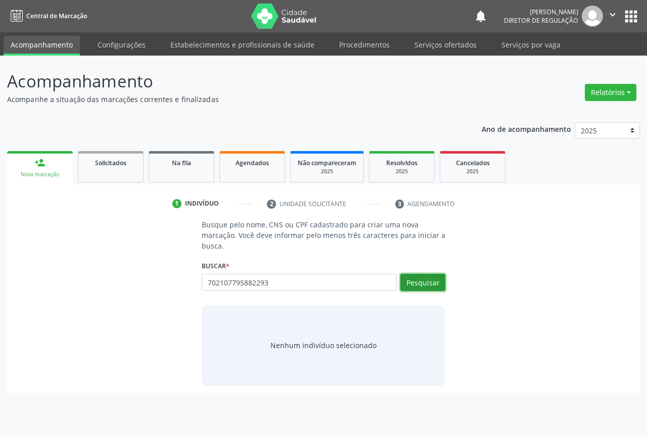
click at [411, 288] on button "Pesquisar" at bounding box center [422, 282] width 45 height 17
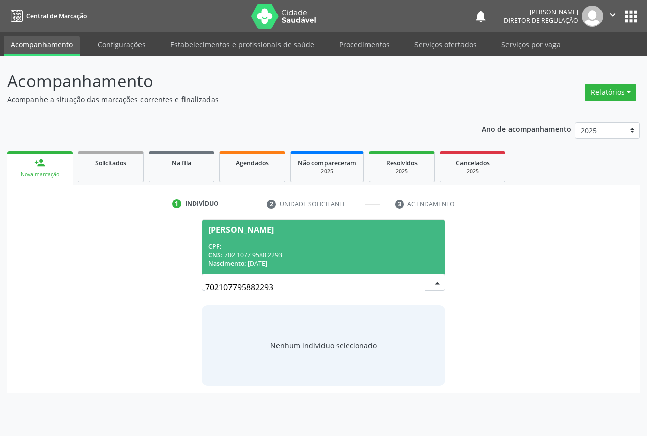
click at [324, 242] on div "CPF: --" at bounding box center [323, 246] width 230 height 9
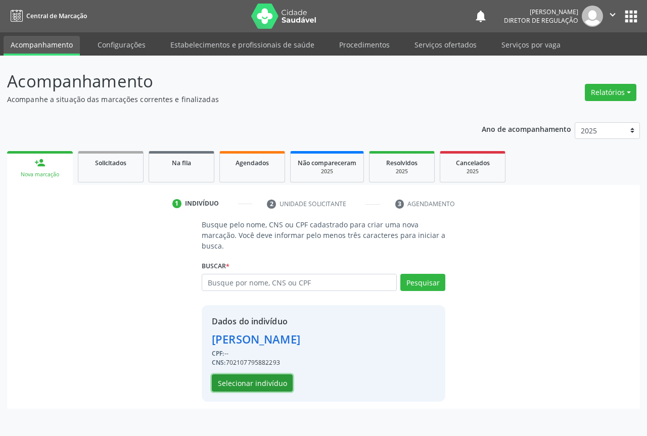
click at [255, 386] on button "Selecionar indivíduo" at bounding box center [252, 382] width 81 height 17
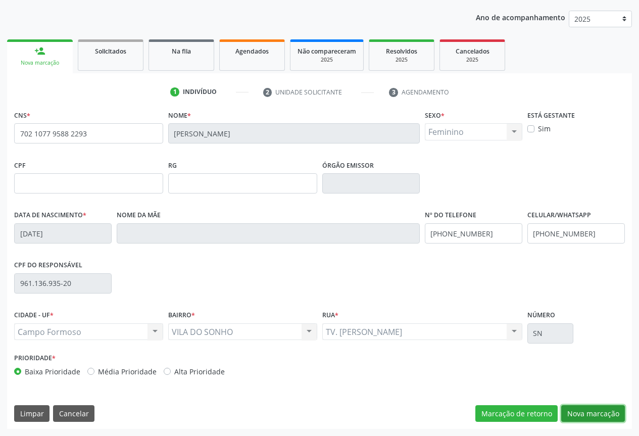
click at [596, 412] on button "Nova marcação" at bounding box center [593, 413] width 64 height 17
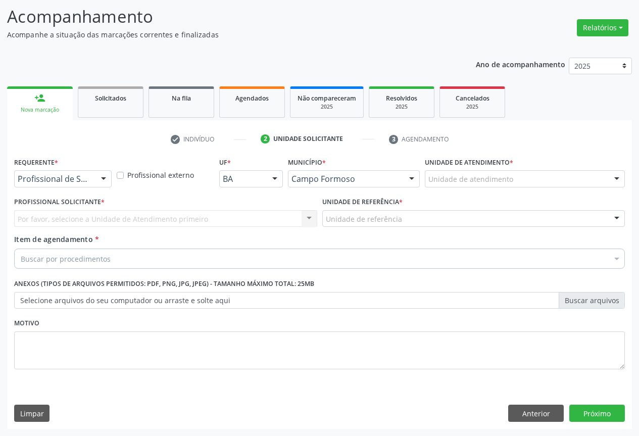
drag, startPoint x: 79, startPoint y: 175, endPoint x: 78, endPoint y: 213, distance: 37.9
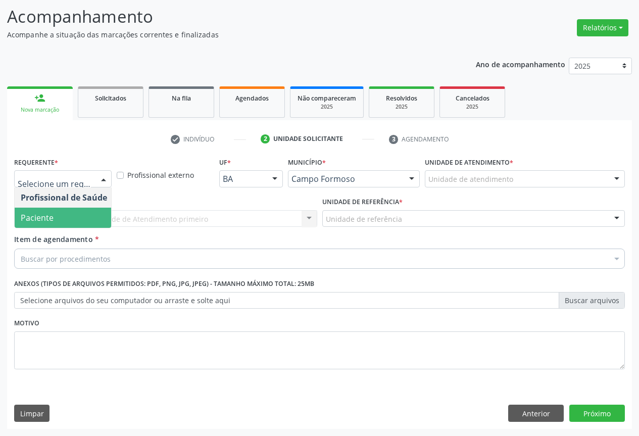
drag, startPoint x: 78, startPoint y: 223, endPoint x: 146, endPoint y: 210, distance: 68.6
click at [78, 224] on span "Paciente" at bounding box center [64, 218] width 99 height 20
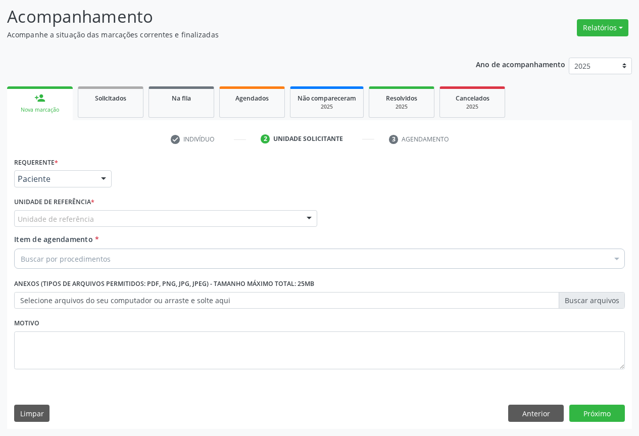
click at [150, 210] on div "Unidade de referência" at bounding box center [165, 218] width 303 height 17
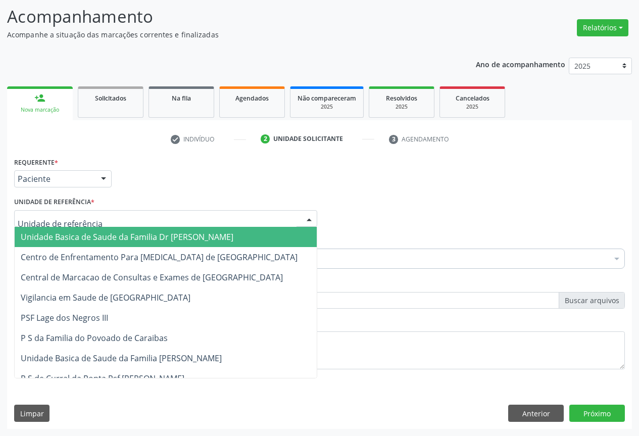
click at [154, 221] on input "text" at bounding box center [157, 224] width 279 height 20
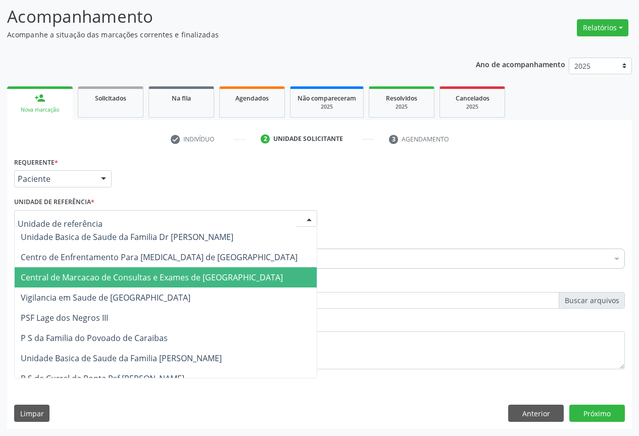
click at [158, 269] on span "Central de Marcacao de Consultas e Exames de [GEOGRAPHIC_DATA]" at bounding box center [166, 277] width 302 height 20
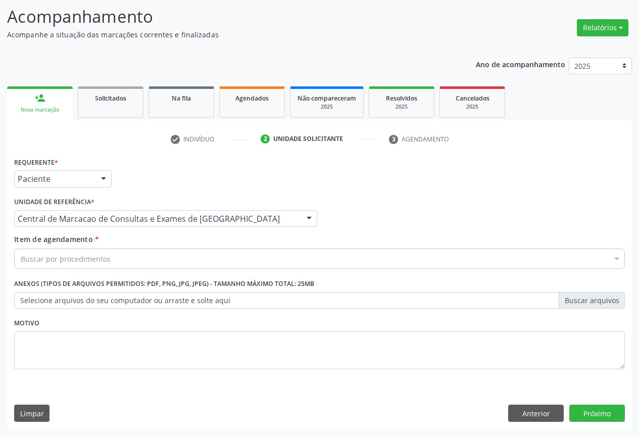
click at [155, 257] on div "Buscar por procedimentos" at bounding box center [319, 259] width 611 height 20
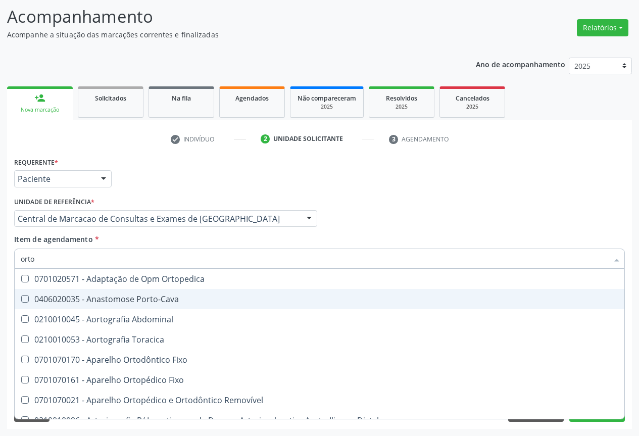
type input "ortop"
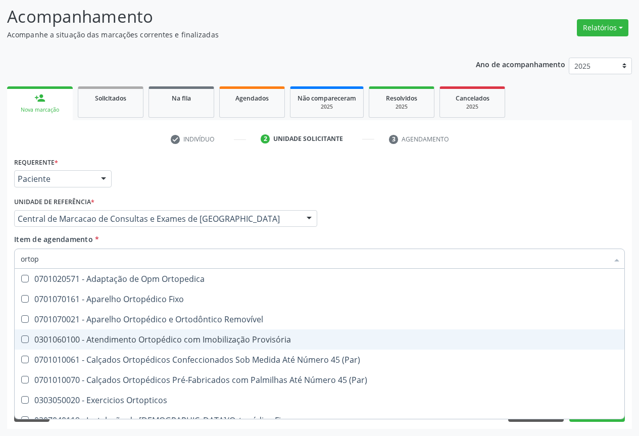
scroll to position [92, 0]
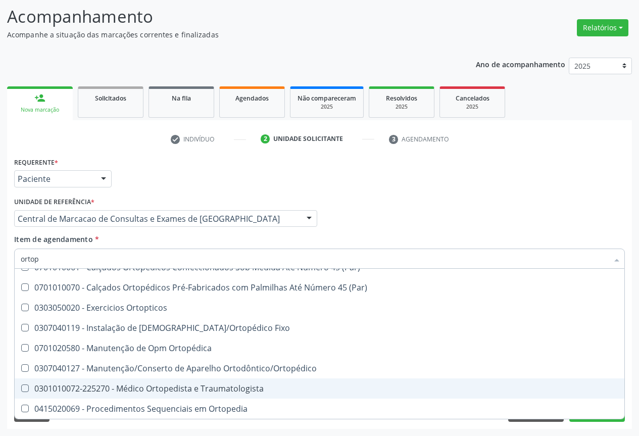
click at [213, 387] on div "0301010072-225270 - Médico Ortopedista e Traumatologista" at bounding box center [320, 389] width 598 height 8
checkbox Traumatologista "true"
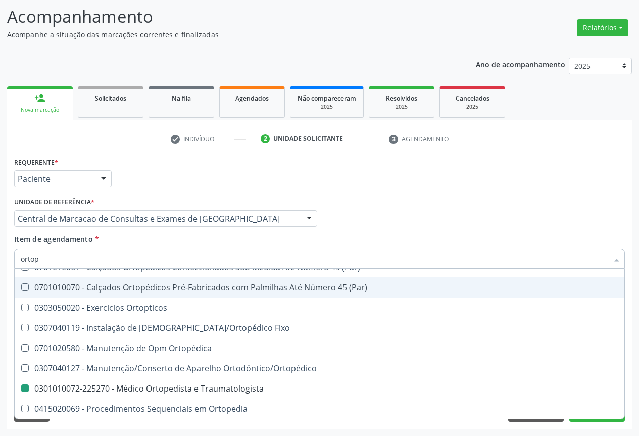
click at [501, 224] on div "Profissional Solicitante Por favor, selecione a Unidade de Atendimento primeiro…" at bounding box center [320, 214] width 616 height 39
checkbox Fixo "true"
checkbox Traumatologista "false"
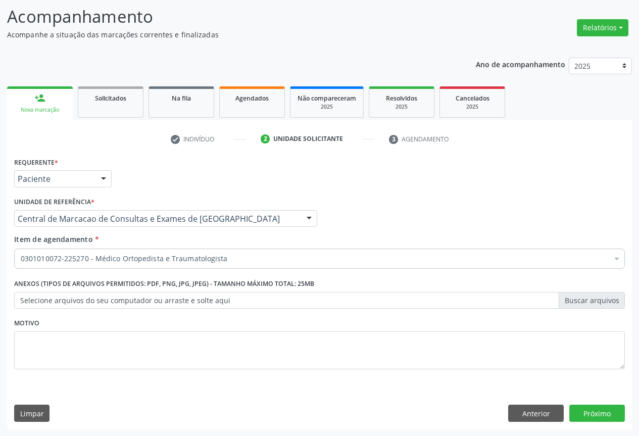
scroll to position [0, 0]
click at [602, 417] on button "Próximo" at bounding box center [597, 413] width 56 height 17
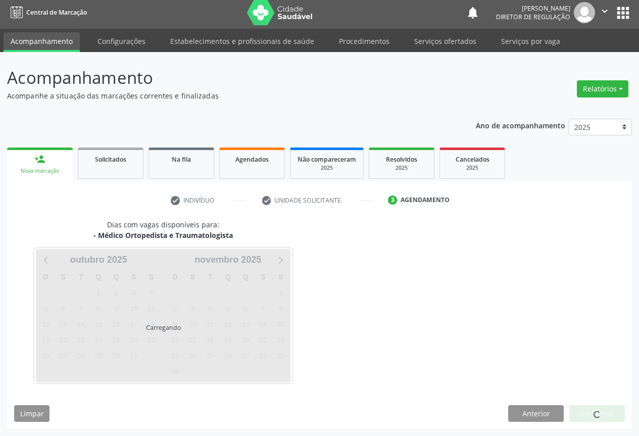
scroll to position [4, 0]
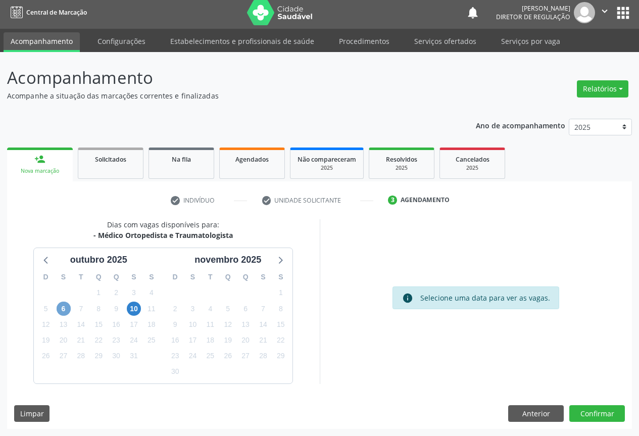
click at [67, 309] on span "6" at bounding box center [64, 309] width 14 height 14
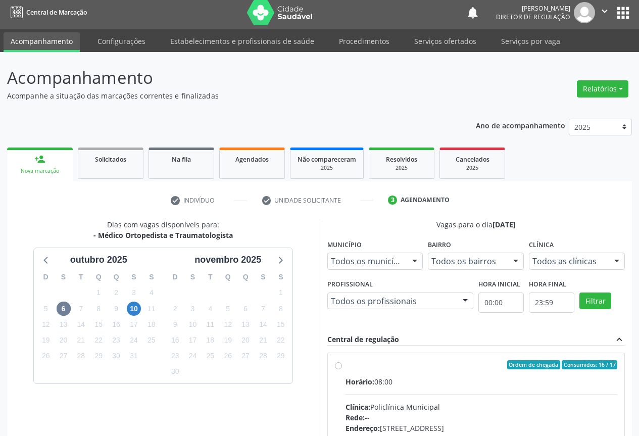
click at [342, 369] on input "Ordem de chegada Consumidos: 16 / 17 Horário: 08:00 Clínica: Policlínica Munici…" at bounding box center [338, 364] width 7 height 9
radio input "true"
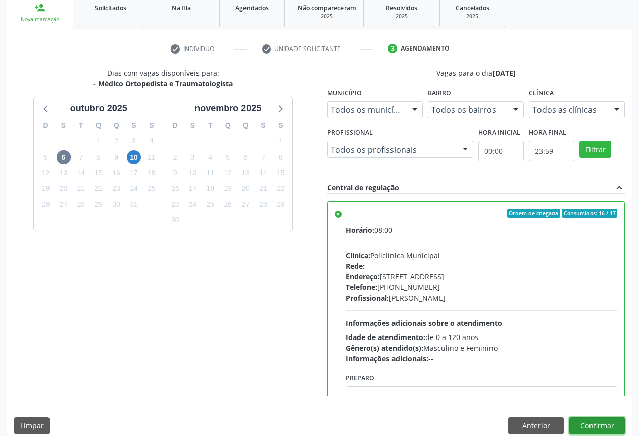
click at [609, 421] on button "Confirmar" at bounding box center [597, 425] width 56 height 17
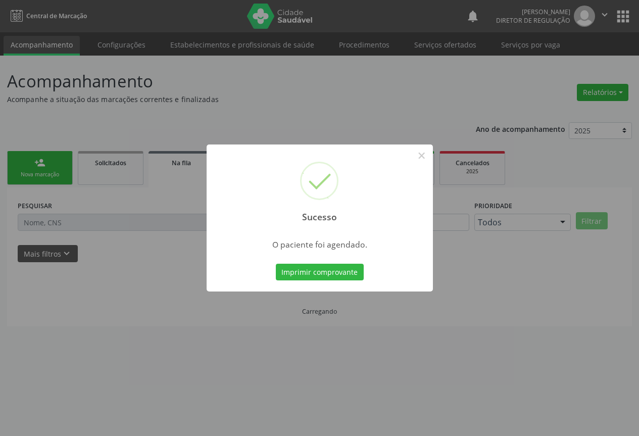
scroll to position [0, 0]
click at [279, 264] on button "Imprimir comprovante" at bounding box center [323, 272] width 88 height 17
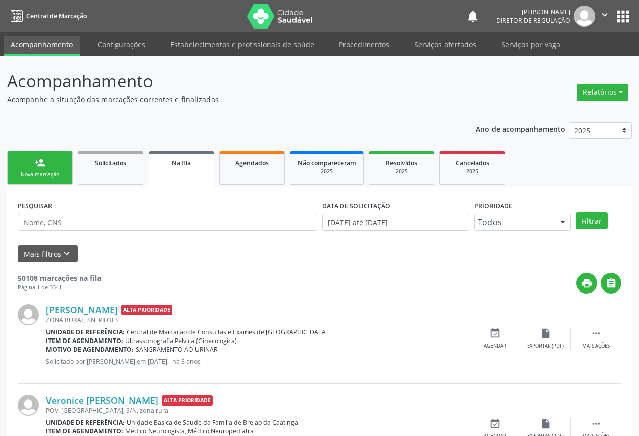
click at [43, 185] on link "person_add Nova marcação" at bounding box center [40, 168] width 66 height 34
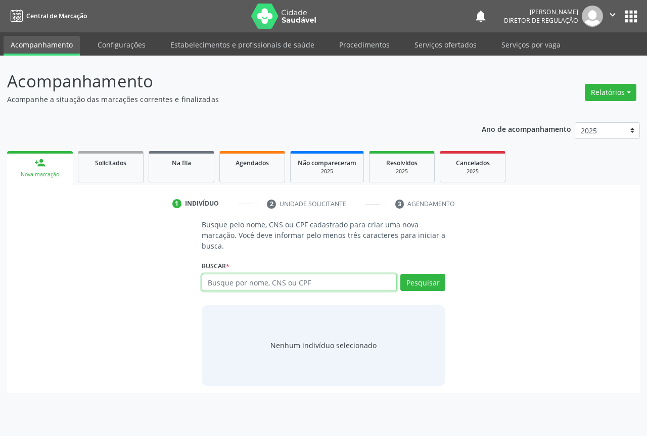
click at [227, 275] on input "text" at bounding box center [299, 282] width 195 height 17
type input "705004870267751"
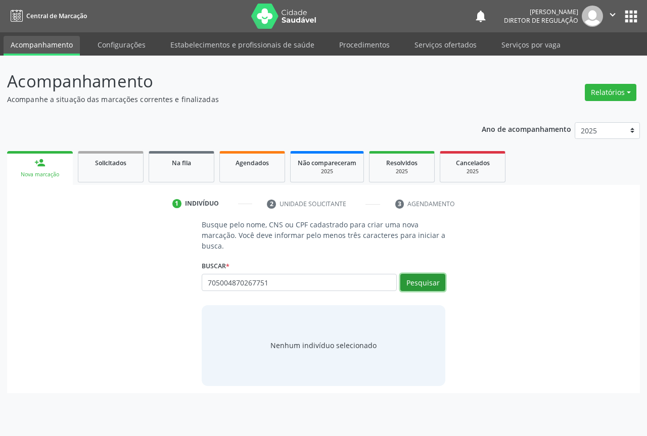
click at [410, 280] on button "Pesquisar" at bounding box center [422, 282] width 45 height 17
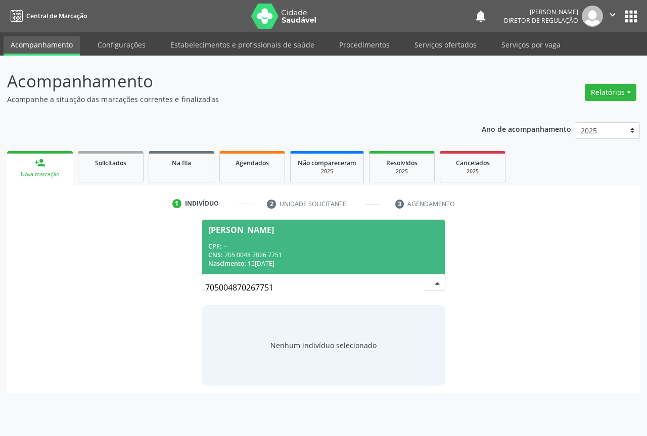
click at [273, 258] on div "CNS: 705 0048 7026 7751" at bounding box center [323, 255] width 230 height 9
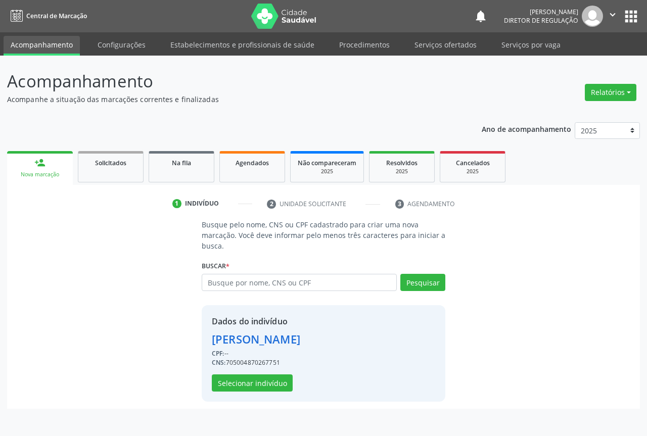
click at [248, 394] on div "Dados do indivíduo [PERSON_NAME] CPF: -- CNS: 705004870267751 Selecionar indiví…" at bounding box center [324, 353] width 244 height 97
click at [254, 385] on button "Selecionar indivíduo" at bounding box center [252, 382] width 81 height 17
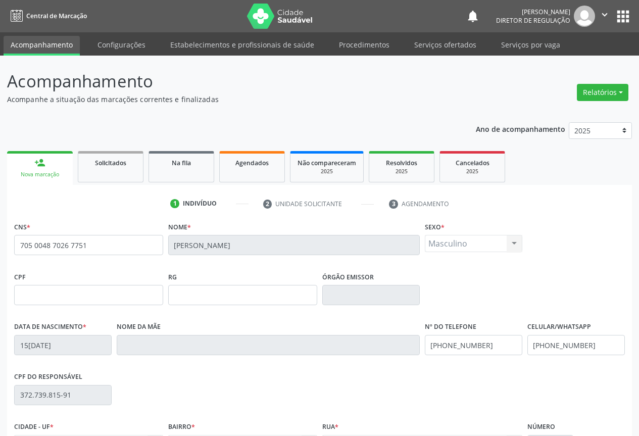
scroll to position [112, 0]
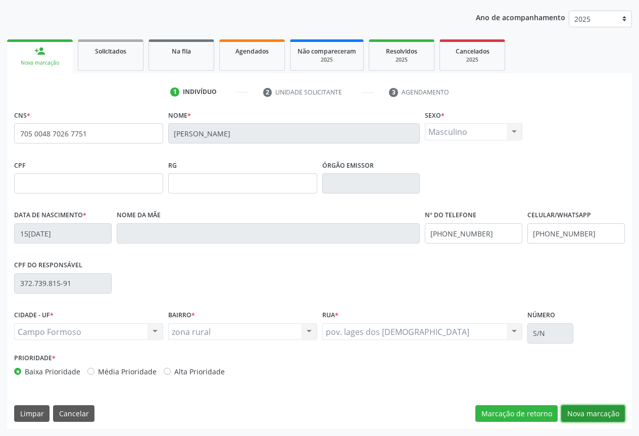
click at [599, 415] on button "Nova marcação" at bounding box center [593, 413] width 64 height 17
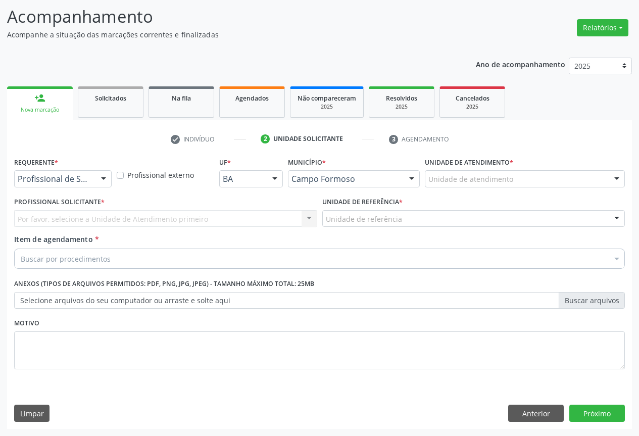
scroll to position [65, 0]
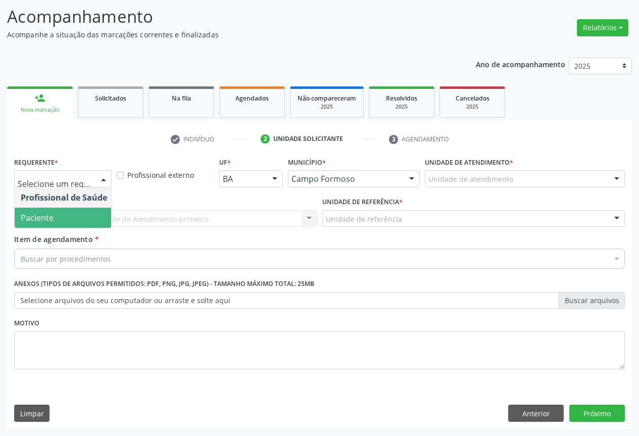
click at [81, 214] on span "Paciente" at bounding box center [64, 218] width 99 height 20
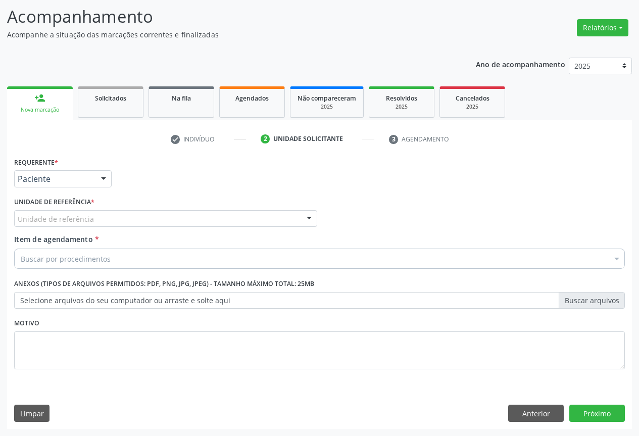
click at [160, 213] on div "Unidade de referência" at bounding box center [165, 218] width 303 height 17
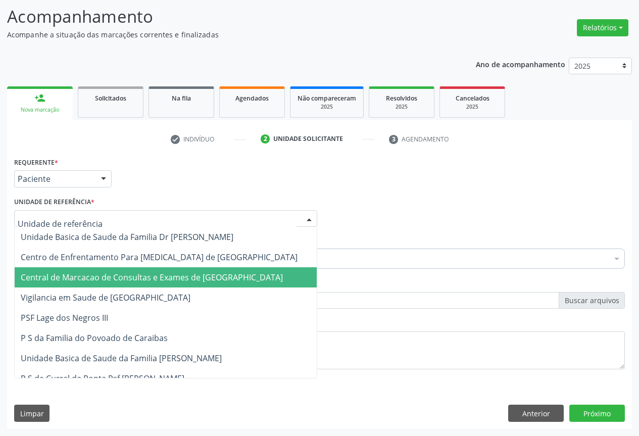
click at [160, 275] on span "Central de Marcacao de Consultas e Exames de [GEOGRAPHIC_DATA]" at bounding box center [152, 277] width 262 height 11
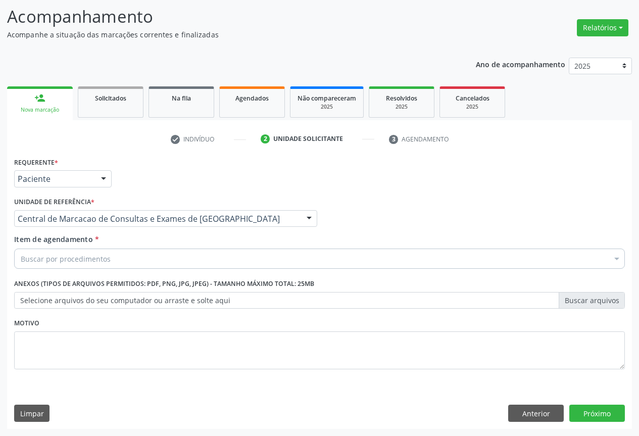
click at [189, 259] on div "Buscar por procedimentos" at bounding box center [319, 259] width 611 height 20
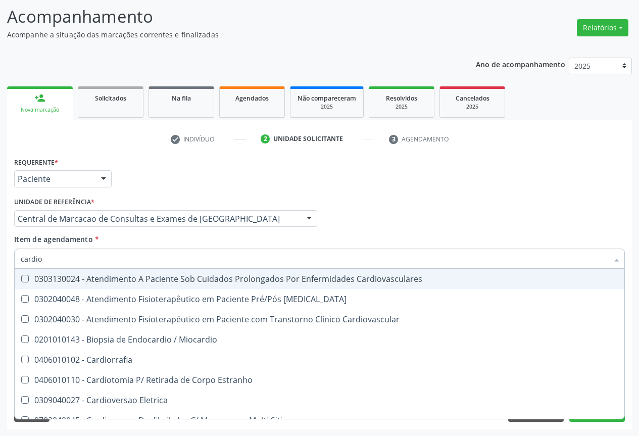
type input "cardiol"
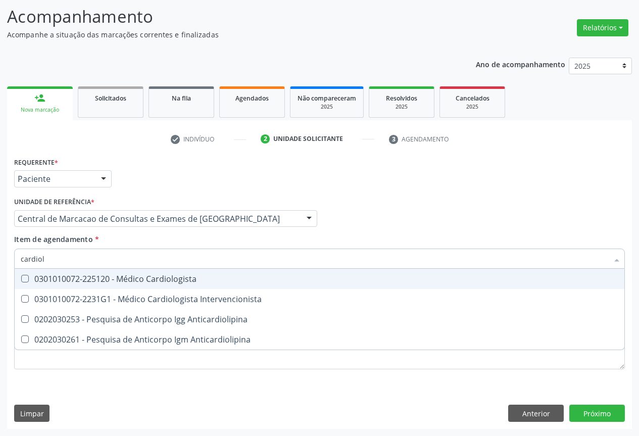
click at [214, 273] on span "0301010072-225120 - Médico Cardiologista" at bounding box center [320, 279] width 610 height 20
checkbox Cardiologista "true"
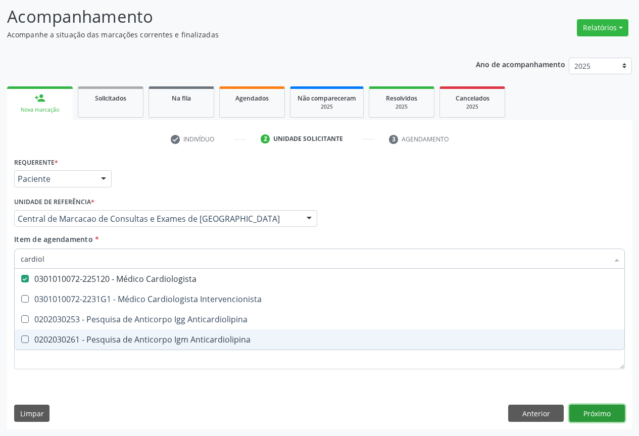
click at [597, 416] on div "Requerente * Paciente Profissional de Saúde Paciente Nenhum resultado encontrad…" at bounding box center [319, 292] width 625 height 274
checkbox Intervencionista "true"
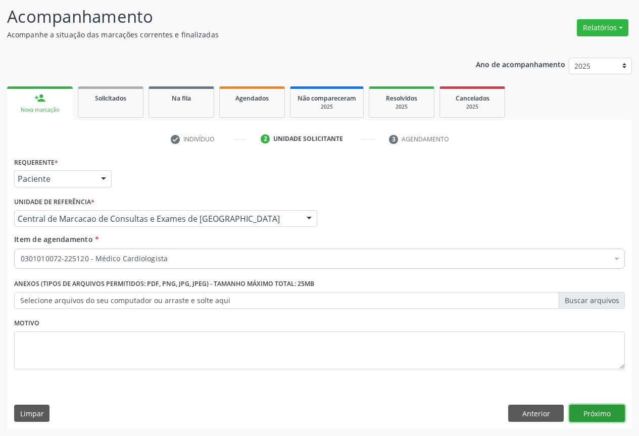
click at [597, 416] on button "Próximo" at bounding box center [597, 413] width 56 height 17
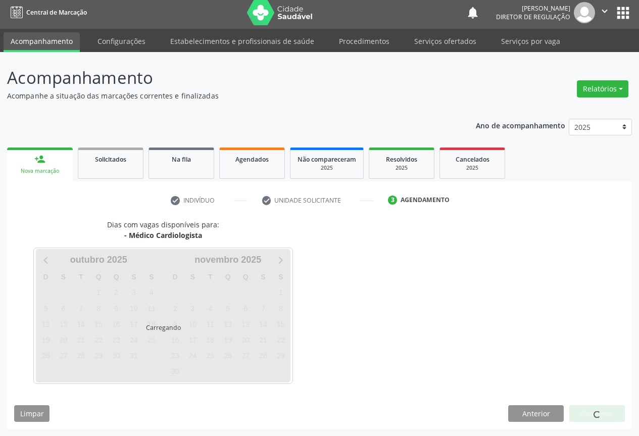
scroll to position [4, 0]
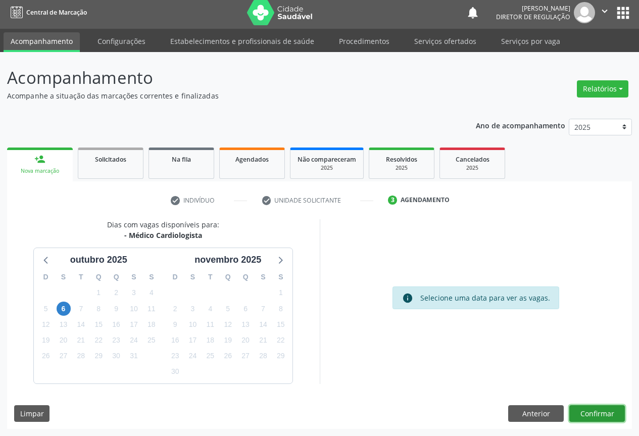
click at [597, 416] on button "Confirmar" at bounding box center [597, 413] width 56 height 17
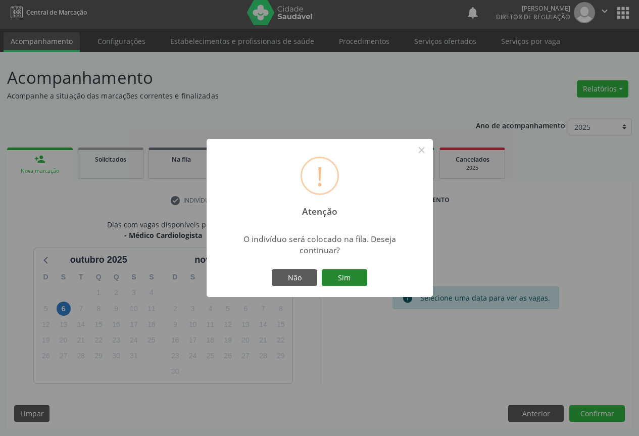
click at [331, 282] on button "Sim" at bounding box center [344, 277] width 45 height 17
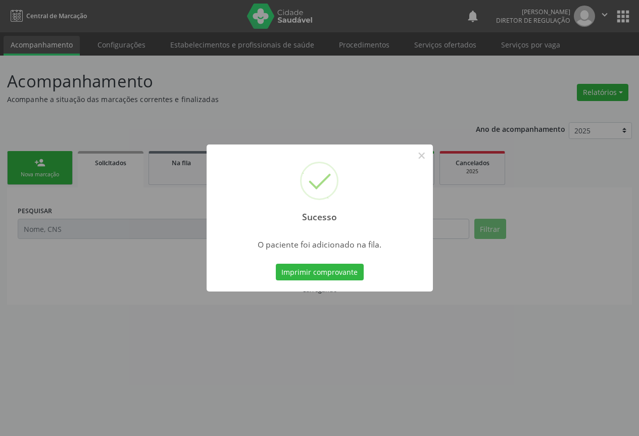
scroll to position [0, 0]
click at [279, 264] on button "Imprimir comprovante" at bounding box center [323, 272] width 88 height 17
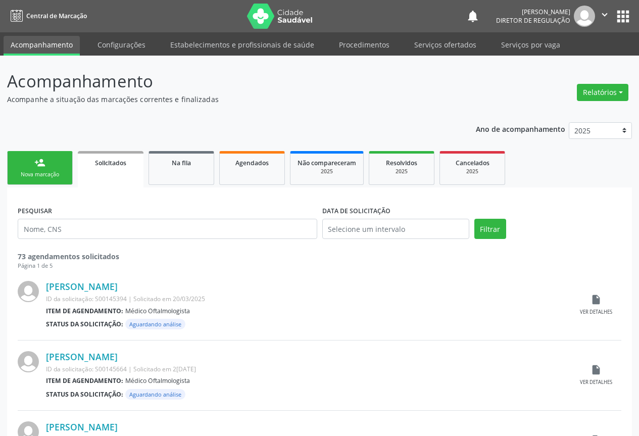
click at [43, 176] on div "Nova marcação" at bounding box center [40, 175] width 51 height 8
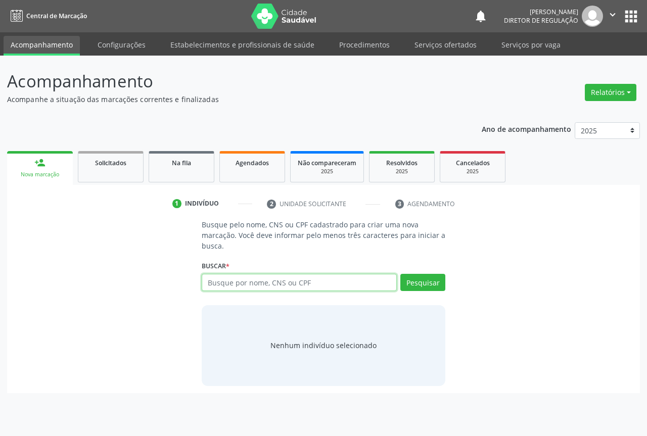
click at [254, 288] on input "text" at bounding box center [299, 282] width 195 height 17
type input "705401462648896"
click at [429, 291] on div "Pesquisar" at bounding box center [421, 286] width 49 height 24
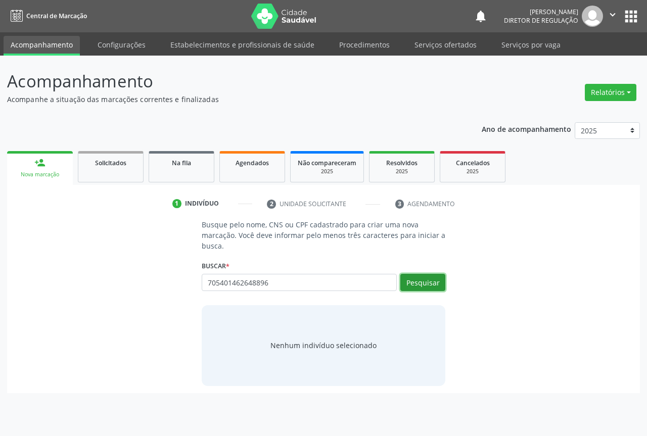
click at [425, 283] on button "Pesquisar" at bounding box center [422, 282] width 45 height 17
type input "705401462648896"
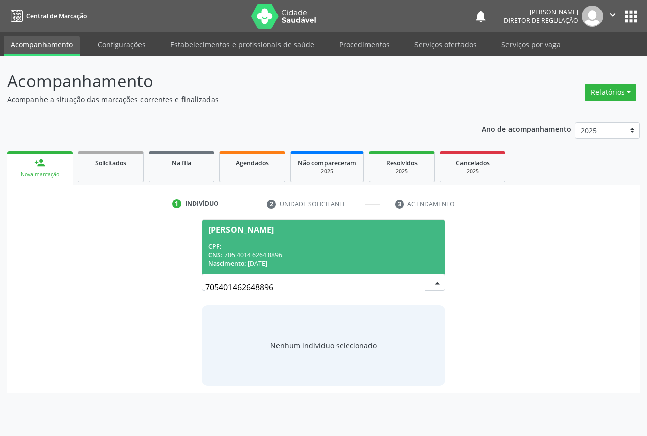
click at [334, 258] on div "CNS: 705 4014 6264 8896" at bounding box center [323, 255] width 230 height 9
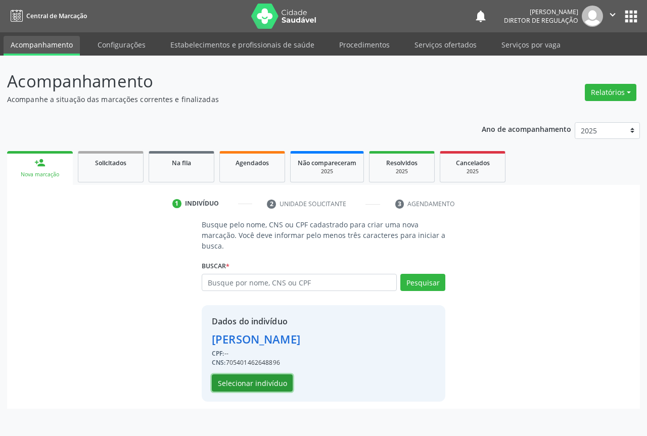
click at [256, 388] on button "Selecionar indivíduo" at bounding box center [252, 382] width 81 height 17
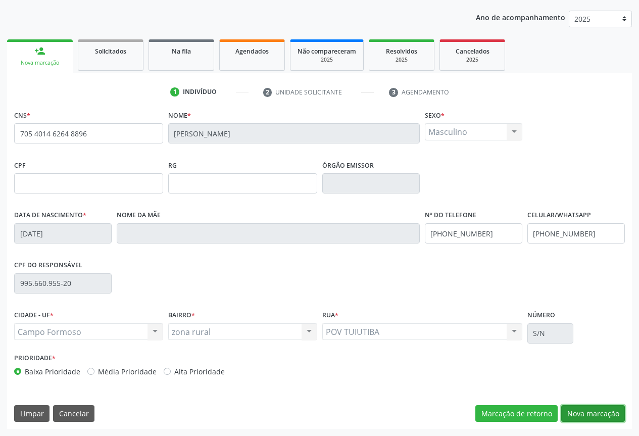
click at [580, 409] on button "Nova marcação" at bounding box center [593, 413] width 64 height 17
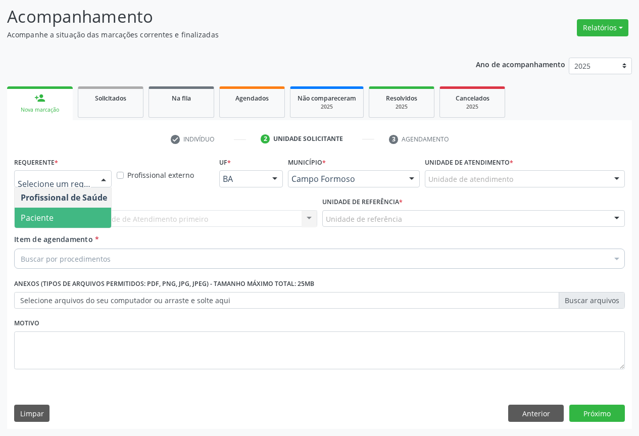
click at [81, 213] on span "Paciente" at bounding box center [64, 218] width 99 height 20
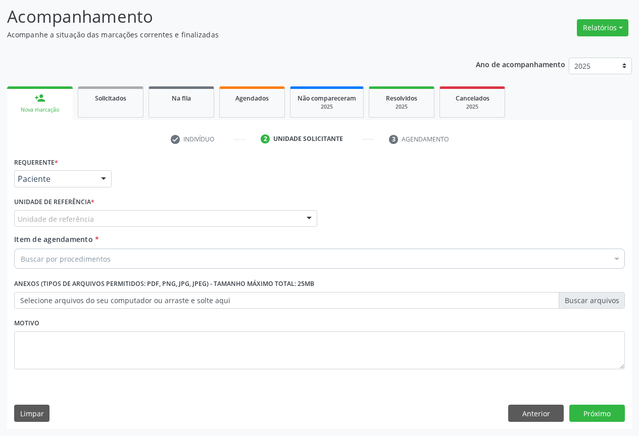
click at [161, 210] on div "Unidade de referência" at bounding box center [165, 218] width 303 height 17
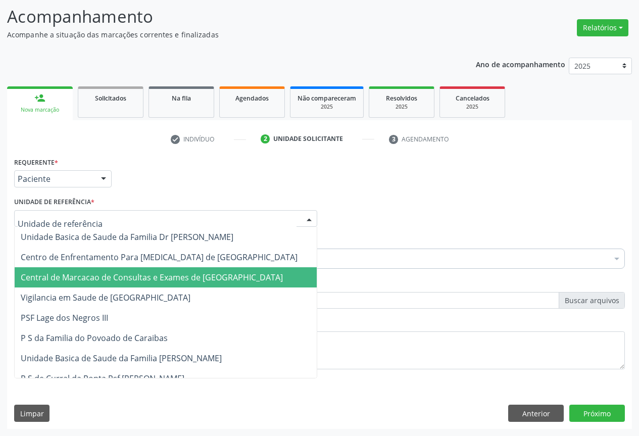
click at [166, 276] on span "Central de Marcacao de Consultas e Exames de [GEOGRAPHIC_DATA]" at bounding box center [152, 277] width 262 height 11
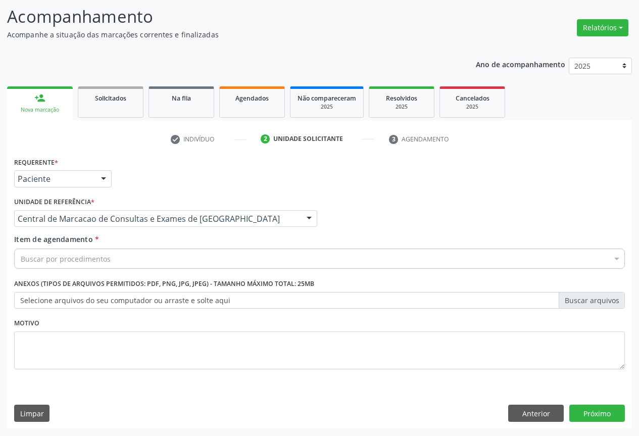
click at [183, 262] on div "Buscar por procedimentos" at bounding box center [319, 259] width 611 height 20
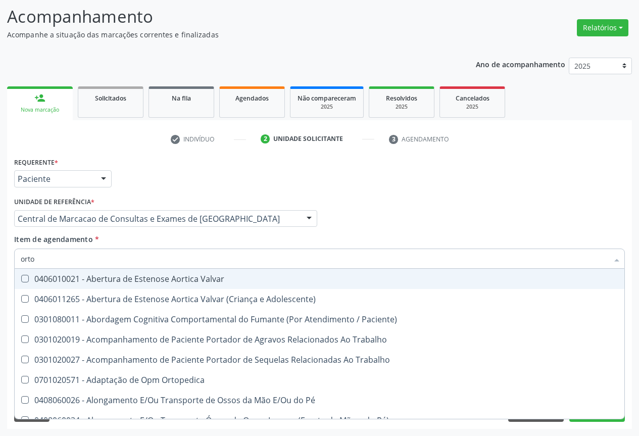
type input "ortop"
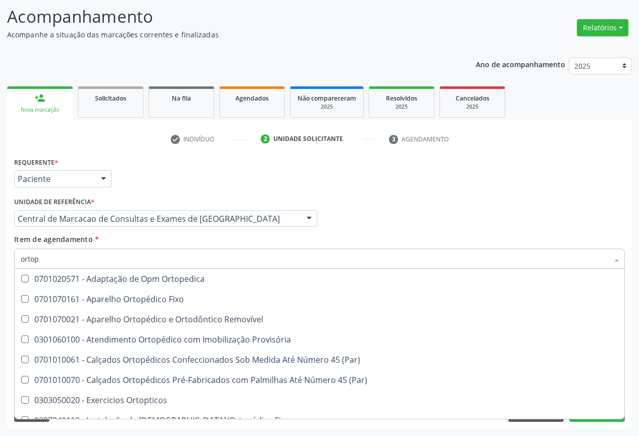
scroll to position [92, 0]
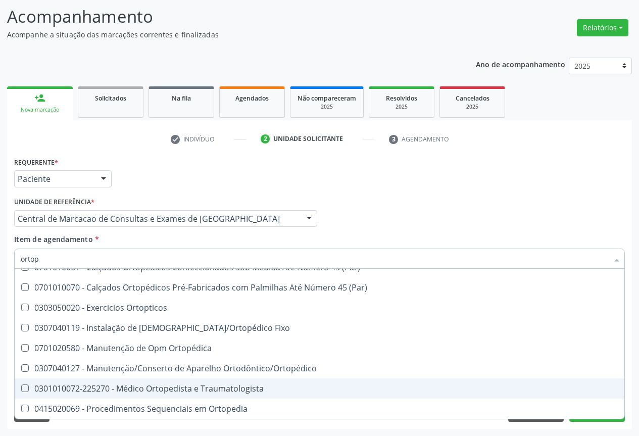
drag, startPoint x: 212, startPoint y: 388, endPoint x: 460, endPoint y: 261, distance: 278.6
click at [214, 388] on div "0301010072-225270 - Médico Ortopedista e Traumatologista" at bounding box center [320, 389] width 598 height 8
checkbox Traumatologista "true"
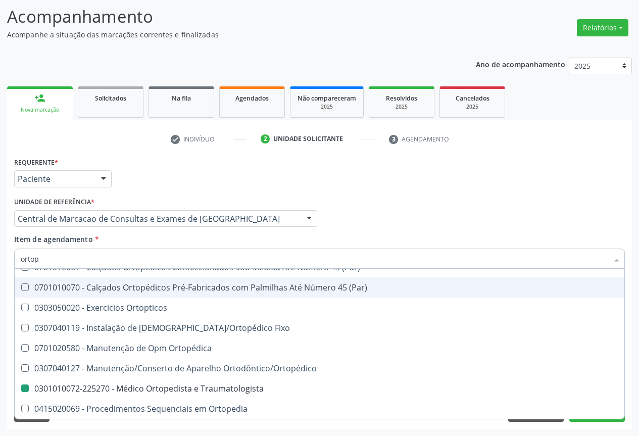
click at [530, 198] on div "Profissional Solicitante Por favor, selecione a Unidade de Atendimento primeiro…" at bounding box center [320, 214] width 616 height 39
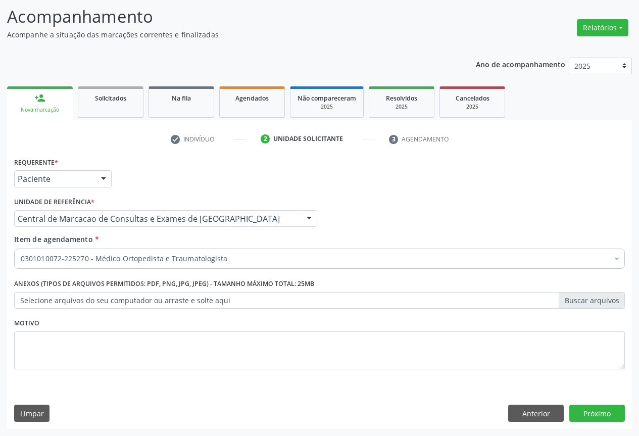
scroll to position [0, 0]
click at [603, 421] on button "Próximo" at bounding box center [597, 413] width 56 height 17
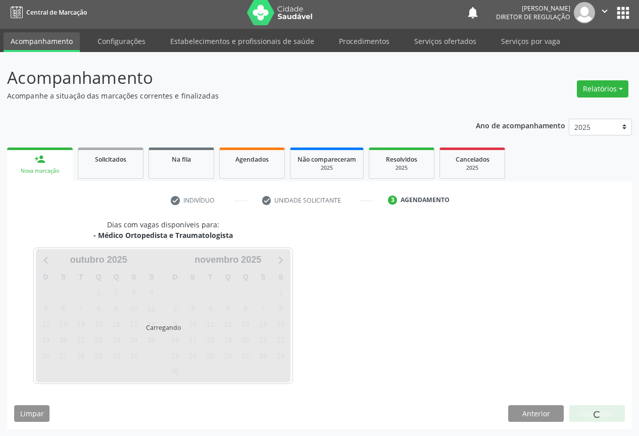
scroll to position [4, 0]
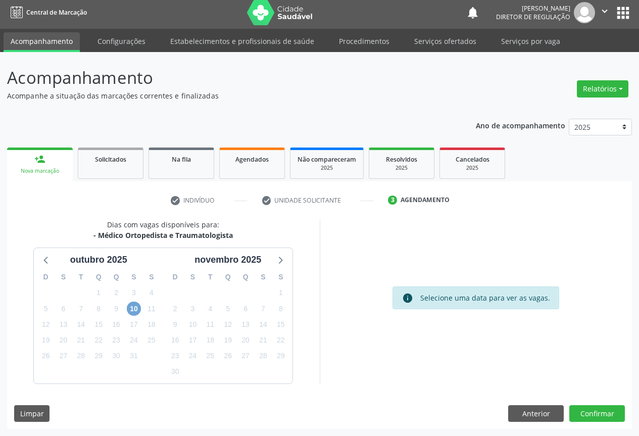
click at [135, 310] on span "10" at bounding box center [134, 309] width 14 height 14
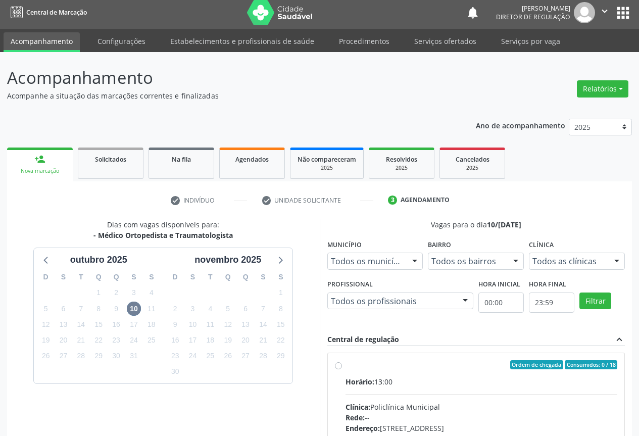
drag, startPoint x: 449, startPoint y: 365, endPoint x: 456, endPoint y: 349, distance: 17.0
click at [451, 365] on div "Ordem de chegada Consumidos: 0 / 18" at bounding box center [482, 364] width 272 height 9
click at [342, 365] on input "Ordem de chegada Consumidos: 0 / 18 Horário: 13:00 Clínica: Policlínica Municip…" at bounding box center [338, 364] width 7 height 9
radio input "true"
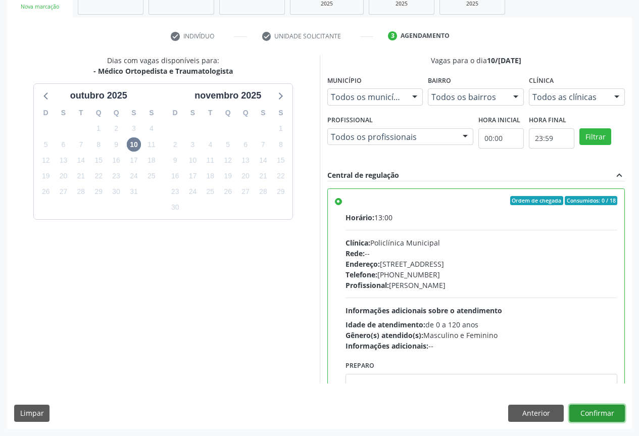
click at [594, 417] on button "Confirmar" at bounding box center [597, 413] width 56 height 17
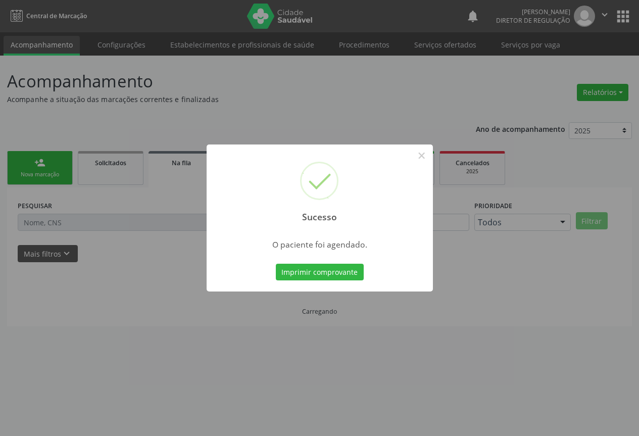
scroll to position [0, 0]
click at [279, 264] on button "Imprimir comprovante" at bounding box center [323, 272] width 88 height 17
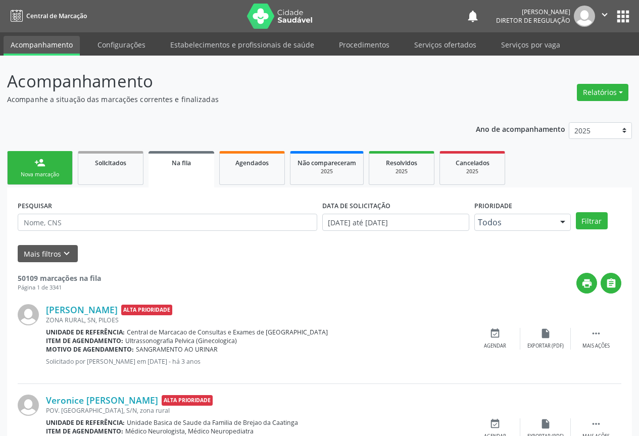
click at [49, 170] on link "person_add Nova marcação" at bounding box center [40, 168] width 66 height 34
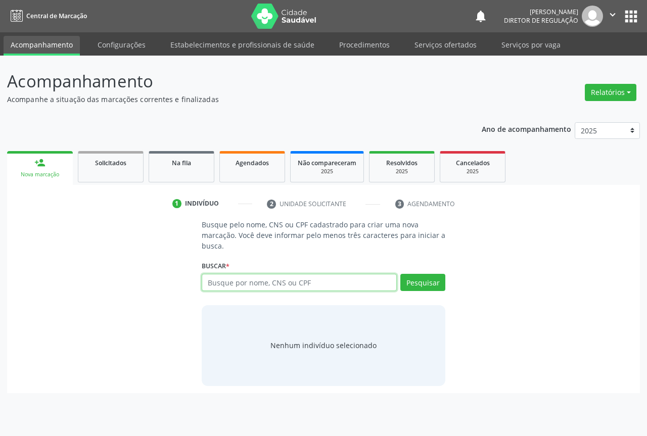
click at [236, 285] on input "text" at bounding box center [299, 282] width 195 height 17
type input "706409181535686"
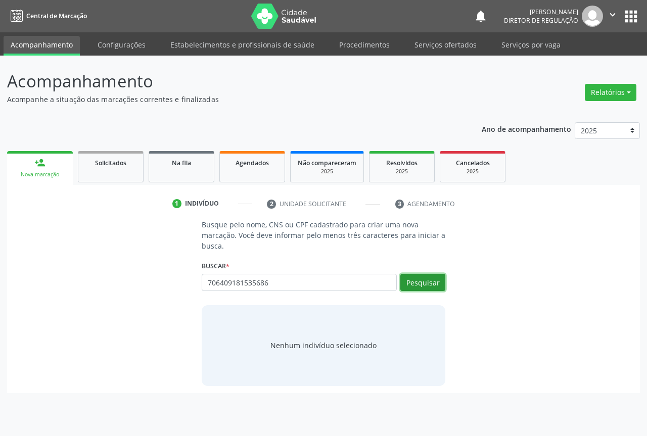
click at [423, 288] on button "Pesquisar" at bounding box center [422, 282] width 45 height 17
type input "706409181535686"
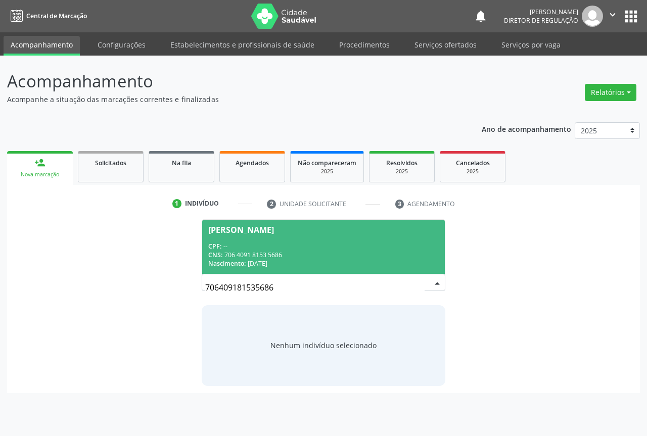
click at [248, 238] on span "[PERSON_NAME] CPF: -- CNS: 706 4091 8153 5686 Nascimento: [DATE]" at bounding box center [323, 247] width 243 height 54
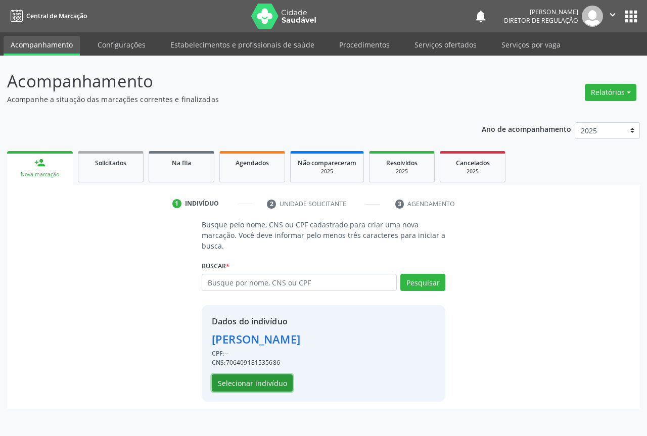
click at [266, 378] on button "Selecionar indivíduo" at bounding box center [252, 382] width 81 height 17
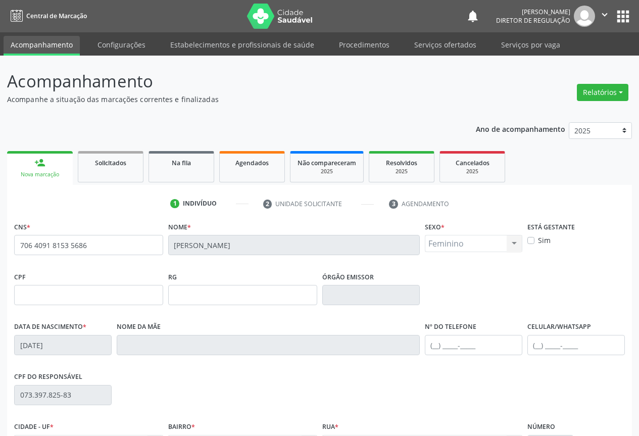
scroll to position [112, 0]
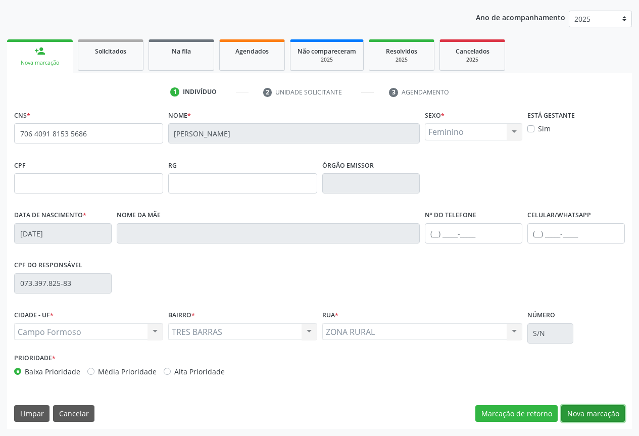
click at [586, 415] on button "Nova marcação" at bounding box center [593, 413] width 64 height 17
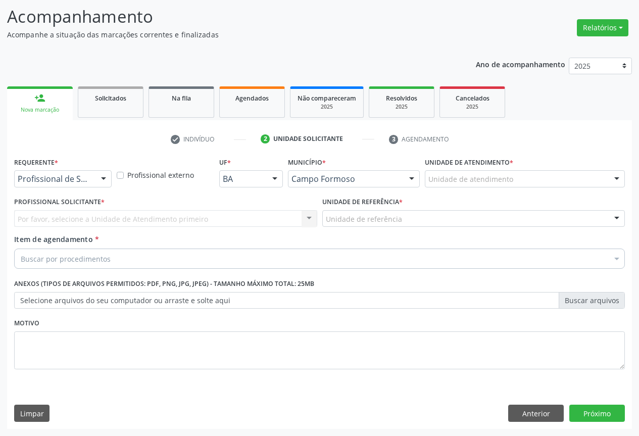
scroll to position [65, 0]
click at [102, 186] on div at bounding box center [103, 179] width 15 height 17
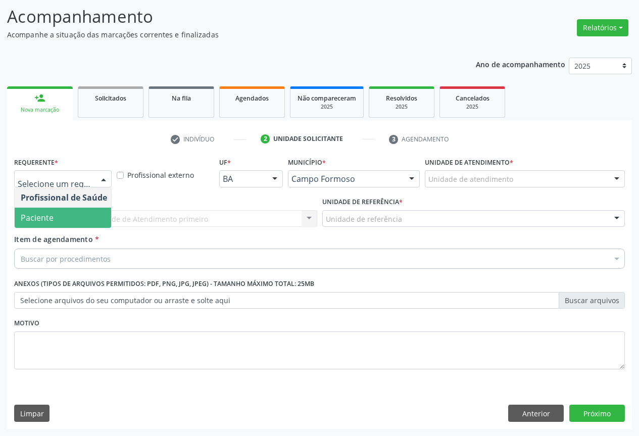
click at [90, 220] on span "Paciente" at bounding box center [64, 218] width 99 height 20
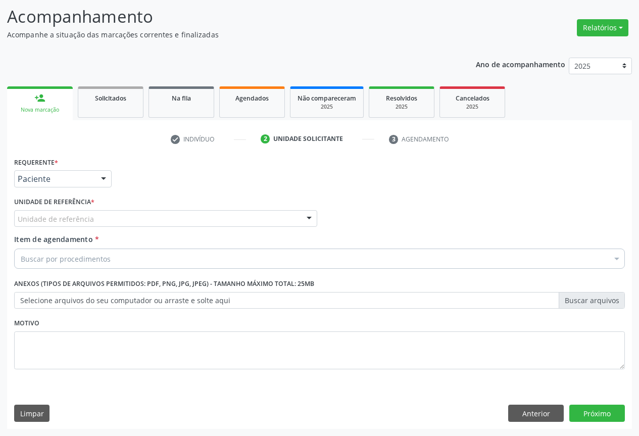
click at [274, 227] on div "Unidade de referência Unidade Basica de Saude da Familia Dr [PERSON_NAME] Centr…" at bounding box center [165, 218] width 303 height 17
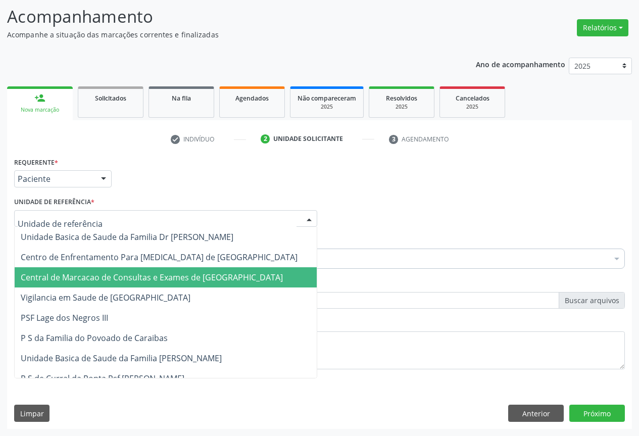
click at [237, 273] on span "Central de Marcacao de Consultas e Exames de [GEOGRAPHIC_DATA]" at bounding box center [152, 277] width 262 height 11
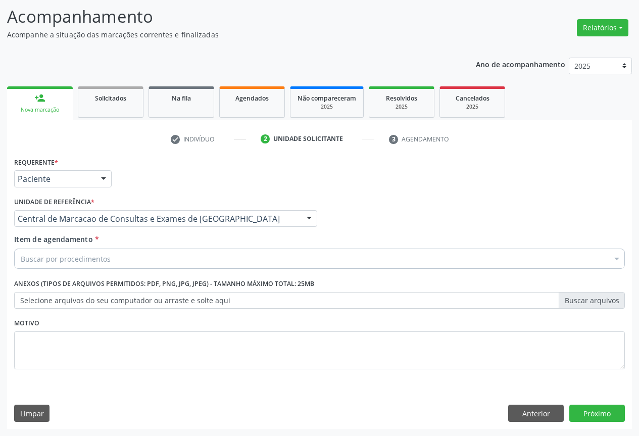
click at [242, 258] on div "Buscar por procedimentos" at bounding box center [319, 259] width 611 height 20
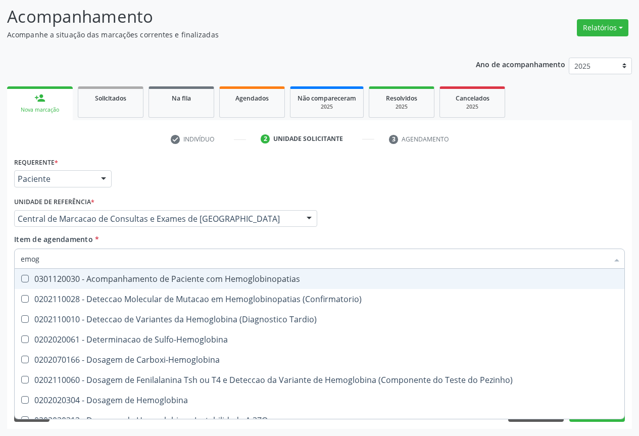
type input "emogr"
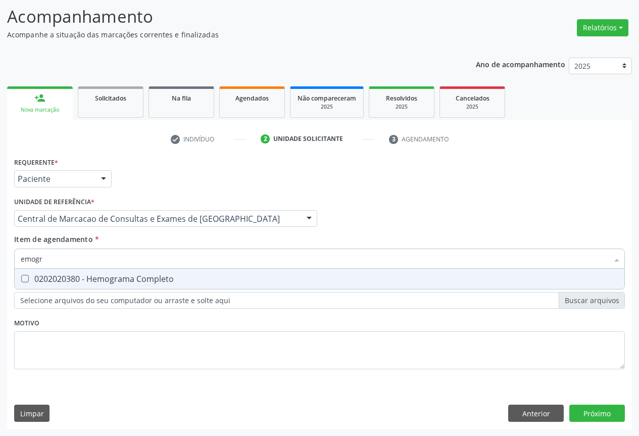
click at [224, 277] on div "0202020380 - Hemograma Completo" at bounding box center [320, 279] width 598 height 8
checkbox Completo "true"
click at [215, 237] on div "Item de agendamento * emogr Desfazer seleção 0202020380 - Hemograma Completo Ne…" at bounding box center [319, 250] width 611 height 32
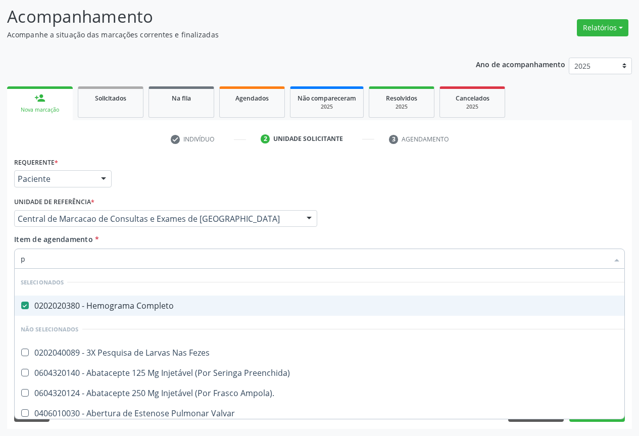
click at [187, 262] on input "p" at bounding box center [315, 259] width 588 height 20
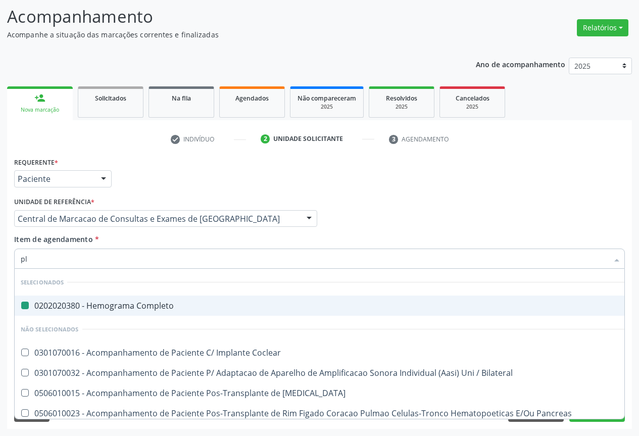
type input "pla"
checkbox Completo "false"
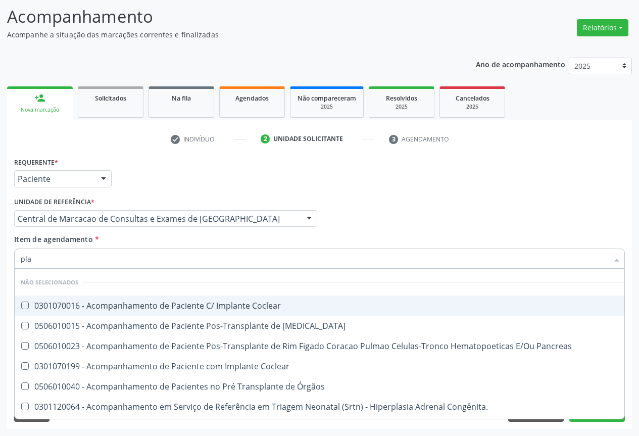
type input "plaq"
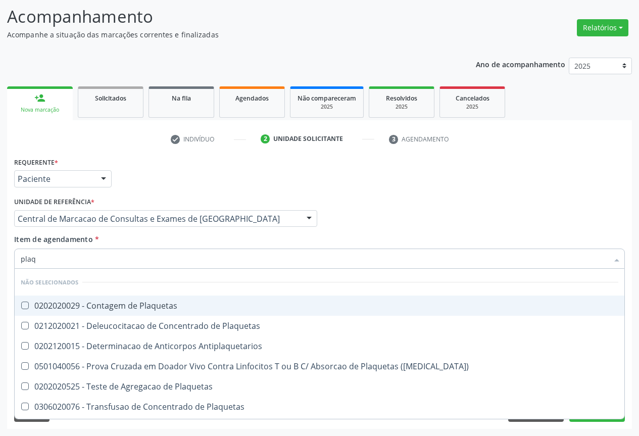
click at [194, 302] on div "0202020029 - Contagem de Plaquetas" at bounding box center [320, 306] width 598 height 8
checkbox Plaquetas "true"
click at [187, 246] on div "Item de agendamento * plaq Desfazer seleção Não selecionados 0202020029 - Conta…" at bounding box center [319, 250] width 611 height 32
checkbox Plaquetas "true"
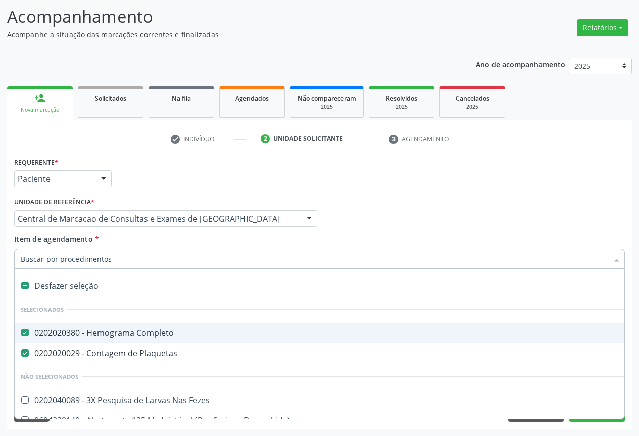
click at [572, 216] on div "Profissional Solicitante Por favor, selecione a Unidade de Atendimento primeiro…" at bounding box center [320, 214] width 616 height 39
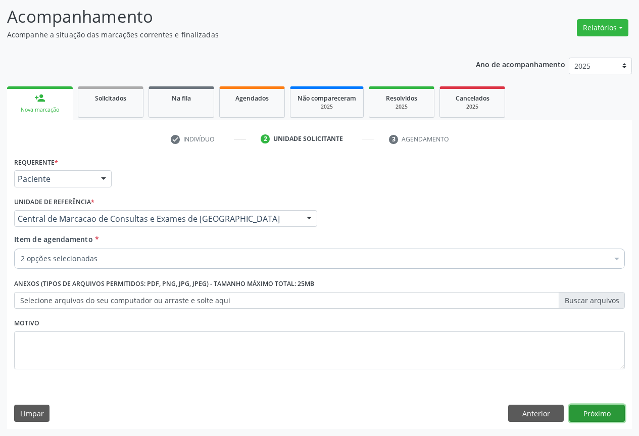
click at [605, 414] on button "Próximo" at bounding box center [597, 413] width 56 height 17
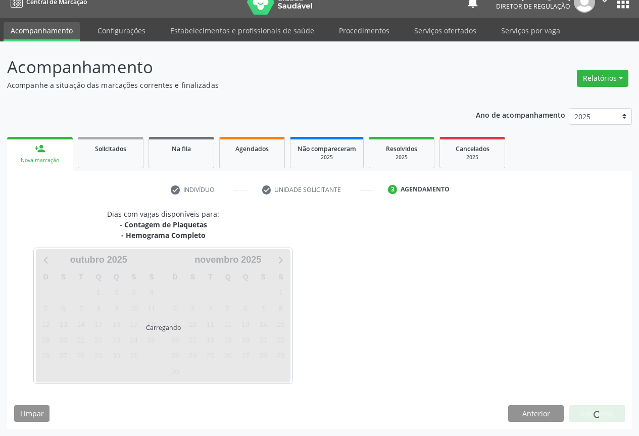
scroll to position [14, 0]
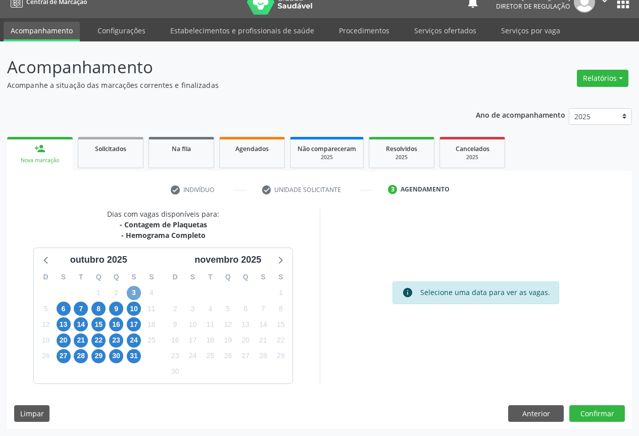
click at [136, 289] on span "3" at bounding box center [134, 293] width 14 height 14
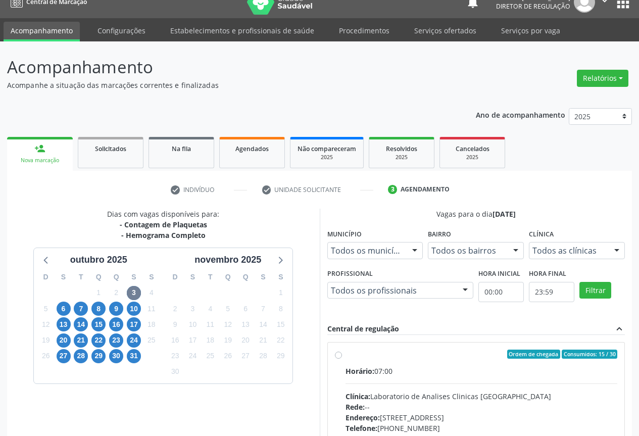
click at [434, 367] on div "Horário: 07:00" at bounding box center [482, 371] width 272 height 11
click at [342, 359] on input "Ordem de chegada Consumidos: 15 / 30 Horário: 07:00 Clínica: Laboratorio de Ana…" at bounding box center [338, 354] width 7 height 9
radio input "true"
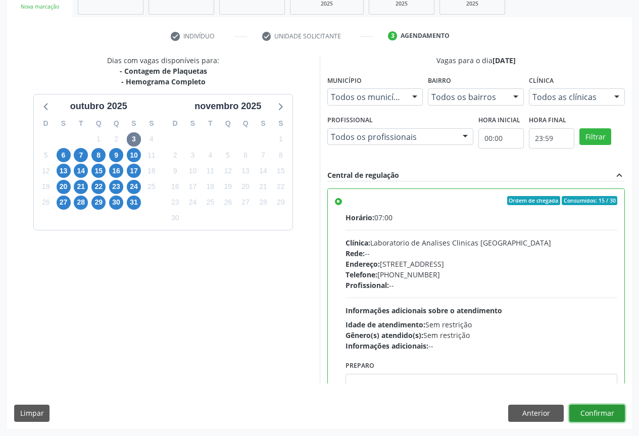
click at [576, 412] on button "Confirmar" at bounding box center [597, 413] width 56 height 17
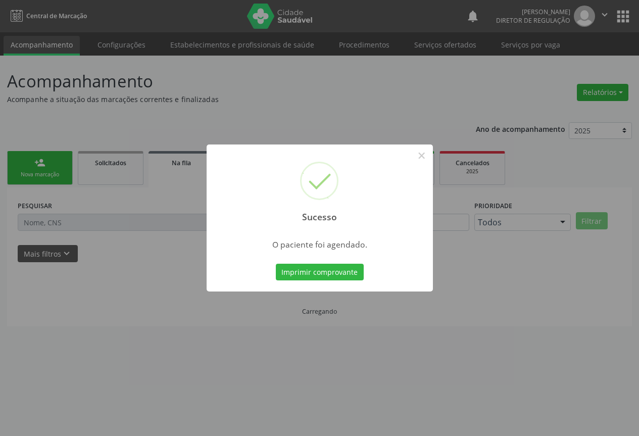
scroll to position [0, 0]
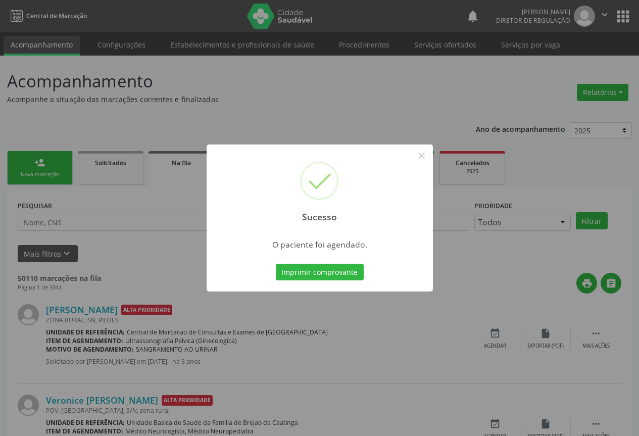
click at [276, 264] on button "Imprimir comprovante" at bounding box center [320, 272] width 88 height 17
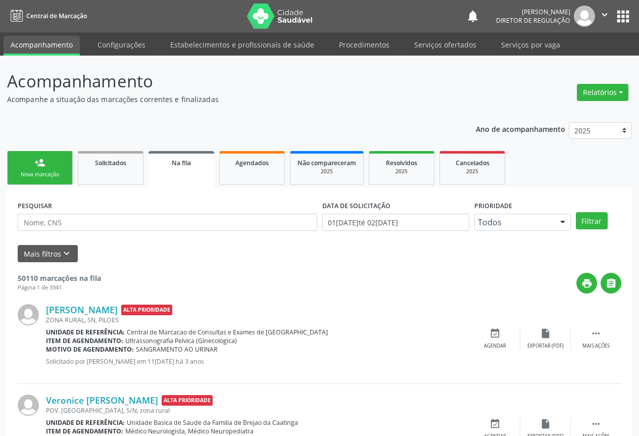
click at [42, 166] on div "person_add" at bounding box center [39, 162] width 11 height 11
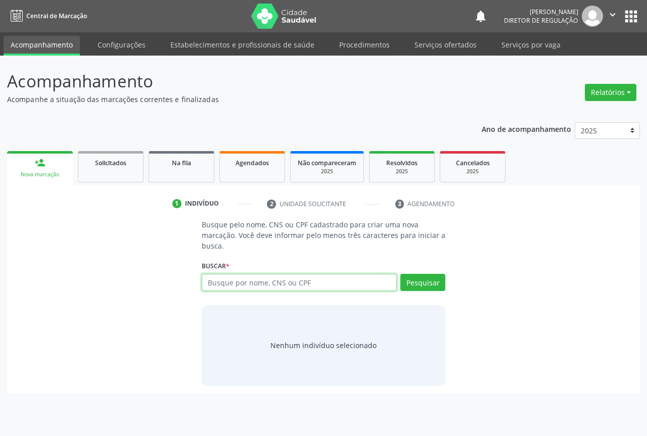
click at [260, 288] on input "text" at bounding box center [299, 282] width 195 height 17
click at [282, 287] on input "text" at bounding box center [299, 282] width 195 height 17
type input "703206614407098"
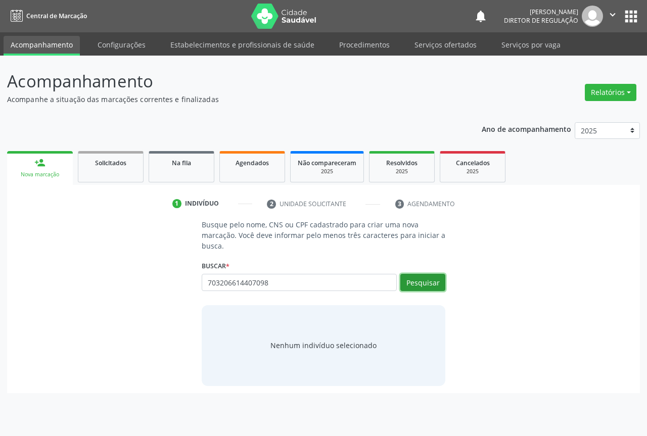
click at [413, 279] on button "Pesquisar" at bounding box center [422, 282] width 45 height 17
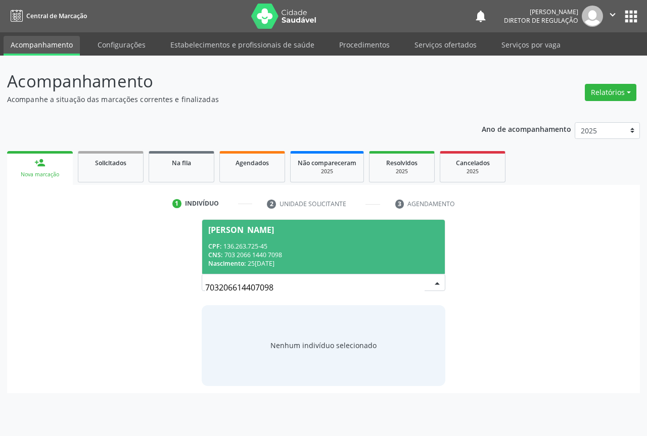
click at [281, 224] on span "[PERSON_NAME] CPF: 136.263.725-45 CNS: 703 2066 1440 7098 Nascimento: [DATE]" at bounding box center [323, 247] width 243 height 54
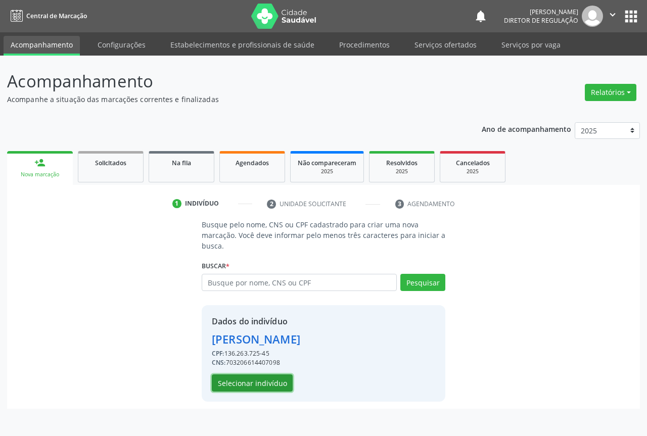
click at [260, 388] on button "Selecionar indivíduo" at bounding box center [252, 382] width 81 height 17
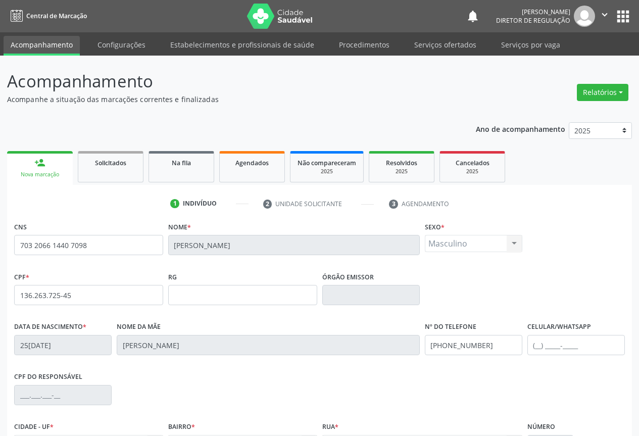
scroll to position [112, 0]
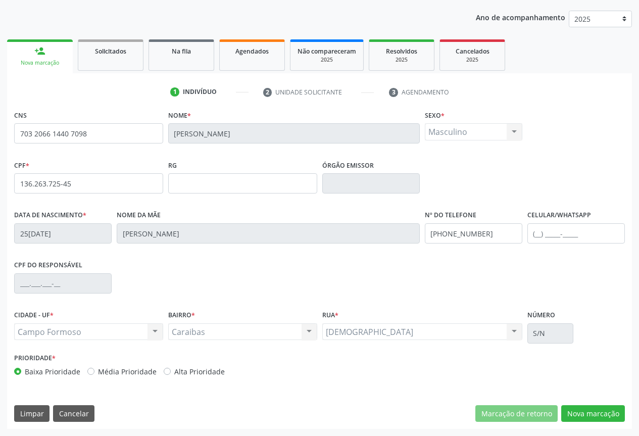
click at [579, 423] on div "CNS 703 2066 1440 7098 Nome * [PERSON_NAME] * Masculino Masculino Feminino Nenh…" at bounding box center [319, 268] width 625 height 321
click at [584, 414] on button "Nova marcação" at bounding box center [593, 413] width 64 height 17
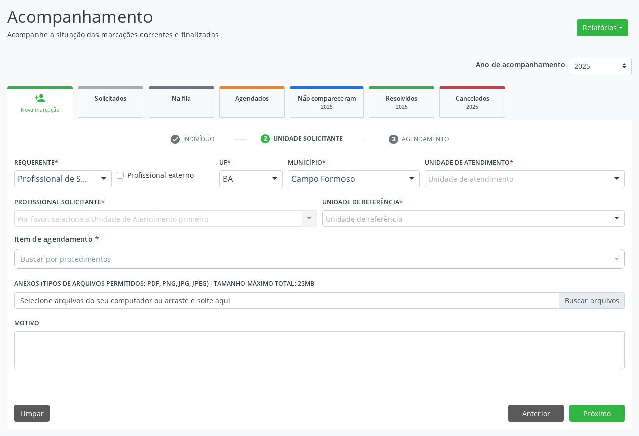
scroll to position [65, 0]
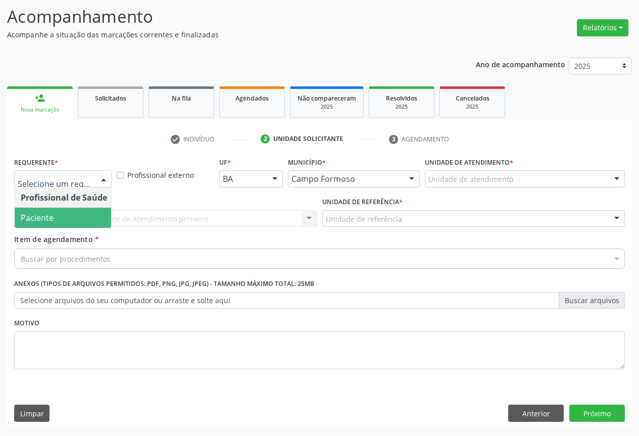
click at [85, 215] on span "Paciente" at bounding box center [64, 218] width 99 height 20
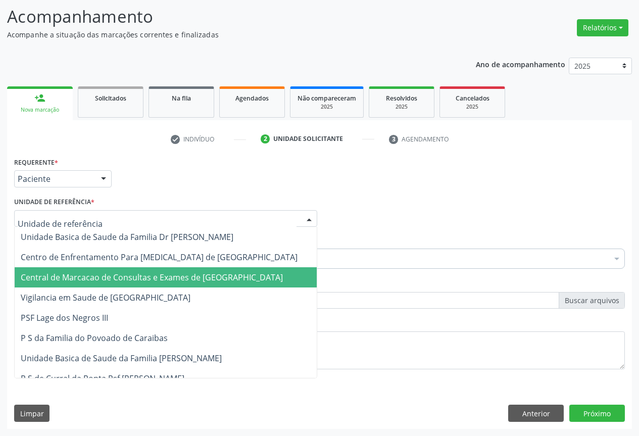
click at [137, 283] on span "Central de Marcacao de Consultas e Exames de [GEOGRAPHIC_DATA]" at bounding box center [152, 277] width 262 height 11
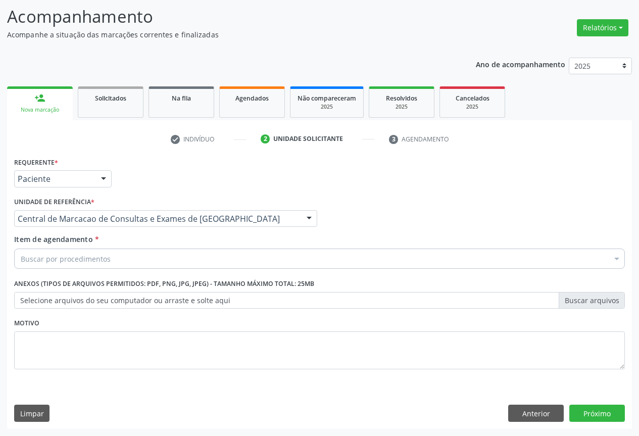
click at [153, 262] on div "Buscar por procedimentos" at bounding box center [319, 259] width 611 height 20
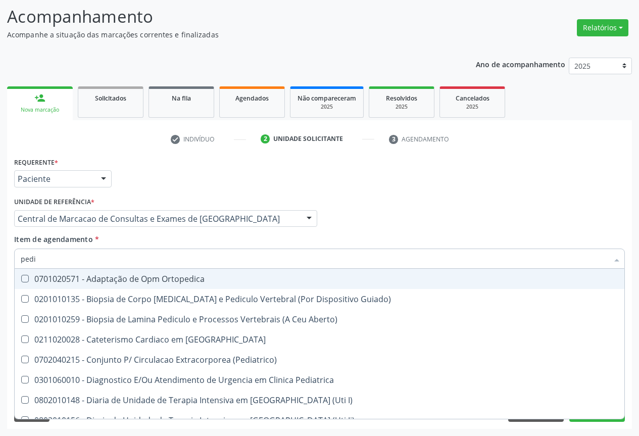
type input "pedia"
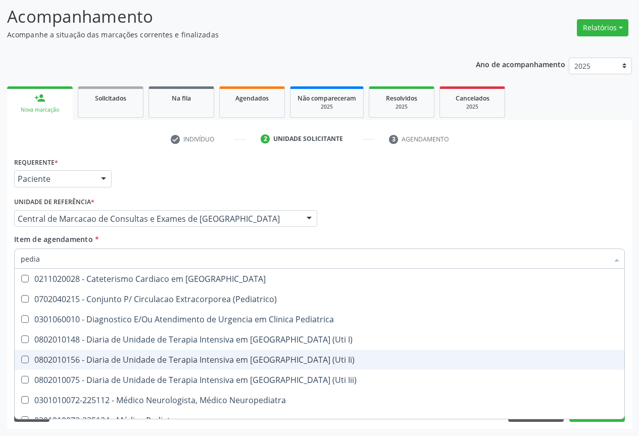
scroll to position [113, 0]
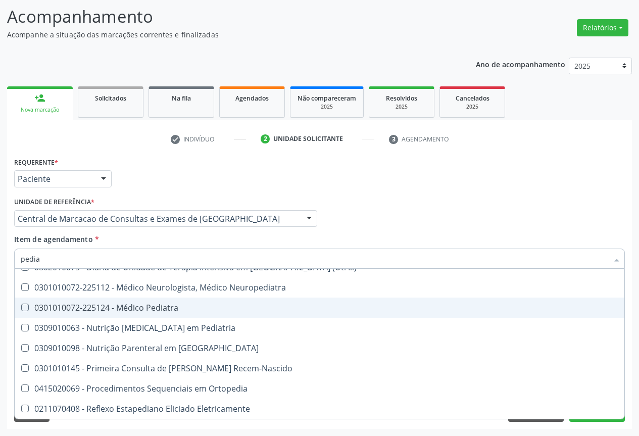
drag, startPoint x: 212, startPoint y: 312, endPoint x: 219, endPoint y: 311, distance: 7.1
click at [212, 311] on div "0301010072-225124 - Médico Pediatra" at bounding box center [320, 308] width 598 height 8
checkbox Pediatra "true"
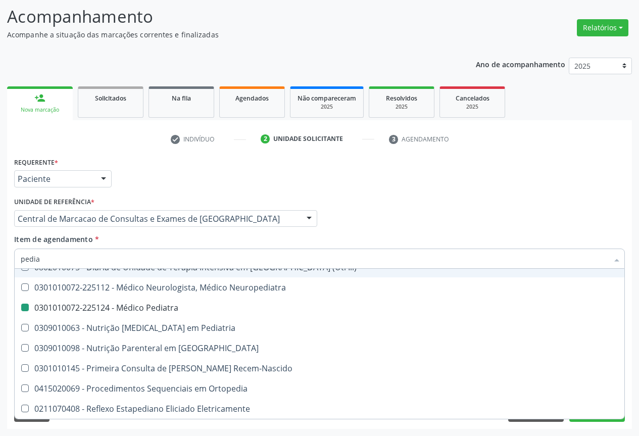
click at [467, 247] on div "Item de agendamento * [PERSON_NAME] seleção 0211020028 - Cateterismo Cardiaco e…" at bounding box center [319, 250] width 611 height 32
checkbox \(Pediatrico\) "true"
checkbox Pediatra "false"
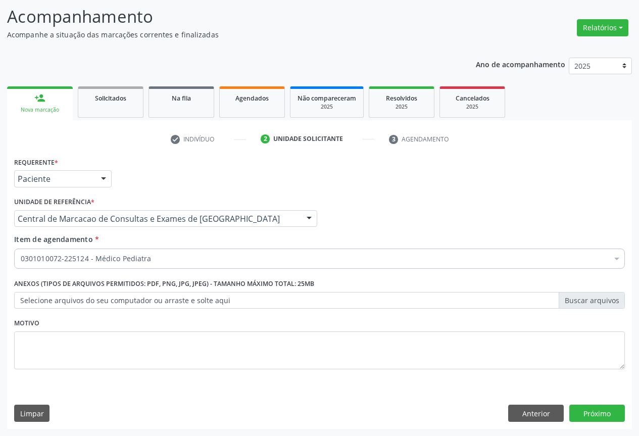
scroll to position [0, 0]
click at [579, 408] on button "Próximo" at bounding box center [597, 413] width 56 height 17
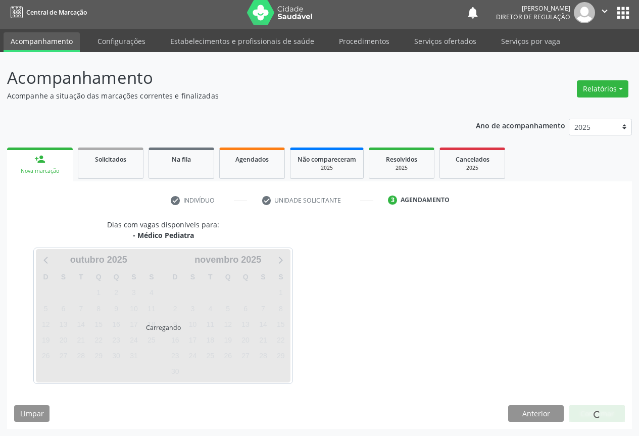
scroll to position [4, 0]
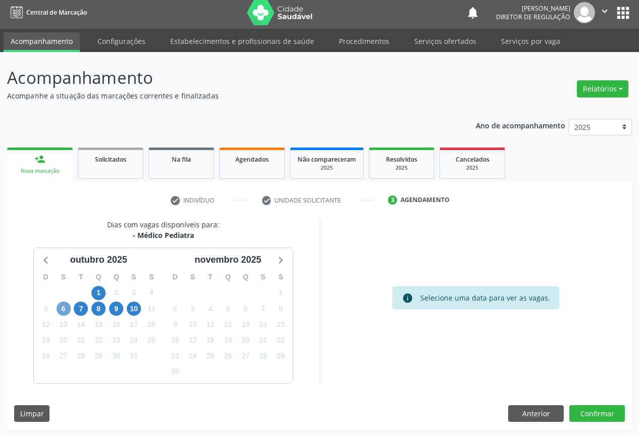
click at [62, 307] on span "6" at bounding box center [64, 309] width 14 height 14
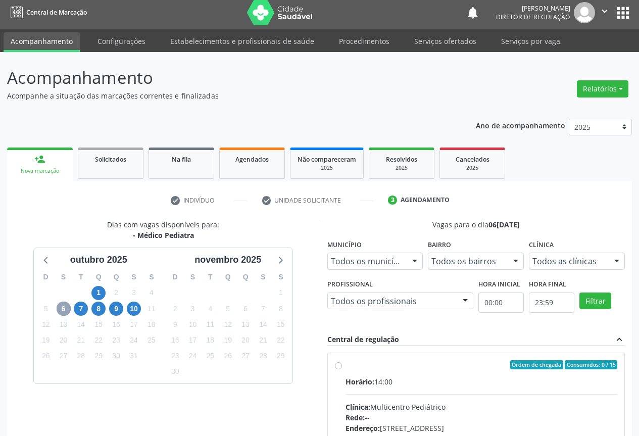
scroll to position [150, 0]
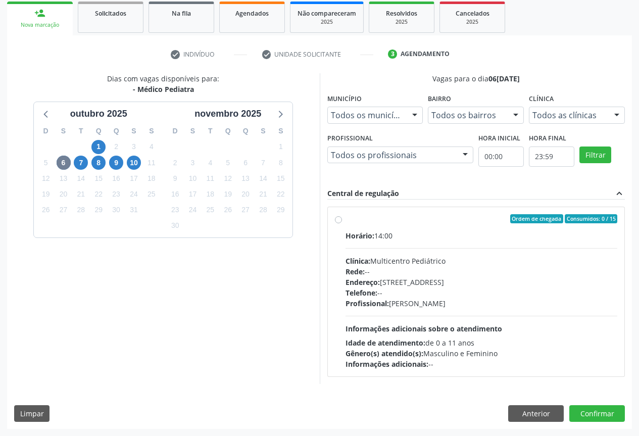
click at [472, 244] on div "Horário: 14:00 Clínica: Multicentro Pediátrico Rede: -- Endereço: [GEOGRAPHIC_D…" at bounding box center [482, 299] width 272 height 139
click at [342, 223] on input "Ordem de chegada Consumidos: 0 / 15 Horário: 14:00 Clínica: Multicentro Pediátr…" at bounding box center [338, 218] width 7 height 9
radio input "true"
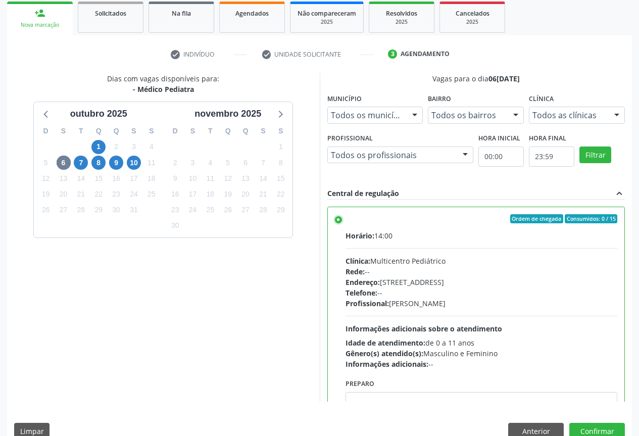
scroll to position [168, 0]
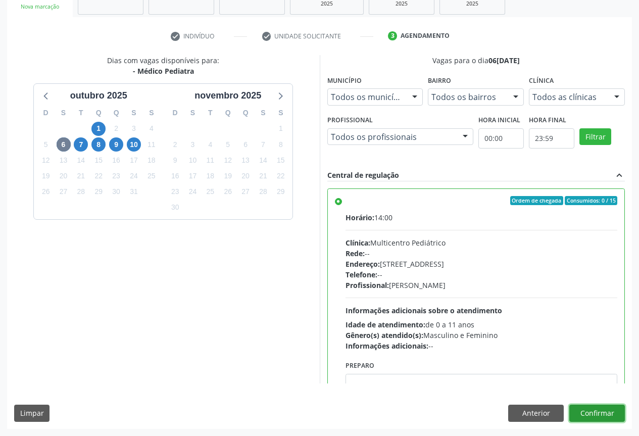
click at [594, 411] on button "Confirmar" at bounding box center [597, 413] width 56 height 17
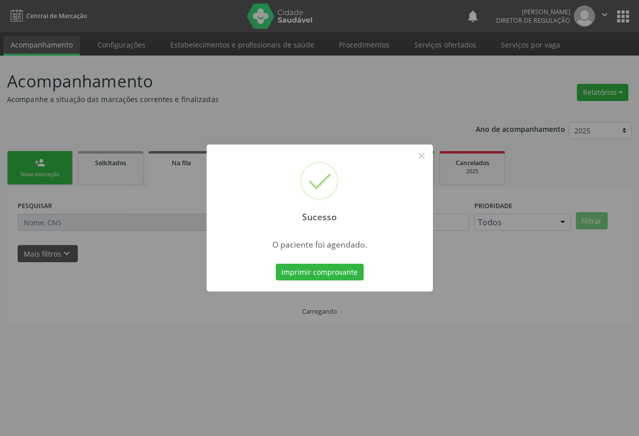
scroll to position [0, 0]
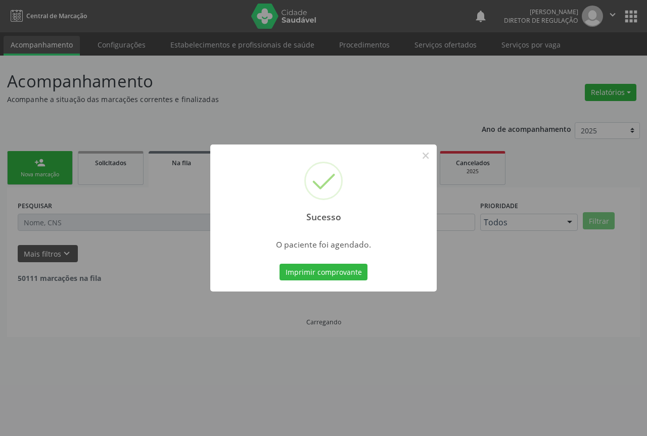
click at [279, 264] on button "Imprimir comprovante" at bounding box center [323, 272] width 88 height 17
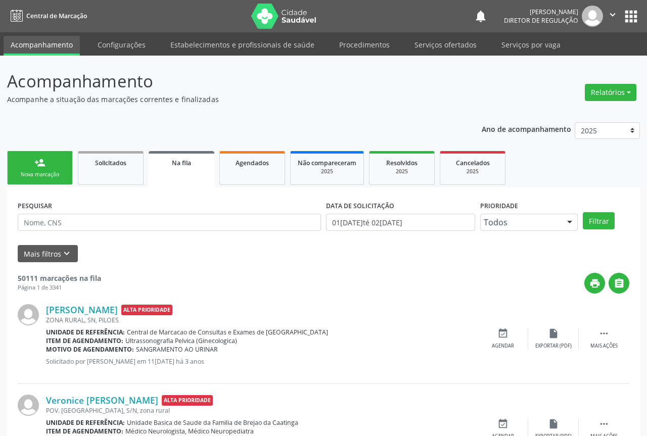
click at [21, 169] on div "Sucesso × O paciente foi agendado. Imprimir comprovante Cancel" at bounding box center [323, 218] width 647 height 436
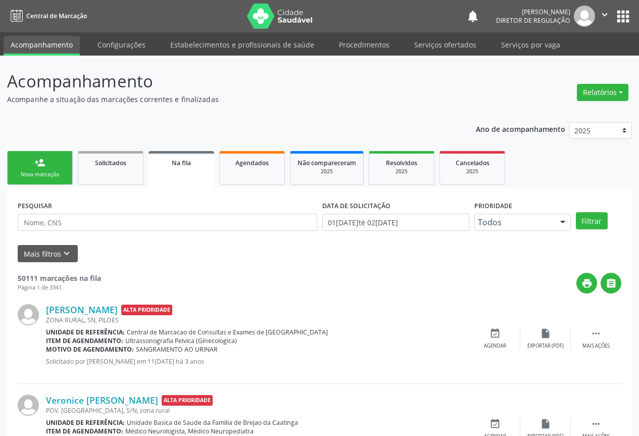
click at [39, 165] on div "person_add" at bounding box center [39, 162] width 11 height 11
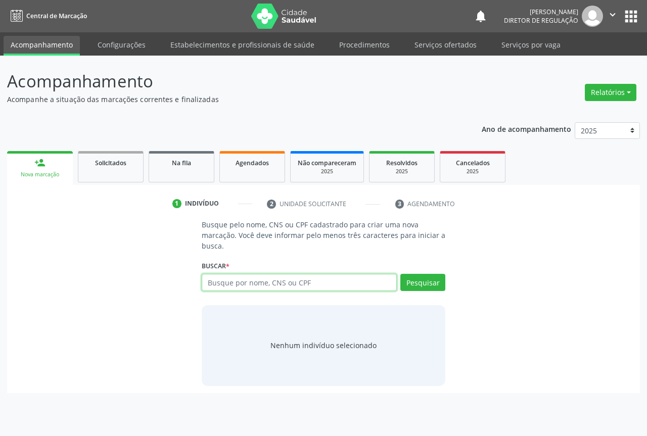
click at [266, 285] on input "text" at bounding box center [299, 282] width 195 height 17
type input "700509177051556"
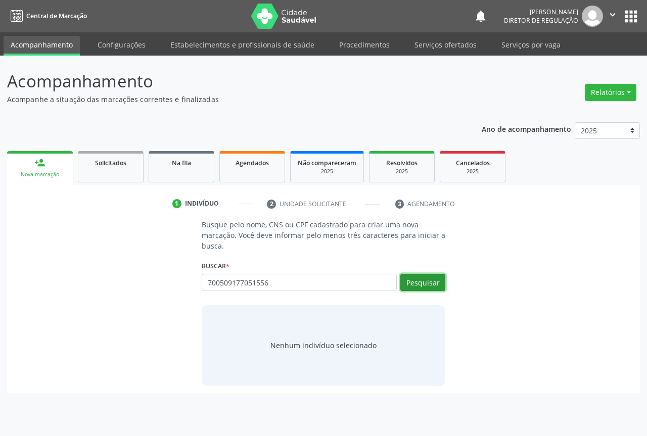
click at [430, 281] on button "Pesquisar" at bounding box center [422, 282] width 45 height 17
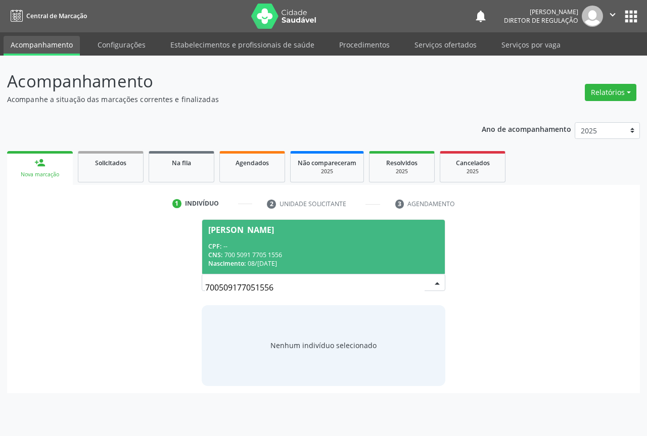
click at [309, 251] on div "CNS: 700 5091 7705 1556" at bounding box center [323, 255] width 230 height 9
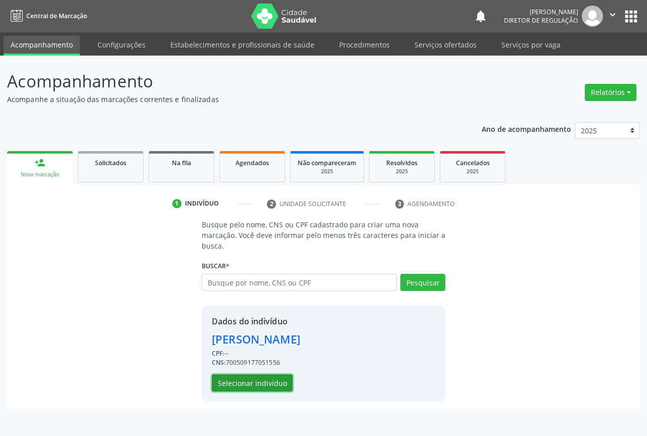
click at [275, 375] on button "Selecionar indivíduo" at bounding box center [252, 382] width 81 height 17
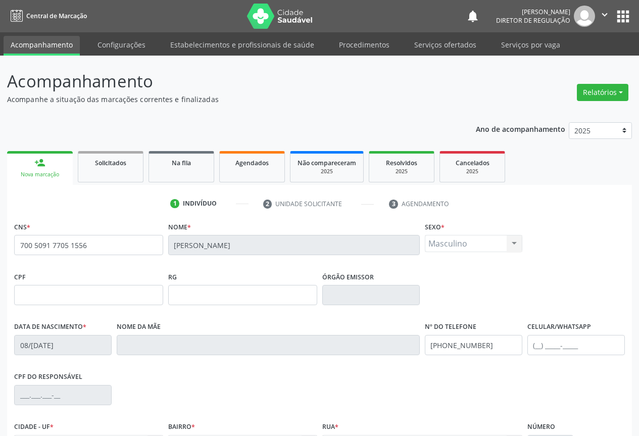
scroll to position [112, 0]
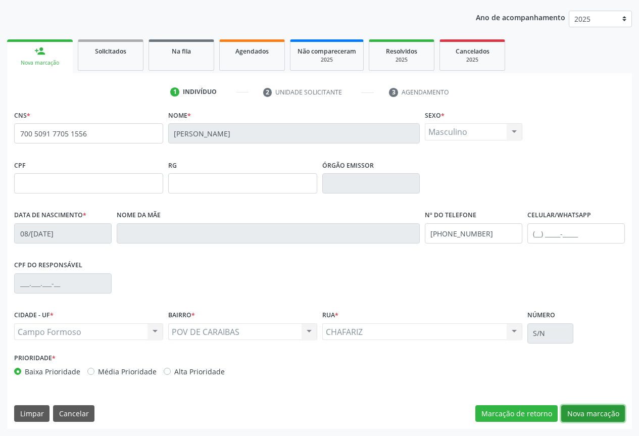
click at [573, 405] on button "Nova marcação" at bounding box center [593, 413] width 64 height 17
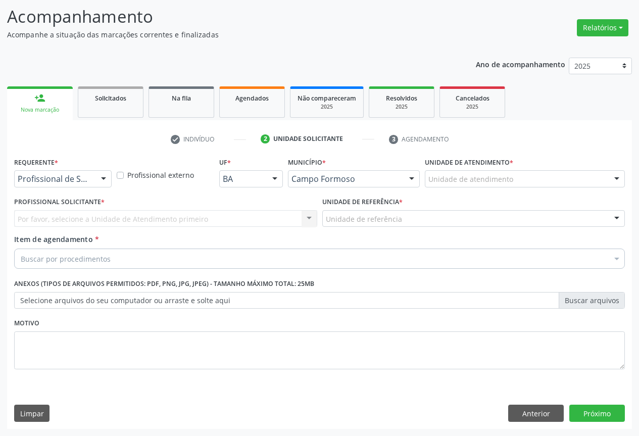
scroll to position [65, 0]
click at [586, 419] on button "Próximo" at bounding box center [597, 413] width 56 height 17
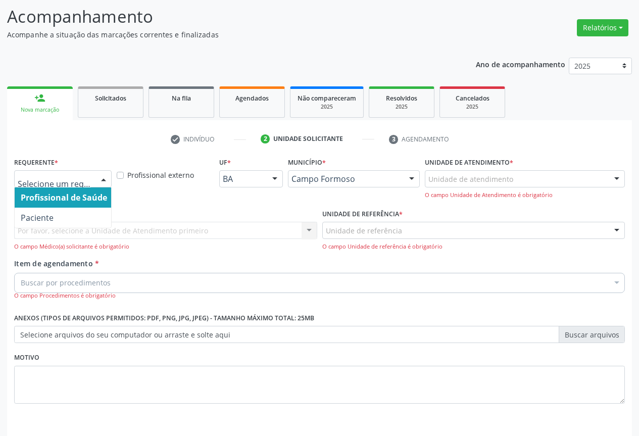
click at [82, 171] on div at bounding box center [63, 178] width 98 height 17
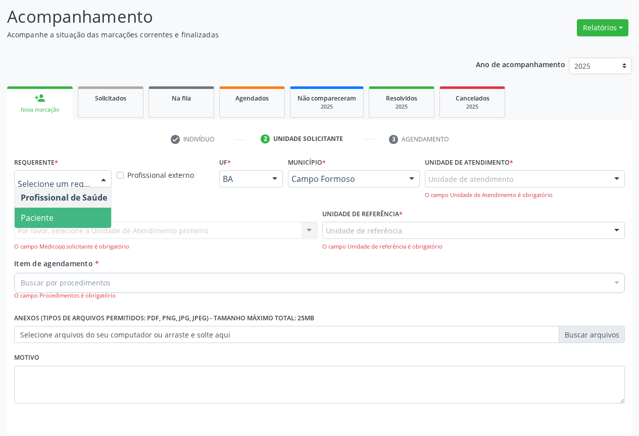
drag, startPoint x: 86, startPoint y: 221, endPoint x: 121, endPoint y: 219, distance: 34.9
click at [86, 221] on span "Paciente" at bounding box center [64, 218] width 99 height 20
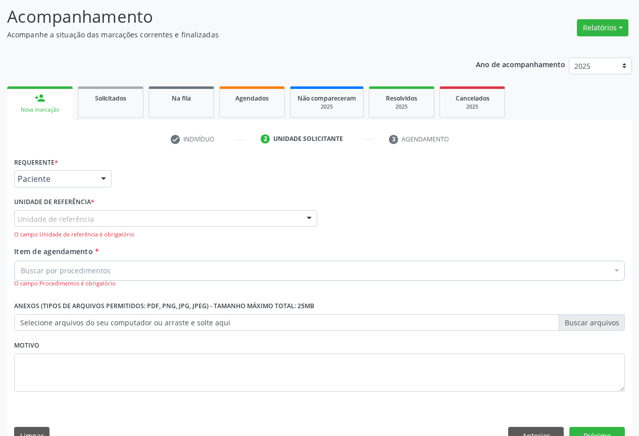
click at [130, 233] on div "O campo Unidade de referência é obrigatório" at bounding box center [165, 234] width 303 height 9
click at [133, 225] on div at bounding box center [165, 218] width 303 height 17
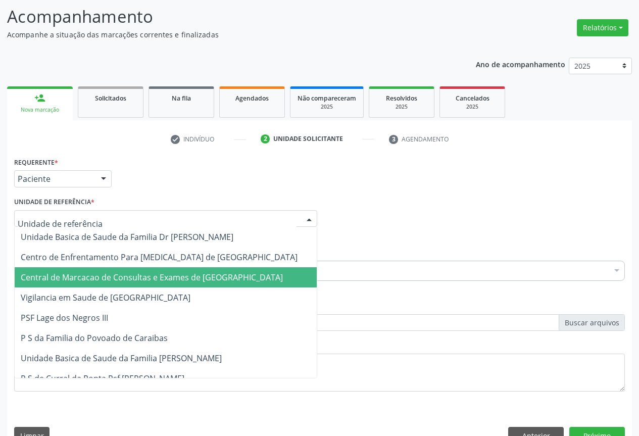
click at [146, 272] on span "Central de Marcacao de Consultas e Exames de [GEOGRAPHIC_DATA]" at bounding box center [152, 277] width 262 height 11
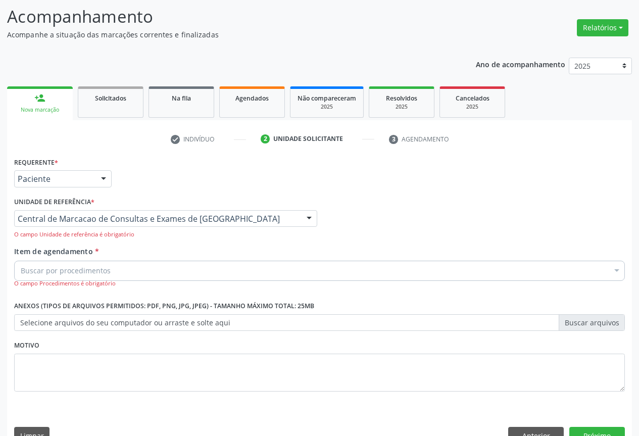
click at [149, 261] on div "Buscar por procedimentos" at bounding box center [319, 271] width 611 height 20
click at [22, 271] on input "pdia" at bounding box center [315, 271] width 588 height 20
click at [26, 271] on input "pdia" at bounding box center [315, 271] width 588 height 20
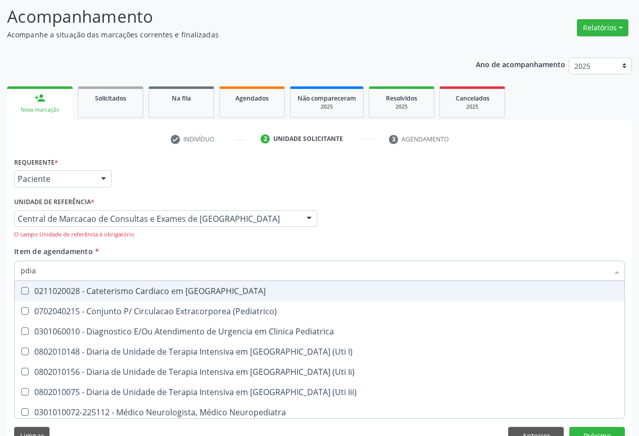
type input "pedia"
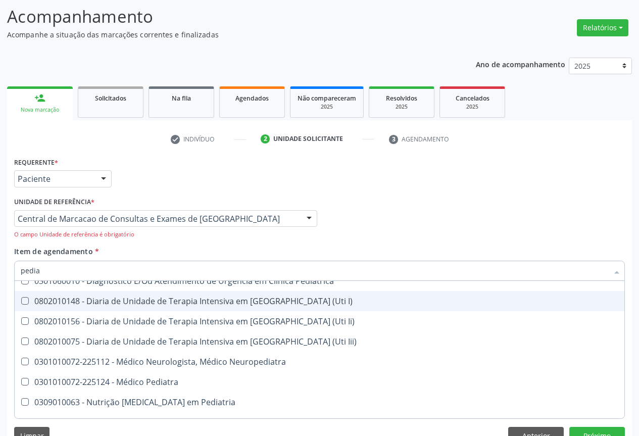
scroll to position [101, 0]
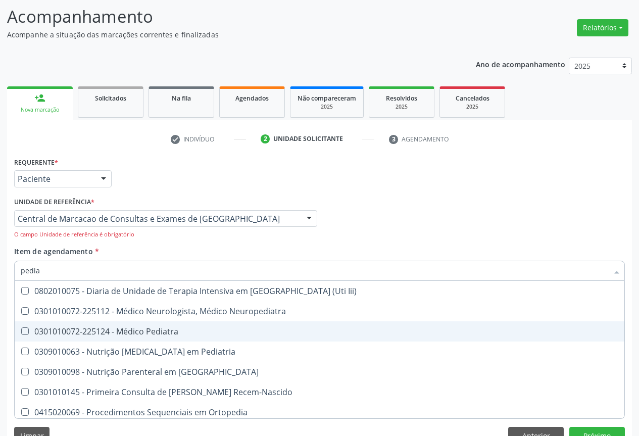
click at [261, 334] on div "0301010072-225124 - Médico Pediatra" at bounding box center [320, 331] width 598 height 8
checkbox Pediatra "true"
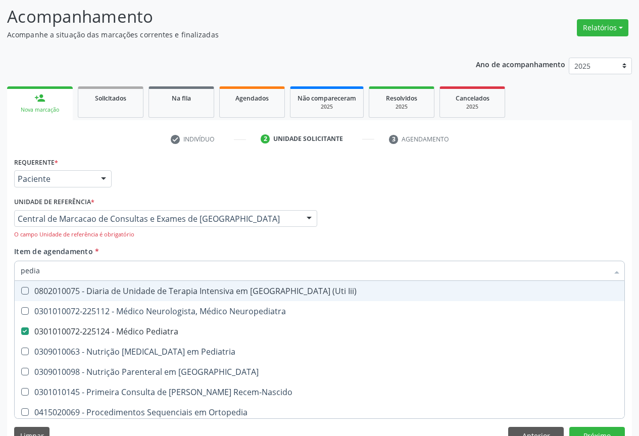
click at [408, 258] on div "Item de agendamento * [PERSON_NAME] seleção 0211020028 - Cateterismo Cardiaco e…" at bounding box center [319, 267] width 611 height 42
checkbox \(Pediatrico\) "true"
checkbox Pediatra "false"
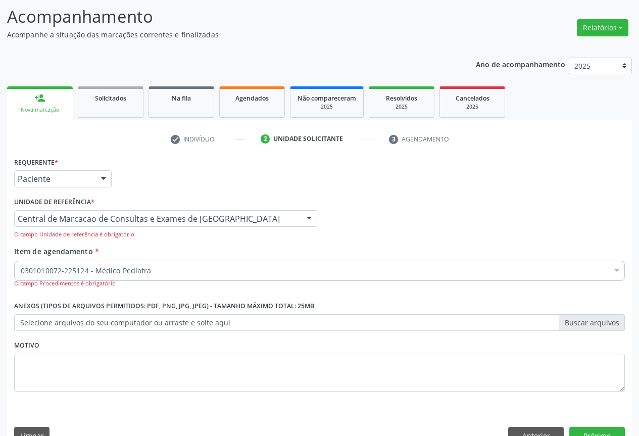
scroll to position [0, 0]
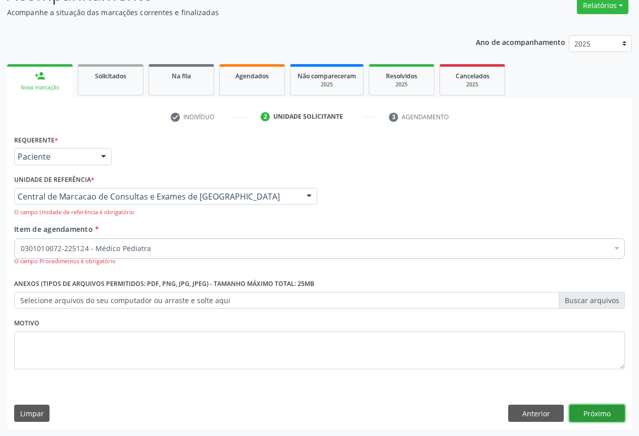
click at [591, 414] on button "Próximo" at bounding box center [597, 413] width 56 height 17
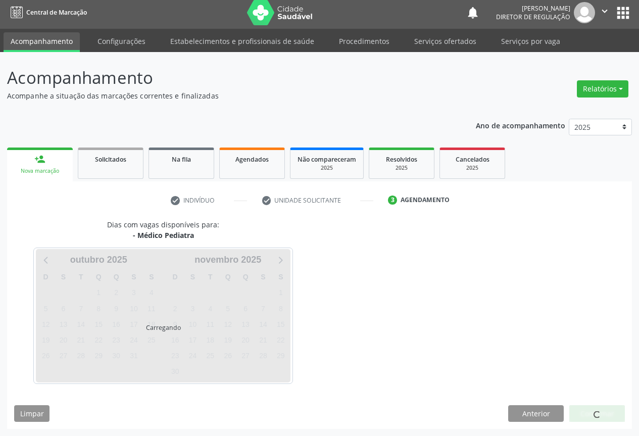
scroll to position [4, 0]
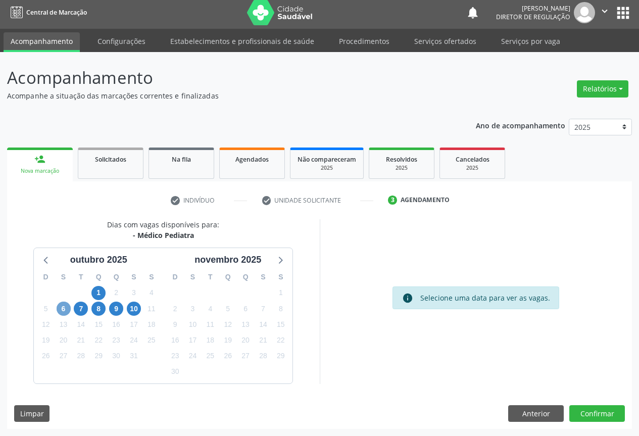
click at [62, 309] on span "6" at bounding box center [64, 309] width 14 height 14
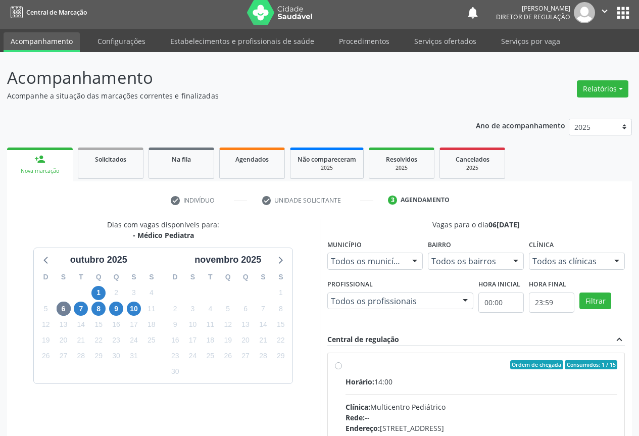
drag, startPoint x: 404, startPoint y: 375, endPoint x: 447, endPoint y: 384, distance: 43.3
click at [405, 375] on label "Ordem de chegada Consumidos: 1 / 15 Horário: 14:00 Clínica: Multicentro Pediátr…" at bounding box center [482, 437] width 272 height 155
click at [342, 369] on input "Ordem de chegada Consumidos: 1 / 15 Horário: 14:00 Clínica: Multicentro Pediátr…" at bounding box center [338, 364] width 7 height 9
radio input "true"
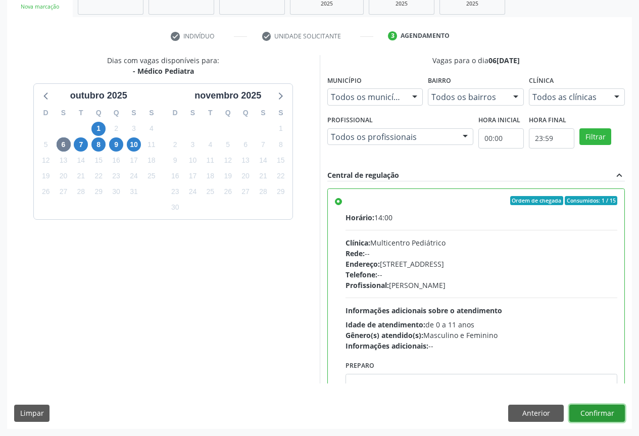
click at [618, 411] on button "Confirmar" at bounding box center [597, 413] width 56 height 17
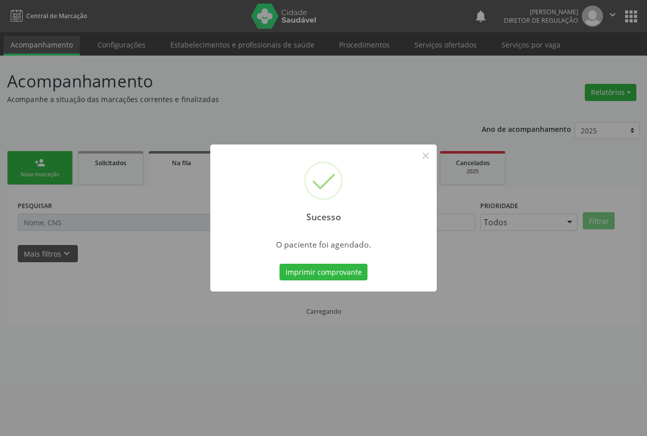
click at [279, 264] on button "Imprimir comprovante" at bounding box center [323, 272] width 88 height 17
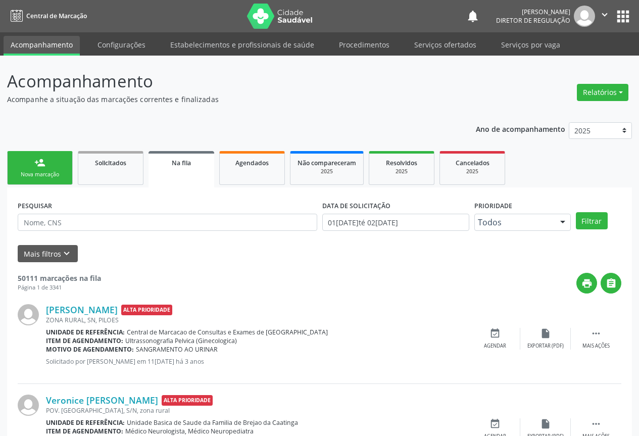
click at [55, 170] on link "person_add Nova marcação" at bounding box center [40, 168] width 66 height 34
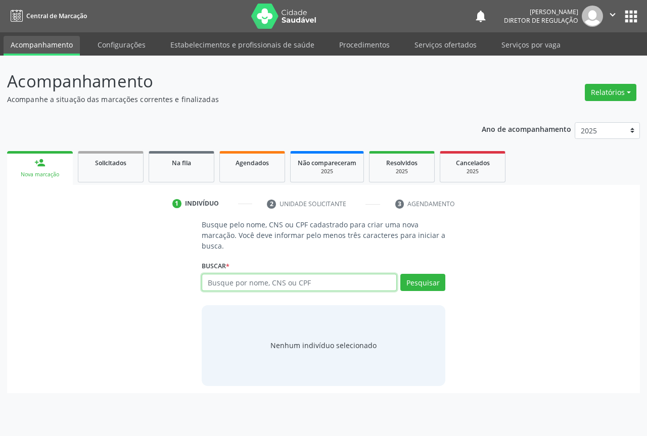
click at [283, 289] on input "text" at bounding box center [299, 282] width 195 height 17
type input "11435842448"
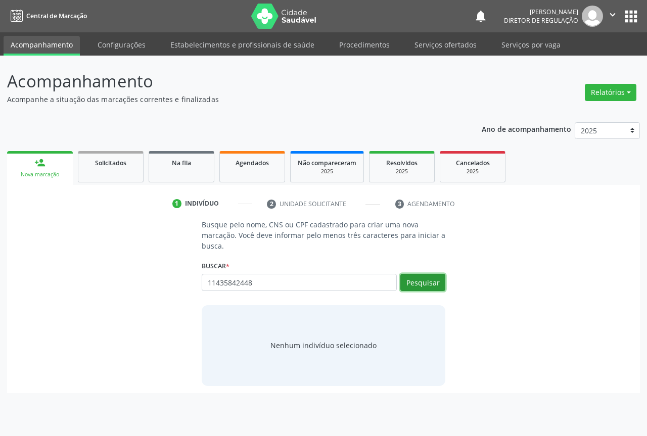
click at [426, 278] on button "Pesquisar" at bounding box center [422, 282] width 45 height 17
type input "11435842448"
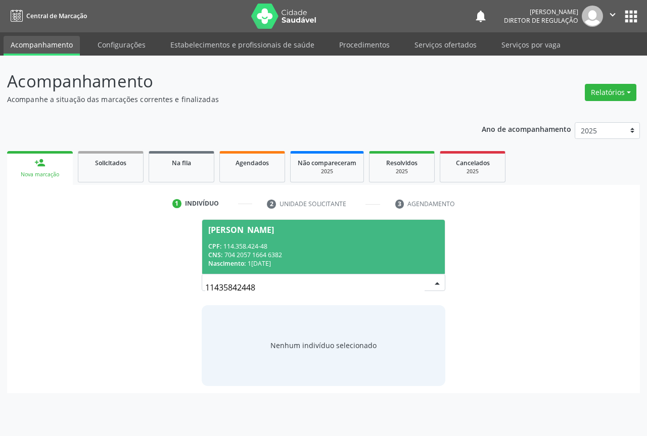
click at [288, 246] on div "CPF: 114.358.424-48" at bounding box center [323, 246] width 230 height 9
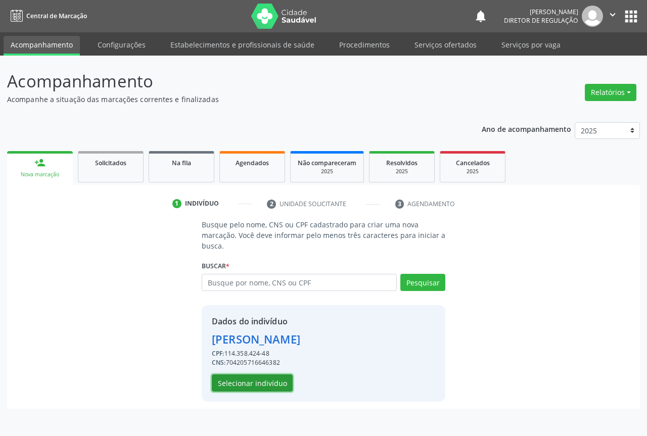
click at [251, 374] on button "Selecionar indivíduo" at bounding box center [252, 382] width 81 height 17
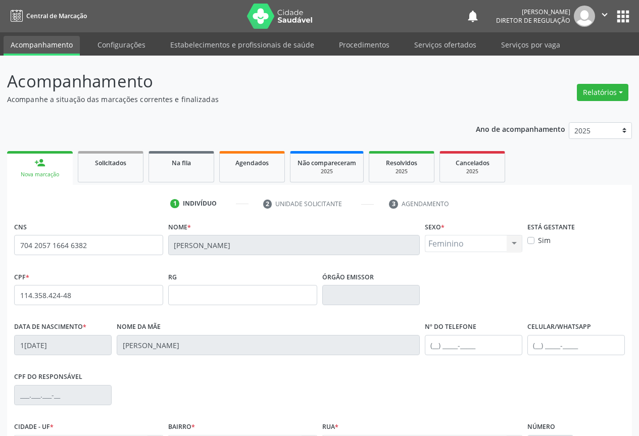
scroll to position [112, 0]
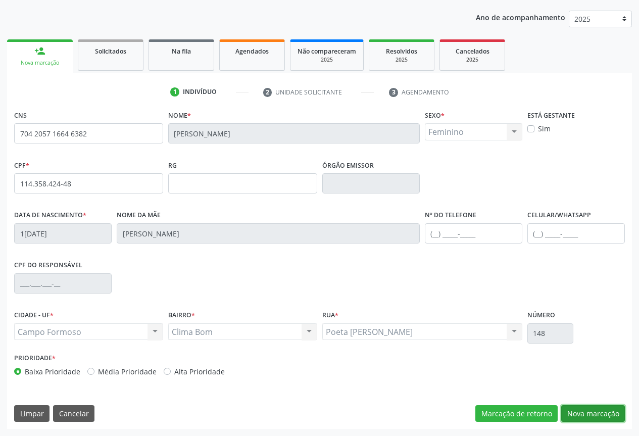
click at [612, 415] on button "Nova marcação" at bounding box center [593, 413] width 64 height 17
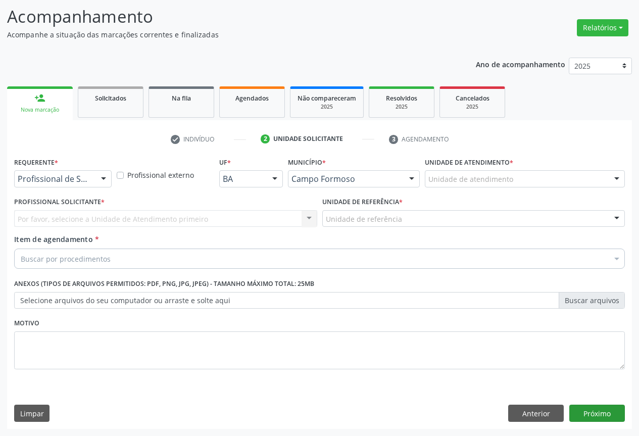
scroll to position [65, 0]
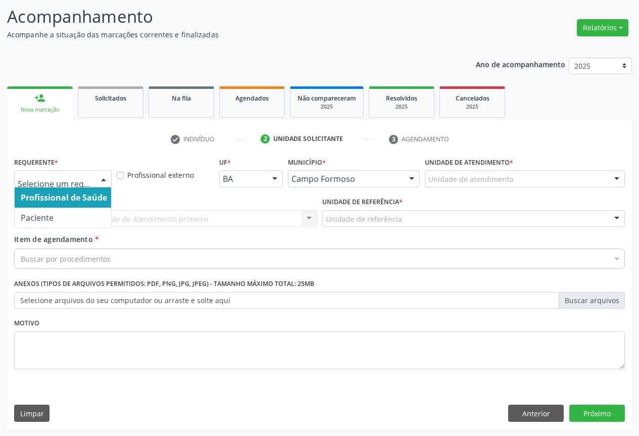
click at [102, 178] on div at bounding box center [103, 179] width 15 height 17
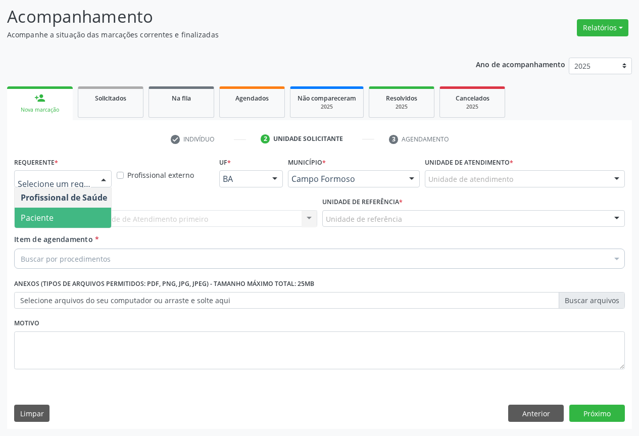
click at [100, 217] on span "Paciente" at bounding box center [64, 218] width 99 height 20
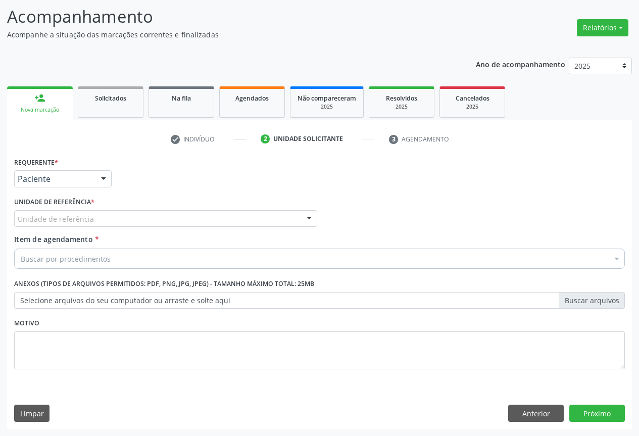
drag, startPoint x: 158, startPoint y: 212, endPoint x: 158, endPoint y: 257, distance: 45.5
click at [158, 213] on div "Unidade de referência" at bounding box center [165, 218] width 303 height 17
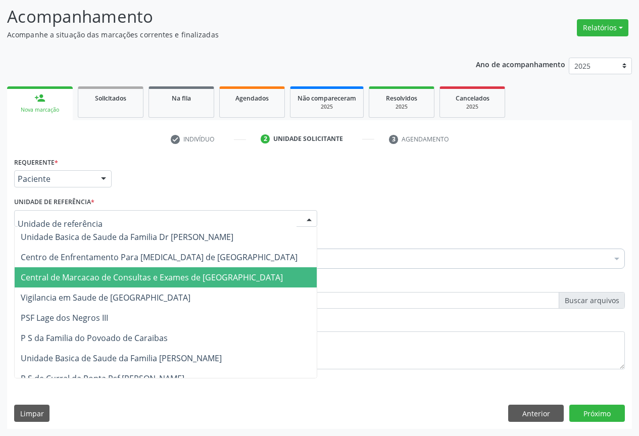
click at [158, 272] on span "Central de Marcacao de Consultas e Exames de [GEOGRAPHIC_DATA]" at bounding box center [152, 277] width 262 height 11
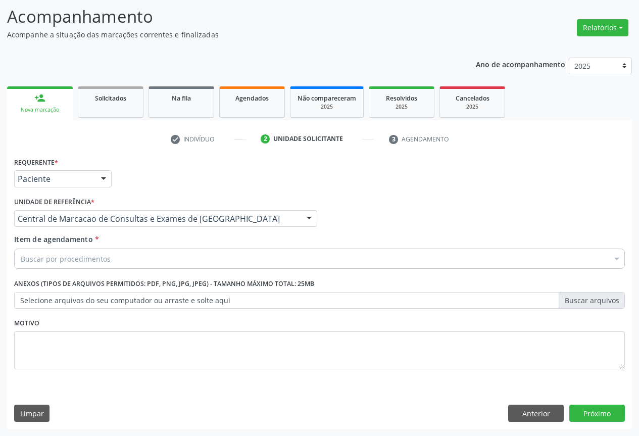
click at [213, 268] on div "Buscar por procedimentos" at bounding box center [319, 259] width 611 height 20
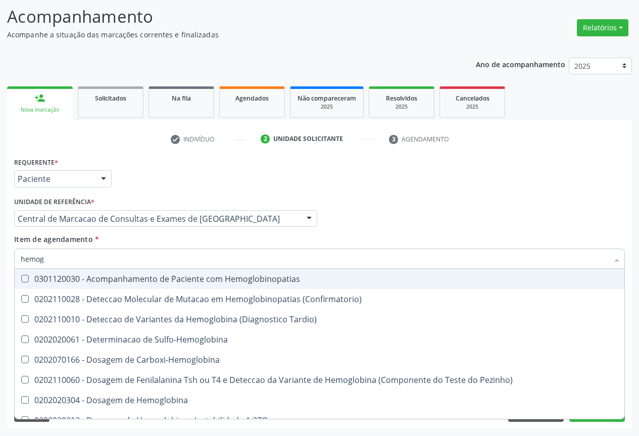
type input "hemogr"
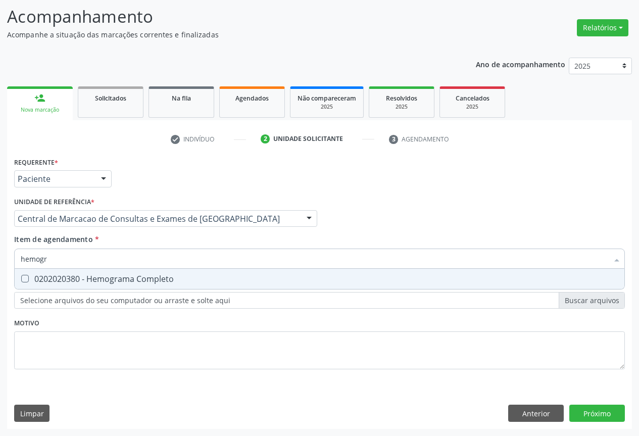
click at [209, 289] on span "0202020380 - Hemograma Completo" at bounding box center [320, 279] width 610 height 20
checkbox Completo "true"
click at [202, 241] on div "Item de agendamento * hemogr Desfazer seleção 0202020380 - Hemograma Completo N…" at bounding box center [319, 250] width 611 height 32
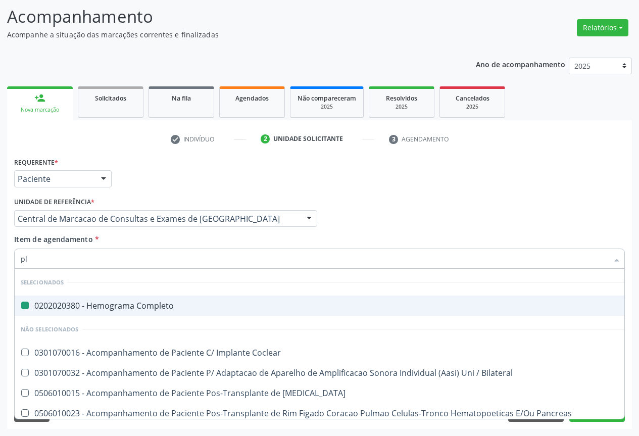
type input "pla"
checkbox Completo "false"
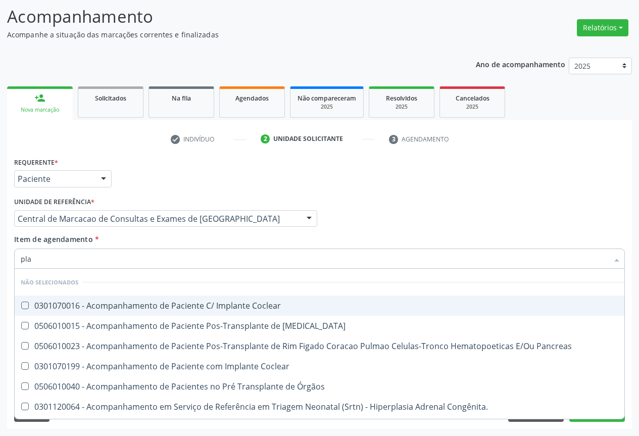
type input "plaq"
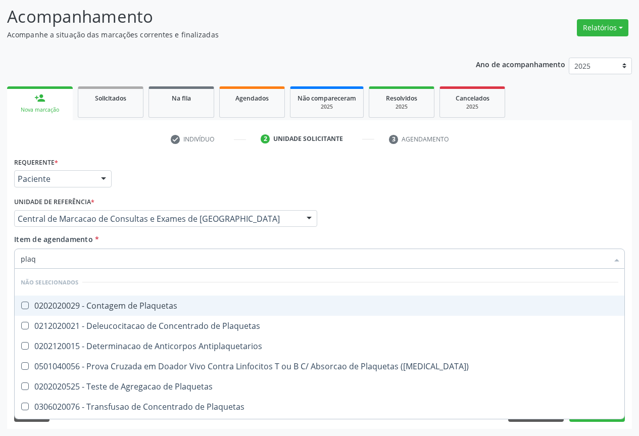
click at [196, 295] on li "Não selecionados" at bounding box center [320, 282] width 610 height 27
click at [192, 302] on div "0202020029 - Contagem de Plaquetas" at bounding box center [320, 306] width 598 height 8
checkbox Plaquetas "true"
click at [190, 245] on div "Item de agendamento * plaq Desfazer seleção Não selecionados 0202020029 - Conta…" at bounding box center [319, 250] width 611 height 32
checkbox Plaquetas "true"
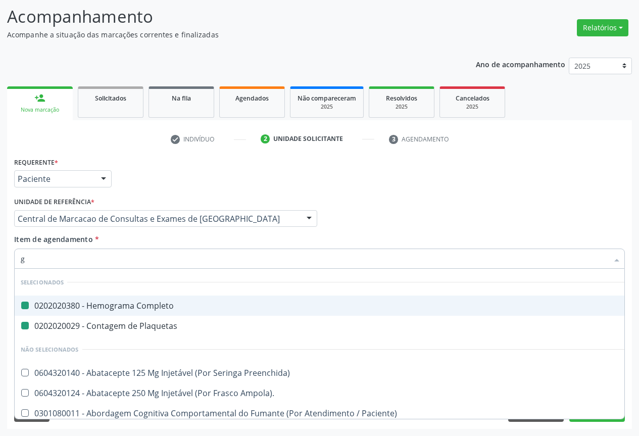
type input "gl"
checkbox Completo "false"
checkbox Plaquetas "false"
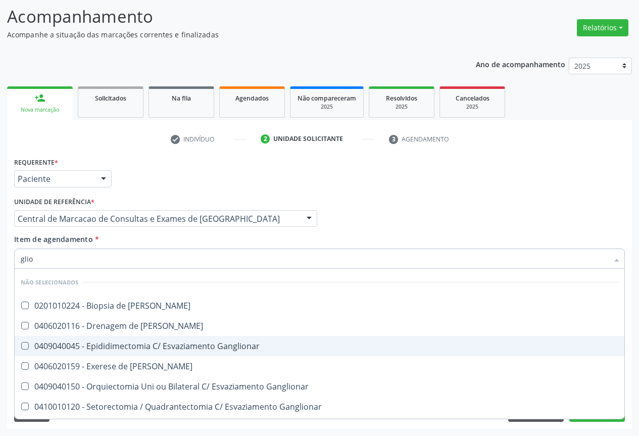
scroll to position [18, 0]
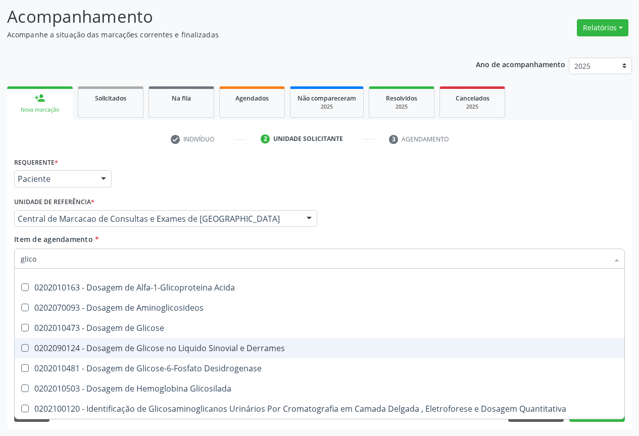
type input "glicos"
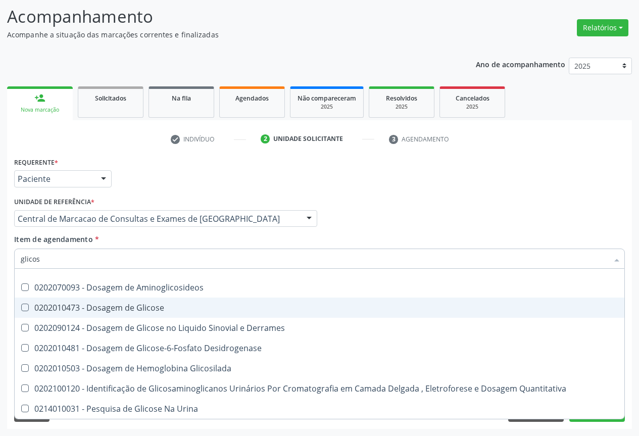
click at [182, 313] on span "0202010473 - Dosagem de Glicose" at bounding box center [320, 308] width 610 height 20
checkbox Glicose "true"
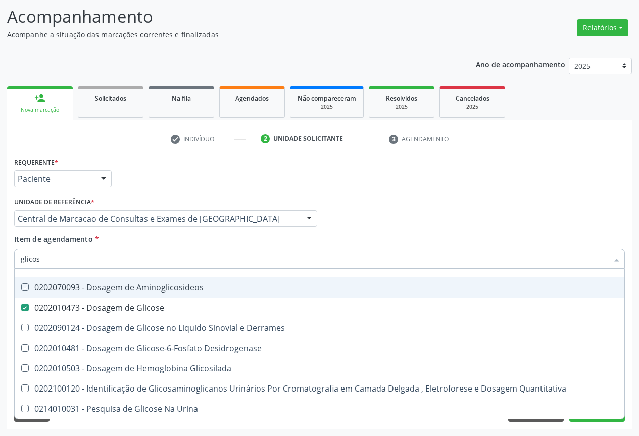
click at [204, 240] on div "Item de agendamento * glicos Desfazer seleção Não selecionados 0202070093 - Dos…" at bounding box center [319, 250] width 611 height 32
checkbox Aminoglicosideos "true"
checkbox Derrames "true"
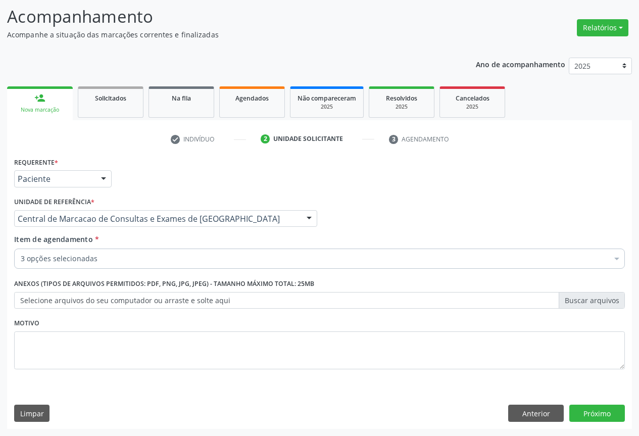
scroll to position [0, 0]
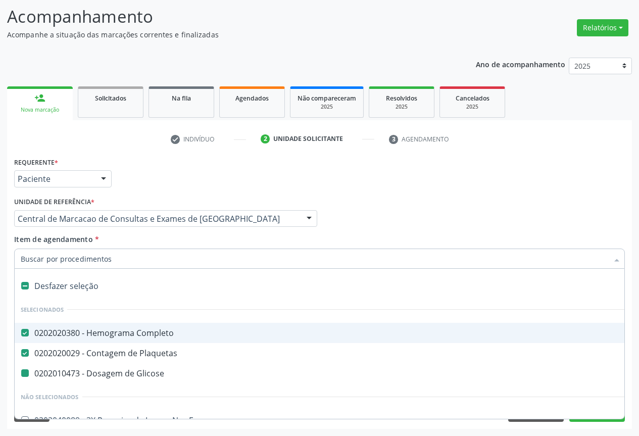
type input "h"
checkbox Glicose "false"
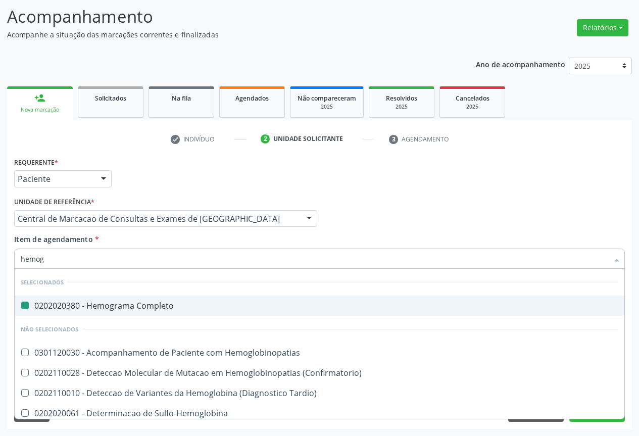
type input "hemogl"
checkbox Completo "false"
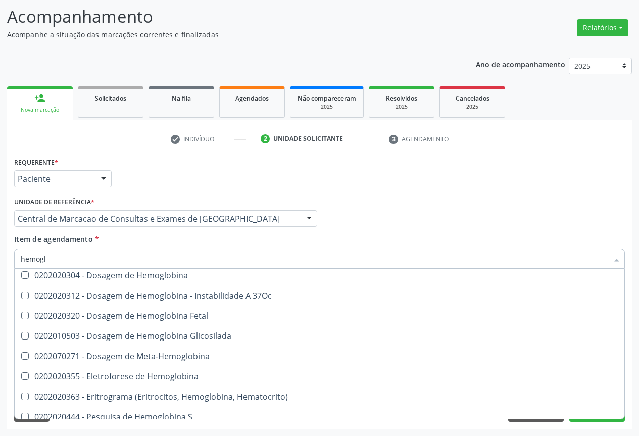
scroll to position [160, 0]
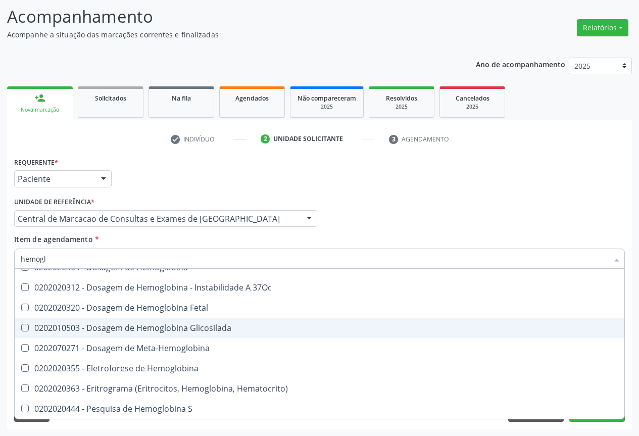
click at [216, 328] on div "0202010503 - Dosagem de Hemoglobina Glicosilada" at bounding box center [320, 328] width 598 height 8
checkbox Glicosilada "true"
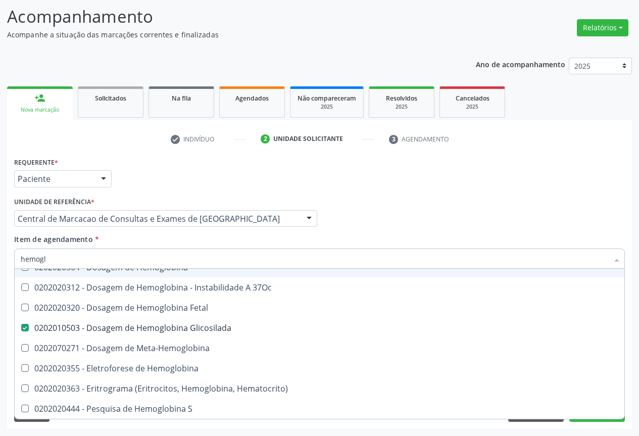
click at [371, 251] on input "hemogl" at bounding box center [315, 259] width 588 height 20
click at [473, 234] on div "Item de agendamento * hemogl Desfazer seleção Não selecionados 0301120030 - Aco…" at bounding box center [319, 250] width 611 height 32
checkbox Hemoglobinopatias "true"
checkbox Tardio\) "true"
checkbox Glicosilada "false"
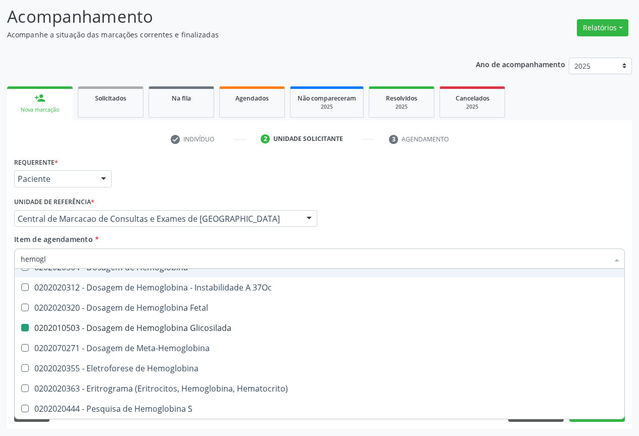
checkbox Sulfo-Hemoglobina "true"
checkbox \(Confirmatorio\) "true"
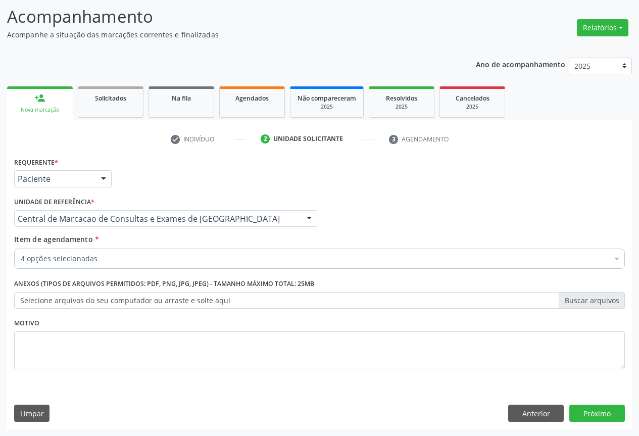
scroll to position [0, 0]
click at [607, 411] on button "Próximo" at bounding box center [597, 413] width 56 height 17
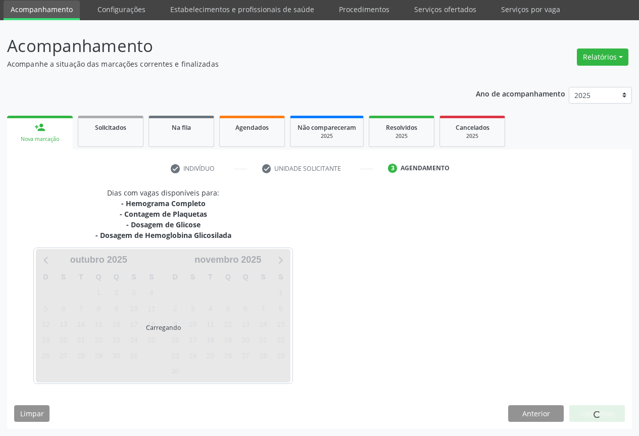
scroll to position [35, 0]
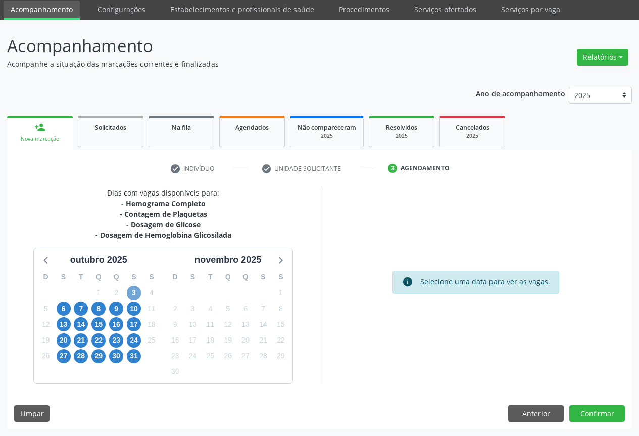
click at [127, 295] on span "3" at bounding box center [134, 293] width 14 height 14
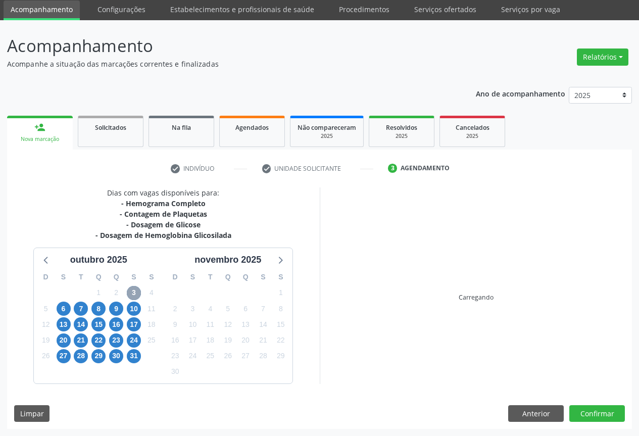
click at [132, 293] on span "3" at bounding box center [134, 293] width 14 height 14
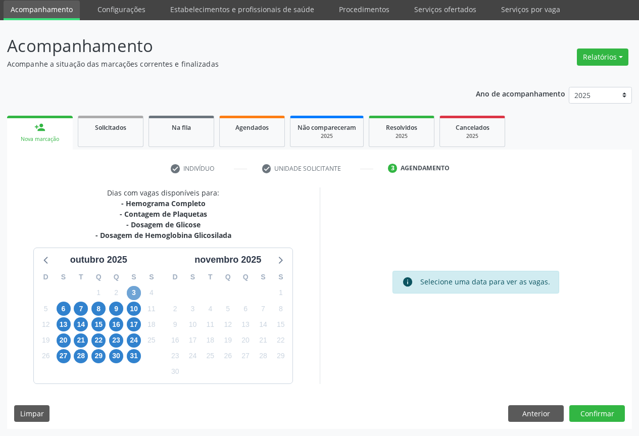
click at [132, 293] on span "3" at bounding box center [134, 293] width 14 height 14
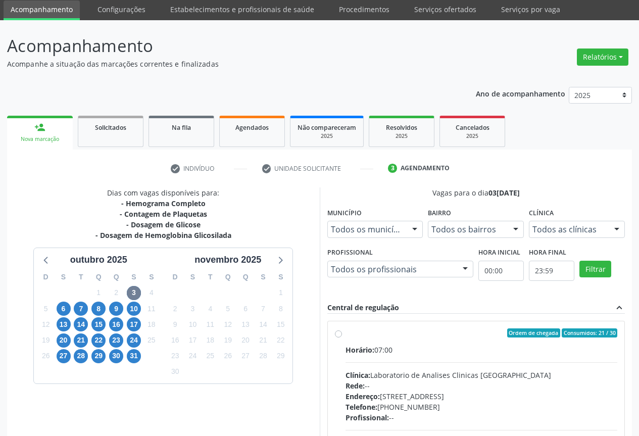
click at [462, 359] on div "Horário: 07:00 Clínica: Laboratorio de Analises Clinicas [GEOGRAPHIC_DATA] Rede…" at bounding box center [482, 414] width 272 height 139
click at [342, 338] on input "Ordem de chegada Consumidos: 21 / 30 Horário: 07:00 Clínica: Laboratorio de Ana…" at bounding box center [338, 332] width 7 height 9
radio input "true"
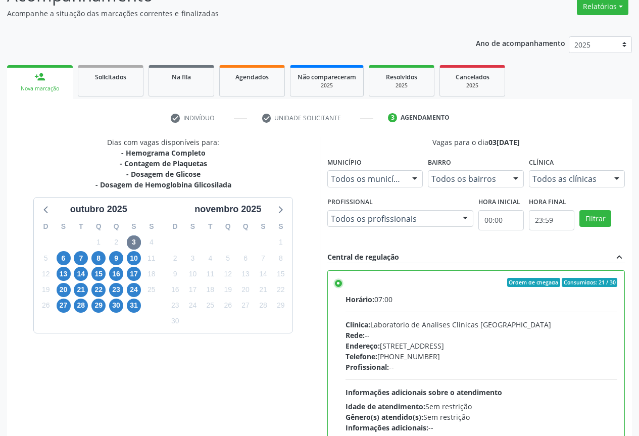
scroll to position [168, 0]
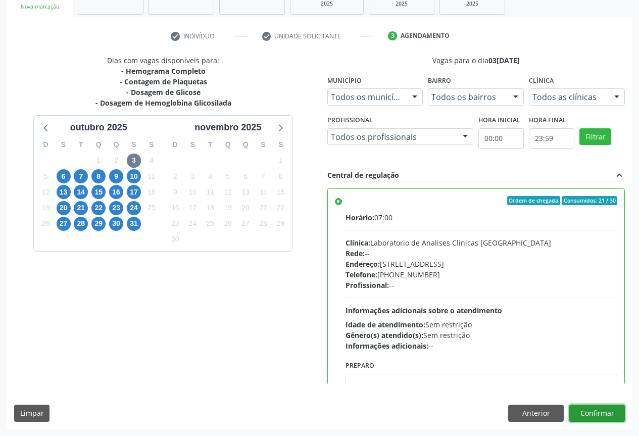
click at [614, 418] on button "Confirmar" at bounding box center [597, 413] width 56 height 17
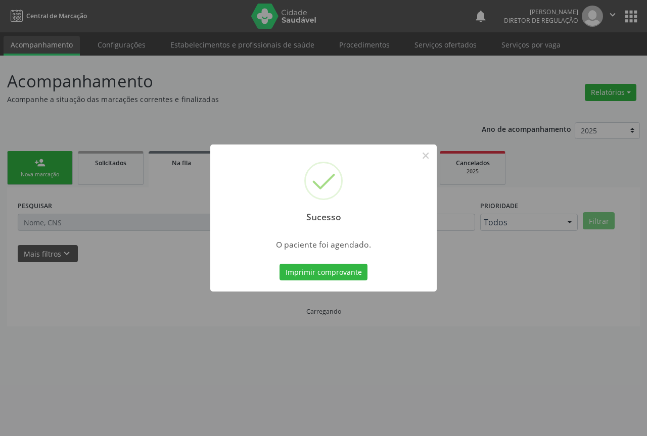
click at [279, 264] on button "Imprimir comprovante" at bounding box center [323, 272] width 88 height 17
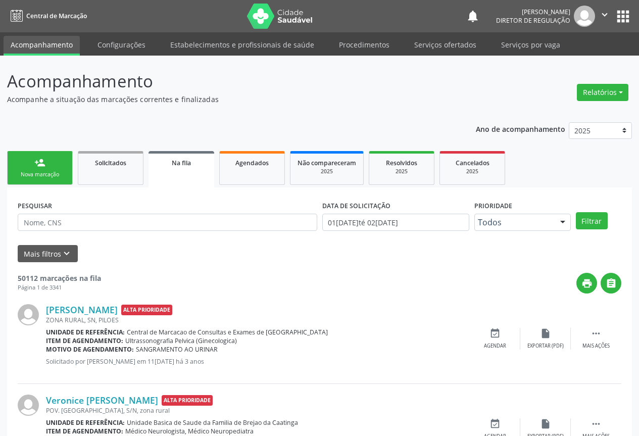
click at [602, 18] on icon "" at bounding box center [604, 14] width 11 height 11
click at [562, 64] on link "Sair" at bounding box center [579, 62] width 70 height 14
